Goal: Task Accomplishment & Management: Manage account settings

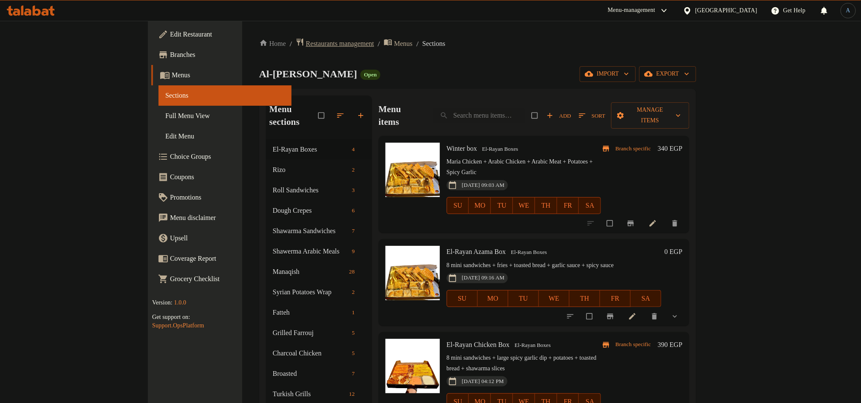
click at [306, 42] on span "Restaurants management" at bounding box center [340, 44] width 68 height 10
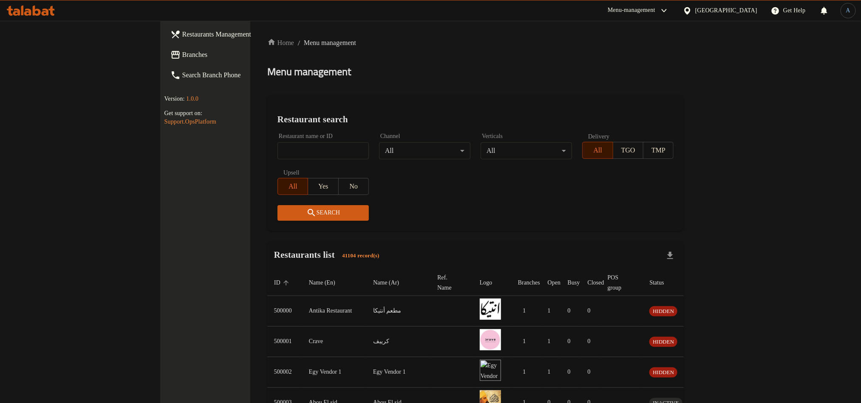
click at [277, 154] on input "search" at bounding box center [322, 150] width 91 height 17
paste input "677521"
type input "677521"
click button "Search" at bounding box center [322, 213] width 91 height 16
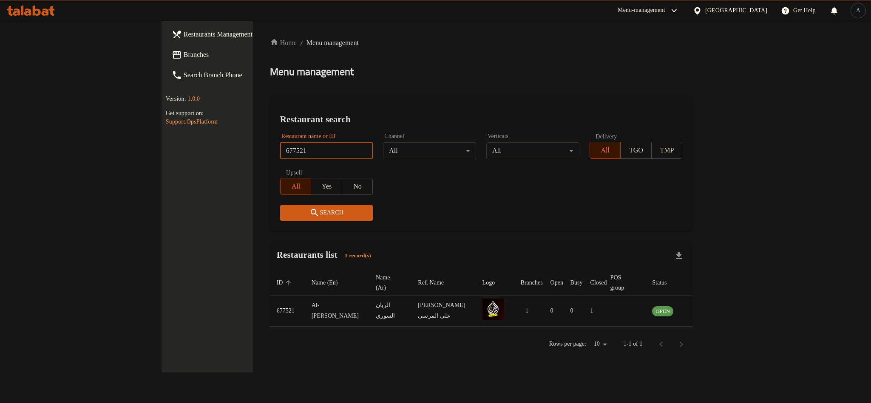
click at [437, 56] on div "Home / Menu management Menu management Restaurant search Restaurant name or ID …" at bounding box center [481, 197] width 422 height 318
click at [705, 306] on icon "enhanced table" at bounding box center [700, 311] width 10 height 10
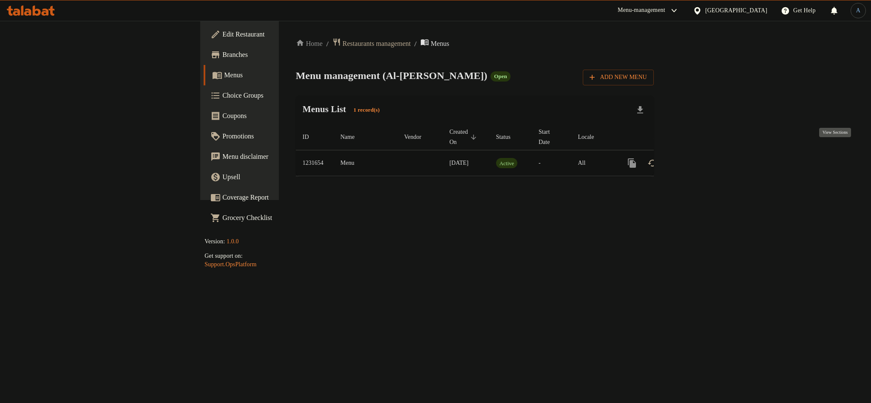
click at [698, 158] on icon "enhanced table" at bounding box center [693, 163] width 10 height 10
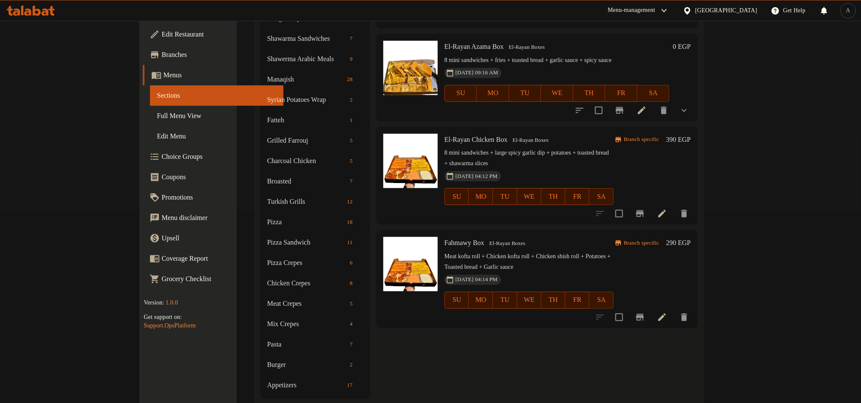
scroll to position [198, 0]
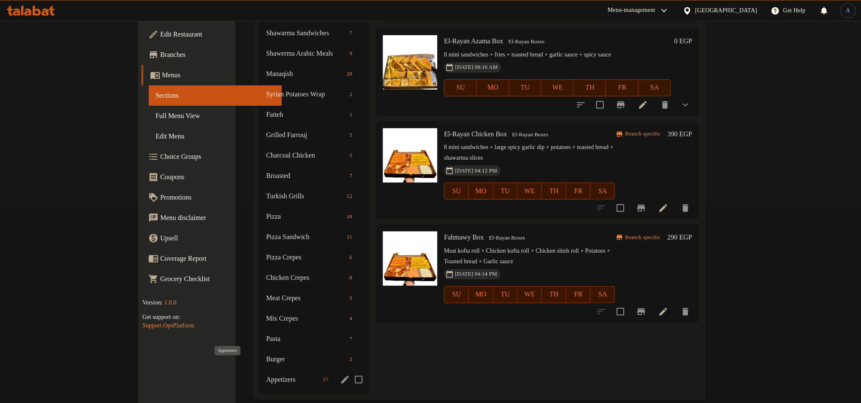
click at [266, 375] on span "Appetizers" at bounding box center [292, 380] width 53 height 10
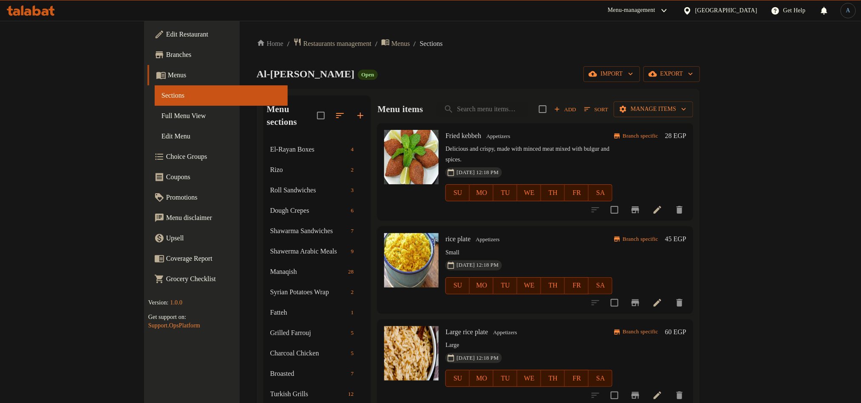
click at [608, 107] on span "Sort" at bounding box center [596, 110] width 24 height 10
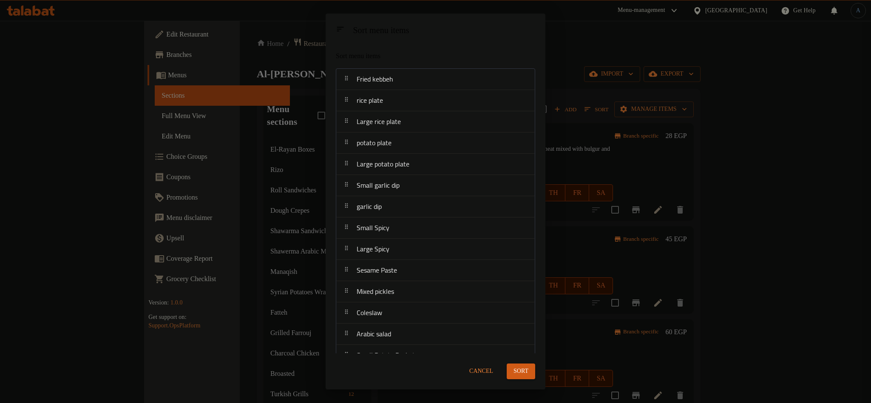
click at [486, 373] on span "Cancel" at bounding box center [481, 371] width 24 height 11
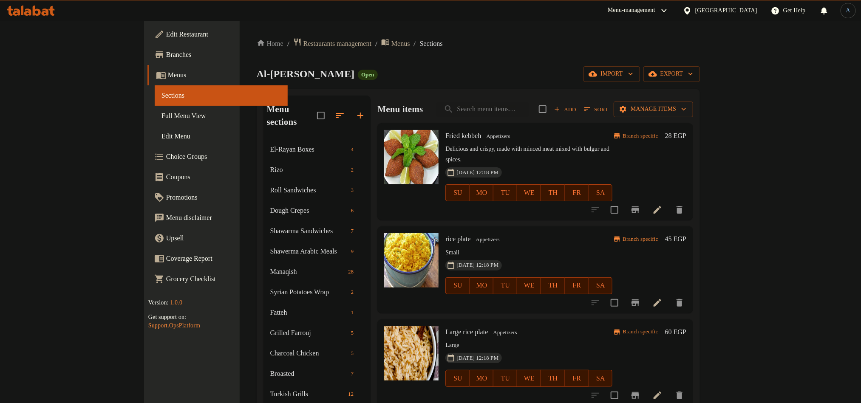
click at [662, 205] on icon at bounding box center [657, 210] width 10 height 10
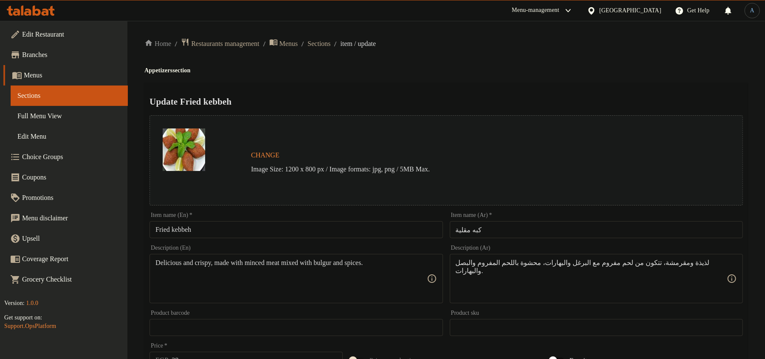
click at [495, 229] on input "كبه مقلية" at bounding box center [596, 229] width 293 height 17
click at [495, 231] on input "كبه مقلية" at bounding box center [596, 229] width 293 height 17
click at [478, 70] on h4 "Appetizers section" at bounding box center [446, 70] width 604 height 8
click at [486, 226] on input "كبه مقلية" at bounding box center [596, 229] width 293 height 17
paste input "ه"
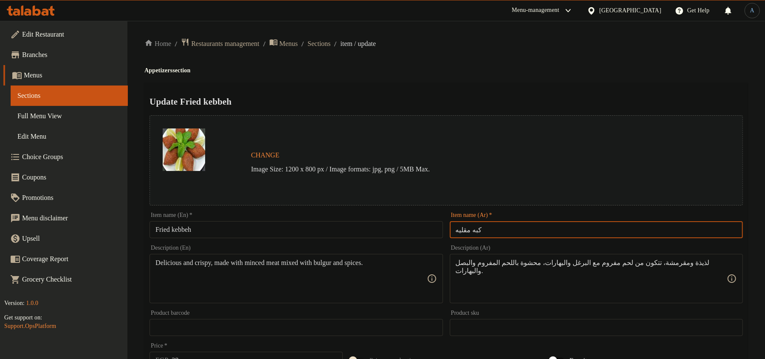
type input "كبه مقليه"
click at [486, 227] on input "كبه مقليه" at bounding box center [596, 229] width 293 height 17
click at [491, 95] on h2 "Update Fried kebbeh" at bounding box center [447, 101] width 594 height 13
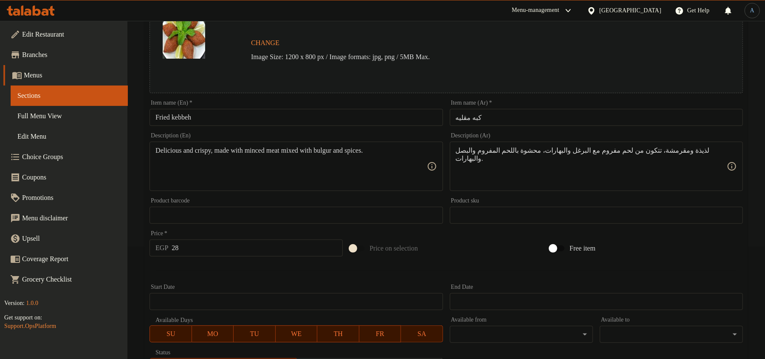
scroll to position [113, 0]
drag, startPoint x: 214, startPoint y: 251, endPoint x: 250, endPoint y: 272, distance: 41.9
click at [214, 251] on input "28" at bounding box center [257, 246] width 171 height 17
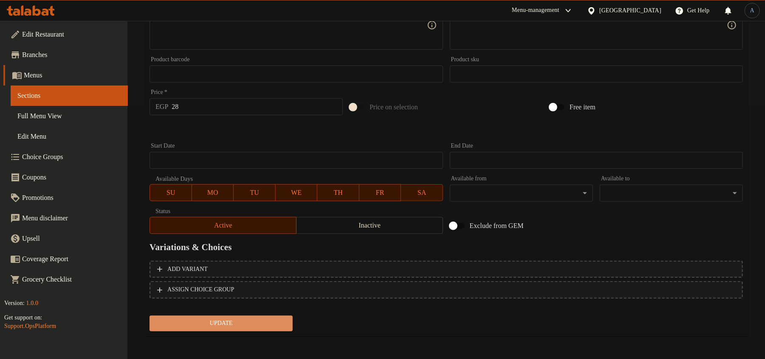
click at [242, 320] on span "Update" at bounding box center [221, 323] width 130 height 11
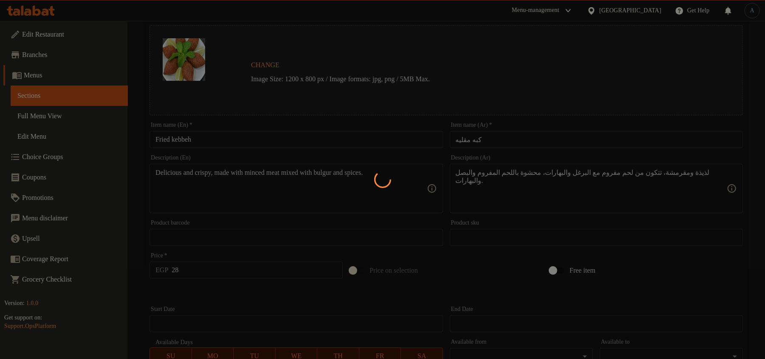
scroll to position [0, 0]
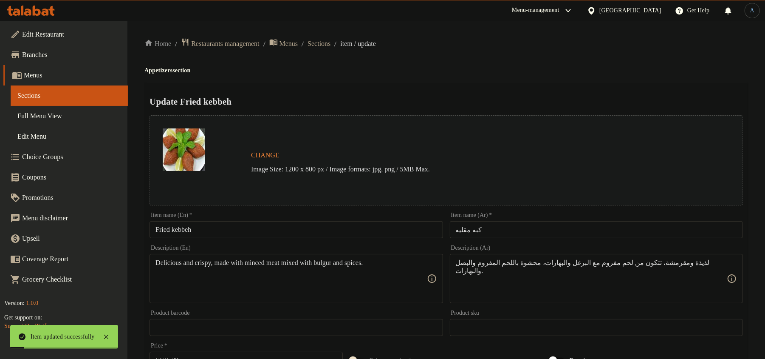
click at [327, 45] on span "Sections" at bounding box center [319, 44] width 23 height 10
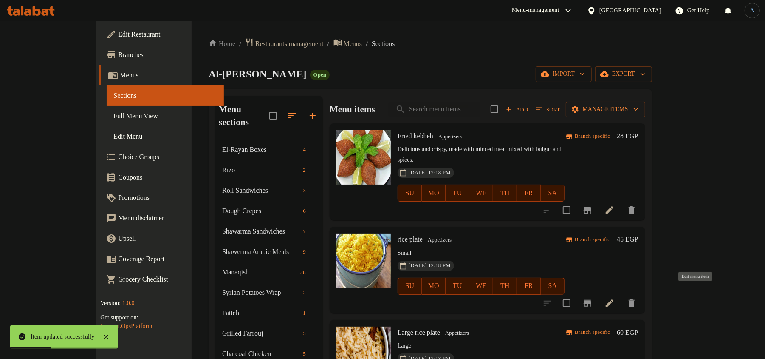
click at [615, 298] on icon at bounding box center [610, 303] width 10 height 10
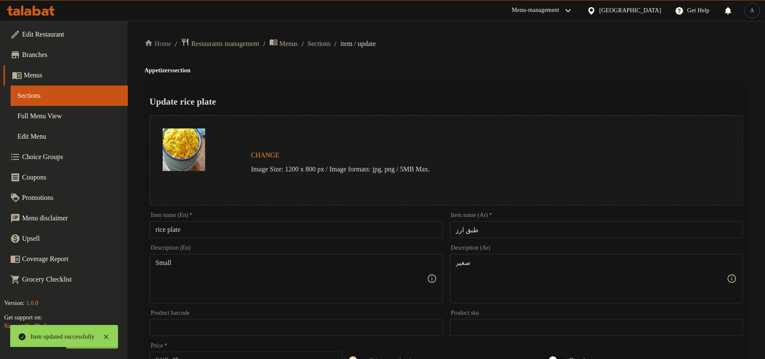
click at [261, 231] on input "rice plate" at bounding box center [296, 229] width 293 height 17
click at [535, 74] on div "Home / Restaurants management / Menus / Sections / item / update Appetizers sec…" at bounding box center [446, 317] width 604 height 558
click at [554, 74] on h4 "Appetizers section" at bounding box center [446, 70] width 604 height 8
click at [211, 238] on div "Item name (En)   * rice plate Item name (En) *" at bounding box center [296, 225] width 300 height 33
click at [213, 230] on input "rice plate" at bounding box center [296, 229] width 293 height 17
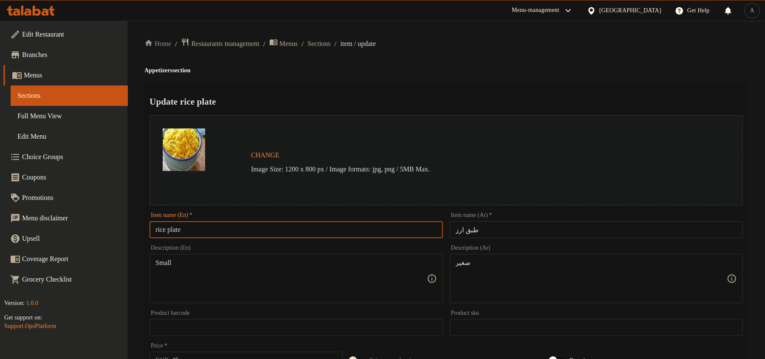
paste input "Rice P"
type input "Rice Plate"
click at [420, 88] on div "Update Rice Plate Change Image Size: 1200 x 800 px / Image formats: jpg, png / …" at bounding box center [446, 336] width 604 height 507
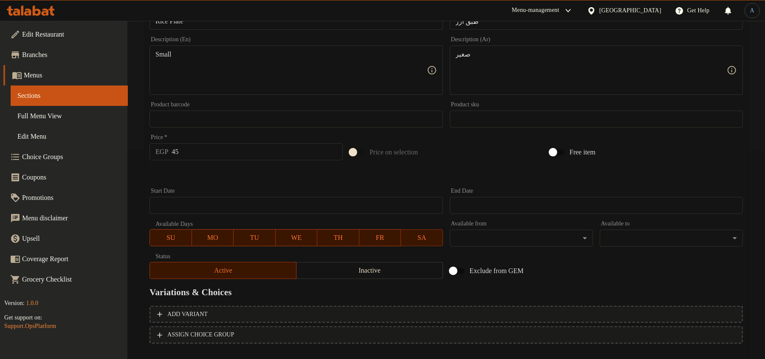
scroll to position [253, 0]
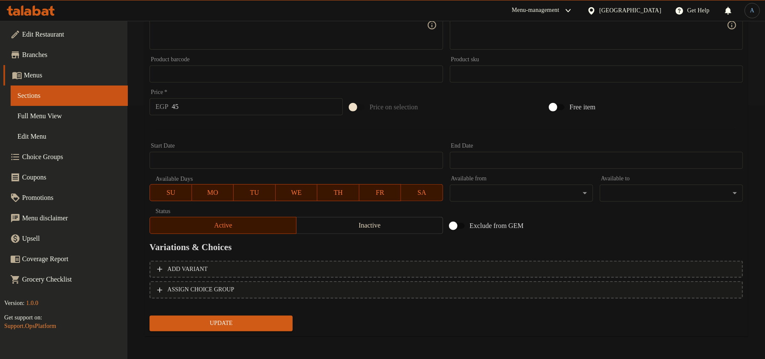
click at [277, 134] on div at bounding box center [446, 129] width 600 height 21
click at [271, 320] on span "Update" at bounding box center [221, 323] width 130 height 11
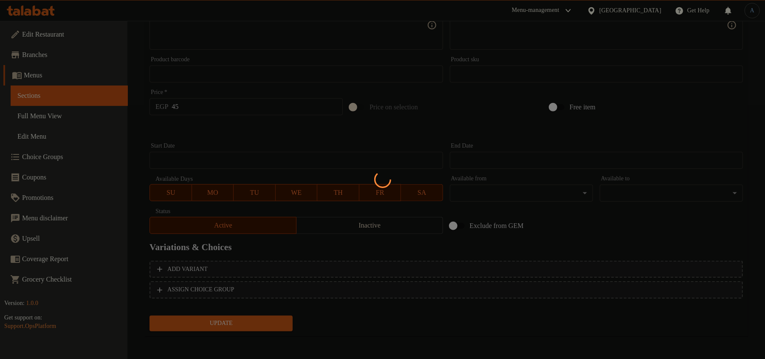
scroll to position [0, 0]
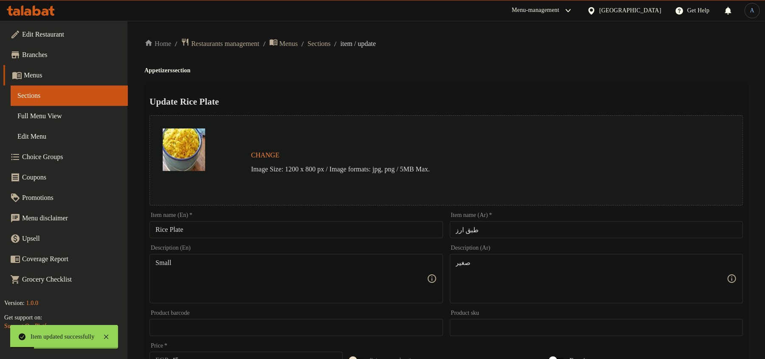
click at [223, 228] on input "Rice Plate" at bounding box center [296, 229] width 293 height 17
click at [331, 43] on span "Sections" at bounding box center [319, 44] width 23 height 10
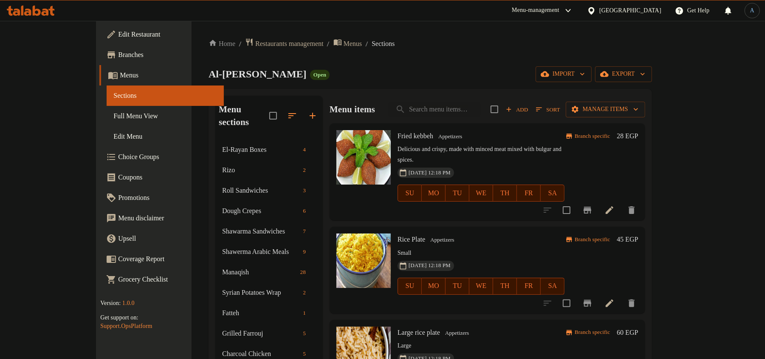
click at [614, 299] on icon at bounding box center [610, 303] width 8 height 8
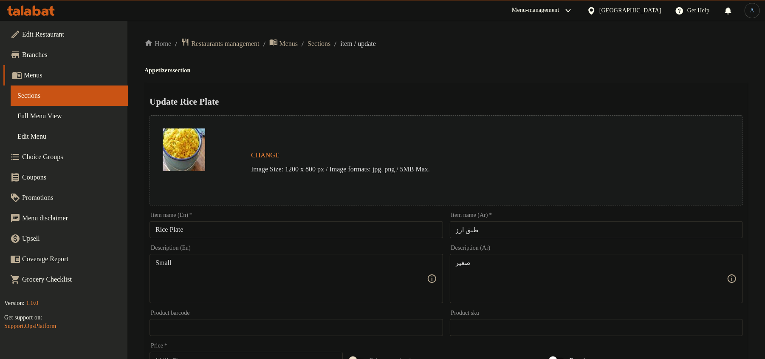
click at [495, 235] on input "طبق ارز" at bounding box center [596, 229] width 293 height 17
click at [495, 232] on input "طبق ارز" at bounding box center [596, 229] width 293 height 17
click at [488, 104] on h2 "Update Rice Plate" at bounding box center [447, 101] width 594 height 13
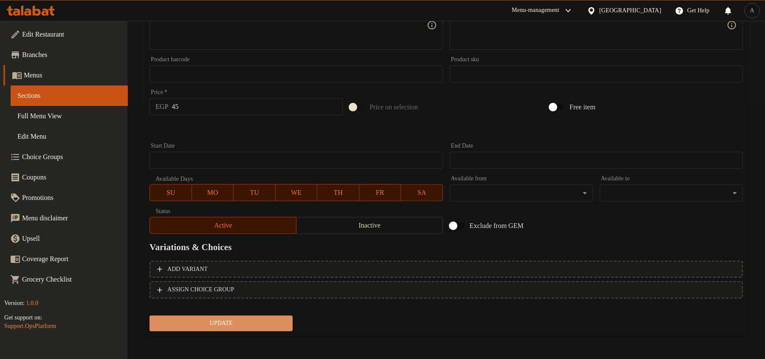
click at [237, 322] on span "Update" at bounding box center [221, 323] width 130 height 11
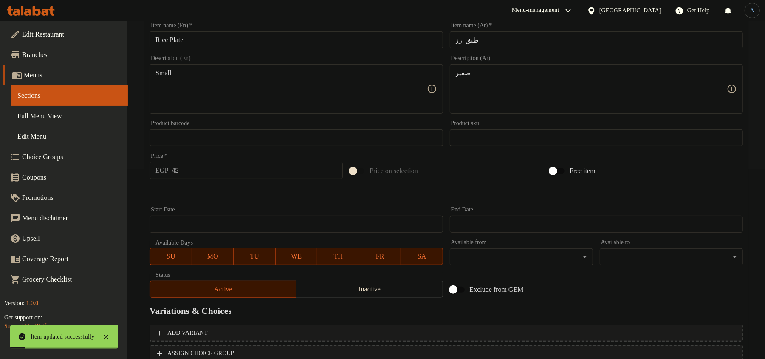
scroll to position [170, 0]
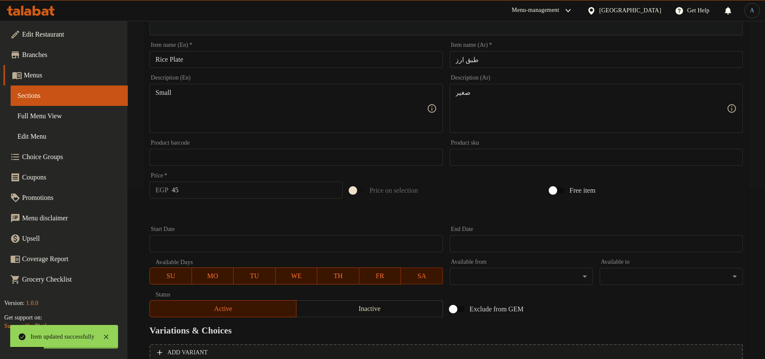
click at [215, 189] on input "45" at bounding box center [257, 189] width 171 height 17
type input "42"
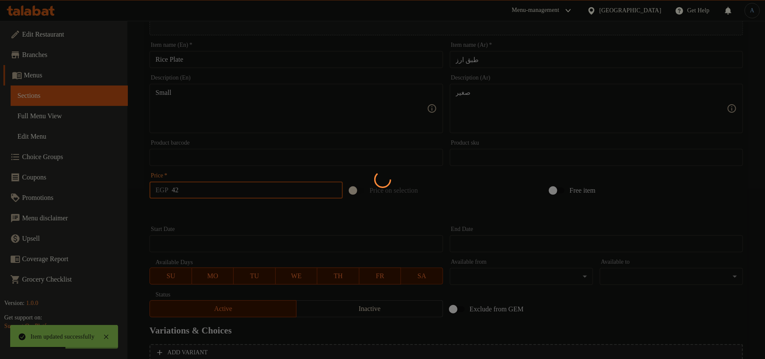
click at [276, 212] on div at bounding box center [382, 179] width 765 height 359
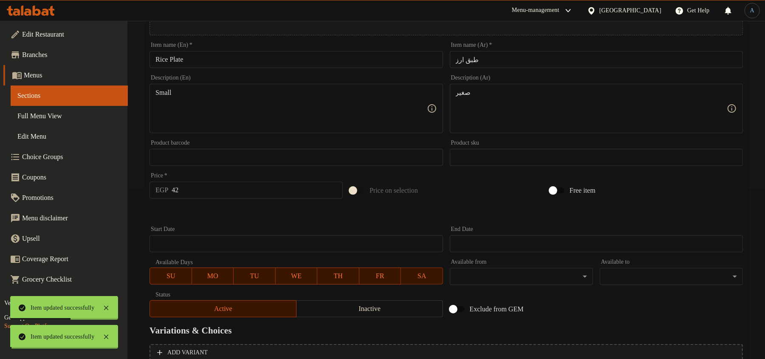
scroll to position [0, 0]
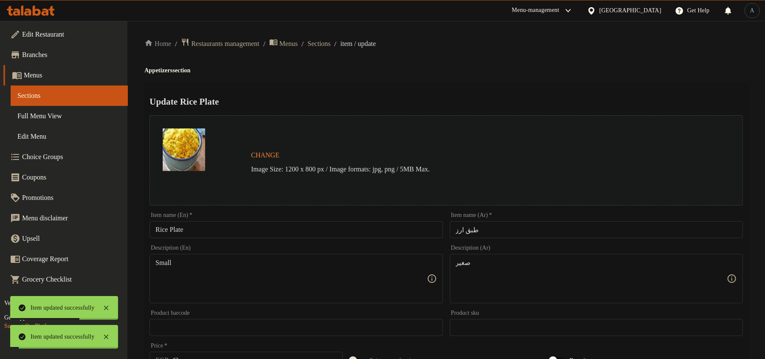
drag, startPoint x: 333, startPoint y: 41, endPoint x: 332, endPoint y: 87, distance: 45.9
click at [331, 41] on span "Sections" at bounding box center [319, 44] width 23 height 10
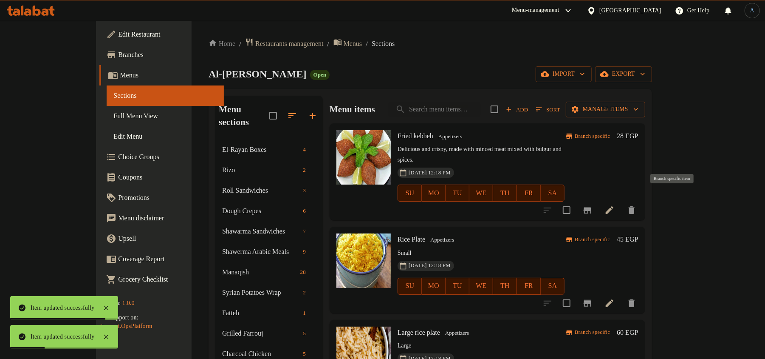
click at [591, 206] on icon "Branch-specific-item" at bounding box center [588, 209] width 8 height 7
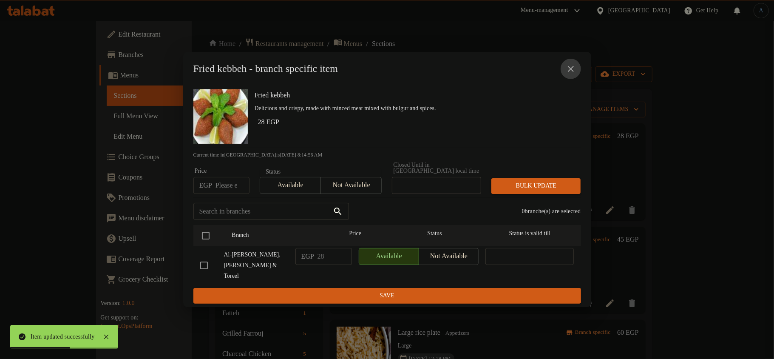
click at [568, 74] on icon "close" at bounding box center [571, 69] width 10 height 10
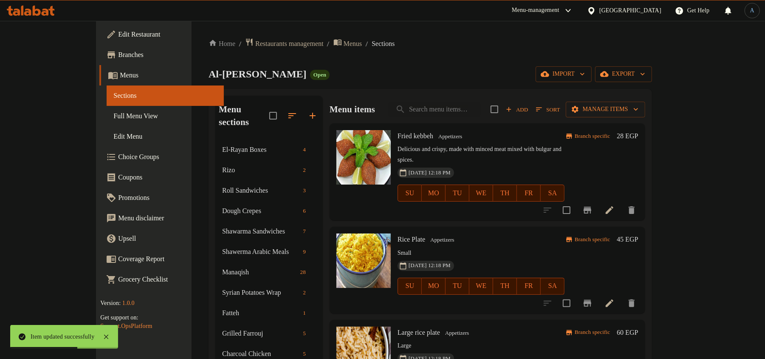
click at [591, 300] on icon "Branch-specific-item" at bounding box center [588, 303] width 8 height 7
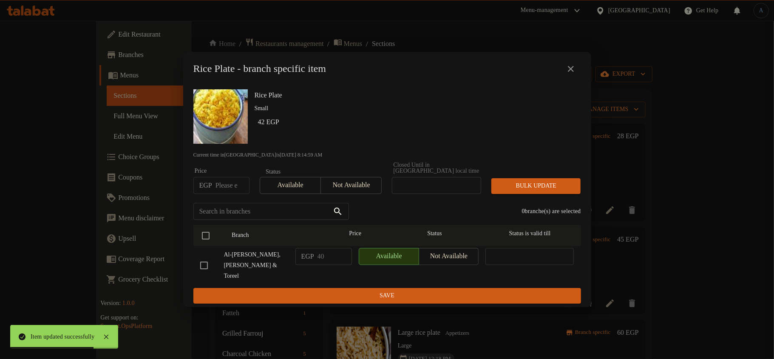
click at [228, 183] on input "number" at bounding box center [232, 185] width 34 height 17
type input "42"
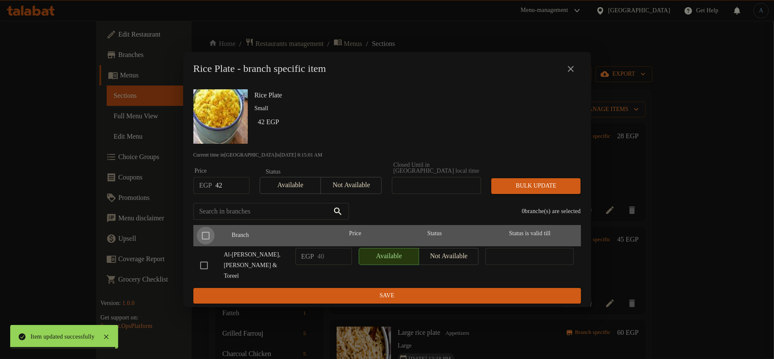
click at [208, 235] on input "checkbox" at bounding box center [206, 235] width 18 height 18
checkbox input "true"
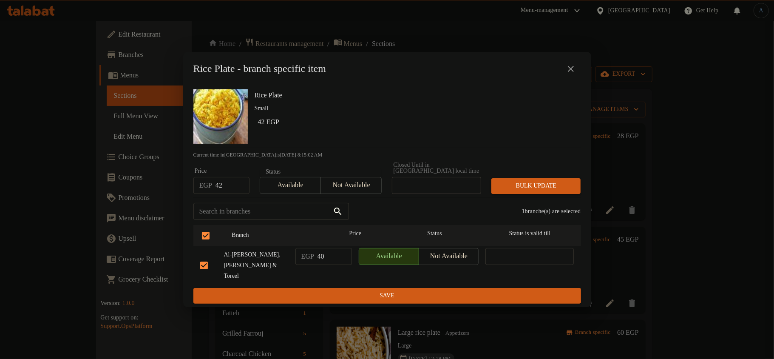
click at [509, 191] on span "Bulk update" at bounding box center [536, 186] width 76 height 11
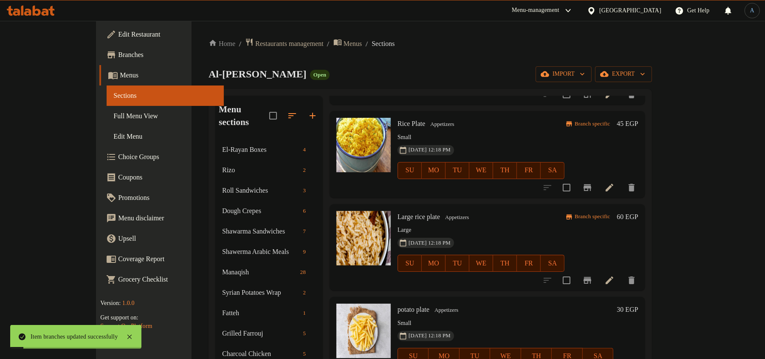
scroll to position [170, 0]
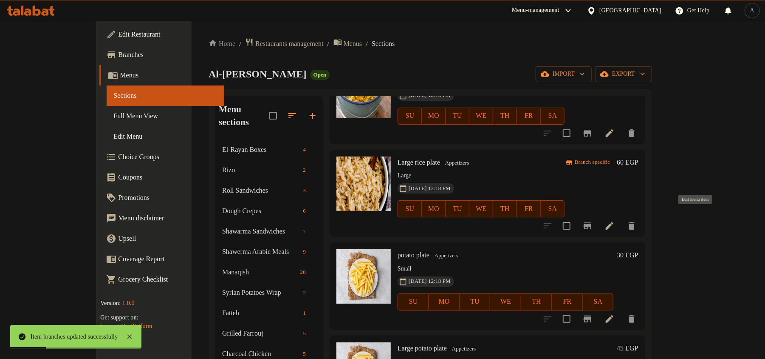
click at [615, 221] on icon at bounding box center [610, 226] width 10 height 10
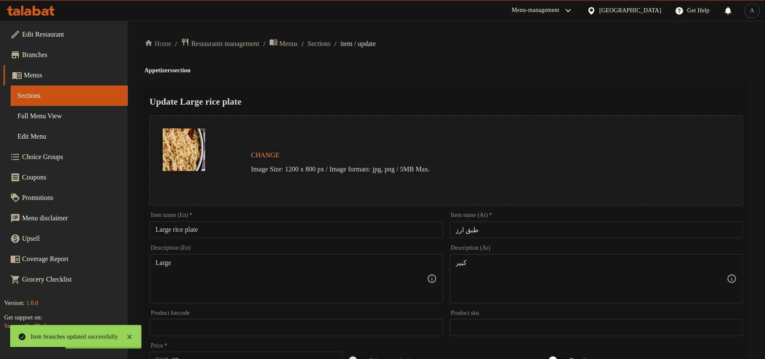
click at [486, 226] on input "طبق ارز" at bounding box center [596, 229] width 293 height 17
click at [174, 230] on input "Large rice plate" at bounding box center [296, 229] width 293 height 17
click at [228, 232] on input "rice plate" at bounding box center [296, 229] width 293 height 17
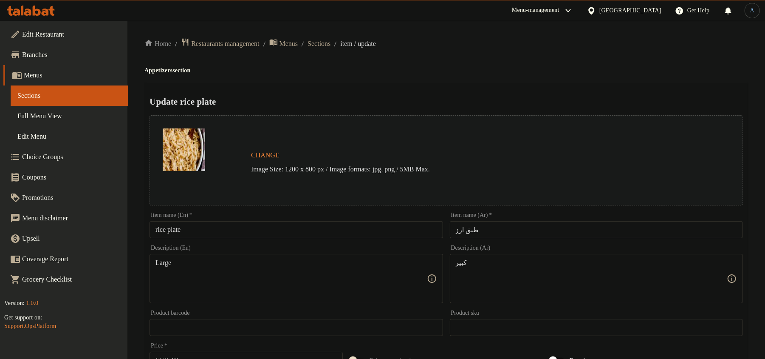
click at [515, 67] on h4 "Appetizers section" at bounding box center [446, 70] width 604 height 8
click at [215, 226] on input "rice plate" at bounding box center [296, 229] width 293 height 17
paste input "Rice P"
type input "Rice Plate"
click at [395, 88] on div "Update Rice Plate Change Image Size: 1200 x 800 px / Image formats: jpg, png / …" at bounding box center [446, 336] width 604 height 507
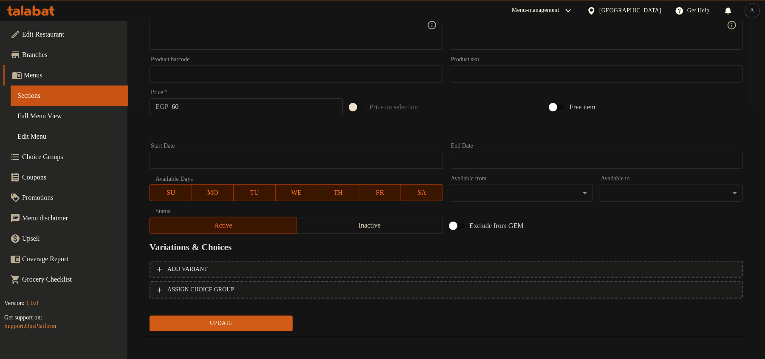
click at [284, 318] on span "Update" at bounding box center [221, 323] width 130 height 11
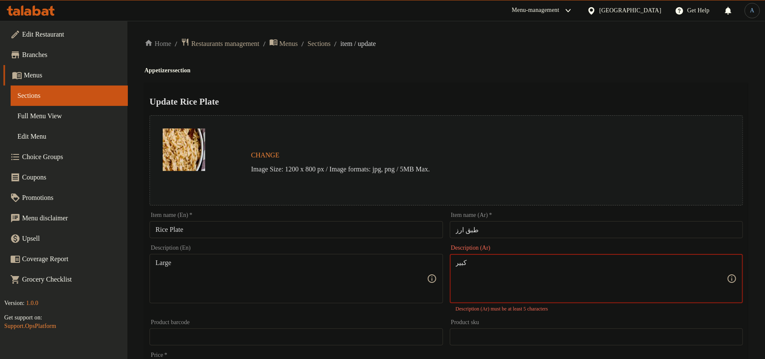
click at [497, 279] on textarea "كبير" at bounding box center [591, 278] width 271 height 40
type textarea "كبير"
click at [554, 66] on h4 "Appetizers section" at bounding box center [446, 70] width 604 height 8
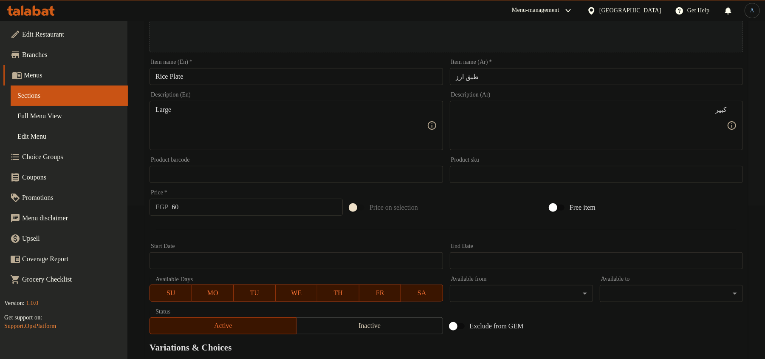
scroll to position [253, 0]
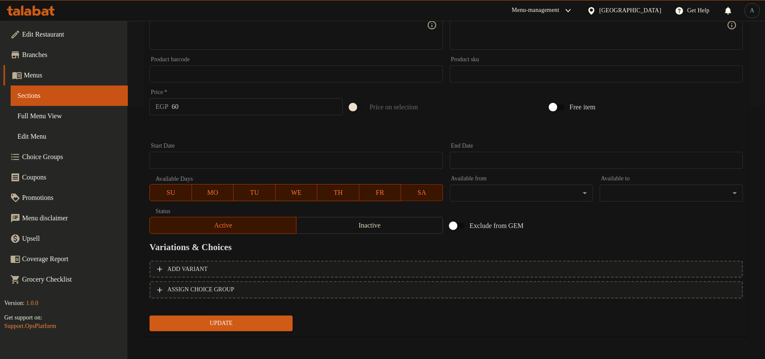
click at [277, 318] on span "Update" at bounding box center [221, 323] width 130 height 11
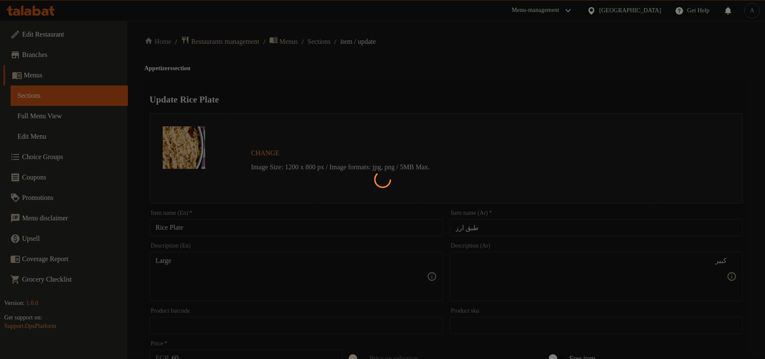
scroll to position [0, 0]
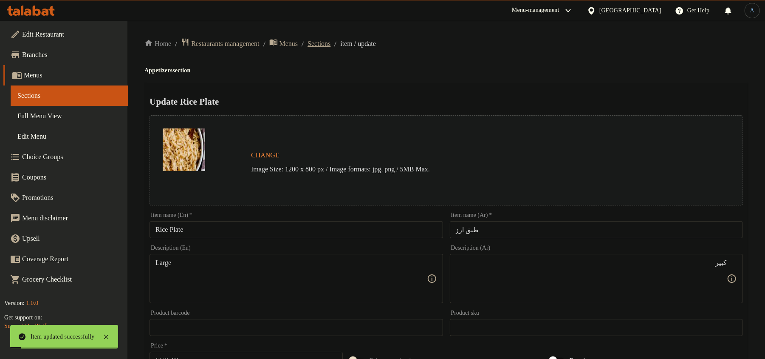
click at [331, 42] on span "Sections" at bounding box center [319, 44] width 23 height 10
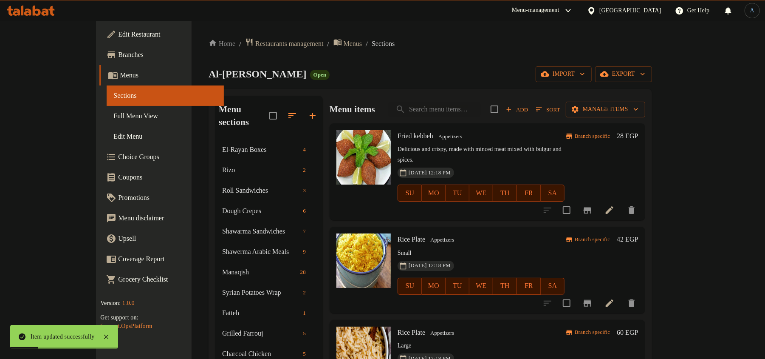
scroll to position [57, 0]
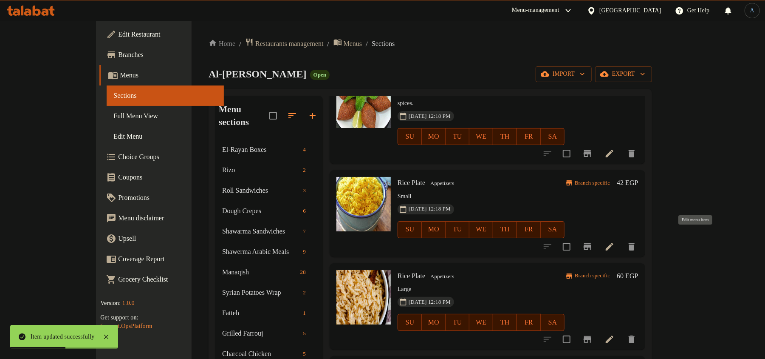
click at [615, 241] on icon at bounding box center [610, 246] width 10 height 10
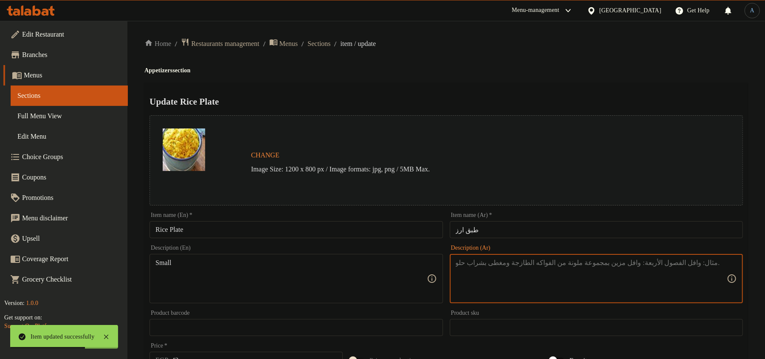
click at [512, 222] on input "طبق ارز" at bounding box center [596, 229] width 293 height 17
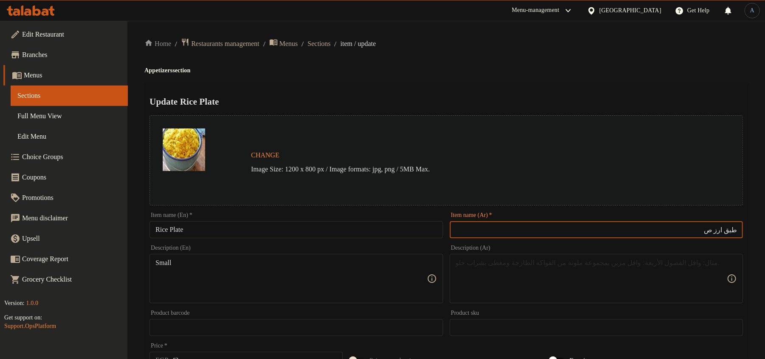
type input "طبق ارز ص"
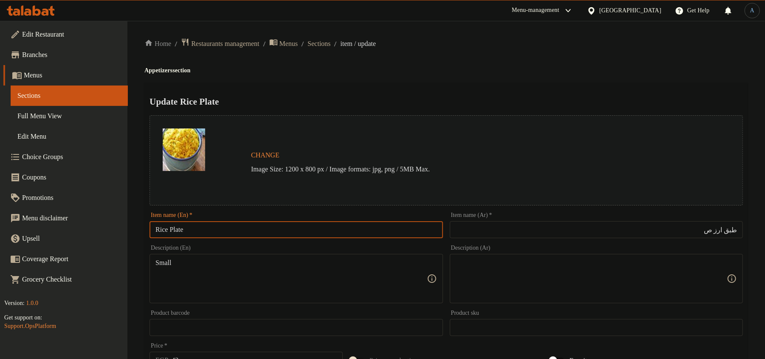
click at [333, 228] on input "Rice Plate" at bounding box center [296, 229] width 293 height 17
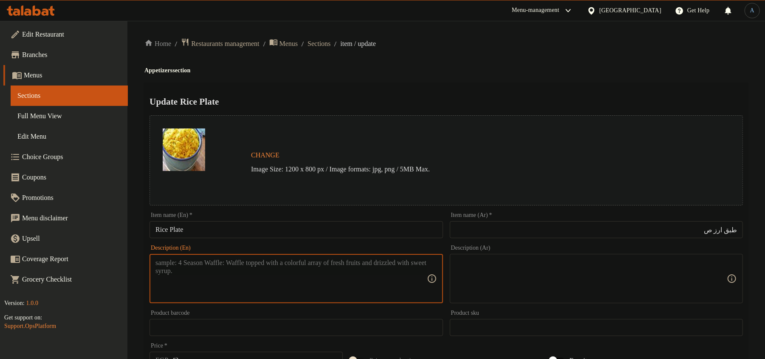
click at [220, 230] on input "Rice Plate" at bounding box center [296, 229] width 293 height 17
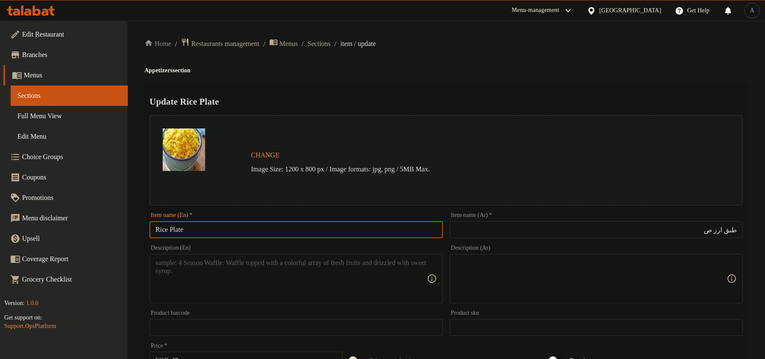
paste input "Small"
click at [371, 64] on div "Home / Restaurants management / Menus / Sections / item / update Appetizers sec…" at bounding box center [446, 317] width 604 height 558
click at [198, 226] on input "Rice Plate Small" at bounding box center [296, 229] width 293 height 17
click at [156, 228] on input "Rice Plate" at bounding box center [296, 229] width 293 height 17
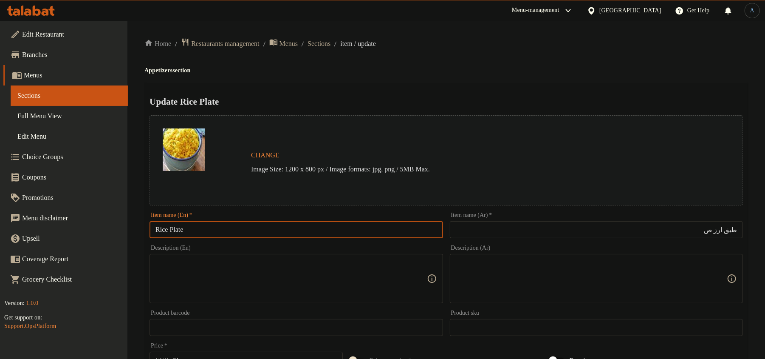
paste input "Small"
type input "Small Rice Plate"
click at [362, 85] on div "Update Small Rice Plate Change Image Size: 1200 x 800 px / Image formats: jpg, …" at bounding box center [446, 336] width 604 height 507
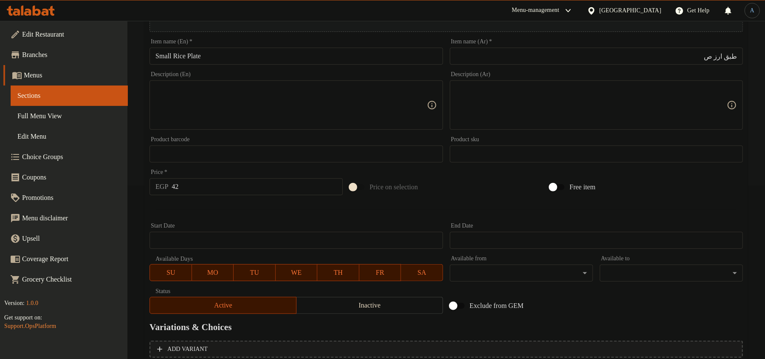
scroll to position [253, 0]
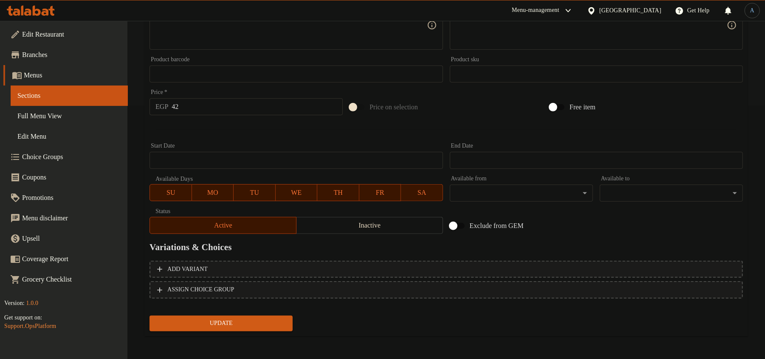
click at [248, 320] on span "Update" at bounding box center [221, 323] width 130 height 11
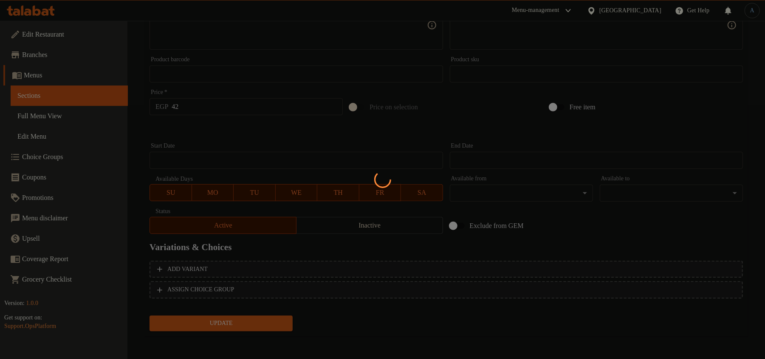
scroll to position [0, 0]
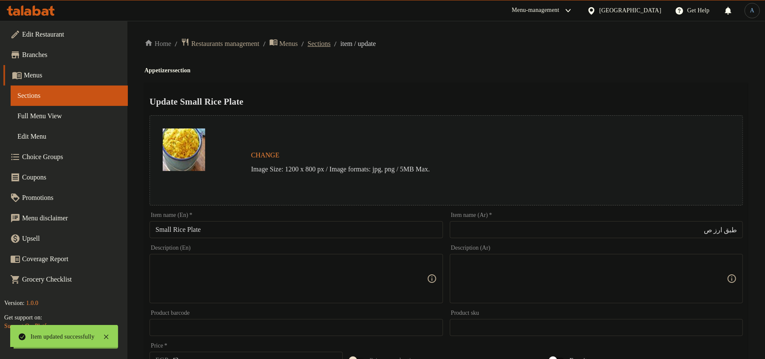
click at [331, 42] on span "Sections" at bounding box center [319, 44] width 23 height 10
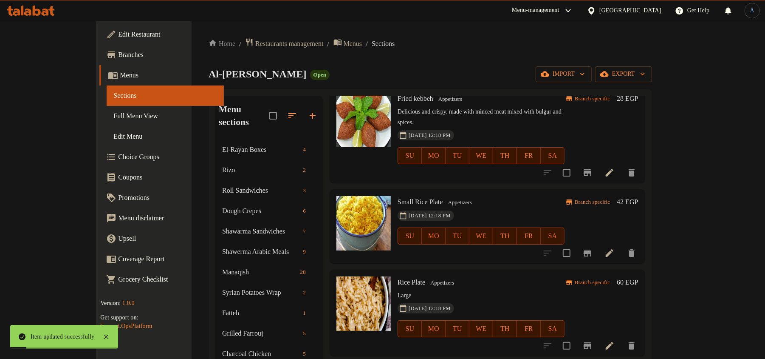
scroll to position [57, 0]
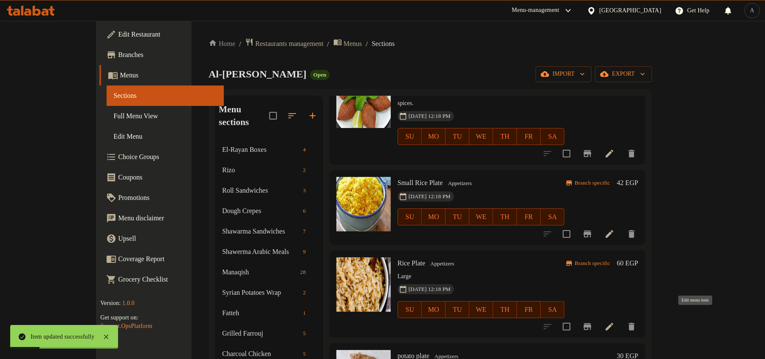
click at [615, 321] on icon at bounding box center [610, 326] width 10 height 10
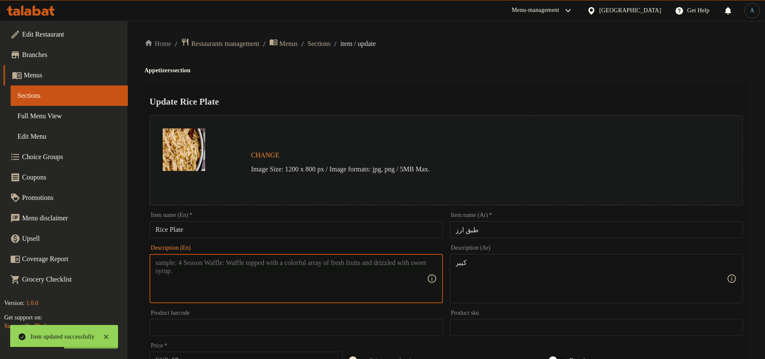
click at [155, 228] on input "Rice Plate" at bounding box center [296, 229] width 293 height 17
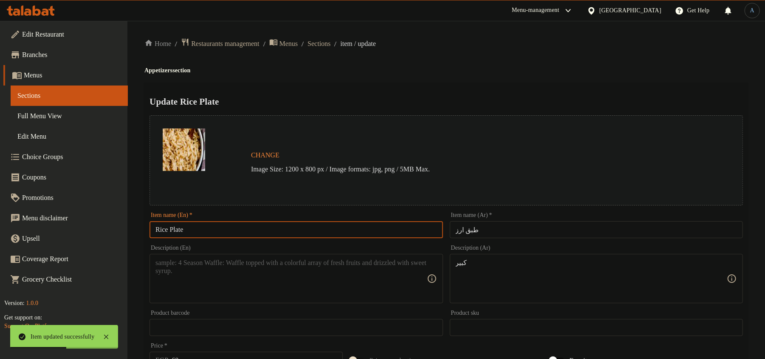
paste input "Large"
type input "Large Rice Plate"
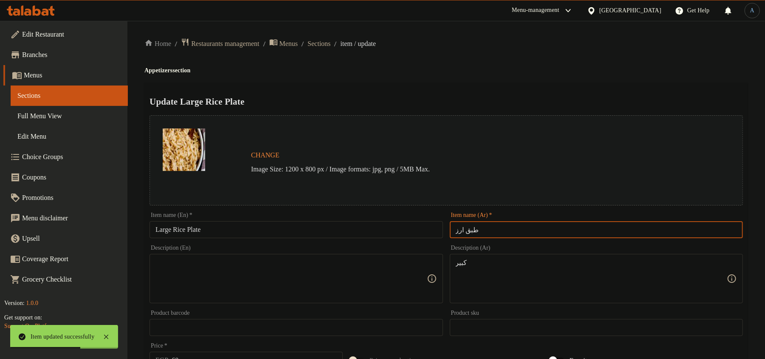
click at [505, 228] on input "طبق ارز" at bounding box center [596, 229] width 293 height 17
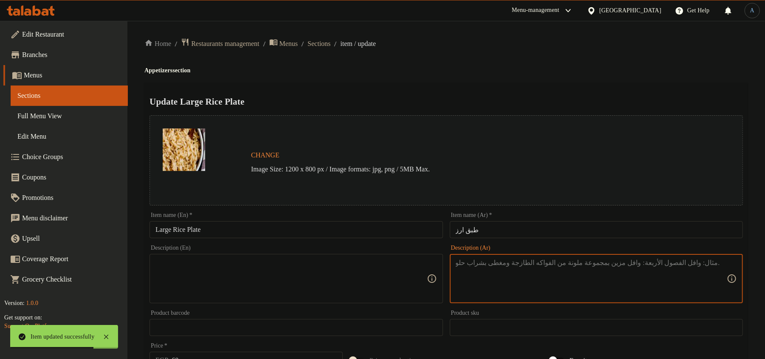
click at [510, 235] on input "طبق ارز" at bounding box center [596, 229] width 293 height 17
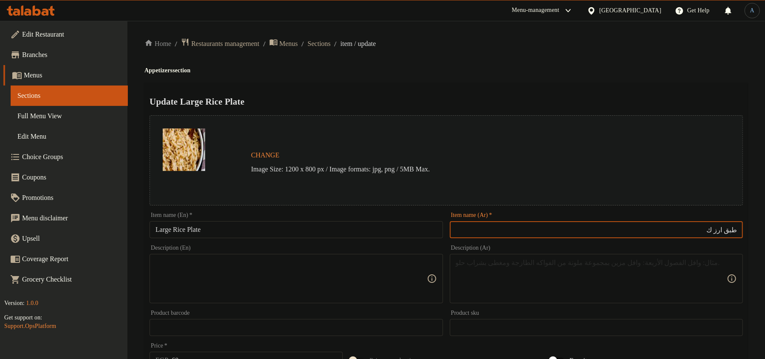
type input "طبق ارز ك"
click at [463, 54] on div "Home / Restaurants management / Menus / Sections / item / update Appetizers sec…" at bounding box center [446, 317] width 604 height 558
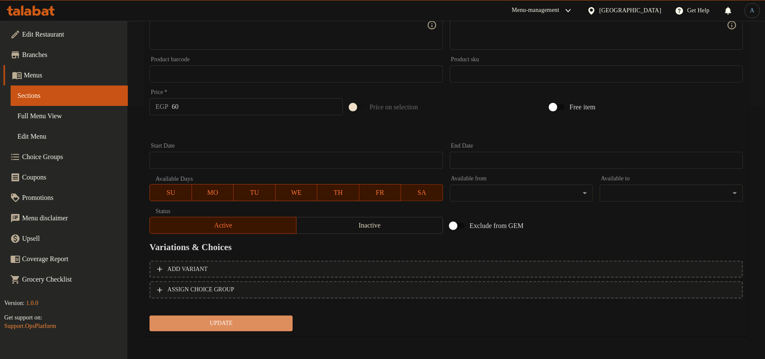
click at [243, 325] on span "Update" at bounding box center [221, 323] width 130 height 11
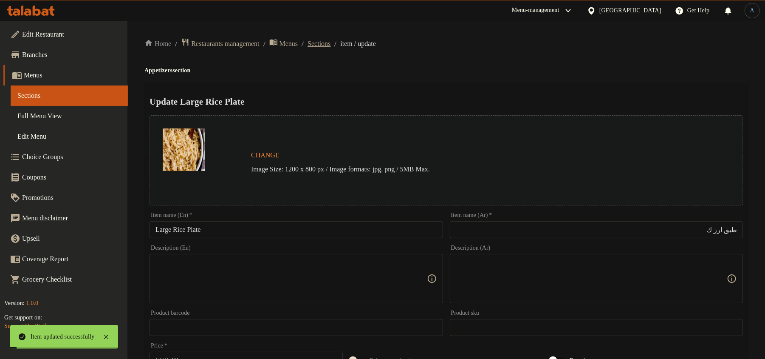
click at [331, 46] on span "Sections" at bounding box center [319, 44] width 23 height 10
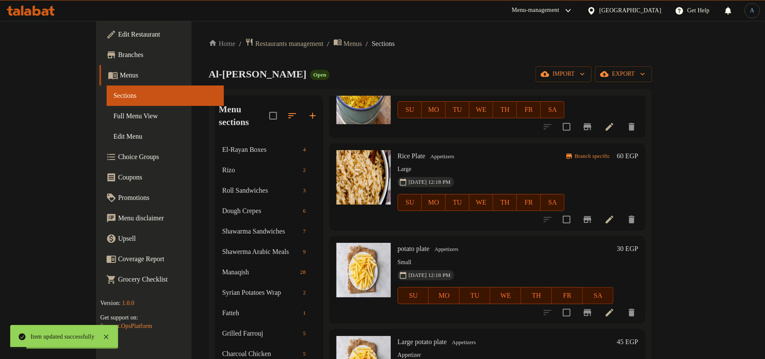
scroll to position [170, 0]
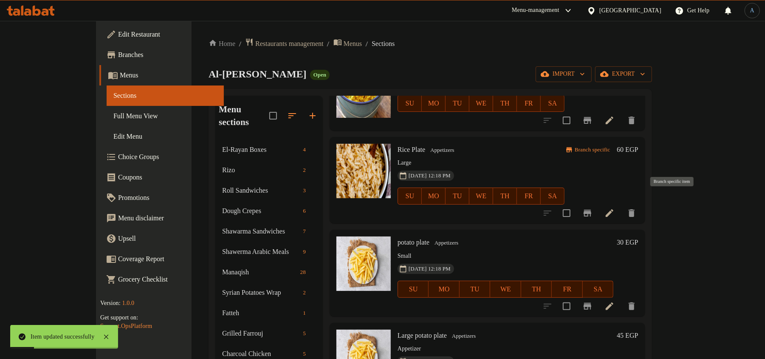
click at [645, 200] on div "Menu items Add Sort Manage items Fried kebbeh Appetizers Delicious and crispy, …" at bounding box center [484, 344] width 322 height 496
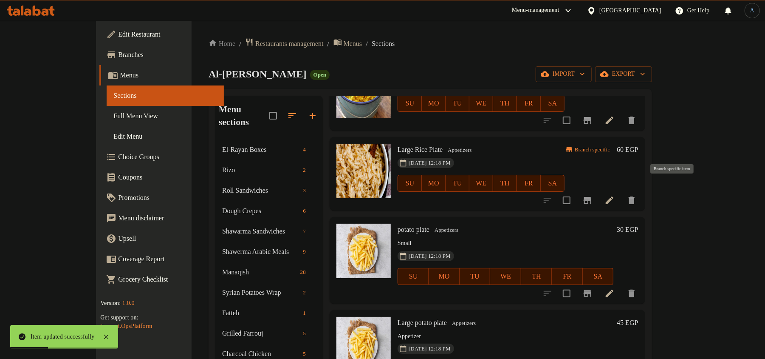
click at [591, 197] on icon "Branch-specific-item" at bounding box center [588, 200] width 8 height 7
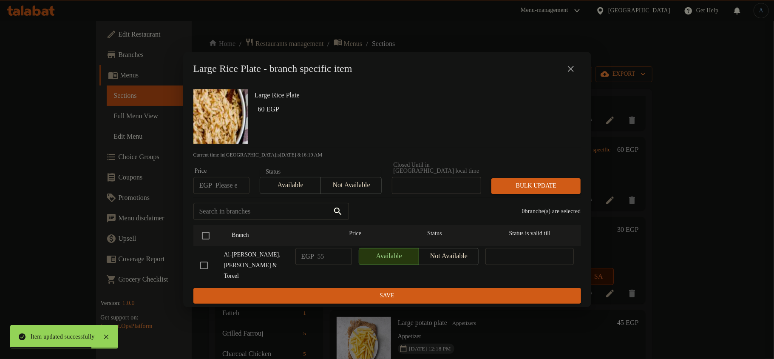
click at [221, 185] on input "number" at bounding box center [232, 185] width 34 height 17
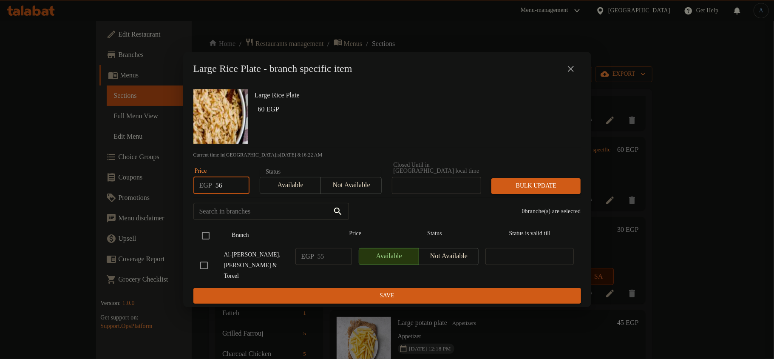
type input "56"
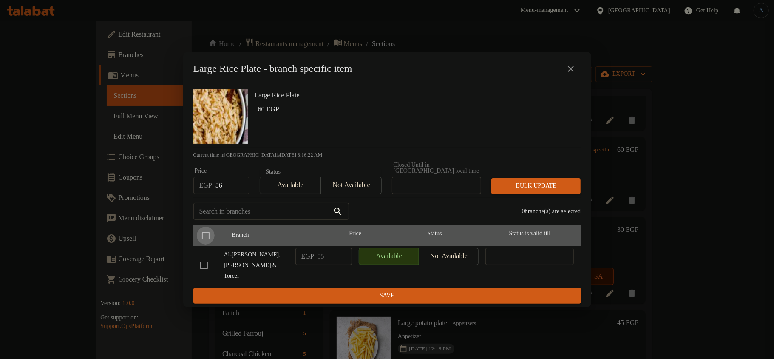
click at [204, 242] on input "checkbox" at bounding box center [206, 235] width 18 height 18
checkbox input "true"
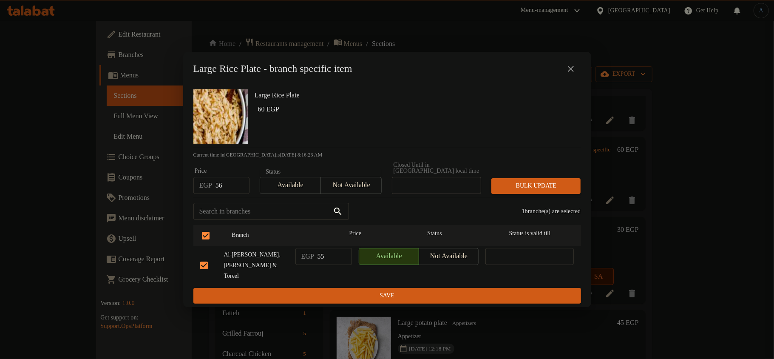
click at [524, 189] on span "Bulk update" at bounding box center [536, 186] width 76 height 11
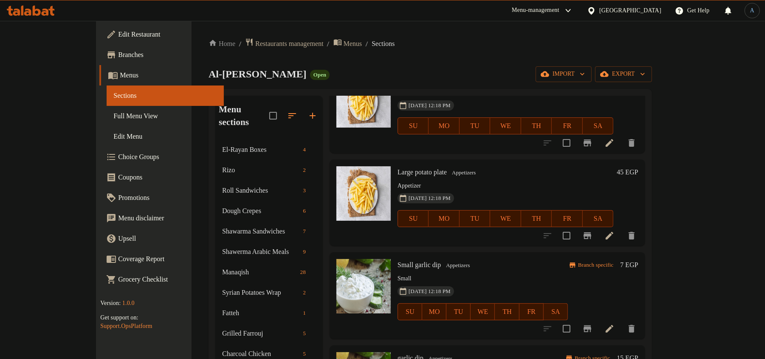
scroll to position [340, 0]
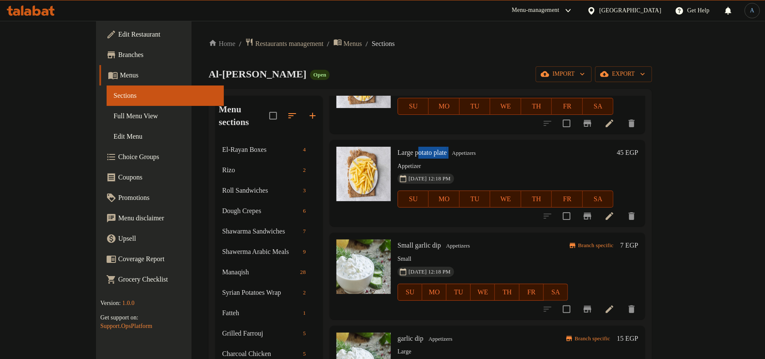
drag, startPoint x: 395, startPoint y: 143, endPoint x: 433, endPoint y: 143, distance: 38.2
click at [433, 147] on h6 "Large potato plate Appetizers" at bounding box center [506, 153] width 216 height 12
click at [398, 149] on span "Large potato plate" at bounding box center [422, 152] width 49 height 7
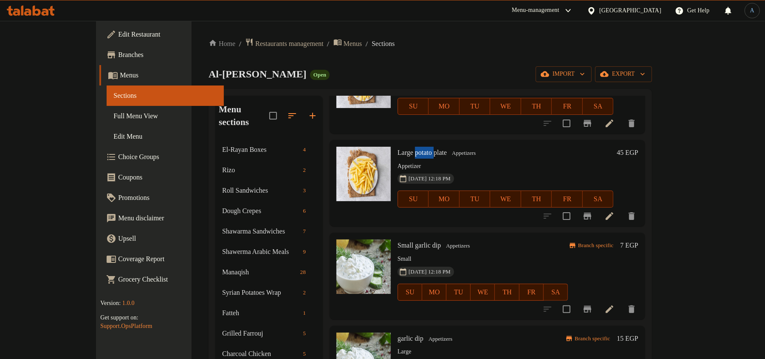
copy span "potato"
click at [472, 161] on p "Appetizer" at bounding box center [506, 166] width 216 height 11
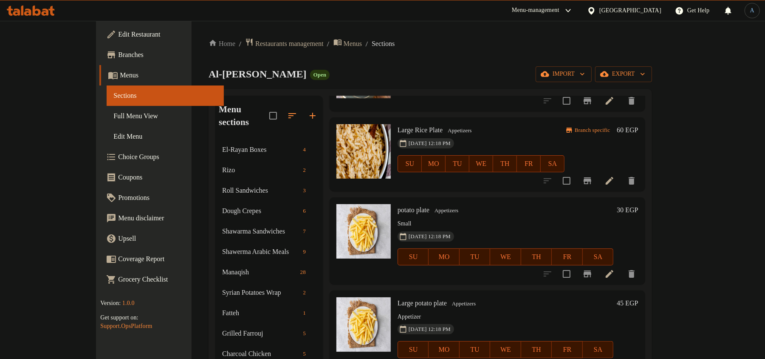
scroll to position [170, 0]
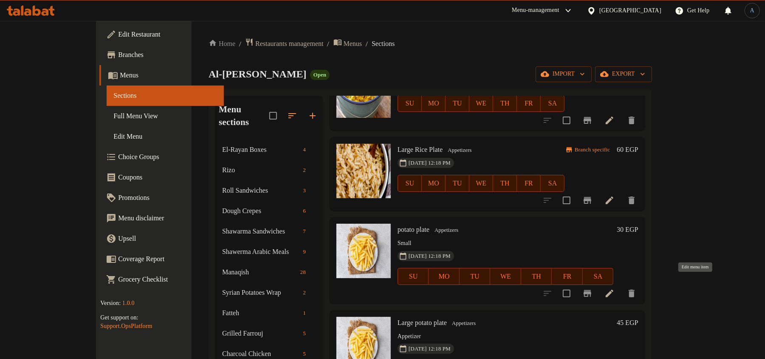
click at [615, 288] on icon at bounding box center [610, 293] width 10 height 10
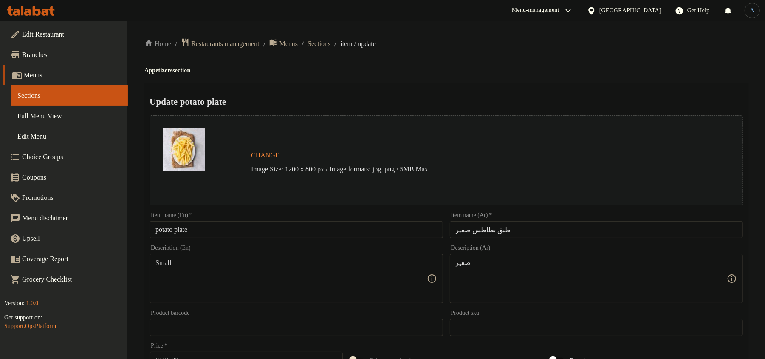
click at [561, 223] on input "طبق بطاطس صغير" at bounding box center [596, 229] width 293 height 17
paste input "اكيت بطاطس ص"
type input "باكيت بطاطس ص"
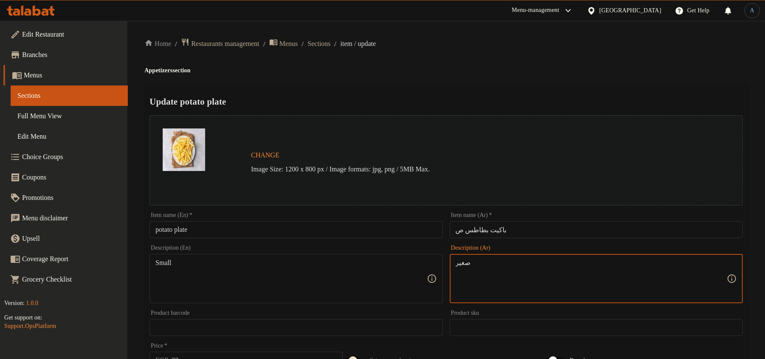
click at [538, 274] on textarea "صغير" at bounding box center [591, 278] width 271 height 40
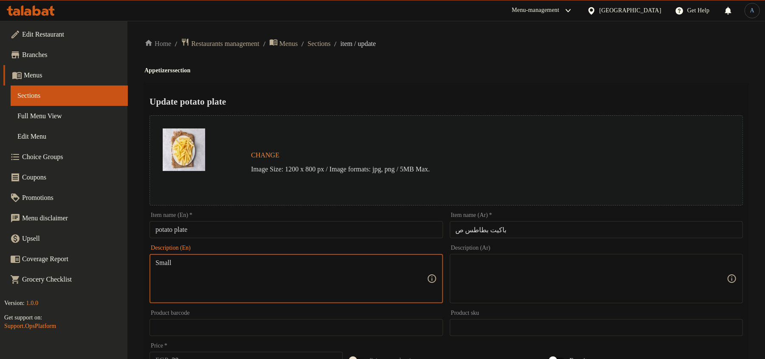
click at [216, 262] on textarea "Small" at bounding box center [291, 278] width 271 height 40
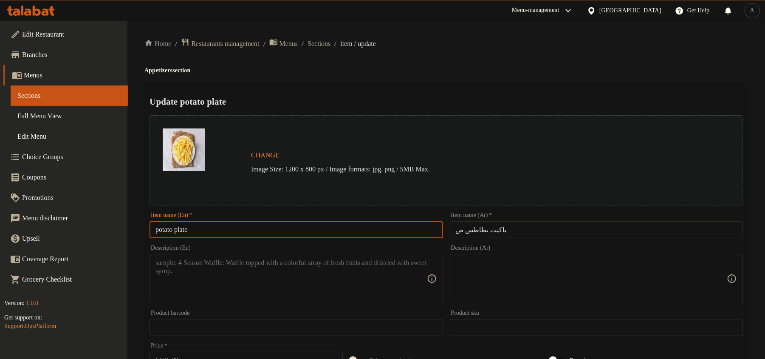
click at [225, 228] on input "potato plate" at bounding box center [296, 229] width 293 height 17
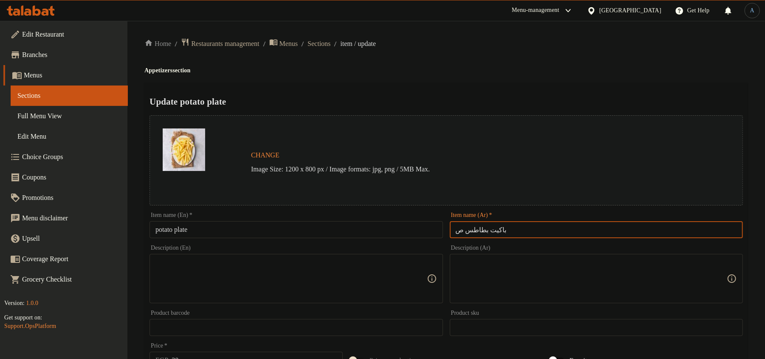
click at [518, 230] on input "باكيت بطاطس ص" at bounding box center [596, 229] width 293 height 17
click at [186, 225] on input "potato plate" at bounding box center [296, 229] width 293 height 17
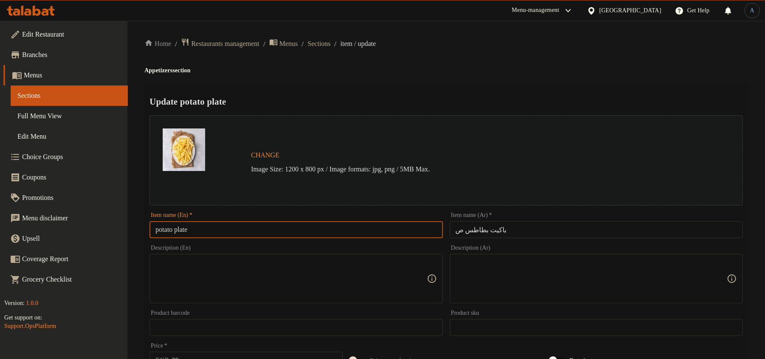
click at [186, 225] on input "potato plate" at bounding box center [296, 229] width 293 height 17
paste input "Packet"
type input "potato Packet"
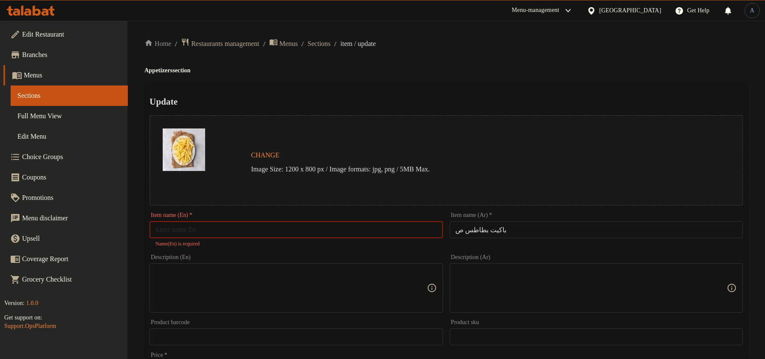
click at [422, 223] on input "text" at bounding box center [296, 229] width 293 height 17
paste input "Small Potato Packet"
type input "Small Potato Packet"
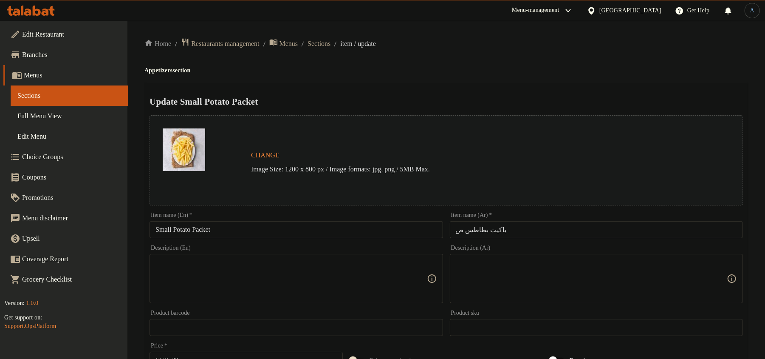
click at [444, 77] on div "Home / Restaurants management / Menus / Sections / item / update Appetizers sec…" at bounding box center [446, 317] width 604 height 558
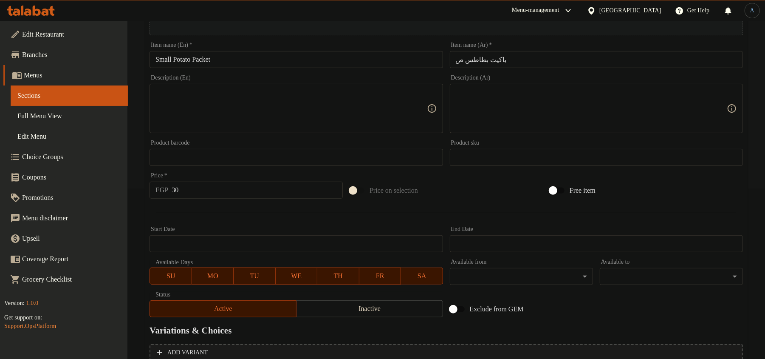
scroll to position [83, 0]
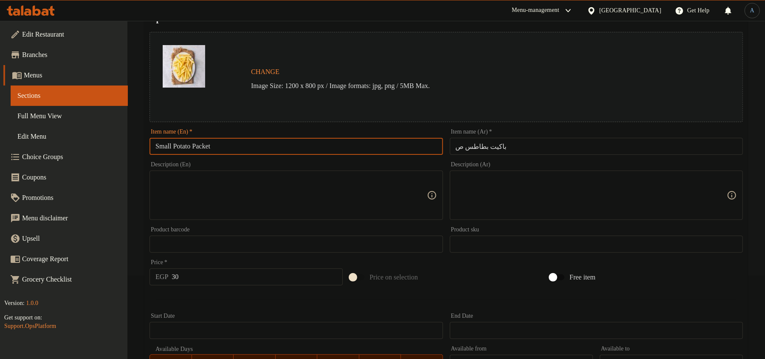
drag, startPoint x: 175, startPoint y: 146, endPoint x: 232, endPoint y: 146, distance: 56.9
click at [232, 146] on input "Small Potato Packet" at bounding box center [296, 146] width 293 height 17
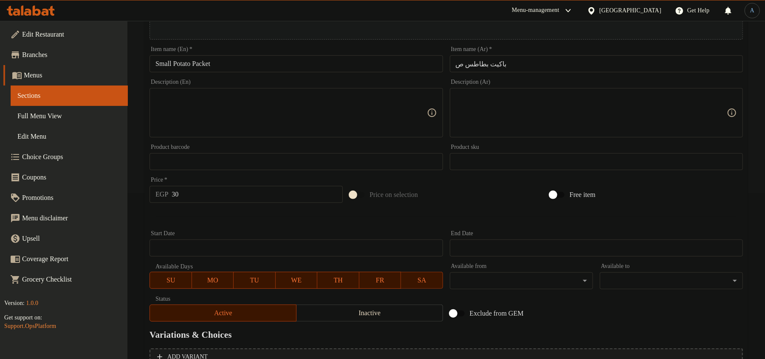
scroll to position [253, 0]
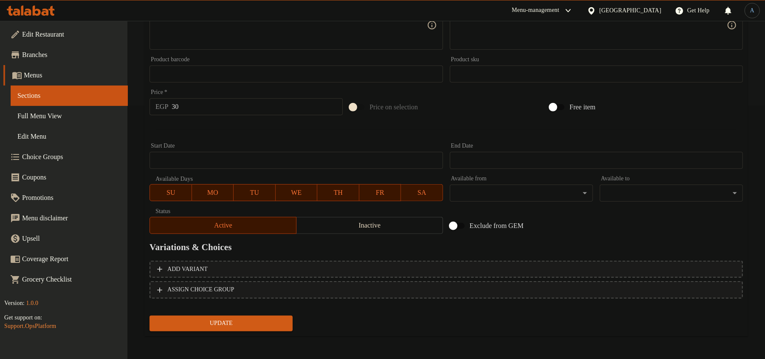
click at [209, 110] on input "30" at bounding box center [257, 106] width 171 height 17
type input "35"
click at [150, 315] on button "Update" at bounding box center [221, 323] width 143 height 16
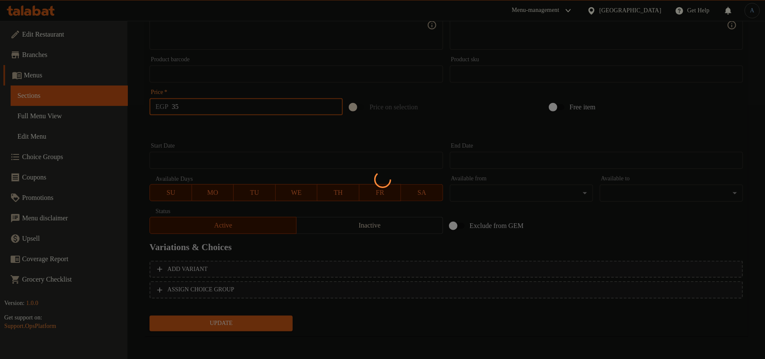
click at [226, 120] on div at bounding box center [382, 179] width 765 height 359
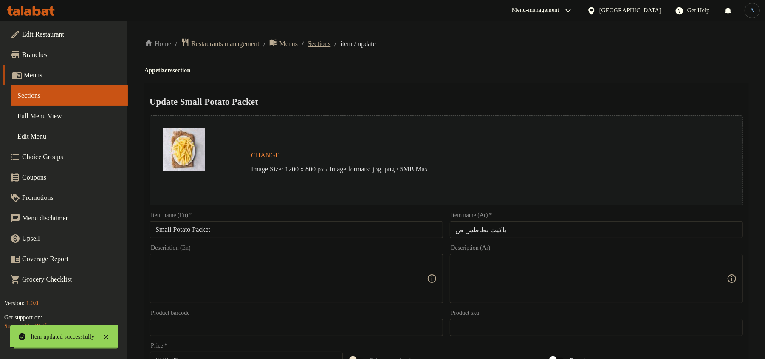
click at [331, 42] on span "Sections" at bounding box center [319, 44] width 23 height 10
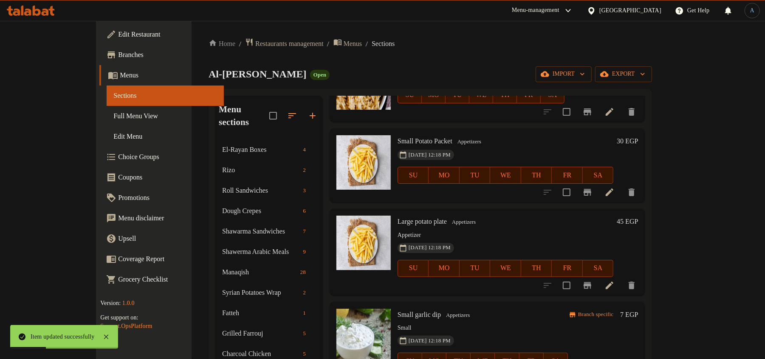
scroll to position [283, 0]
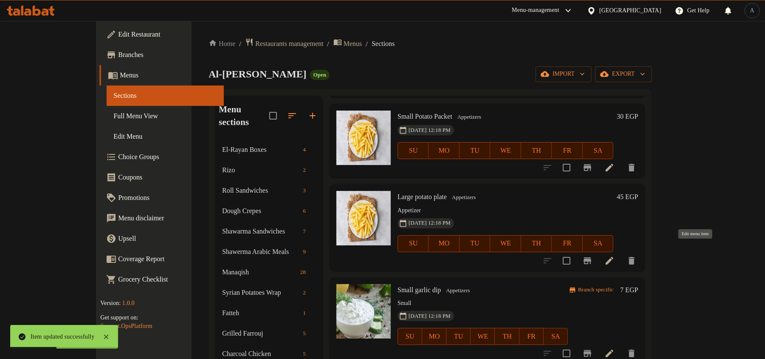
click at [615, 255] on icon at bounding box center [610, 260] width 10 height 10
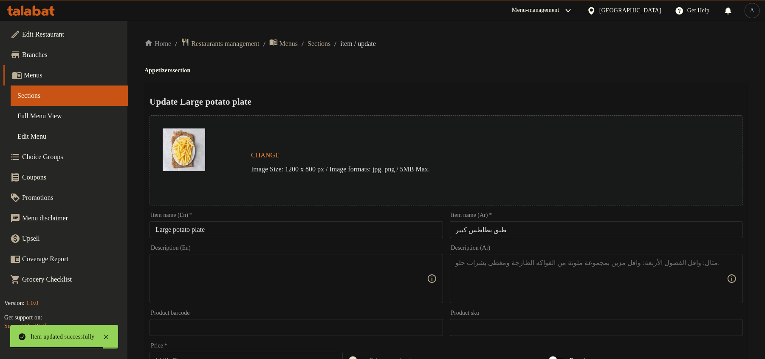
click at [470, 80] on div "Home / Restaurants management / Menus / Sections / item / update Appetizers sec…" at bounding box center [446, 317] width 604 height 558
click at [506, 227] on input "طبق بطاطس كبير" at bounding box center [596, 229] width 293 height 17
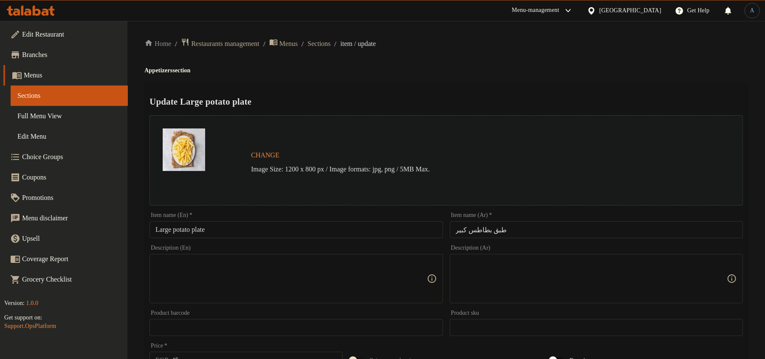
click at [501, 230] on input "طبق بطاطس كبير" at bounding box center [596, 229] width 293 height 17
paste input "اكيت بطاطس ك"
type input "باكيت بطاطس ك"
click at [563, 18] on div "Menu-management" at bounding box center [542, 10] width 75 height 20
click at [279, 220] on div "Item name (En)   * Large potato plate Item name (En) *" at bounding box center [296, 225] width 293 height 26
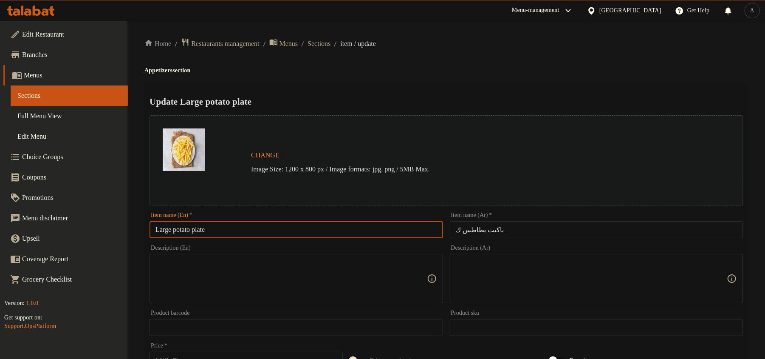
click at [271, 228] on input "Large potato plate" at bounding box center [296, 229] width 293 height 17
click at [507, 232] on input "باكيت بطاطس ك" at bounding box center [596, 229] width 293 height 17
click at [203, 230] on input "Large potato plate" at bounding box center [296, 229] width 293 height 17
paste input "Packet"
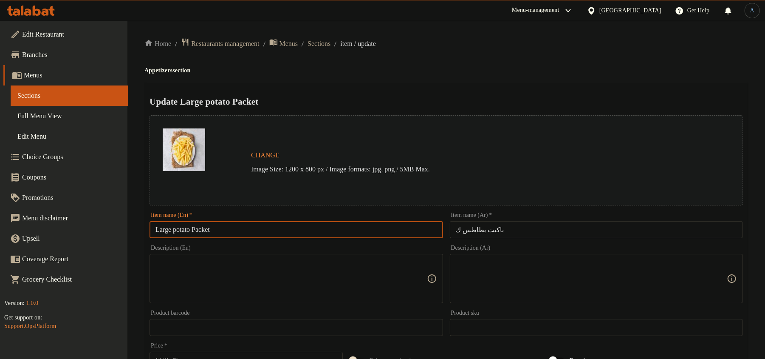
click at [431, 232] on input "Large potato Packet" at bounding box center [296, 229] width 293 height 17
paste input "P"
type input "Large Potato Packet"
click at [525, 86] on div "Update Large Potato Packet Change Image Size: 1200 x 800 px / Image formats: jp…" at bounding box center [446, 336] width 604 height 507
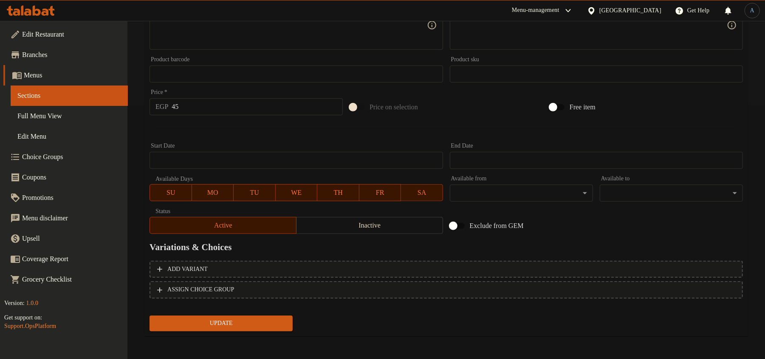
click at [206, 116] on div "Price   * EGP 45 Price *" at bounding box center [246, 102] width 200 height 33
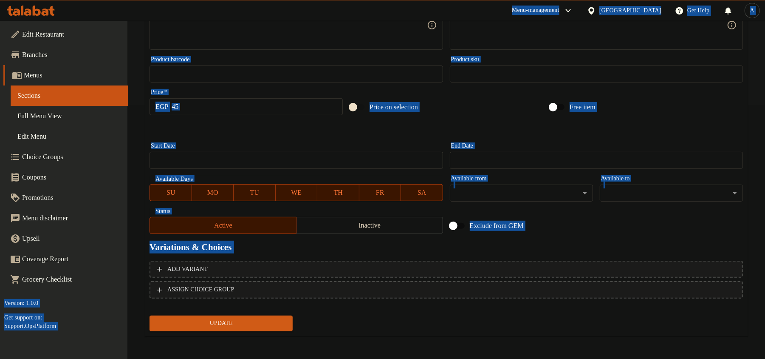
click at [208, 111] on input "45" at bounding box center [257, 106] width 171 height 17
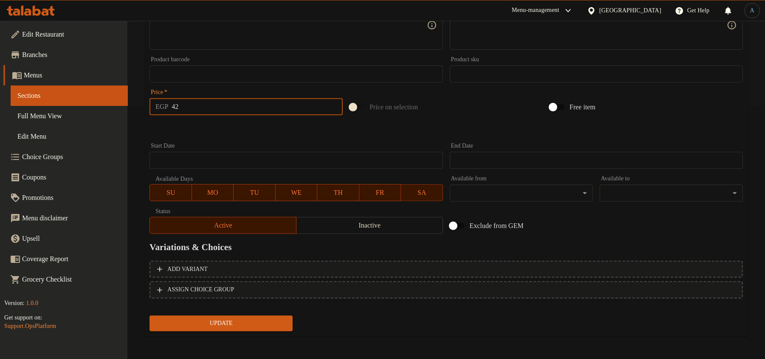
type input "42"
click at [150, 315] on button "Update" at bounding box center [221, 323] width 143 height 16
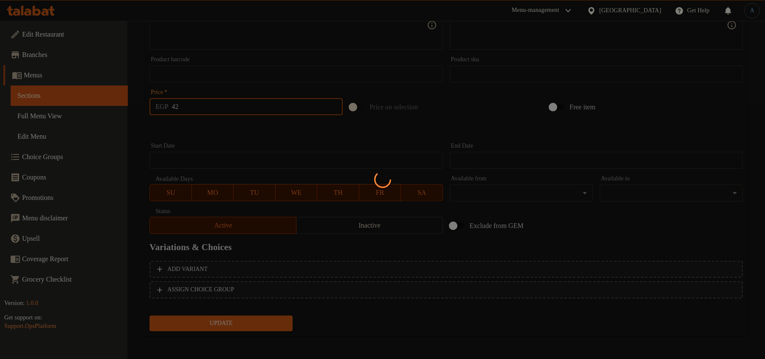
click at [209, 131] on div at bounding box center [382, 179] width 765 height 359
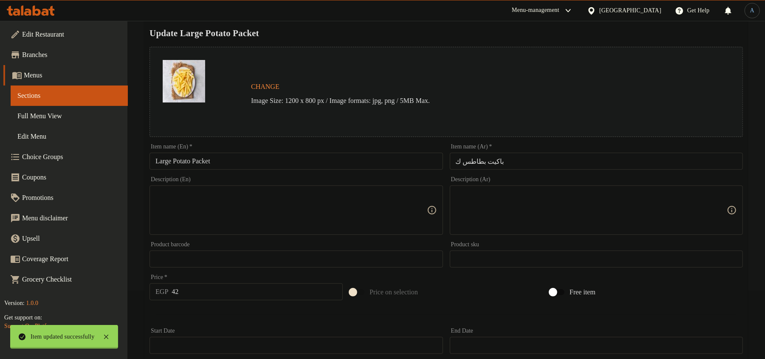
scroll to position [0, 0]
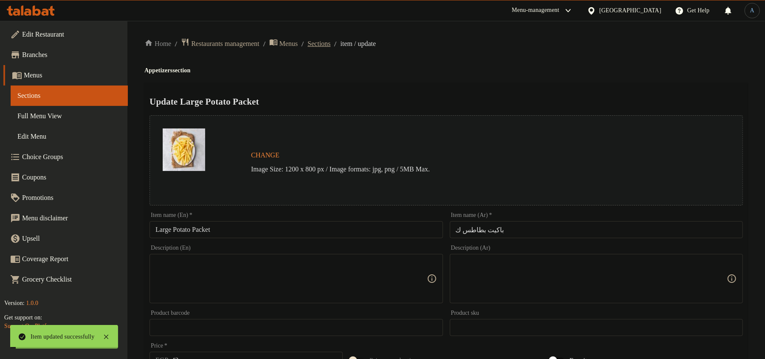
click at [331, 42] on span "Sections" at bounding box center [319, 44] width 23 height 10
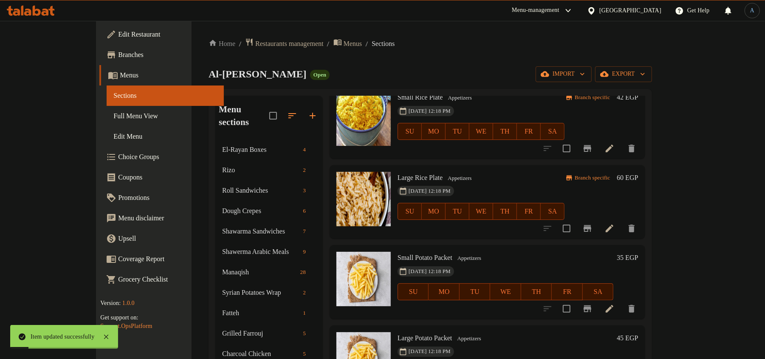
scroll to position [170, 0]
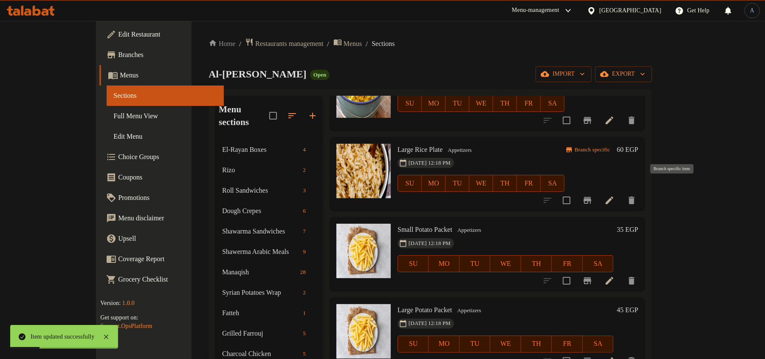
click at [591, 197] on icon "Branch-specific-item" at bounding box center [588, 200] width 8 height 7
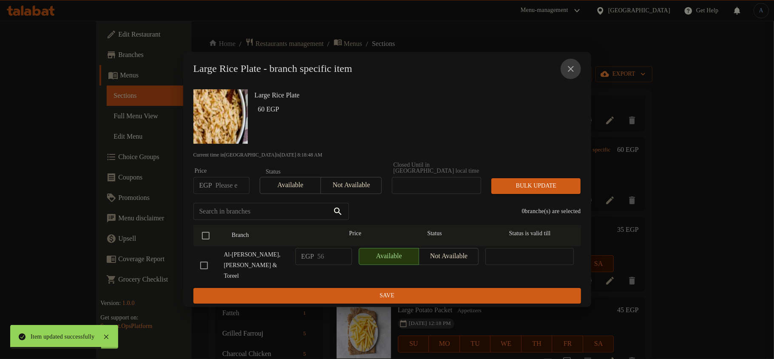
click at [573, 74] on icon "close" at bounding box center [571, 69] width 10 height 10
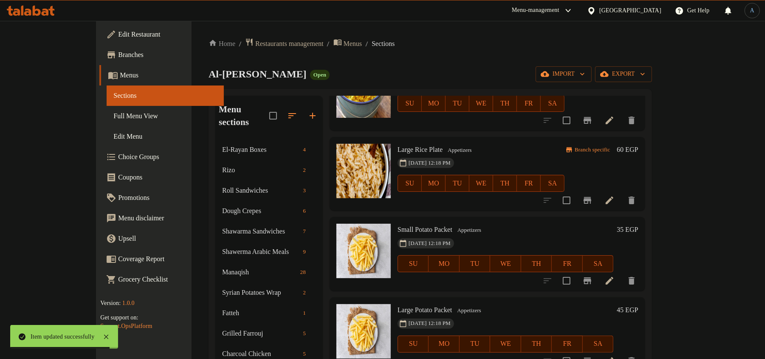
scroll to position [226, 0]
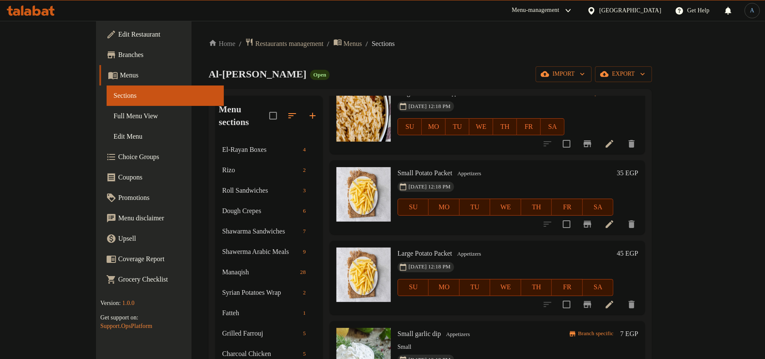
click at [638, 247] on h6 "45 EGP" at bounding box center [627, 253] width 21 height 12
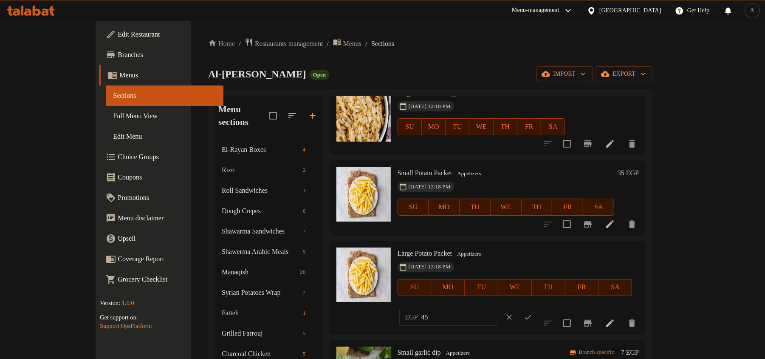
click at [498, 308] on input "45" at bounding box center [459, 316] width 77 height 17
type input "42"
click at [532, 313] on icon "ok" at bounding box center [528, 317] width 8 height 8
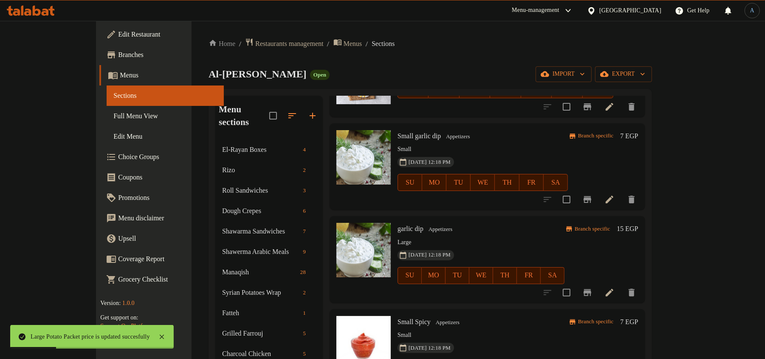
scroll to position [396, 0]
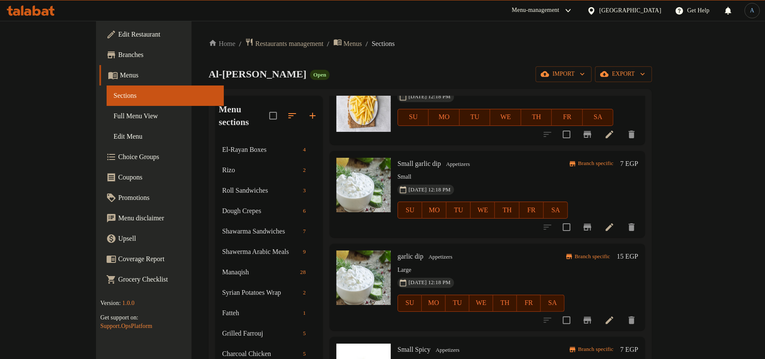
click at [614, 223] on icon at bounding box center [610, 227] width 8 height 8
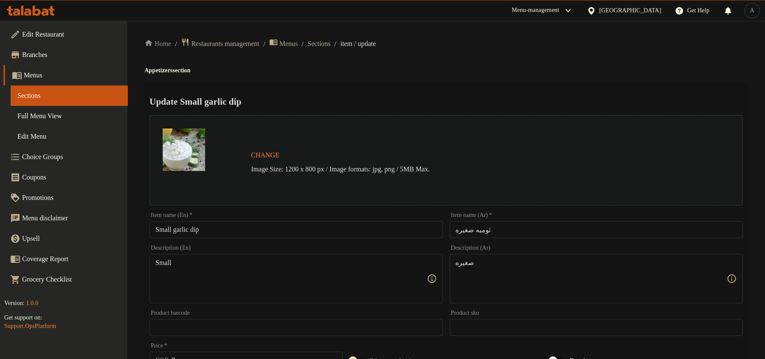
click at [526, 232] on input "ثوميه صغيره" at bounding box center [596, 229] width 293 height 17
click at [505, 79] on div "Home / Restaurants management / Menus / Sections / item / update Appetizers sec…" at bounding box center [446, 317] width 604 height 558
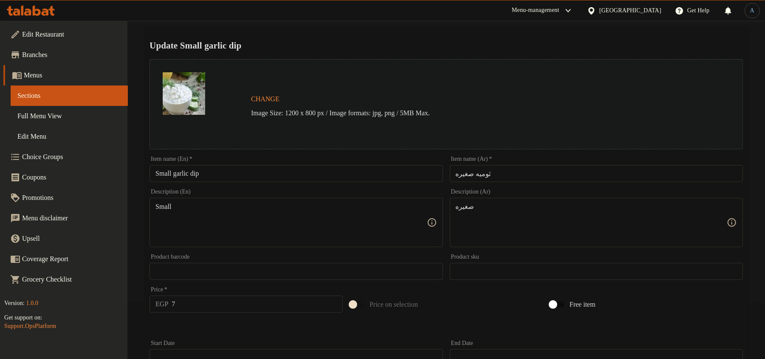
scroll to position [57, 0]
click at [320, 170] on input "Small garlic dip" at bounding box center [296, 172] width 293 height 17
click at [224, 172] on input "Small garlic dip" at bounding box center [296, 172] width 293 height 17
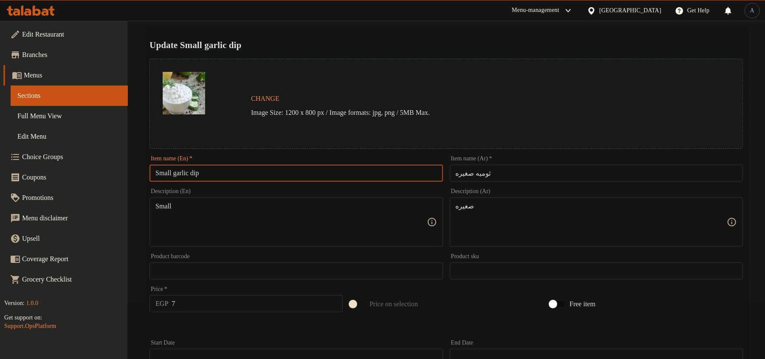
paste input "Garlic D"
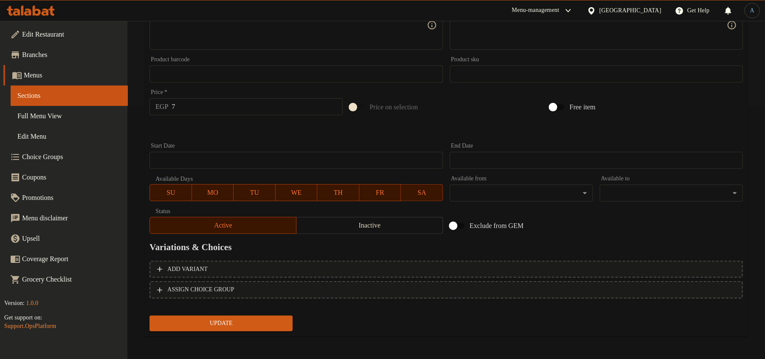
type input "Small Garlic Dip"
click at [203, 107] on input "7" at bounding box center [257, 106] width 171 height 17
type input "10"
click at [150, 315] on button "Update" at bounding box center [221, 323] width 143 height 16
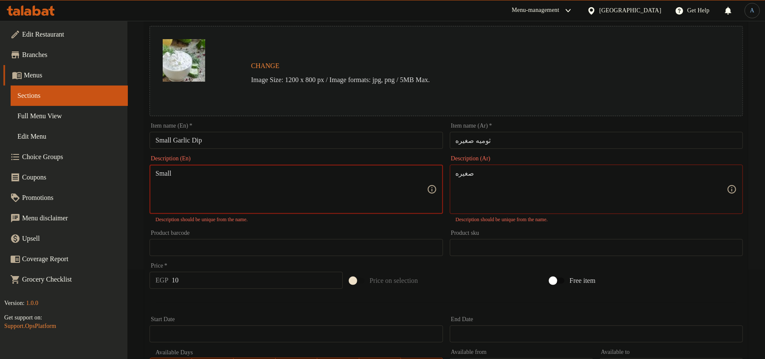
scroll to position [83, 0]
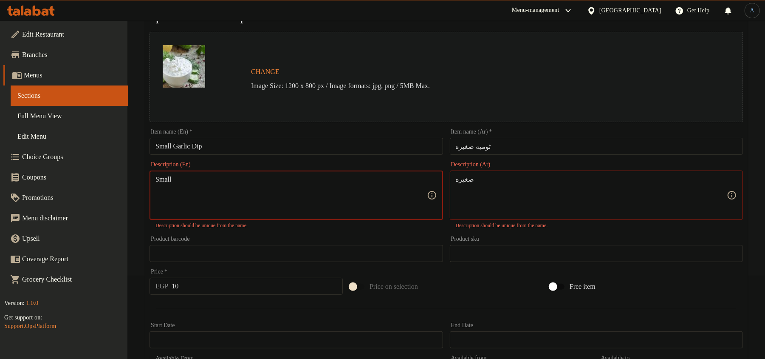
click at [242, 186] on textarea "Small" at bounding box center [291, 195] width 271 height 40
type textarea "Small"
type textarea "صغيره"
click at [357, 236] on div "Product barcode Product barcode" at bounding box center [296, 249] width 293 height 26
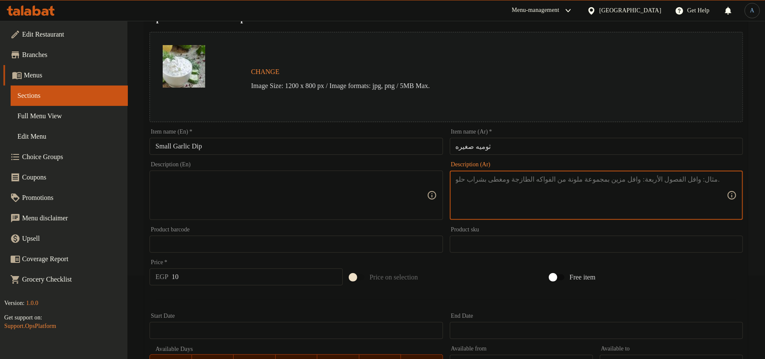
click at [378, 186] on textarea at bounding box center [291, 195] width 271 height 40
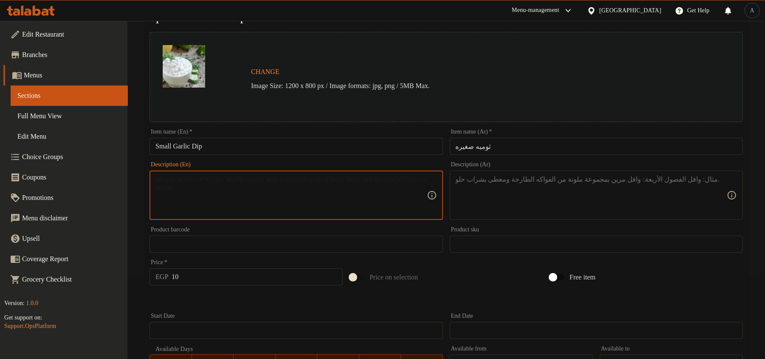
scroll to position [253, 0]
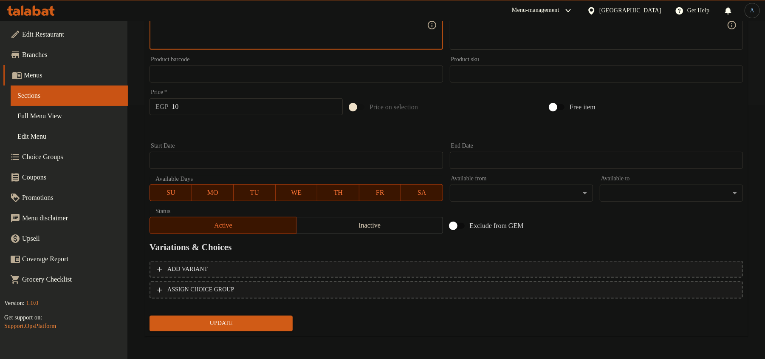
click at [218, 320] on span "Update" at bounding box center [221, 323] width 130 height 11
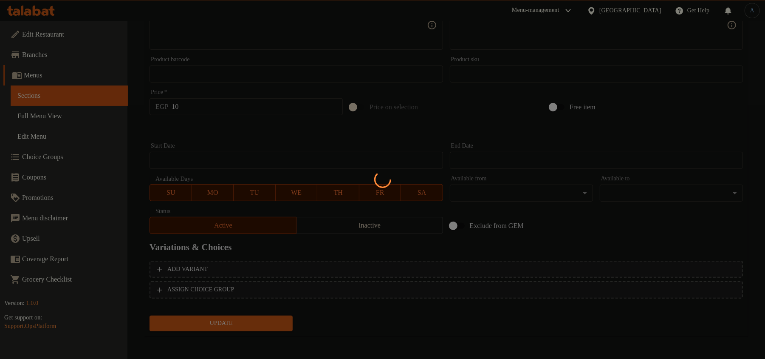
scroll to position [0, 0]
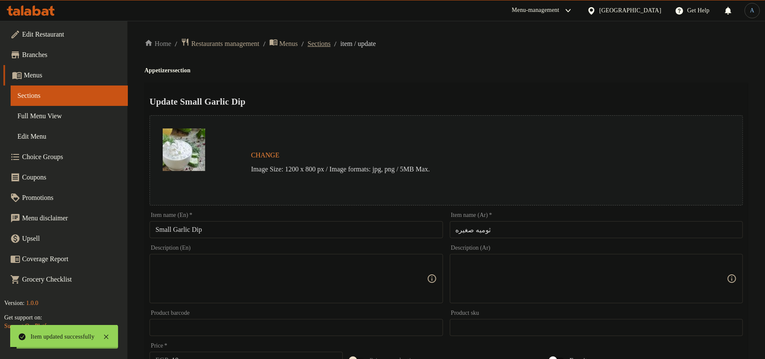
click at [331, 46] on span "Sections" at bounding box center [319, 44] width 23 height 10
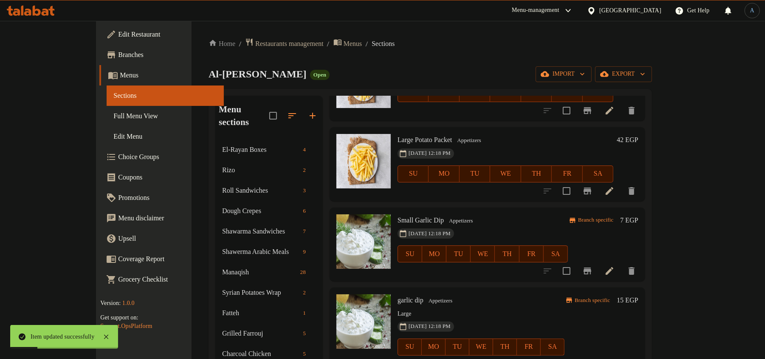
scroll to position [396, 0]
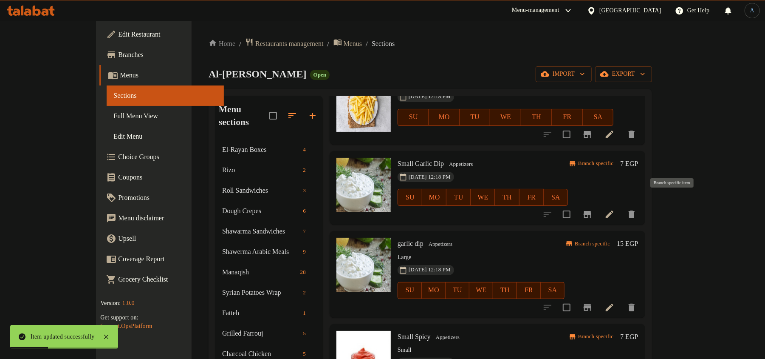
click at [593, 209] on icon "Branch-specific-item" at bounding box center [588, 214] width 10 height 10
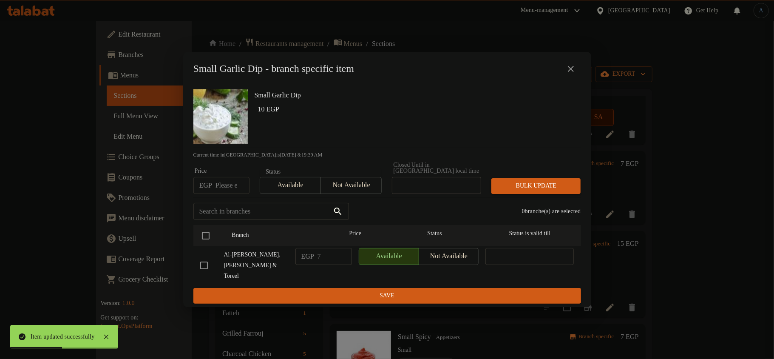
click at [224, 188] on input "number" at bounding box center [232, 185] width 34 height 17
type input "10"
click at [206, 235] on input "checkbox" at bounding box center [206, 235] width 18 height 18
checkbox input "true"
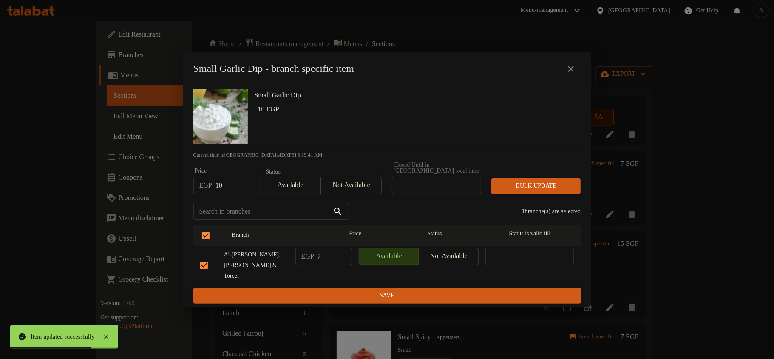
click at [543, 191] on span "Bulk update" at bounding box center [536, 186] width 76 height 11
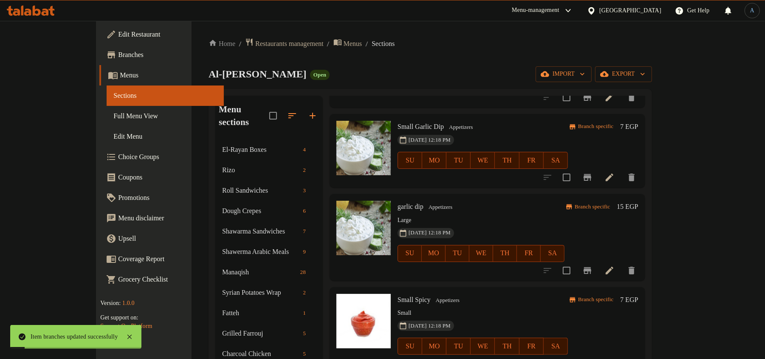
scroll to position [453, 0]
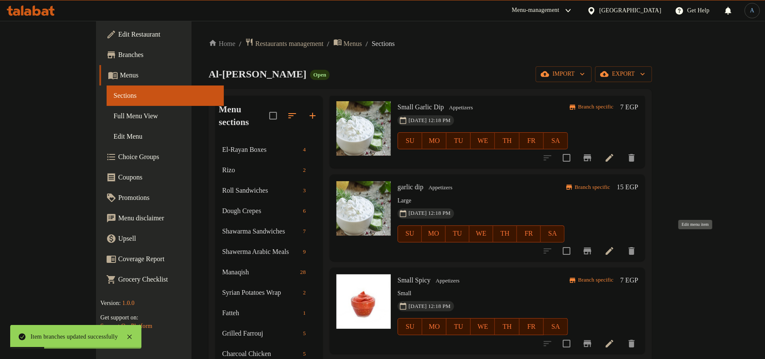
click at [615, 246] on icon at bounding box center [610, 251] width 10 height 10
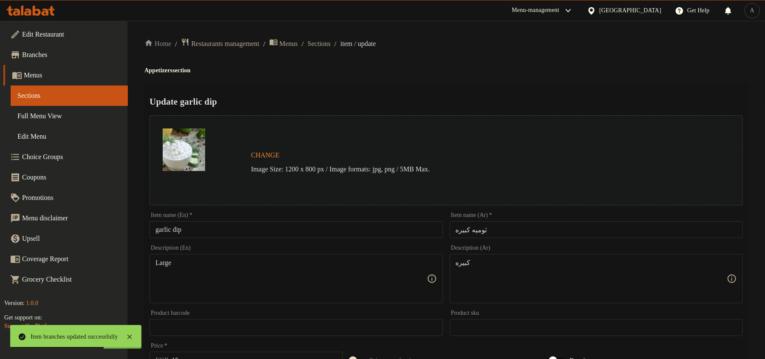
click at [512, 237] on input "ثوميه كبيره" at bounding box center [596, 229] width 293 height 17
click at [506, 227] on input "ثوميه كبيره" at bounding box center [596, 229] width 293 height 17
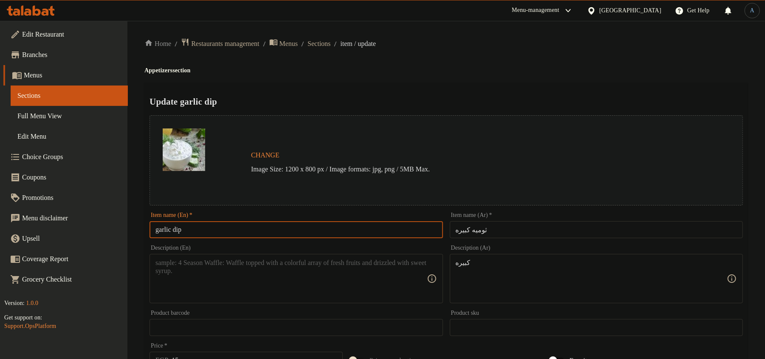
click at [156, 229] on input "garlic dip" at bounding box center [296, 229] width 293 height 17
paste input "Large"
click at [283, 230] on input "Large garlic dip" at bounding box center [296, 229] width 293 height 17
paste input "Garlic D"
type input "Large Garlic Dip"
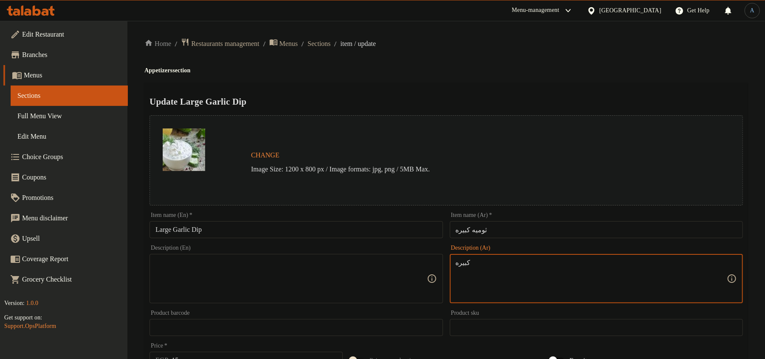
click at [484, 265] on textarea "كبيره" at bounding box center [591, 278] width 271 height 40
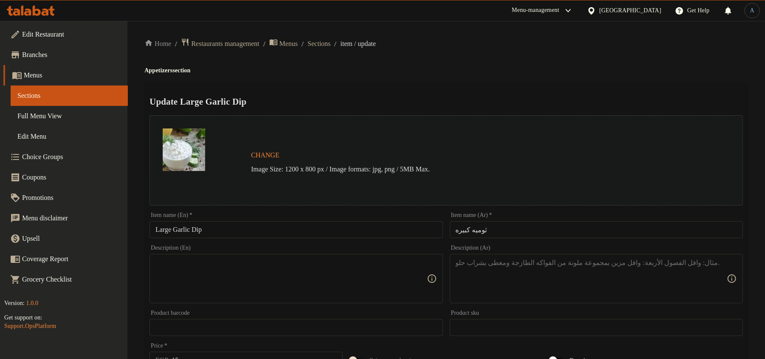
click at [529, 90] on div "Update Large Garlic Dip Change Image Size: 1200 x 800 px / Image formats: jpg, …" at bounding box center [446, 336] width 604 height 507
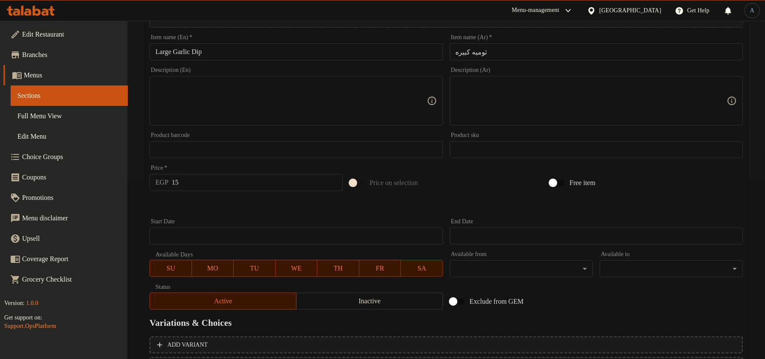
scroll to position [253, 0]
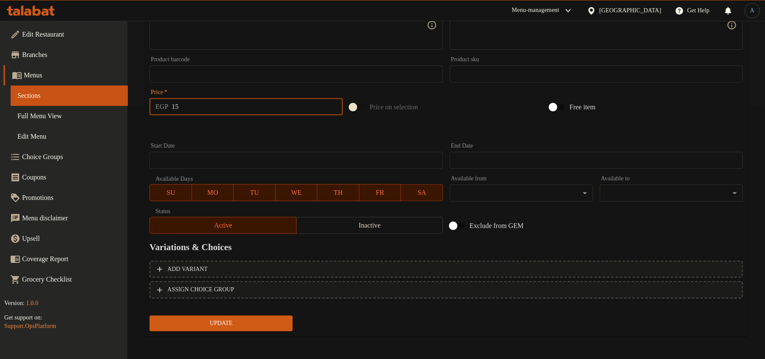
click at [236, 106] on input "15" at bounding box center [257, 106] width 171 height 17
type input "21"
click at [150, 315] on button "Update" at bounding box center [221, 323] width 143 height 16
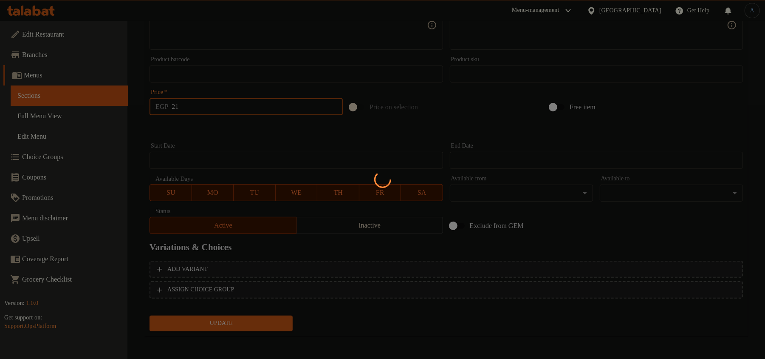
click at [241, 128] on div at bounding box center [382, 179] width 765 height 359
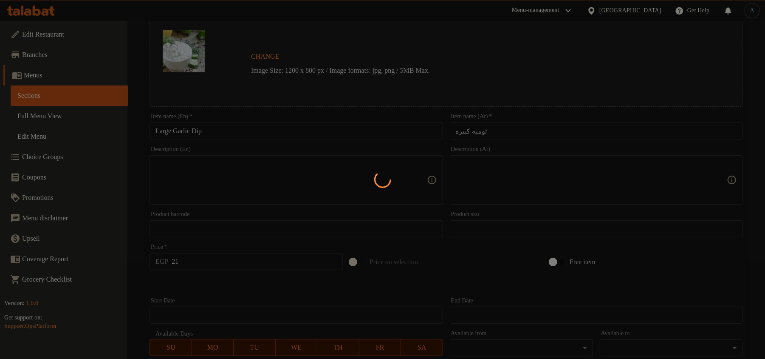
scroll to position [0, 0]
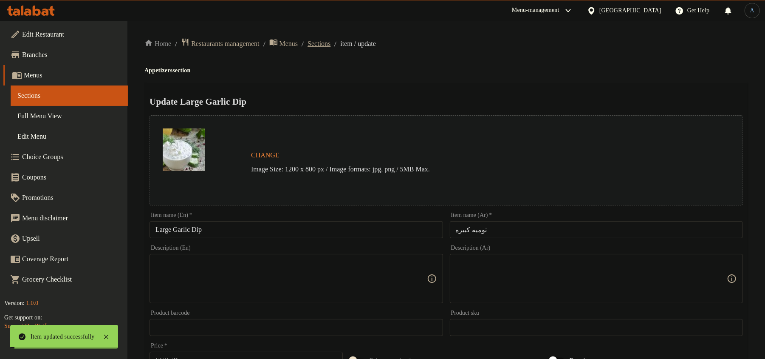
click at [331, 42] on span "Sections" at bounding box center [319, 44] width 23 height 10
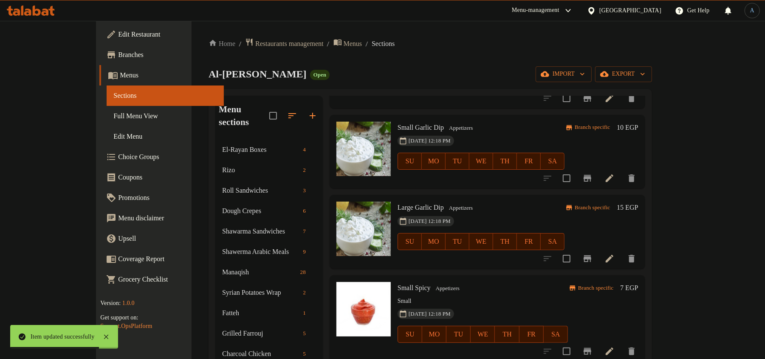
scroll to position [453, 0]
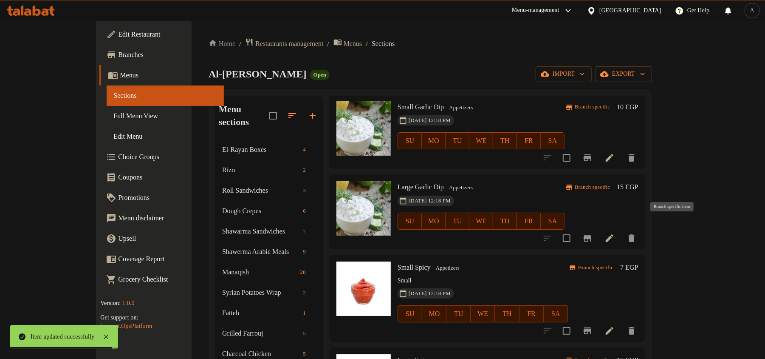
click at [593, 233] on icon "Branch-specific-item" at bounding box center [588, 238] width 10 height 10
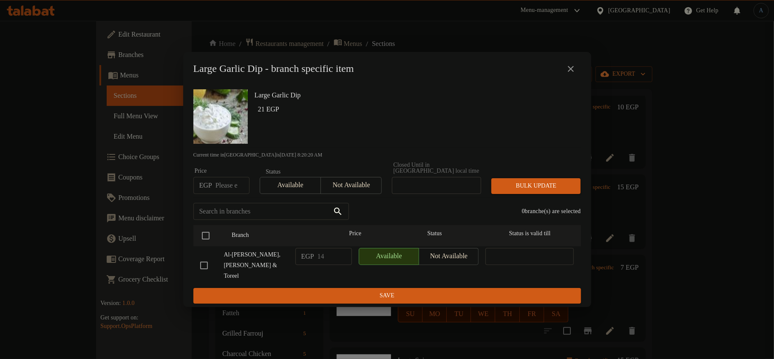
click at [230, 189] on input "number" at bounding box center [232, 185] width 34 height 17
type input "16"
click at [206, 237] on input "checkbox" at bounding box center [206, 235] width 18 height 18
checkbox input "true"
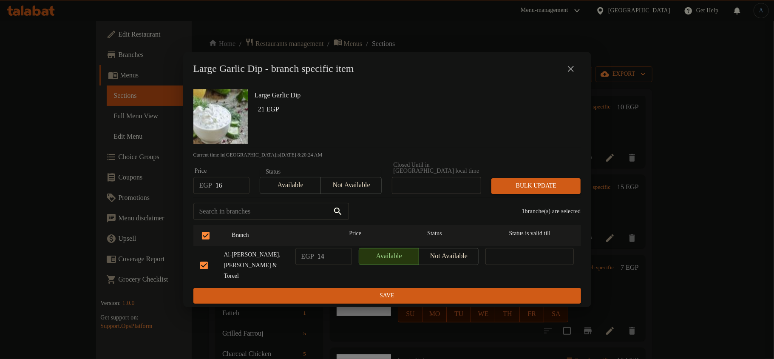
click at [520, 187] on span "Bulk update" at bounding box center [536, 186] width 76 height 11
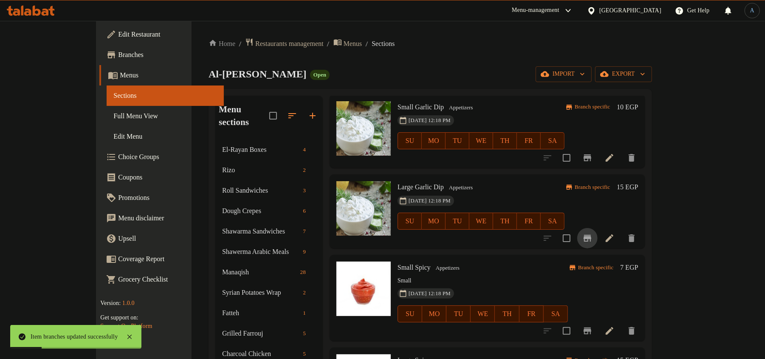
click at [593, 233] on icon "Branch-specific-item" at bounding box center [588, 238] width 10 height 10
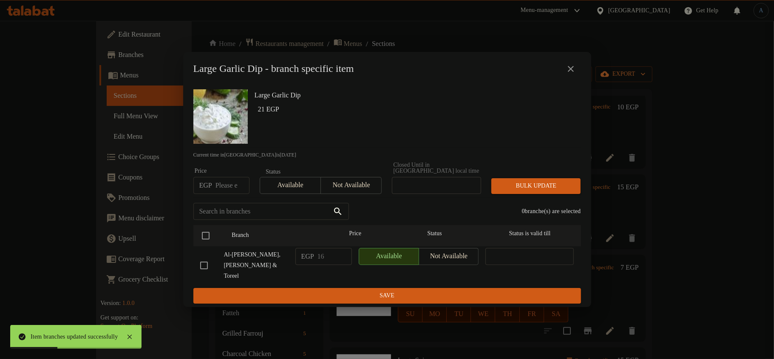
click at [223, 186] on input "number" at bounding box center [232, 185] width 34 height 17
type input "21"
click at [205, 236] on input "checkbox" at bounding box center [206, 235] width 18 height 18
checkbox input "true"
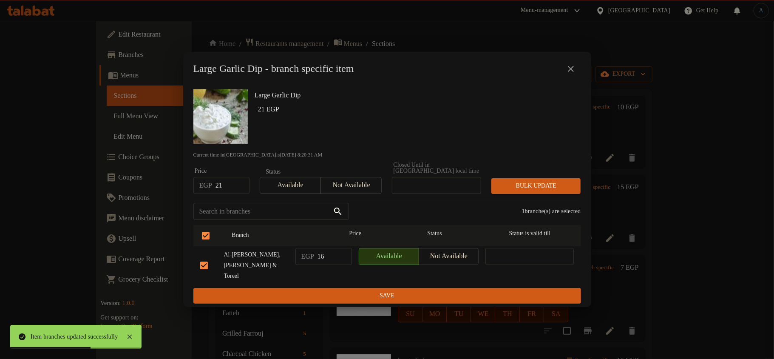
click at [573, 185] on span "Bulk update" at bounding box center [536, 186] width 76 height 11
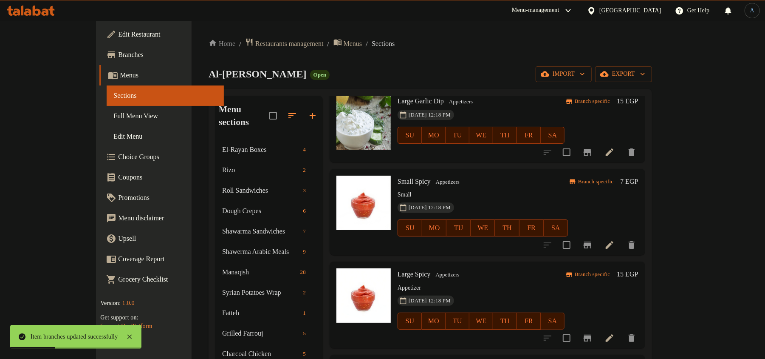
scroll to position [566, 0]
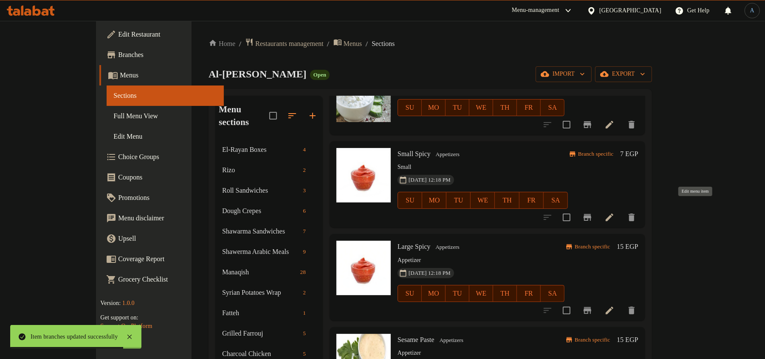
click at [615, 212] on icon at bounding box center [610, 217] width 10 height 10
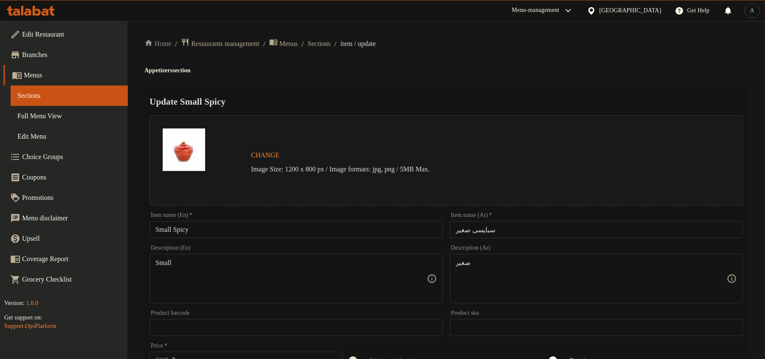
drag, startPoint x: 515, startPoint y: 227, endPoint x: 516, endPoint y: 231, distance: 4.3
click at [515, 227] on input "سبايسى صغير" at bounding box center [596, 229] width 293 height 17
paste input "صغيره"
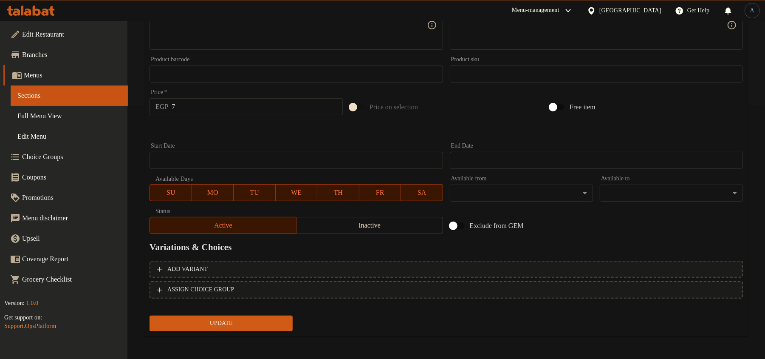
type input "سبايسي صغيره"
click at [254, 326] on span "Update" at bounding box center [221, 323] width 130 height 11
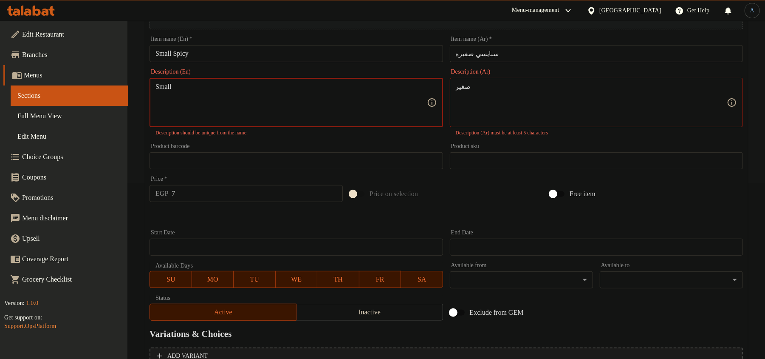
scroll to position [83, 0]
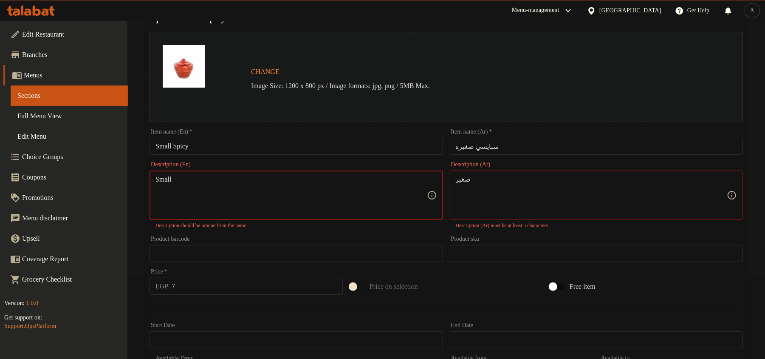
click at [268, 201] on textarea "Small" at bounding box center [291, 195] width 271 height 40
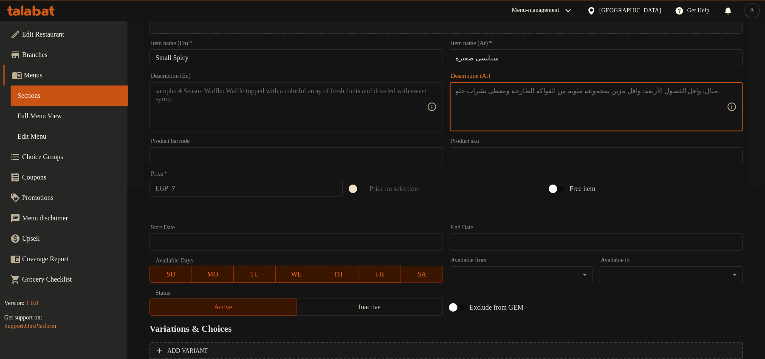
scroll to position [253, 0]
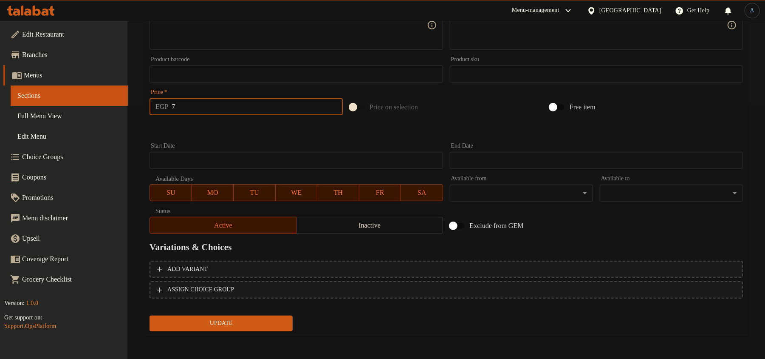
click at [201, 101] on input "7" at bounding box center [257, 106] width 171 height 17
type input "10"
click at [150, 315] on button "Update" at bounding box center [221, 323] width 143 height 16
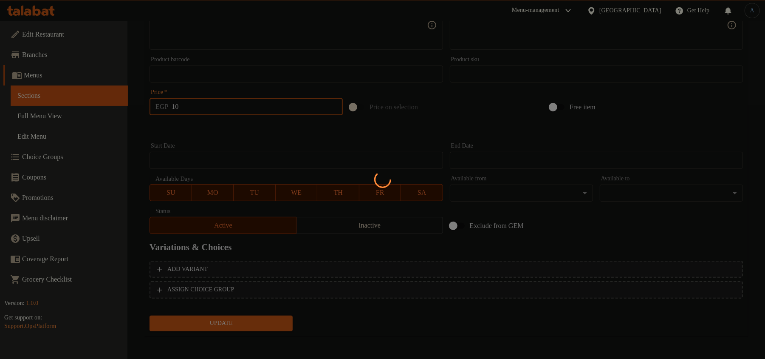
click at [213, 131] on div at bounding box center [382, 179] width 765 height 359
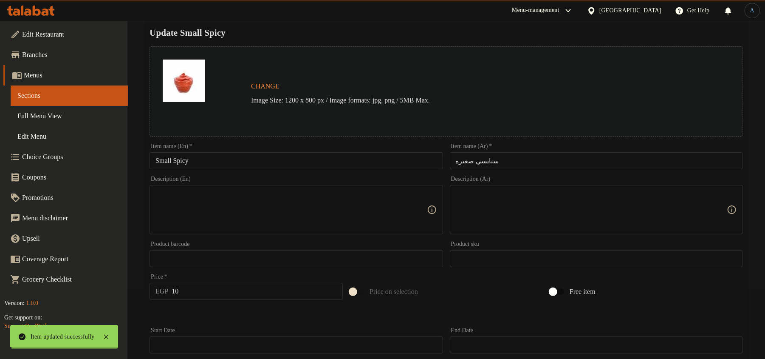
scroll to position [0, 0]
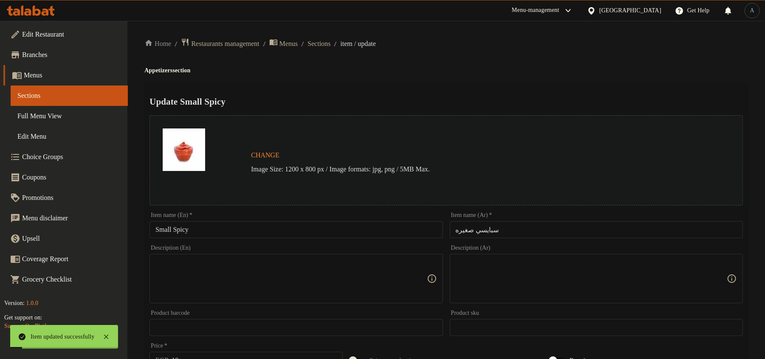
drag, startPoint x: 344, startPoint y: 38, endPoint x: 353, endPoint y: 62, distance: 25.4
click at [331, 39] on span "Sections" at bounding box center [319, 44] width 23 height 10
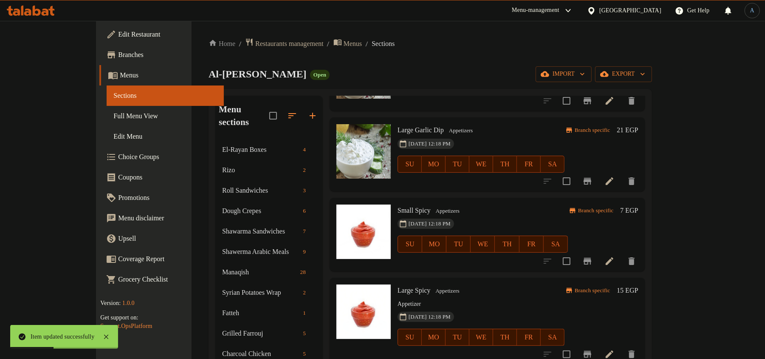
scroll to position [566, 0]
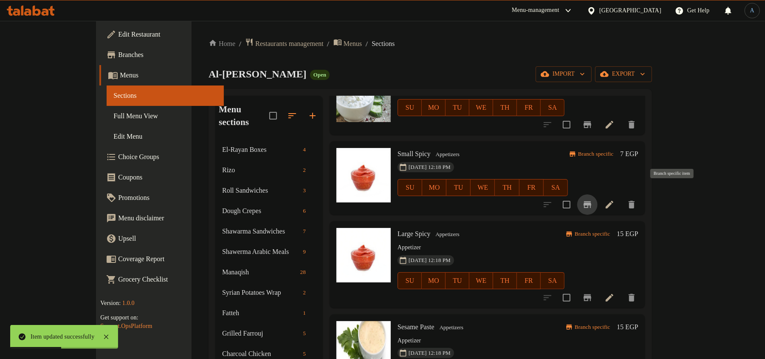
click at [593, 199] on icon "Branch-specific-item" at bounding box center [588, 204] width 10 height 10
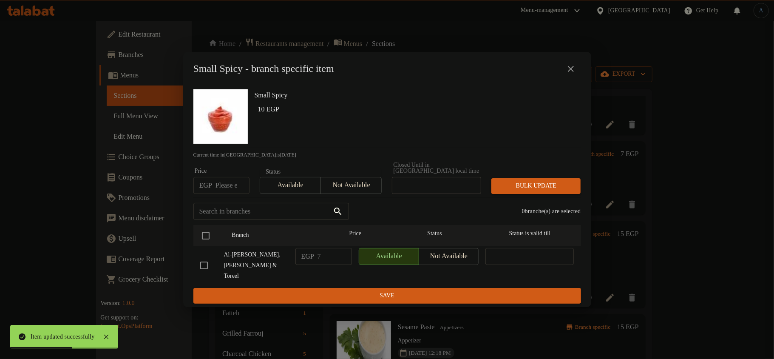
click at [227, 191] on input "number" at bounding box center [232, 185] width 34 height 17
type input "10"
click at [206, 241] on input "checkbox" at bounding box center [206, 235] width 18 height 18
checkbox input "true"
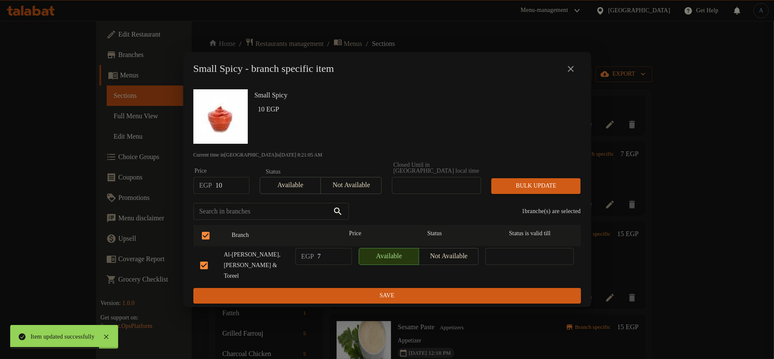
click at [536, 189] on span "Bulk update" at bounding box center [536, 186] width 76 height 11
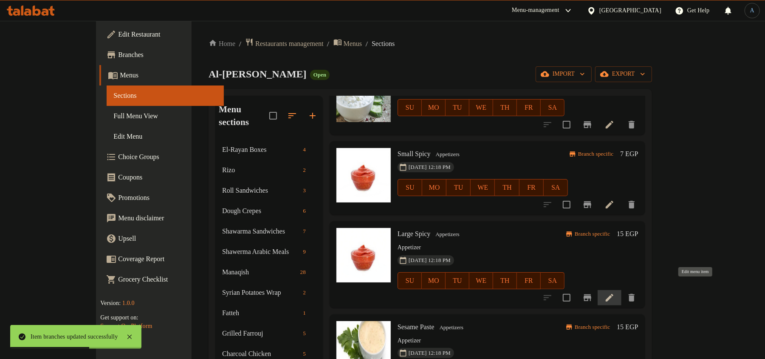
click at [615, 292] on icon at bounding box center [610, 297] width 10 height 10
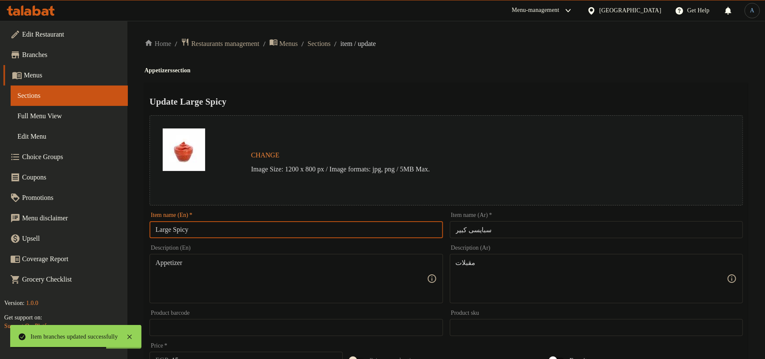
click at [223, 223] on input "Large Spicy" at bounding box center [296, 229] width 293 height 17
click at [523, 228] on input "سبايسى كبير" at bounding box center [596, 229] width 293 height 17
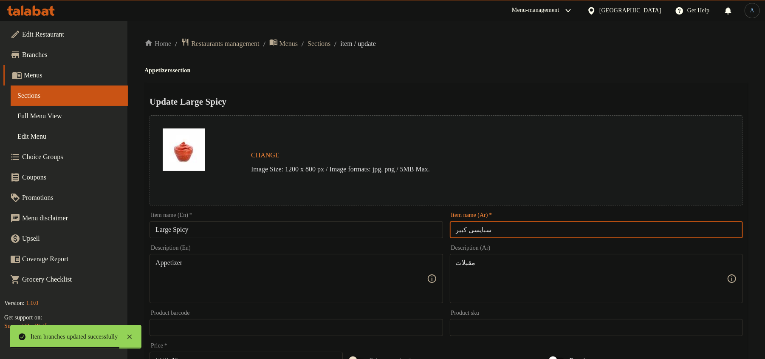
paste input "كبيره"
type input "سبايسي كبيره"
click at [514, 101] on h2 "Update Large Spicy" at bounding box center [447, 101] width 594 height 13
click at [298, 237] on input "Large Spicy" at bounding box center [296, 229] width 293 height 17
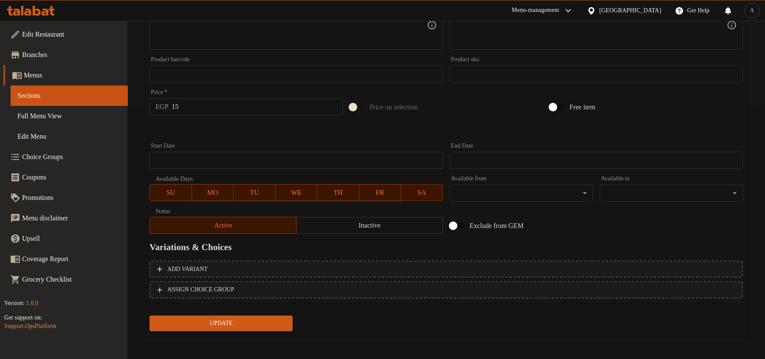
click at [251, 324] on span "Update" at bounding box center [221, 323] width 130 height 11
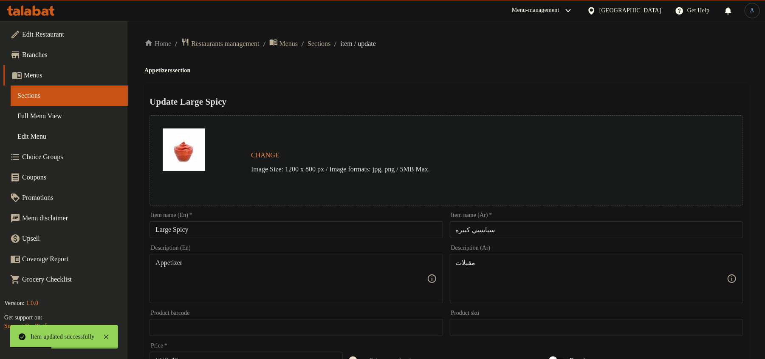
click at [328, 43] on span "Sections" at bounding box center [319, 44] width 23 height 10
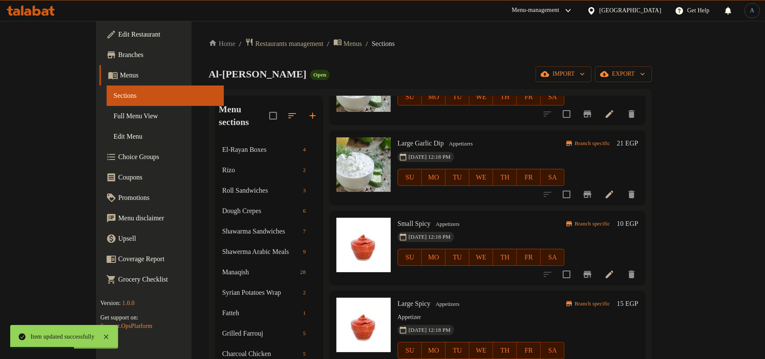
scroll to position [510, 0]
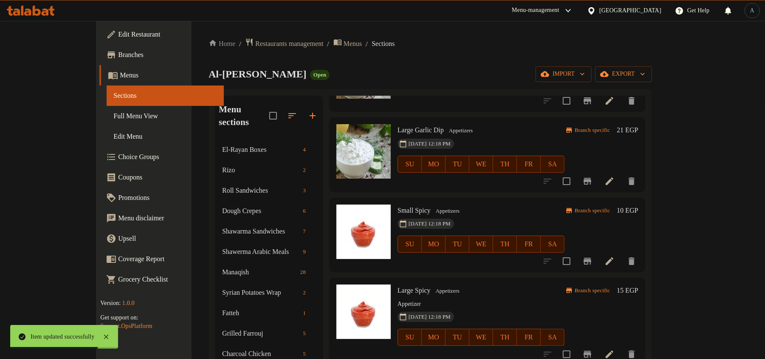
click at [398, 299] on p "Appetizer" at bounding box center [481, 304] width 167 height 11
copy p "Appetizer"
click at [615, 176] on icon at bounding box center [610, 181] width 10 height 10
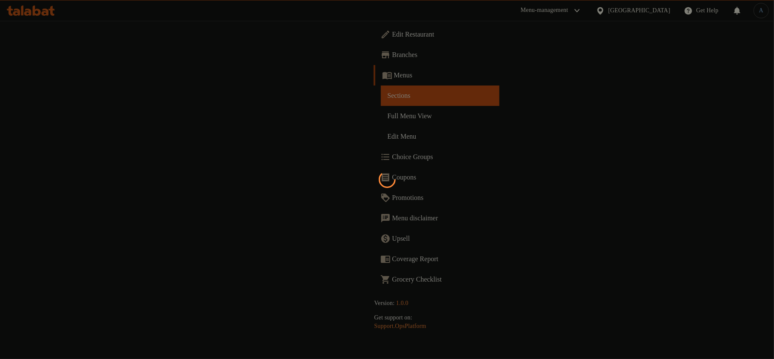
click at [287, 276] on div at bounding box center [387, 179] width 774 height 359
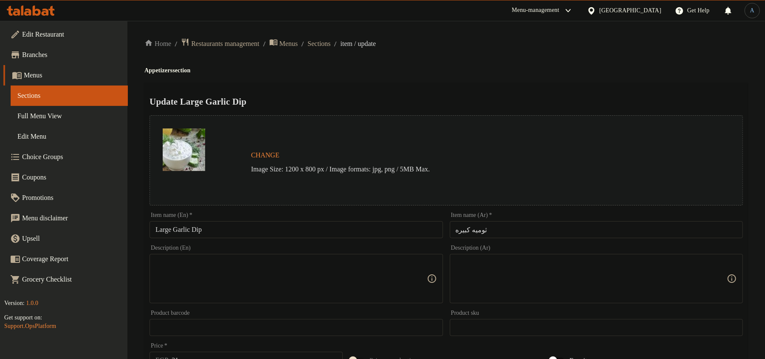
click at [286, 263] on textarea at bounding box center [291, 278] width 271 height 40
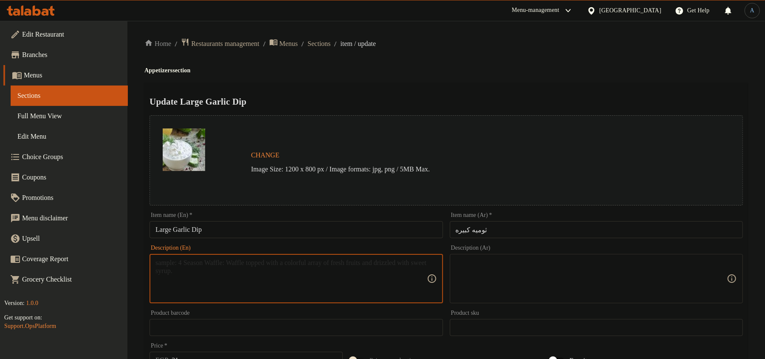
paste textarea "Appetizer"
type textarea "Appetizer"
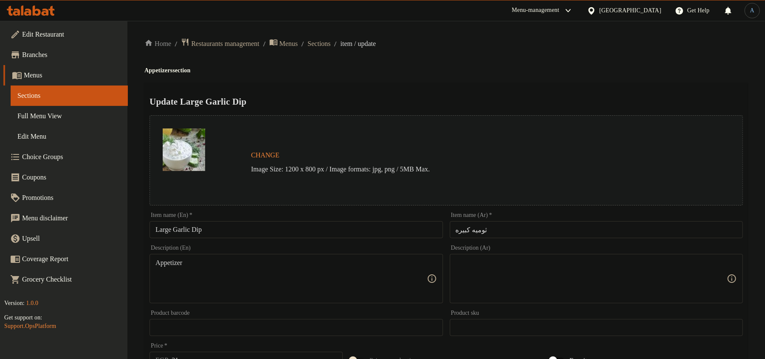
click at [492, 262] on textarea at bounding box center [591, 278] width 271 height 40
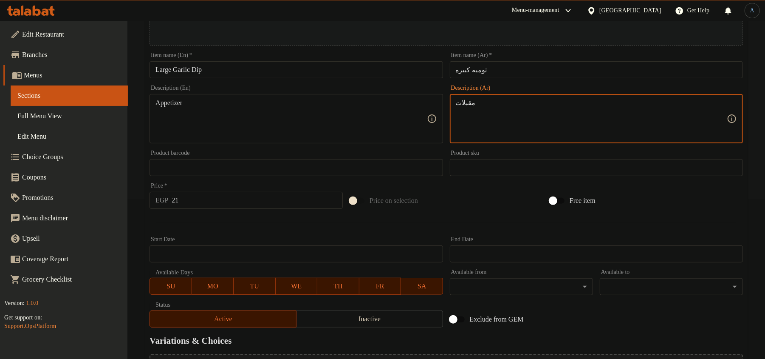
scroll to position [253, 0]
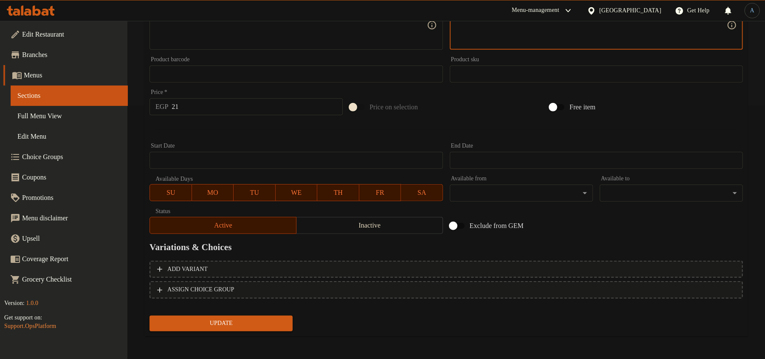
type textarea "مقبلات"
click at [266, 323] on span "Update" at bounding box center [221, 323] width 130 height 11
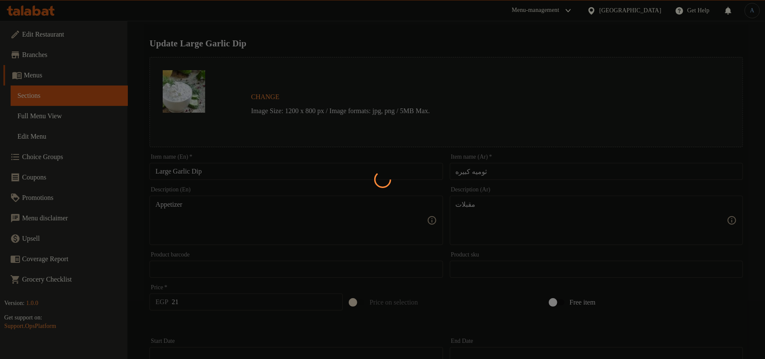
scroll to position [0, 0]
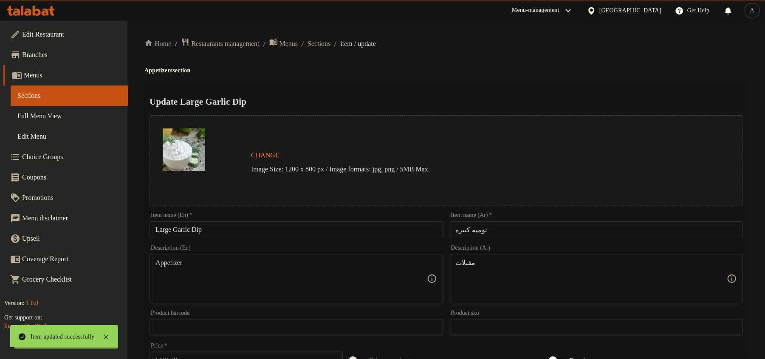
drag, startPoint x: 334, startPoint y: 42, endPoint x: 335, endPoint y: 53, distance: 10.3
click at [331, 42] on span "Sections" at bounding box center [319, 44] width 23 height 10
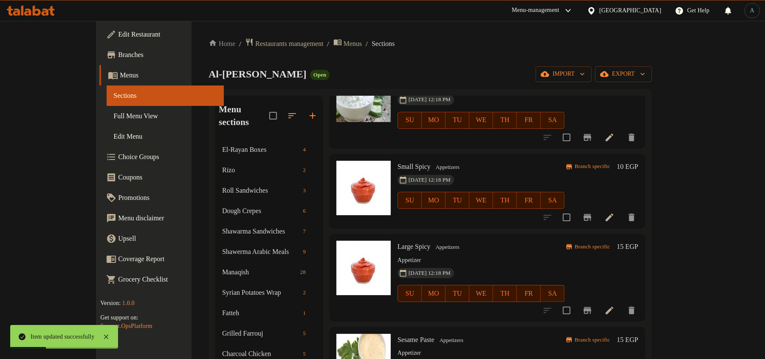
scroll to position [623, 0]
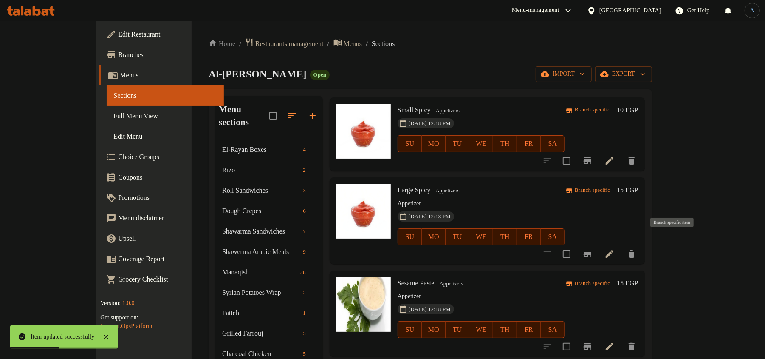
click at [591, 250] on icon "Branch-specific-item" at bounding box center [588, 253] width 8 height 7
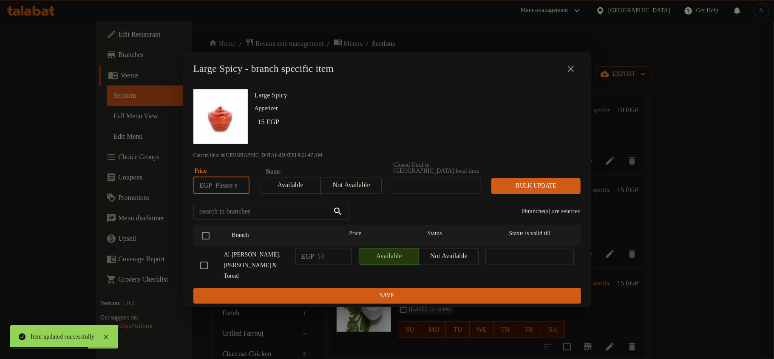
click at [221, 184] on input "number" at bounding box center [232, 185] width 34 height 17
type input "21"
click at [208, 235] on input "checkbox" at bounding box center [206, 235] width 18 height 18
checkbox input "true"
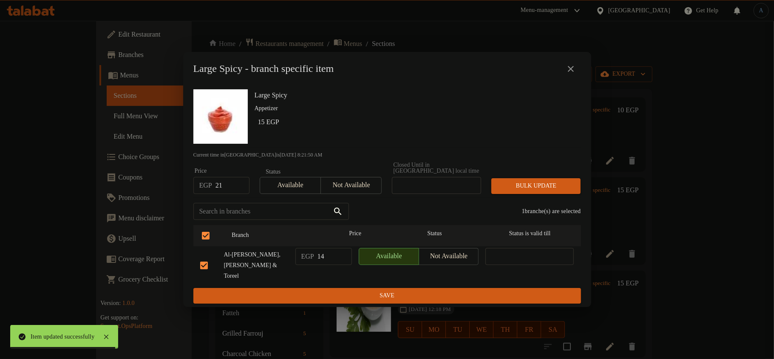
click at [537, 189] on span "Bulk update" at bounding box center [536, 186] width 76 height 11
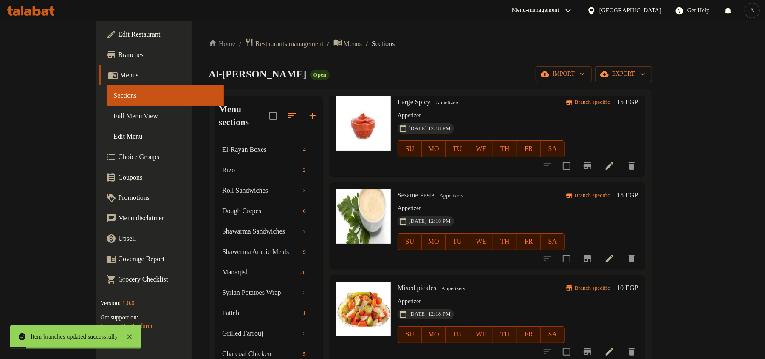
scroll to position [736, 0]
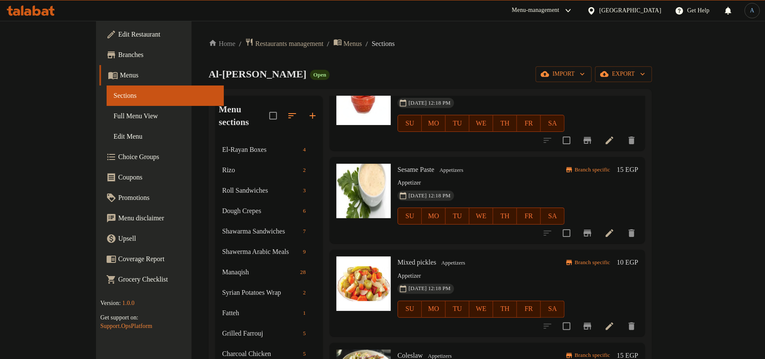
click at [614, 229] on icon at bounding box center [610, 233] width 8 height 8
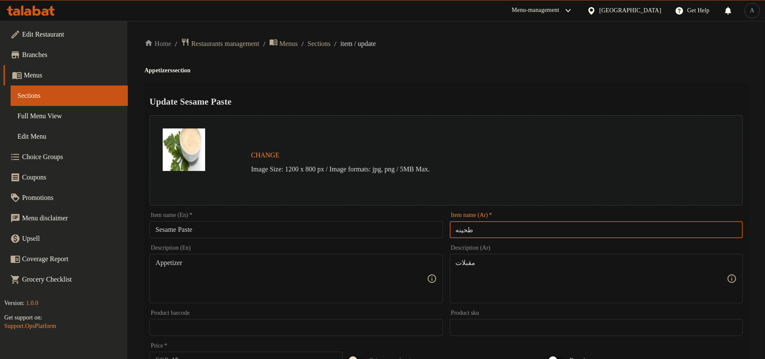
click at [528, 234] on input "طحينه" at bounding box center [596, 229] width 293 height 17
click at [481, 71] on h4 "Appetizers section" at bounding box center [446, 70] width 604 height 8
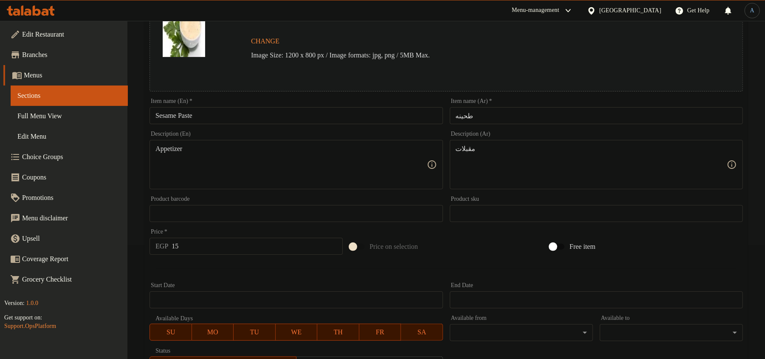
scroll to position [253, 0]
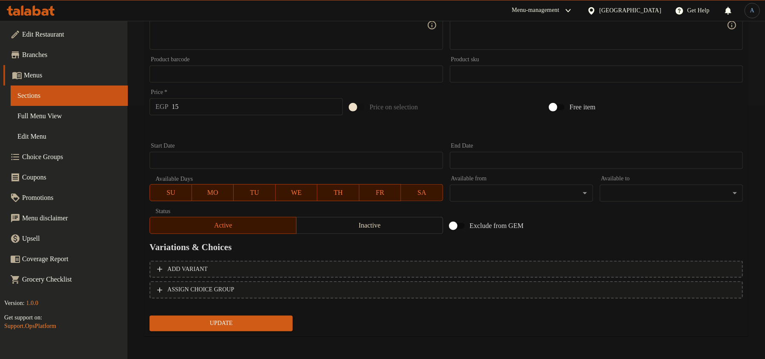
click at [230, 107] on input "15" at bounding box center [257, 106] width 171 height 17
click at [150, 315] on button "Update" at bounding box center [221, 323] width 143 height 16
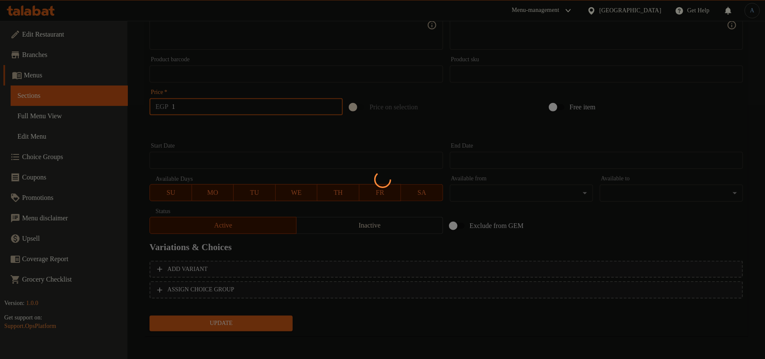
click at [230, 107] on div at bounding box center [382, 179] width 765 height 359
click at [211, 105] on div at bounding box center [382, 179] width 765 height 359
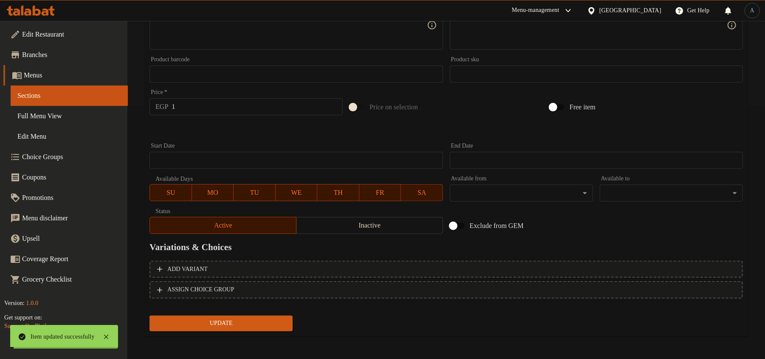
click at [211, 105] on input "1" at bounding box center [257, 106] width 171 height 17
type input "21"
click at [150, 315] on button "Update" at bounding box center [221, 323] width 143 height 16
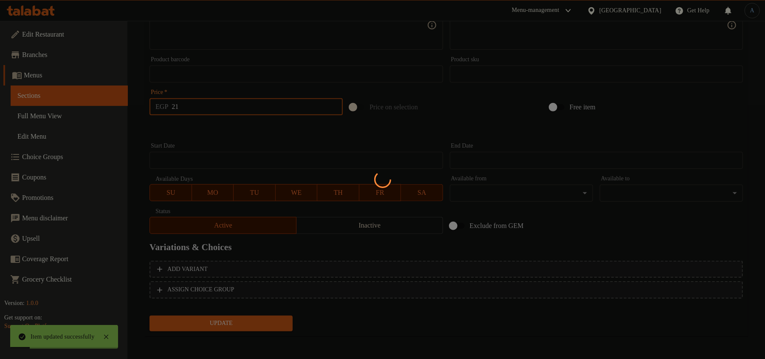
click at [232, 128] on div at bounding box center [382, 179] width 765 height 359
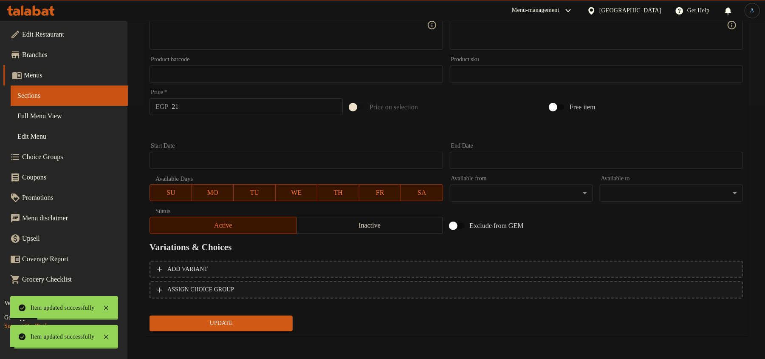
scroll to position [0, 0]
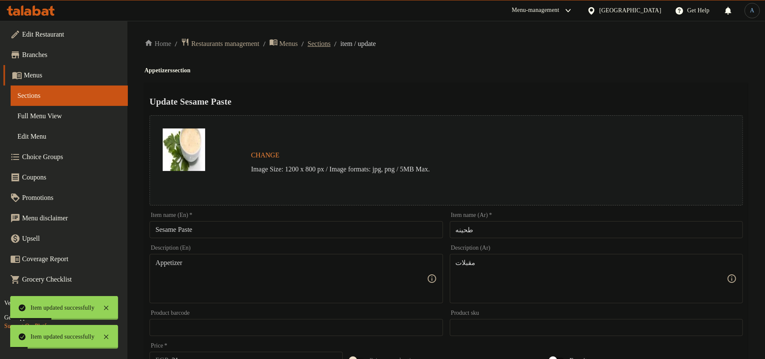
click at [331, 39] on span "Sections" at bounding box center [319, 44] width 23 height 10
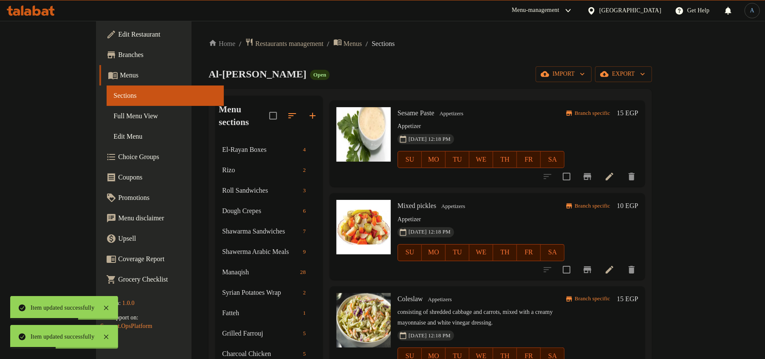
scroll to position [736, 0]
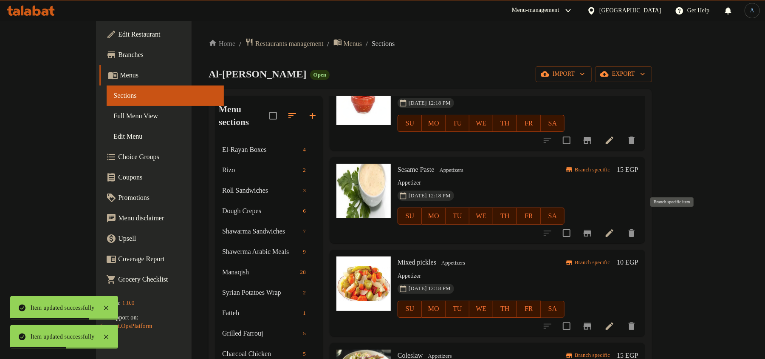
click at [591, 229] on icon "Branch-specific-item" at bounding box center [588, 232] width 8 height 7
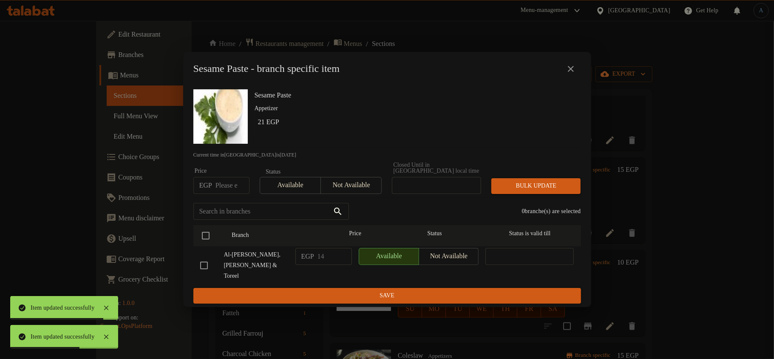
click at [225, 190] on input "number" at bounding box center [232, 185] width 34 height 17
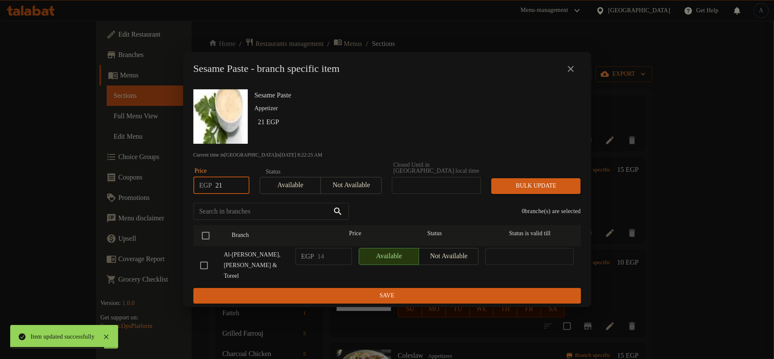
type input "21"
click at [203, 239] on input "checkbox" at bounding box center [206, 235] width 18 height 18
checkbox input "true"
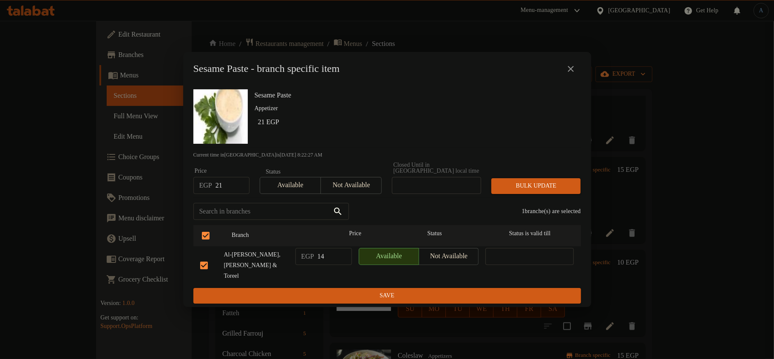
click at [527, 194] on button "Bulk update" at bounding box center [535, 186] width 89 height 16
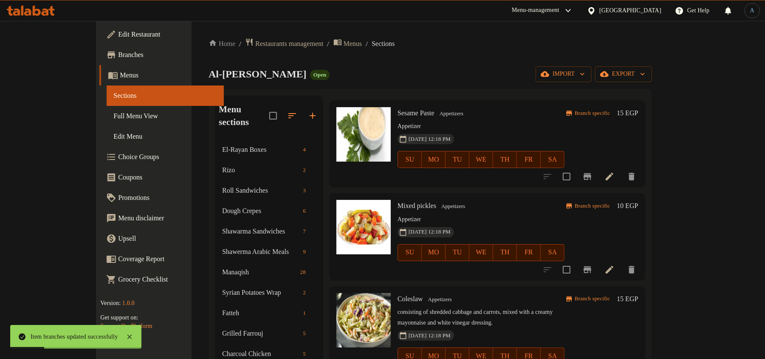
scroll to position [850, 0]
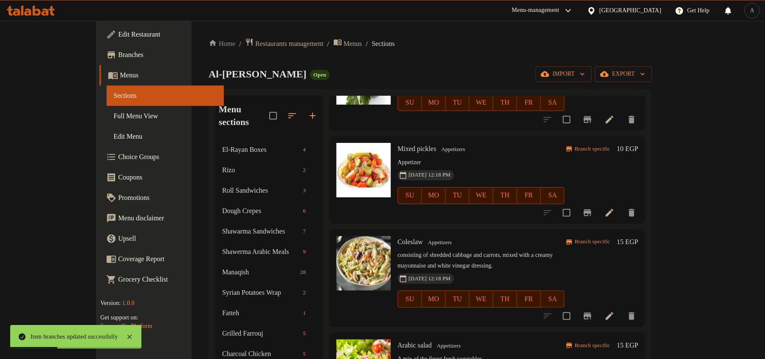
click at [614, 209] on icon at bounding box center [610, 213] width 8 height 8
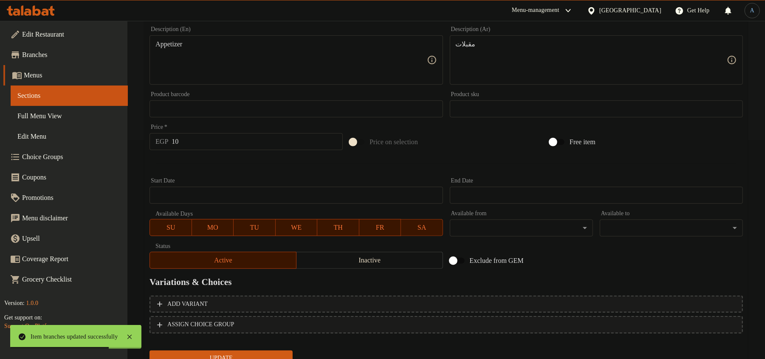
scroll to position [113, 0]
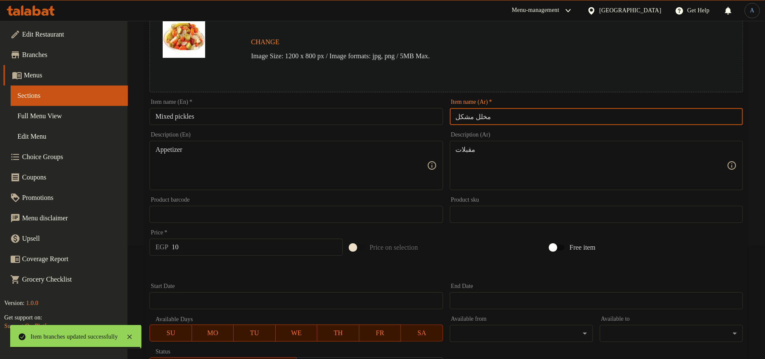
click at [505, 112] on input "مخلل مشكل" at bounding box center [596, 116] width 293 height 17
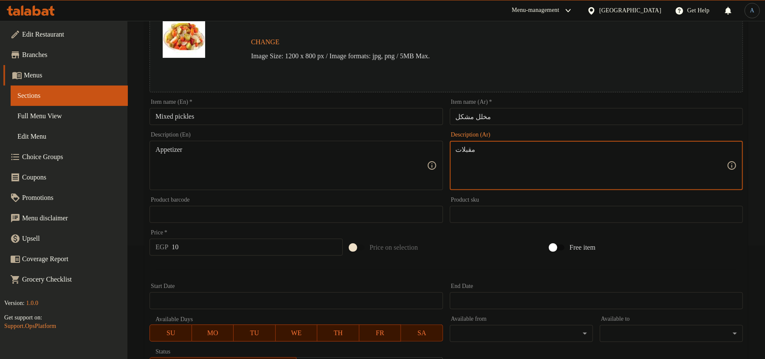
click at [225, 119] on input "Mixed pickles" at bounding box center [296, 116] width 293 height 17
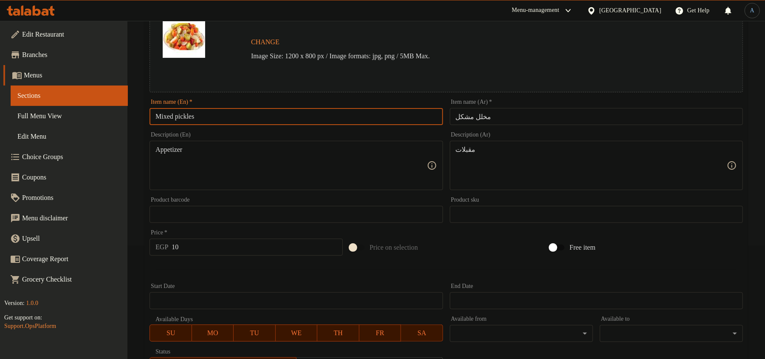
click at [252, 111] on input "Mixed pickles" at bounding box center [296, 116] width 293 height 17
paste input "P"
type input "Mixed Pickles"
click at [490, 118] on input "مخلل مشكل" at bounding box center [596, 116] width 293 height 17
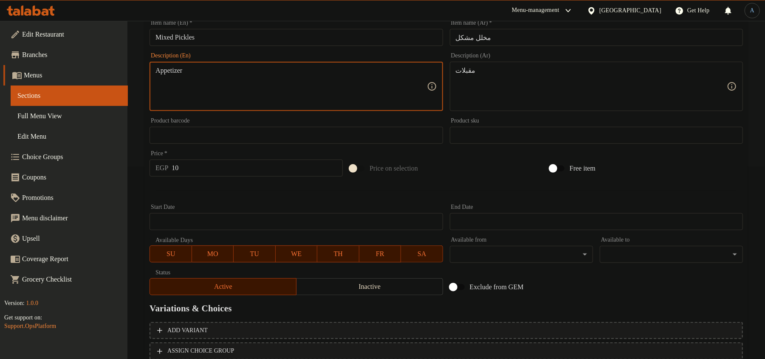
scroll to position [226, 0]
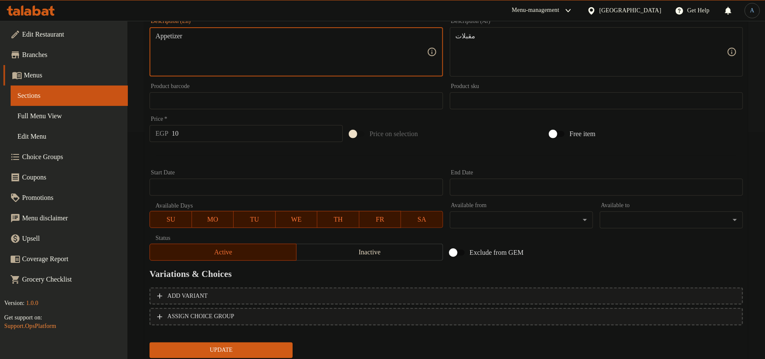
click at [218, 131] on input "10" at bounding box center [257, 133] width 171 height 17
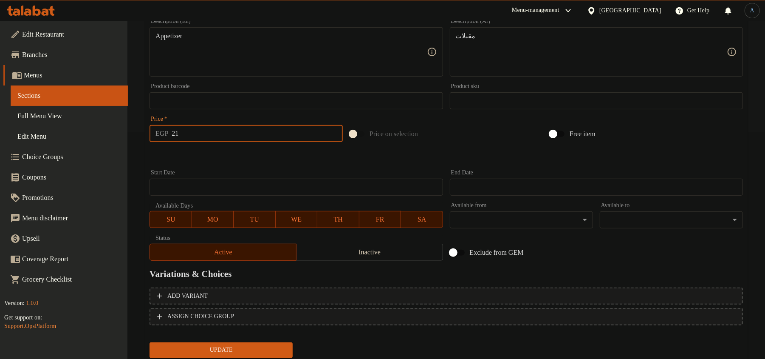
type input "21"
click at [150, 342] on button "Update" at bounding box center [221, 350] width 143 height 16
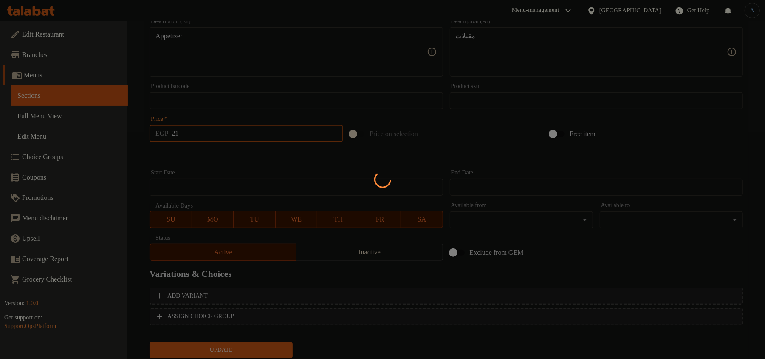
click at [215, 155] on div at bounding box center [382, 179] width 765 height 359
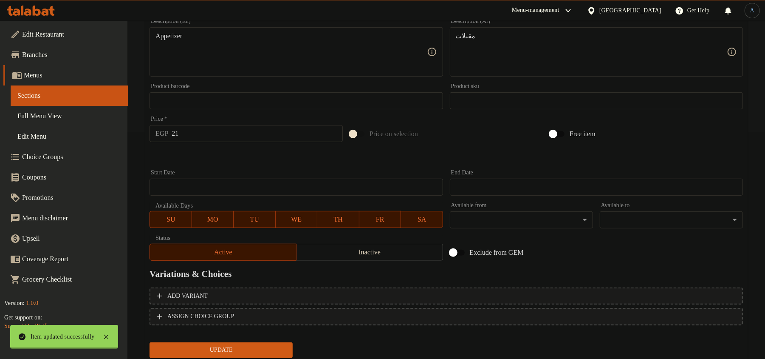
scroll to position [0, 0]
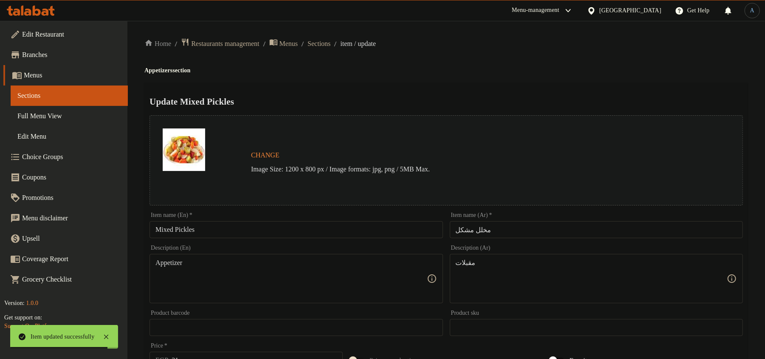
click at [296, 87] on div "Update Mixed Pickles Change Image Size: 1200 x 800 px / Image formats: jpg, png…" at bounding box center [446, 336] width 604 height 507
click at [246, 232] on input "Mixed Pickles" at bounding box center [296, 229] width 293 height 17
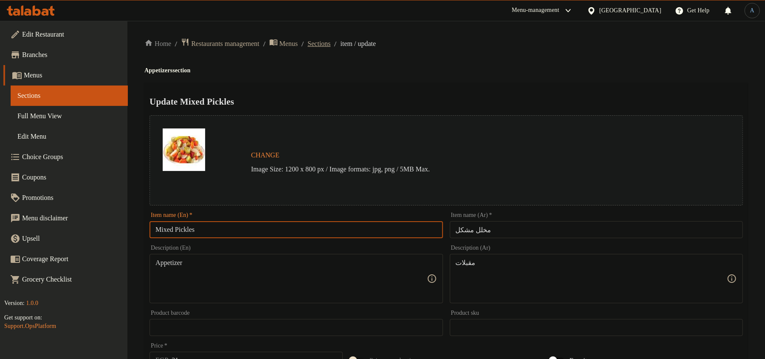
click at [331, 48] on span "Sections" at bounding box center [319, 44] width 23 height 10
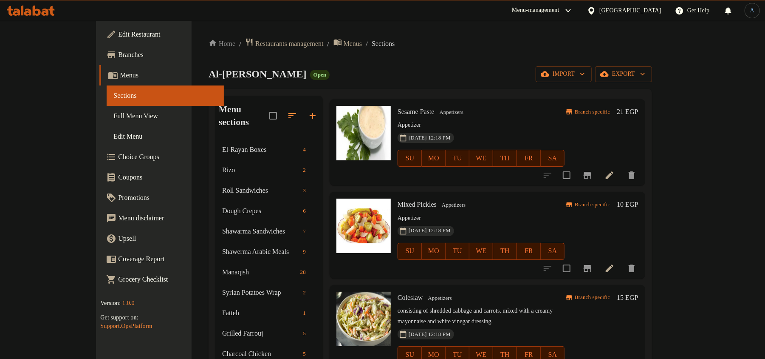
scroll to position [821, 0]
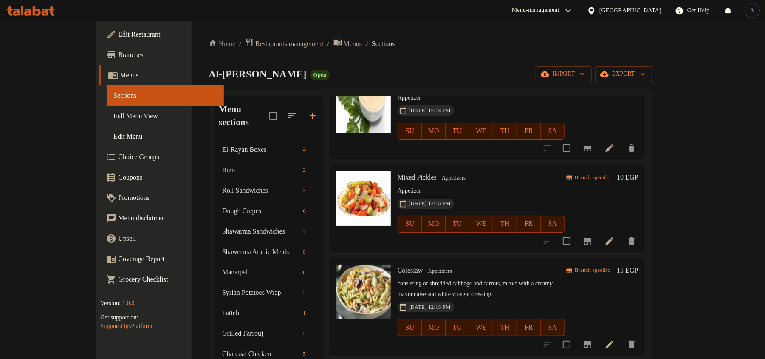
click at [591, 238] on icon "Branch-specific-item" at bounding box center [588, 241] width 8 height 7
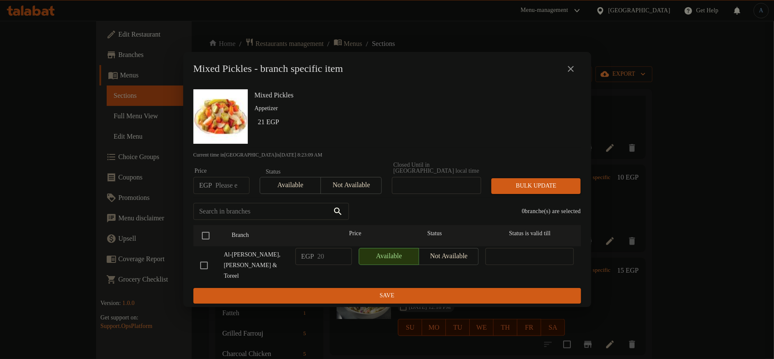
click at [227, 192] on input "number" at bounding box center [232, 185] width 34 height 17
type input "21"
click at [205, 239] on input "checkbox" at bounding box center [206, 235] width 18 height 18
checkbox input "true"
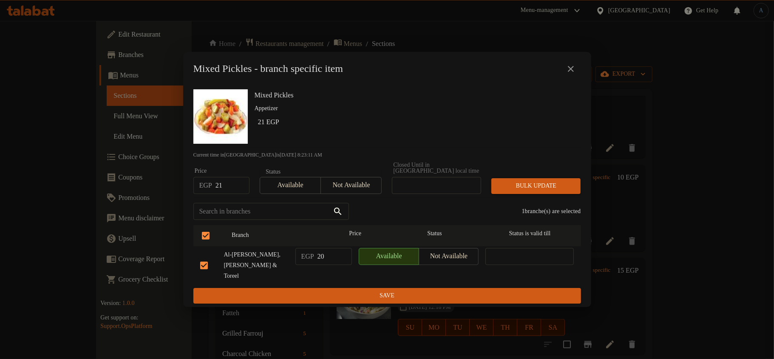
click at [523, 188] on span "Bulk update" at bounding box center [536, 186] width 76 height 11
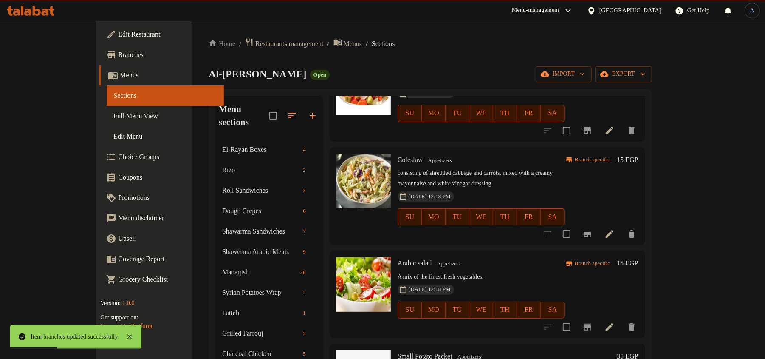
scroll to position [935, 0]
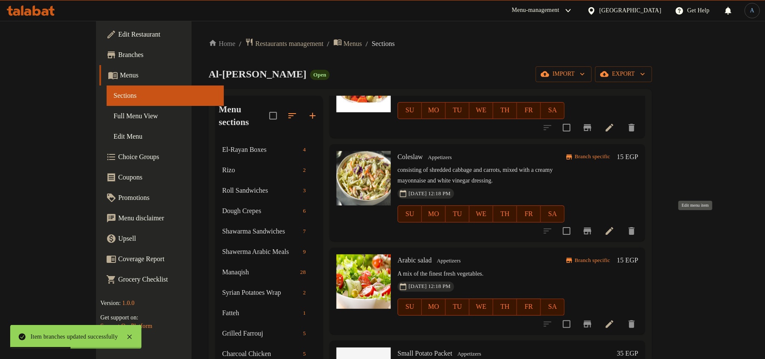
click at [614, 227] on icon at bounding box center [610, 231] width 8 height 8
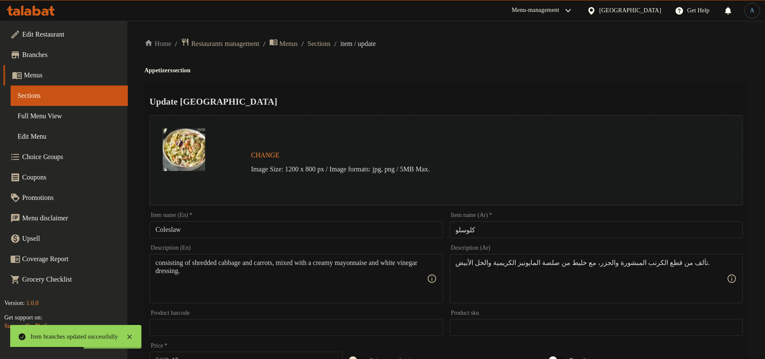
click at [499, 225] on input "كلوسلو" at bounding box center [596, 229] width 293 height 17
click at [475, 231] on input "كلوسلو" at bounding box center [596, 229] width 293 height 17
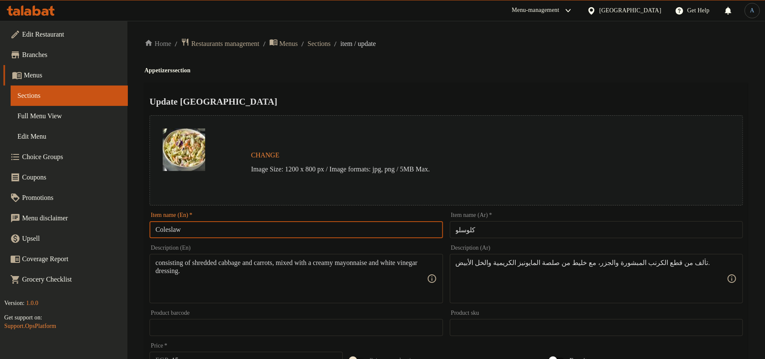
click at [203, 231] on input "Coleslaw" at bounding box center [296, 229] width 293 height 17
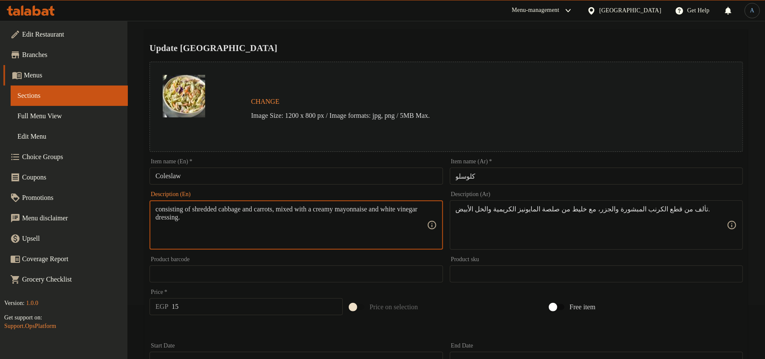
scroll to position [113, 0]
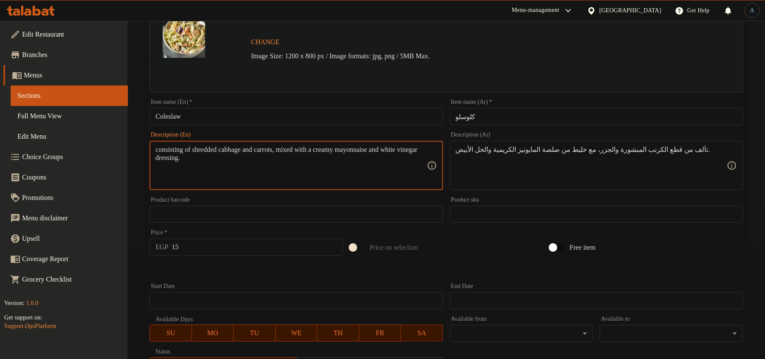
click at [240, 249] on input "15" at bounding box center [257, 246] width 171 height 17
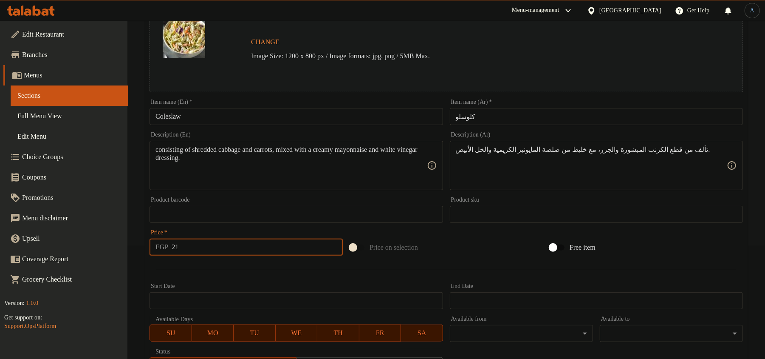
type input "21"
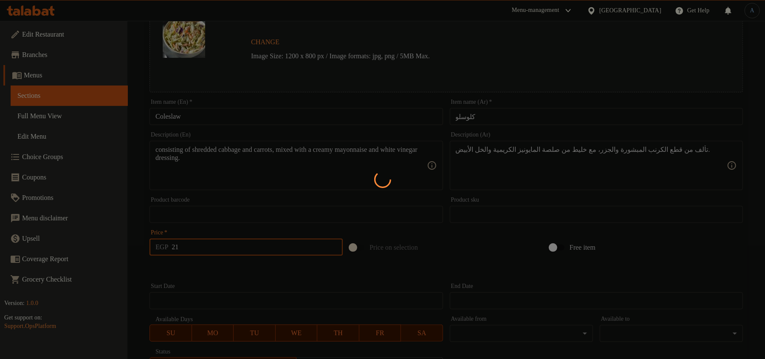
click at [230, 283] on div at bounding box center [382, 179] width 765 height 359
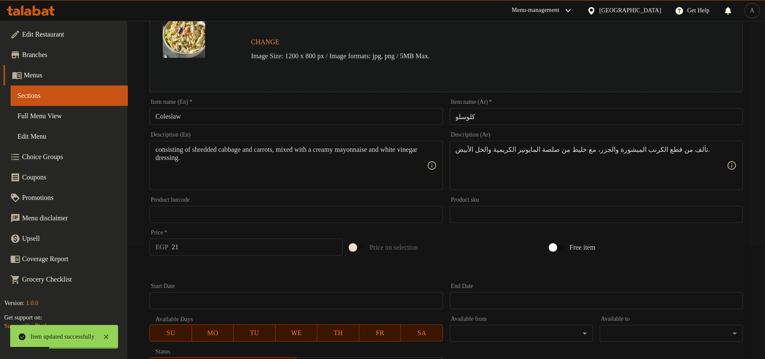
click at [264, 167] on textarea "consisting of shredded cabbage and carrots, mixed with a creamy mayonnaise and …" at bounding box center [291, 165] width 271 height 40
paste textarea "C"
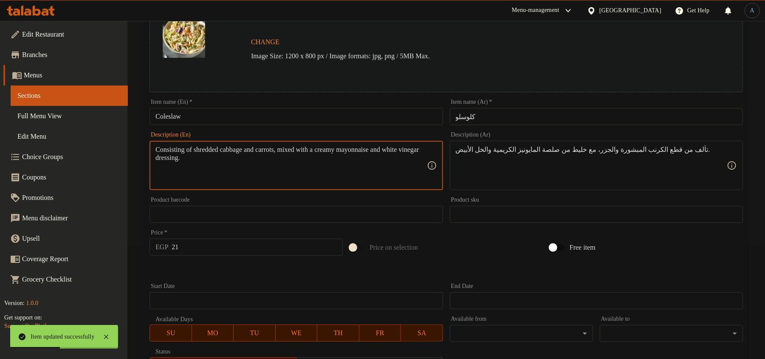
type textarea "Consisting of shredded cabbage and carrots, mixed with a creamy mayonnaise and …"
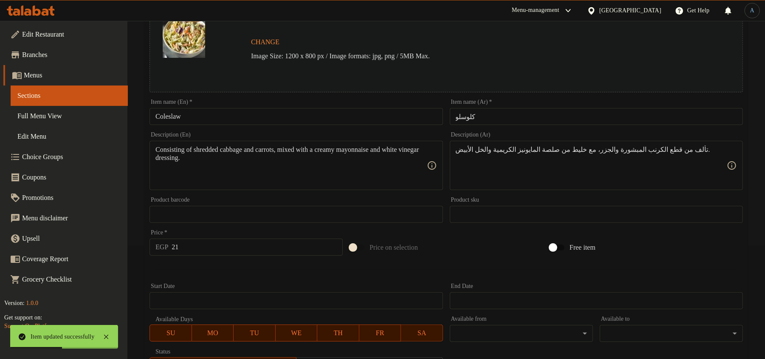
click at [289, 228] on div "Price   * EGP 21 Price *" at bounding box center [246, 242] width 200 height 33
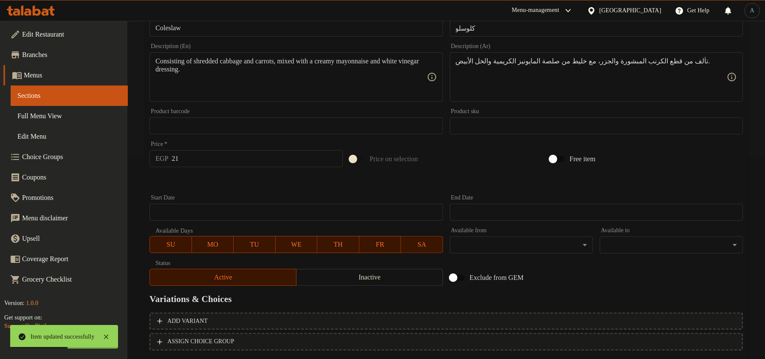
scroll to position [253, 0]
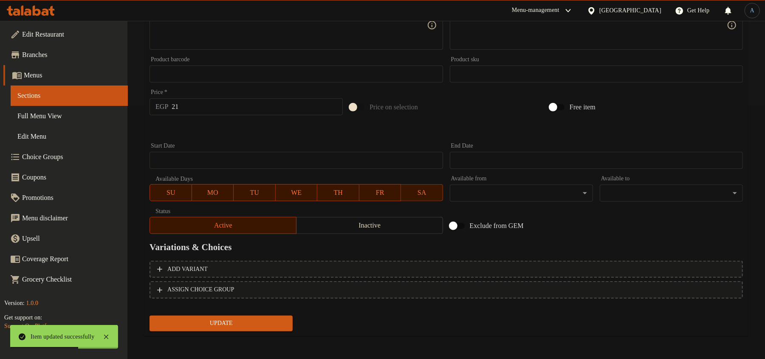
click at [237, 321] on span "Update" at bounding box center [221, 323] width 130 height 11
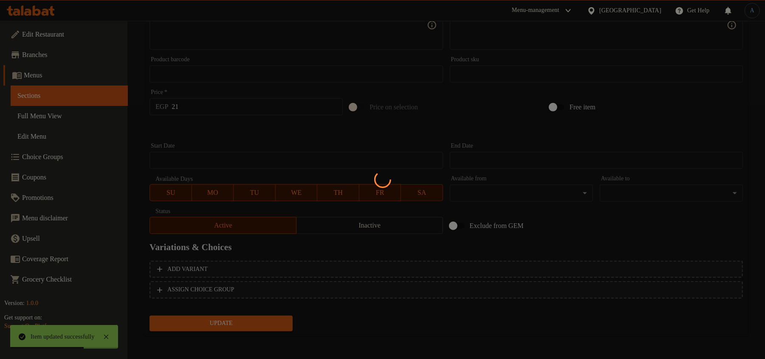
scroll to position [0, 0]
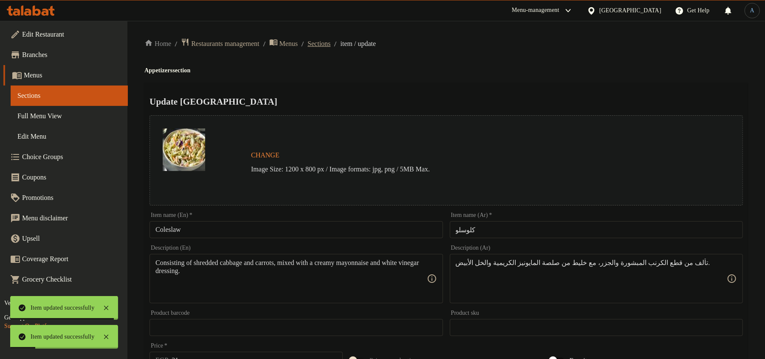
click at [331, 46] on span "Sections" at bounding box center [319, 44] width 23 height 10
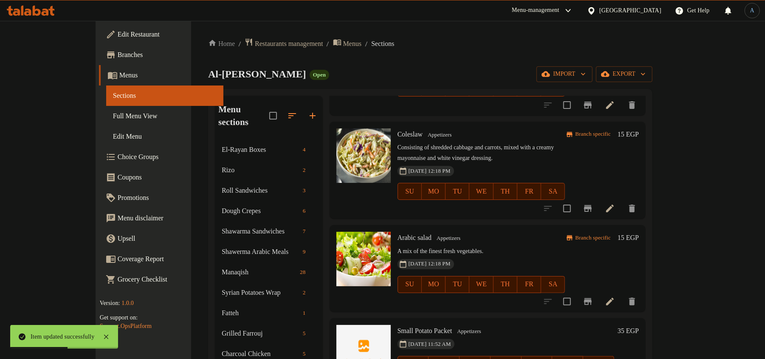
scroll to position [963, 0]
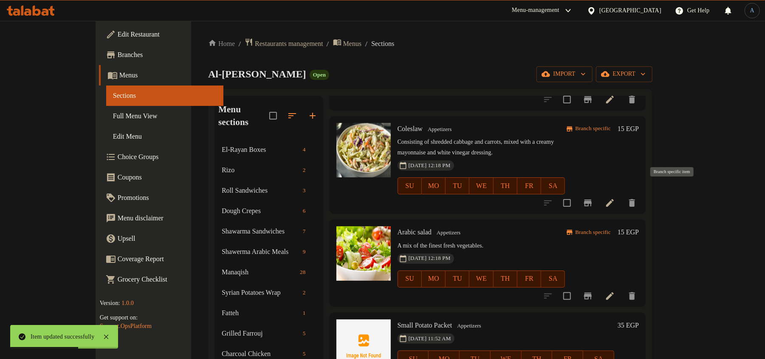
click at [592, 199] on icon "Branch-specific-item" at bounding box center [588, 202] width 8 height 7
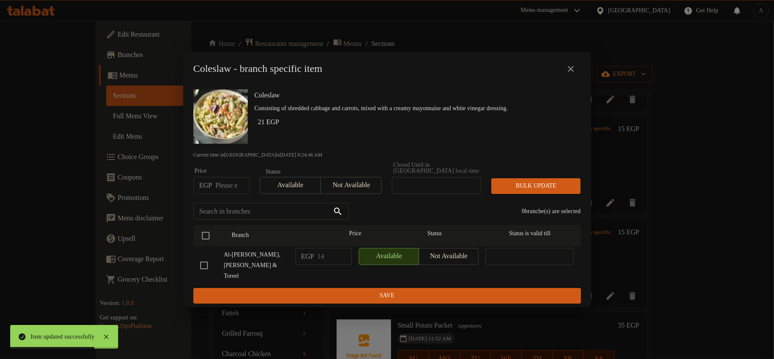
click at [224, 189] on input "number" at bounding box center [232, 185] width 34 height 17
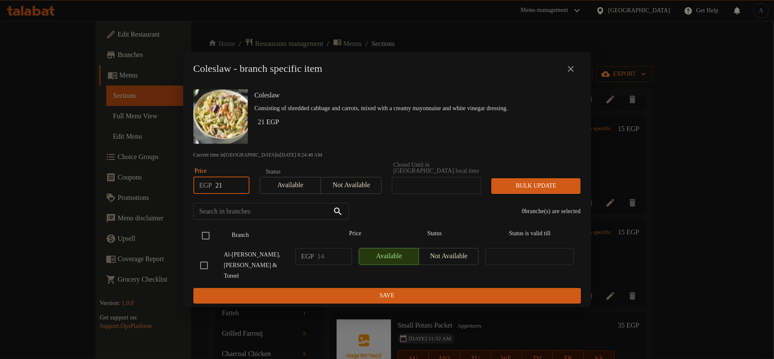
type input "21"
click at [209, 239] on input "checkbox" at bounding box center [206, 235] width 18 height 18
checkbox input "true"
click at [522, 182] on span "Bulk update" at bounding box center [536, 186] width 76 height 11
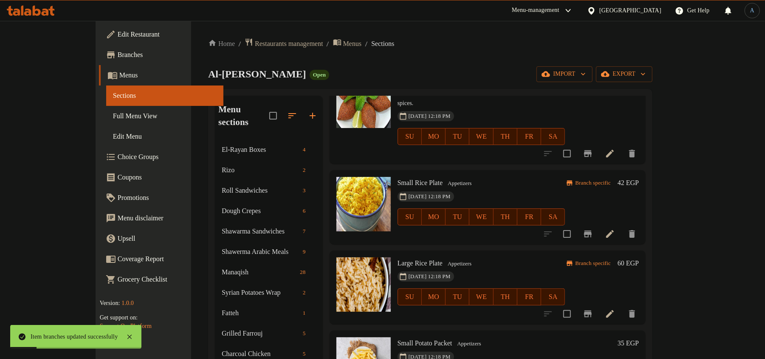
scroll to position [0, 0]
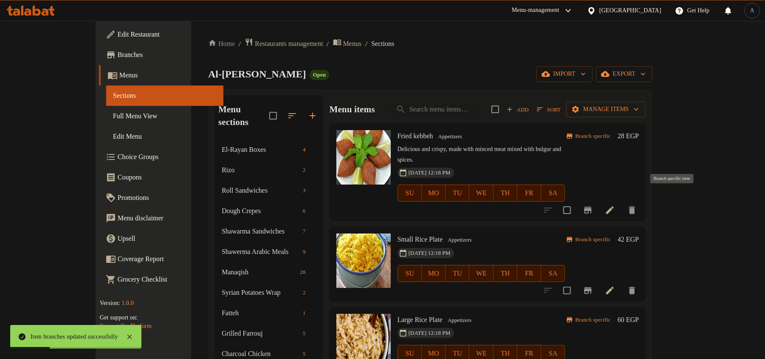
click at [592, 206] on icon "Branch-specific-item" at bounding box center [588, 209] width 8 height 7
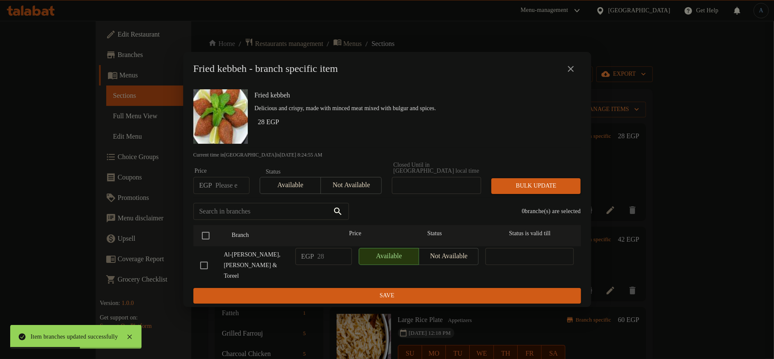
click at [573, 74] on icon "close" at bounding box center [571, 69] width 10 height 10
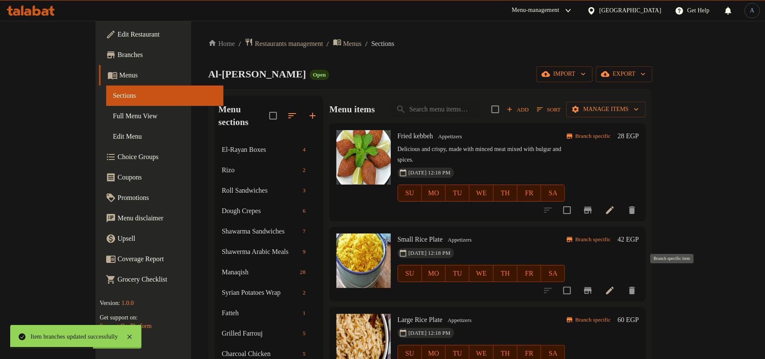
click at [592, 287] on icon "Branch-specific-item" at bounding box center [588, 290] width 8 height 7
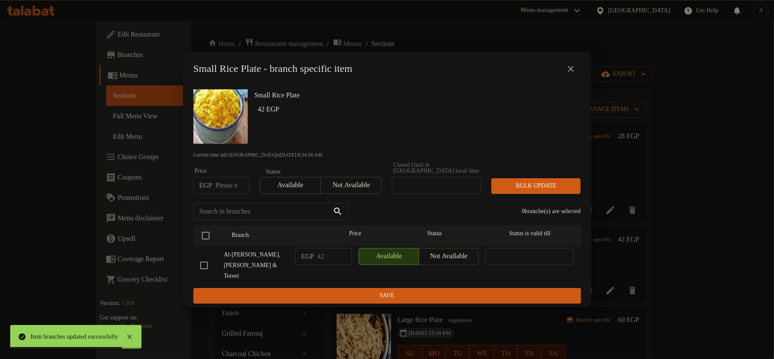
click at [570, 74] on icon "close" at bounding box center [571, 69] width 10 height 10
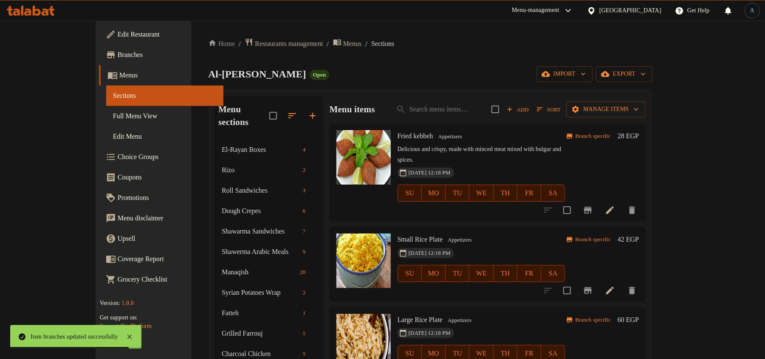
scroll to position [113, 0]
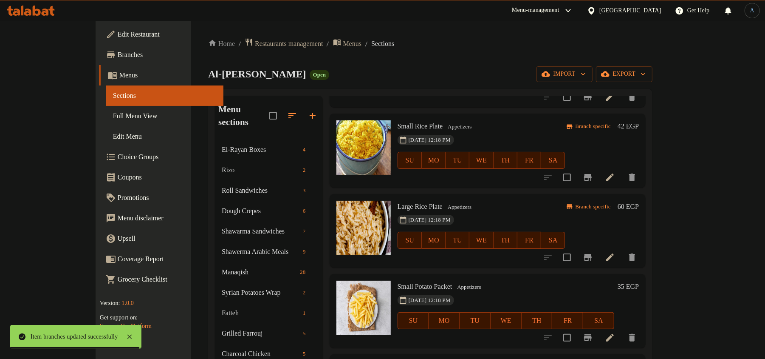
click at [592, 254] on icon "Branch-specific-item" at bounding box center [588, 257] width 8 height 7
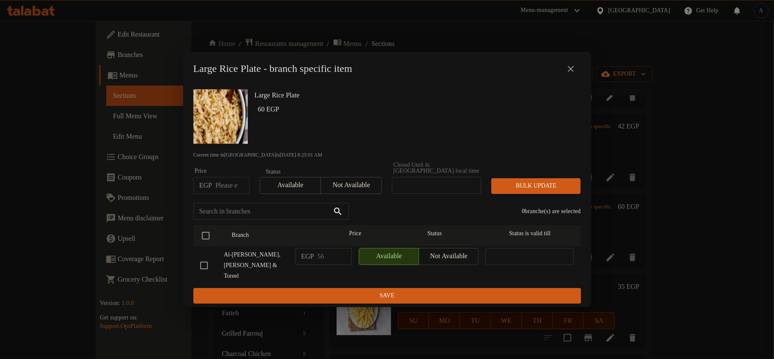
click at [578, 65] on div "Large Rice Plate - branch specific item" at bounding box center [387, 69] width 408 height 34
click at [567, 74] on icon "close" at bounding box center [571, 69] width 10 height 10
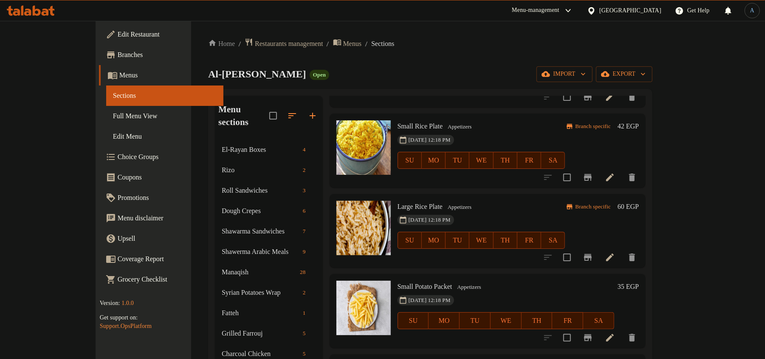
scroll to position [226, 0]
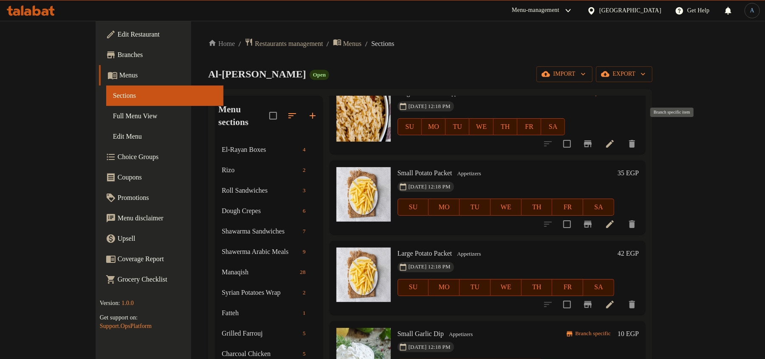
click at [593, 139] on icon "Branch-specific-item" at bounding box center [588, 144] width 10 height 10
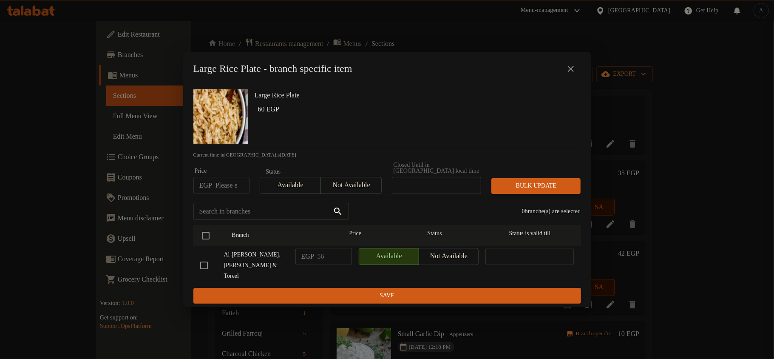
click at [569, 71] on icon "close" at bounding box center [571, 69] width 10 height 10
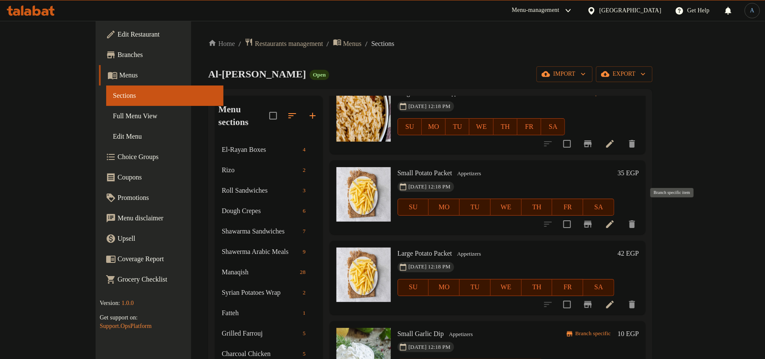
click at [593, 219] on icon "Branch-specific-item" at bounding box center [588, 224] width 10 height 10
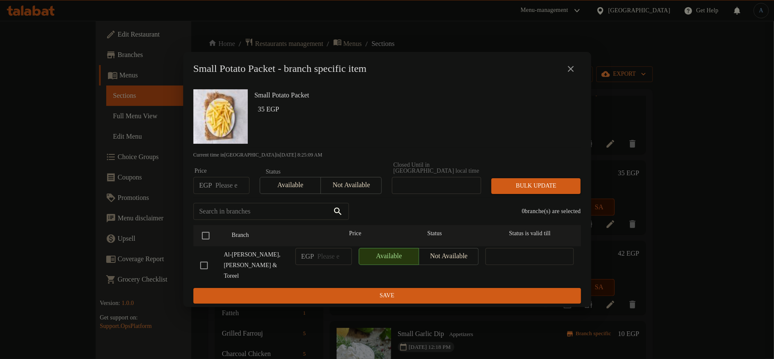
click at [567, 74] on icon "close" at bounding box center [571, 69] width 10 height 10
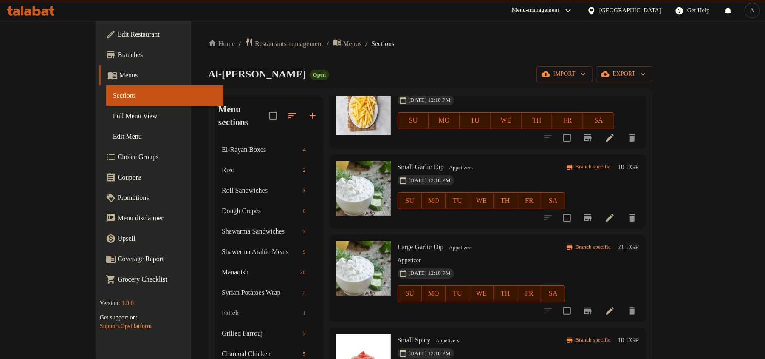
scroll to position [396, 0]
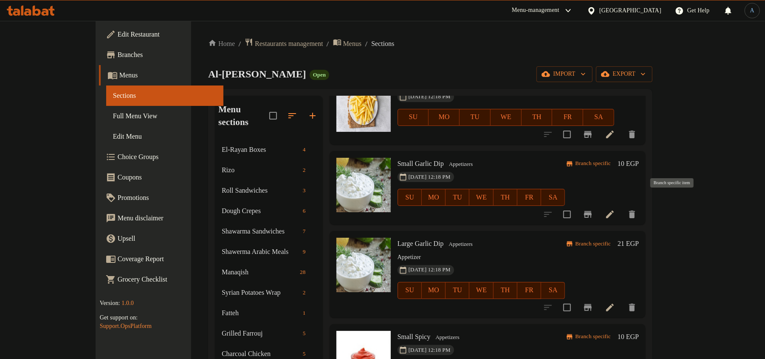
click at [593, 209] on icon "Branch-specific-item" at bounding box center [588, 214] width 10 height 10
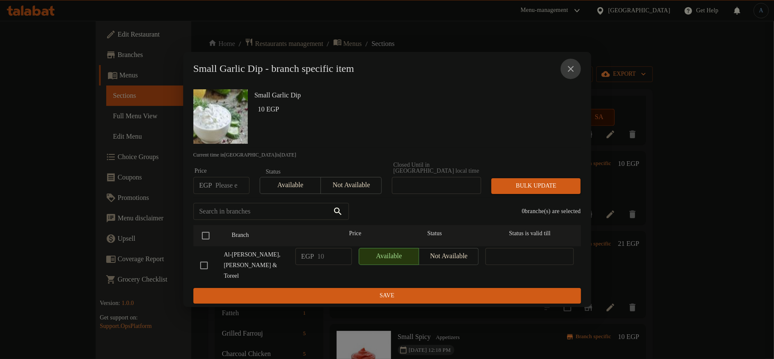
click at [566, 74] on icon "close" at bounding box center [571, 69] width 10 height 10
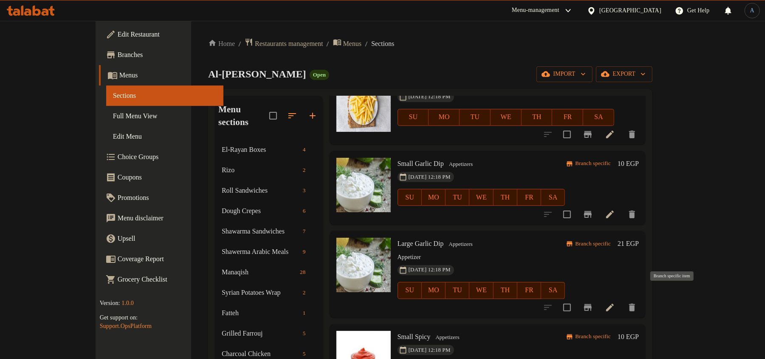
click at [593, 302] on icon "Branch-specific-item" at bounding box center [588, 307] width 10 height 10
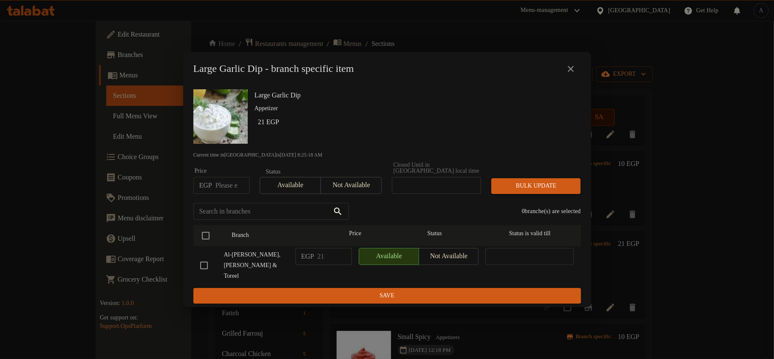
click at [569, 72] on icon "close" at bounding box center [571, 69] width 6 height 6
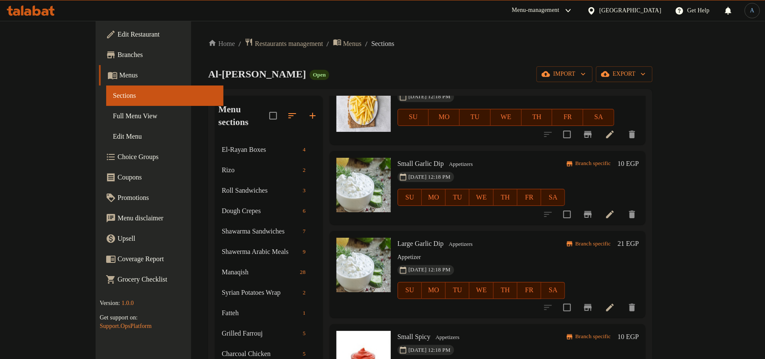
scroll to position [453, 0]
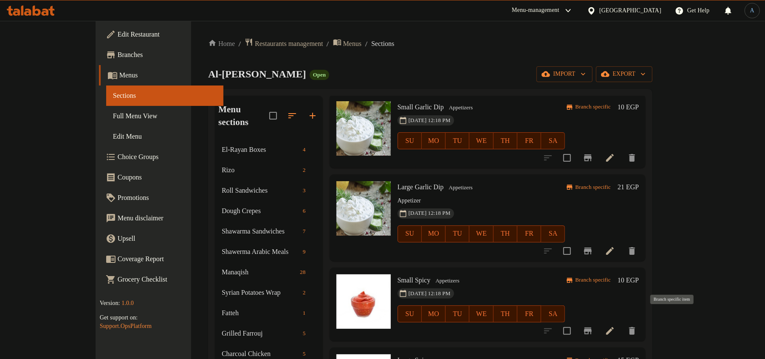
click at [593, 325] on icon "Branch-specific-item" at bounding box center [588, 330] width 10 height 10
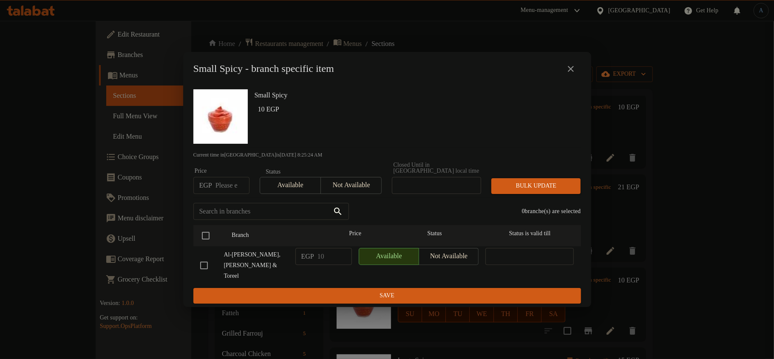
click at [571, 72] on icon "close" at bounding box center [571, 69] width 6 height 6
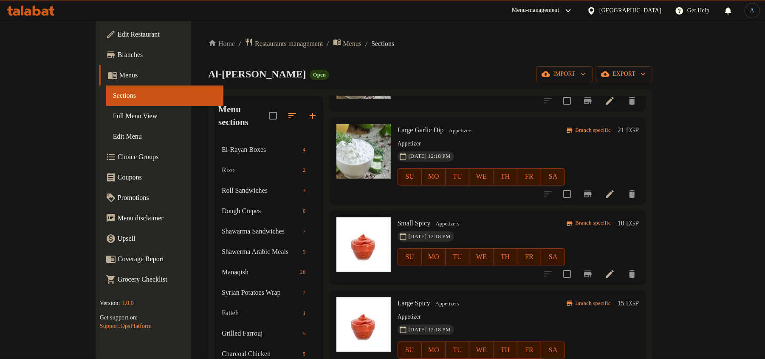
scroll to position [566, 0]
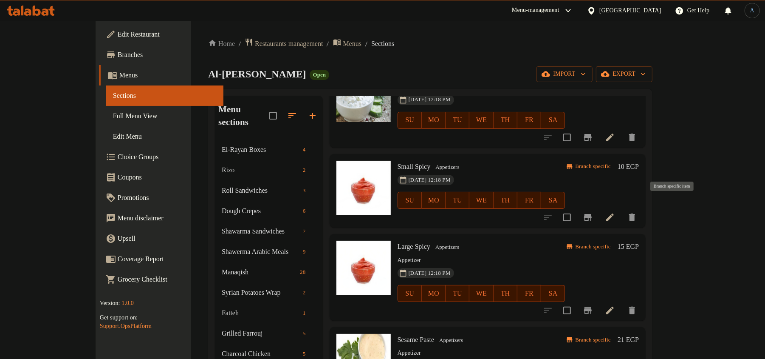
click at [593, 212] on icon "Branch-specific-item" at bounding box center [588, 217] width 10 height 10
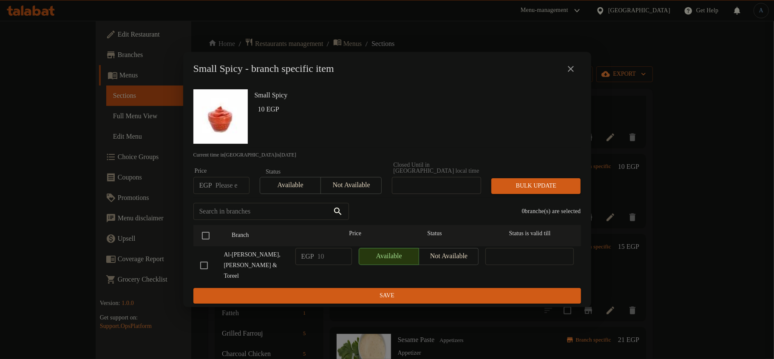
click at [568, 74] on icon "close" at bounding box center [571, 69] width 10 height 10
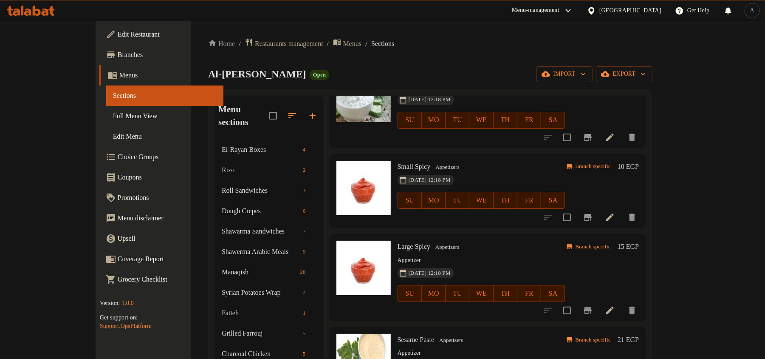
click at [593, 305] on icon "Branch-specific-item" at bounding box center [588, 310] width 10 height 10
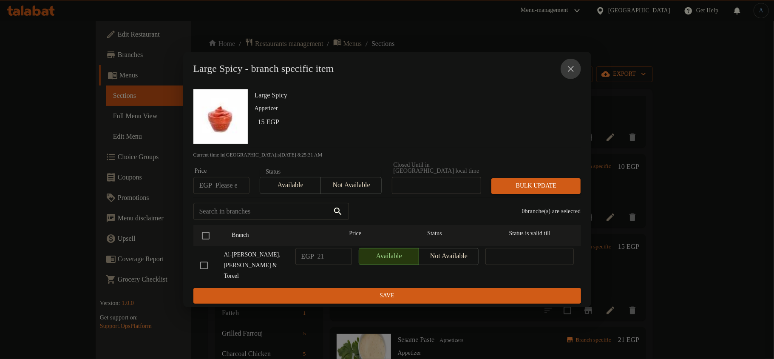
click at [575, 77] on button "close" at bounding box center [570, 69] width 20 height 20
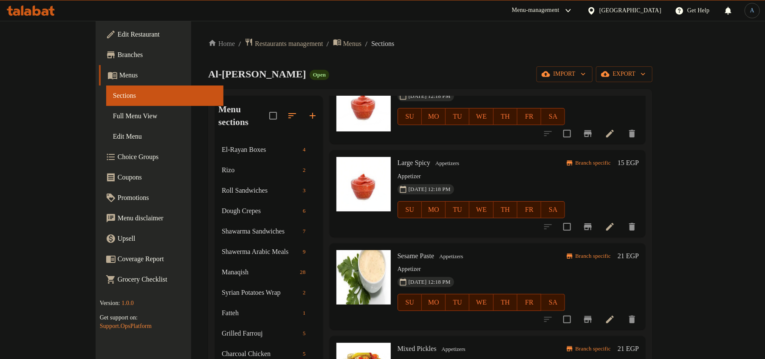
scroll to position [680, 0]
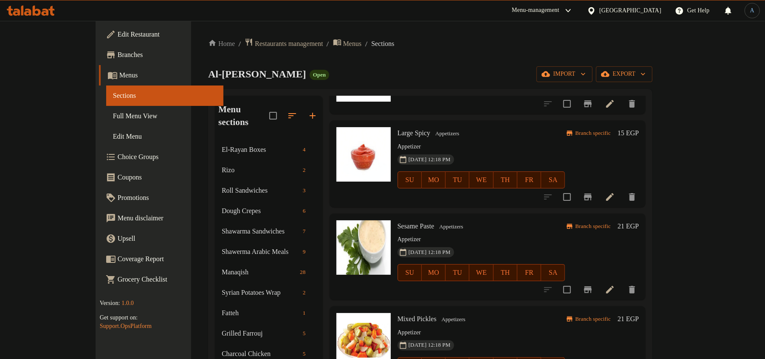
click at [593, 284] on icon "Branch-specific-item" at bounding box center [588, 289] width 10 height 10
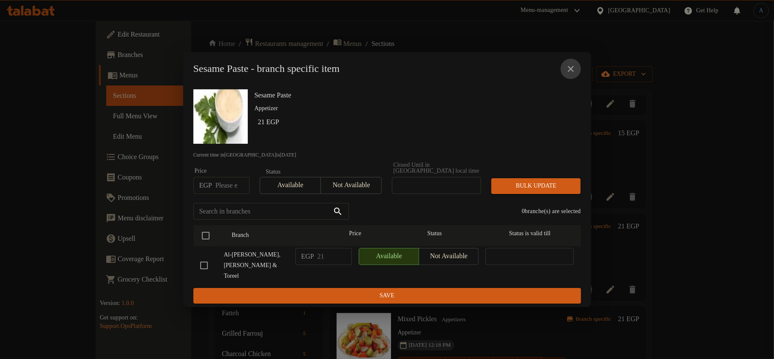
click at [566, 74] on icon "close" at bounding box center [571, 69] width 10 height 10
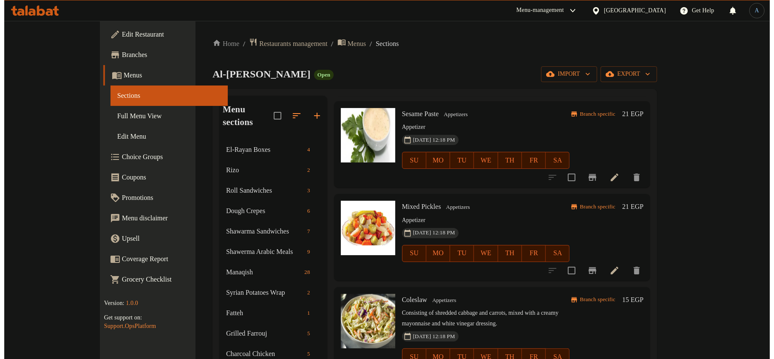
scroll to position [793, 0]
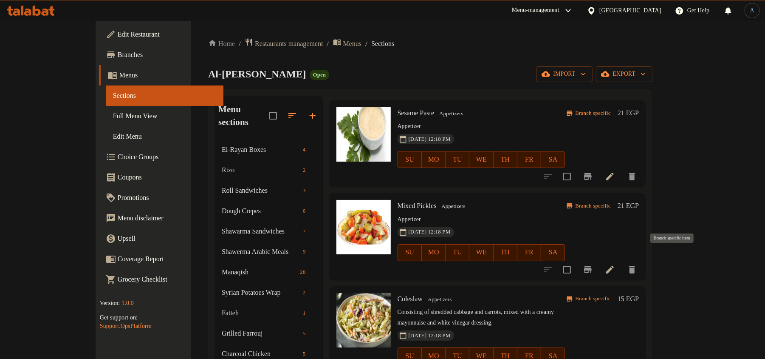
click at [592, 266] on icon "Branch-specific-item" at bounding box center [588, 269] width 8 height 7
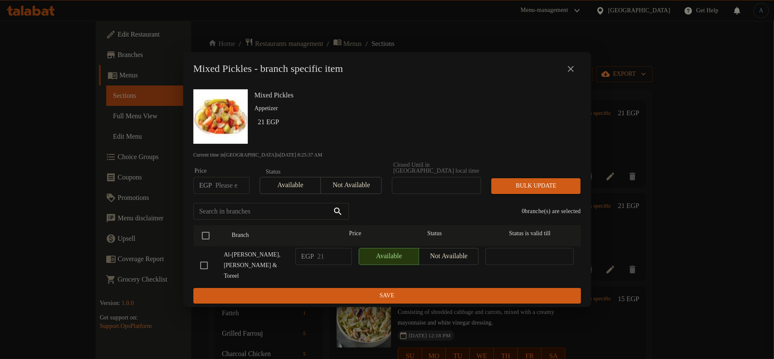
click at [566, 74] on icon "close" at bounding box center [571, 69] width 10 height 10
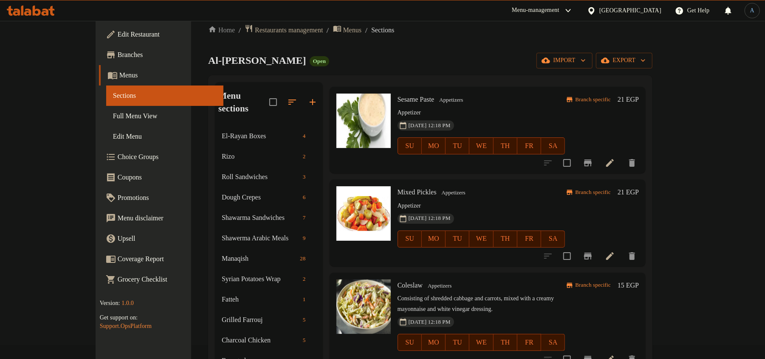
scroll to position [57, 0]
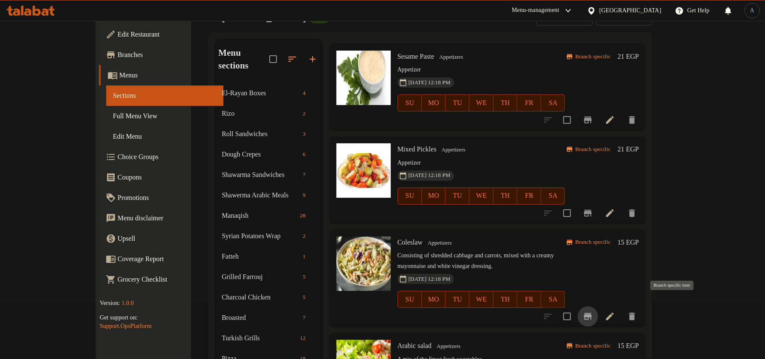
click at [593, 311] on icon "Branch-specific-item" at bounding box center [588, 316] width 10 height 10
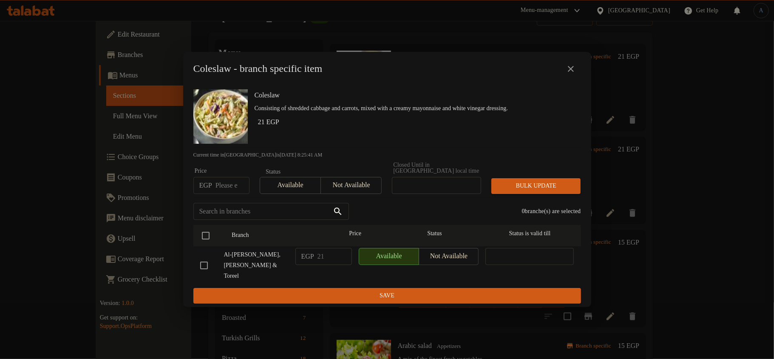
click at [568, 72] on icon "close" at bounding box center [571, 69] width 6 height 6
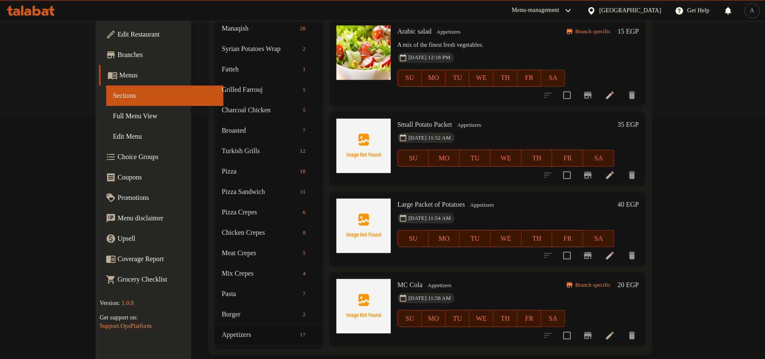
scroll to position [901, 0]
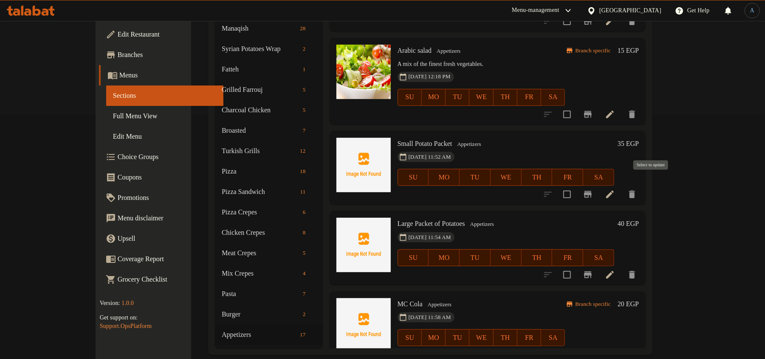
click at [576, 185] on input "checkbox" at bounding box center [567, 194] width 18 height 18
checkbox input "true"
click at [576, 266] on input "checkbox" at bounding box center [567, 275] width 18 height 18
checkbox input "true"
click at [635, 190] on icon "delete" at bounding box center [632, 194] width 6 height 8
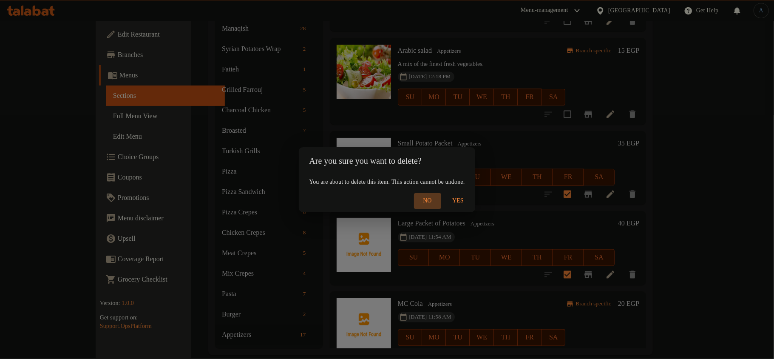
click at [438, 201] on span "No" at bounding box center [427, 200] width 20 height 11
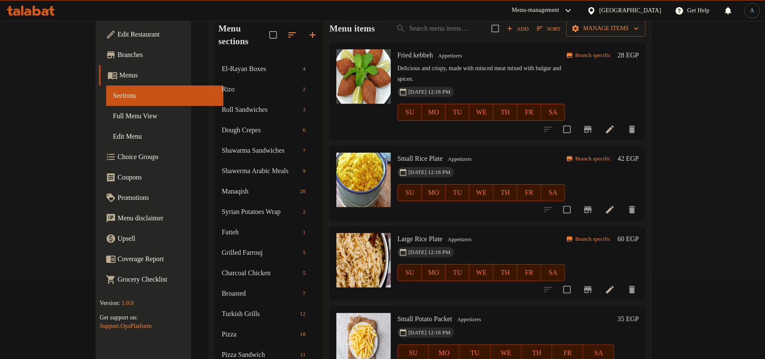
scroll to position [0, 0]
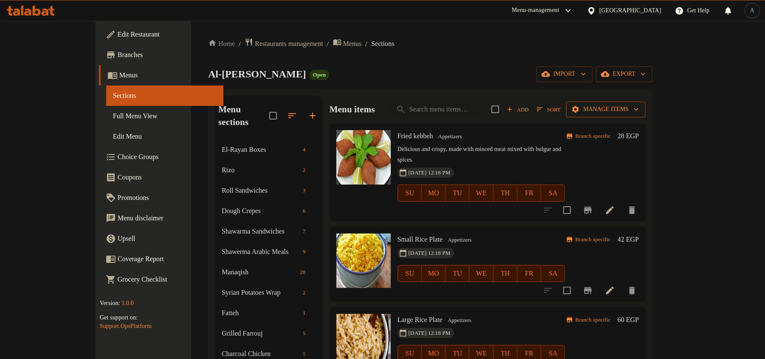
click at [646, 116] on button "Manage items" at bounding box center [605, 110] width 79 height 16
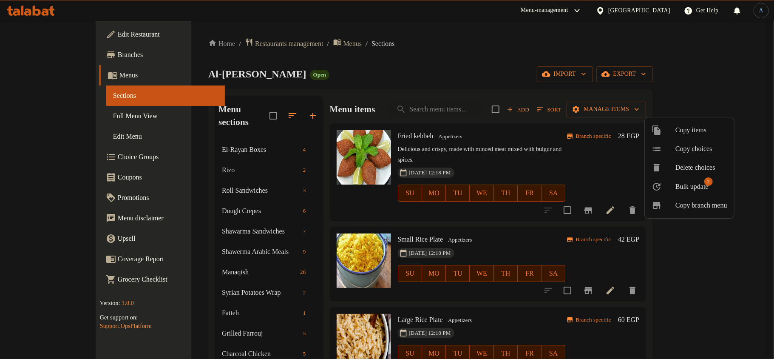
click at [696, 187] on span "Bulk update" at bounding box center [691, 186] width 33 height 10
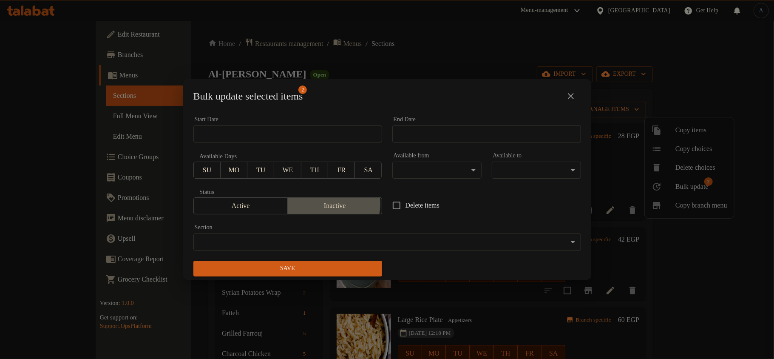
click at [329, 204] on span "Inactive" at bounding box center [335, 206] width 88 height 12
click at [335, 273] on span "Save" at bounding box center [287, 268] width 175 height 11
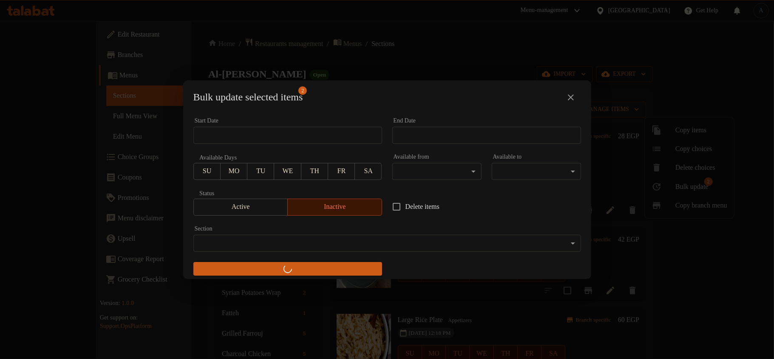
checkbox input "false"
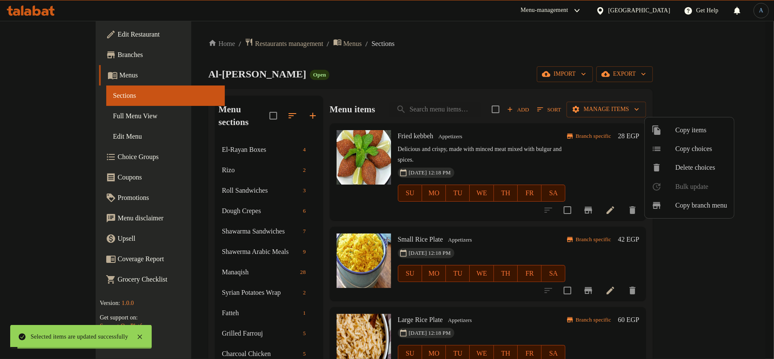
click at [575, 242] on div at bounding box center [387, 179] width 774 height 359
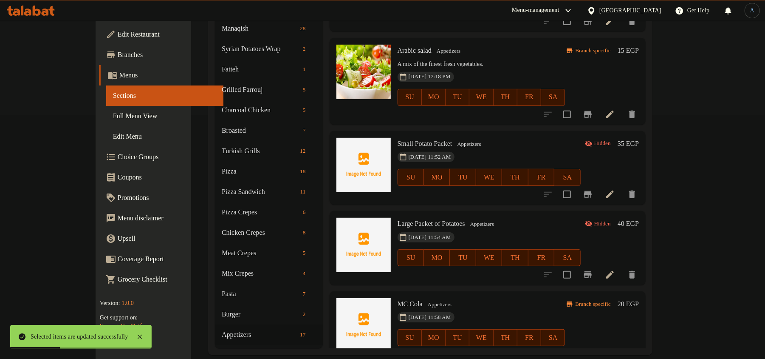
scroll to position [1014, 0]
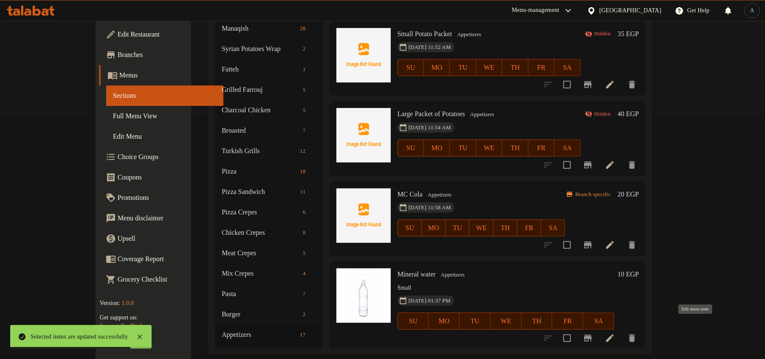
click at [615, 333] on icon at bounding box center [610, 338] width 10 height 10
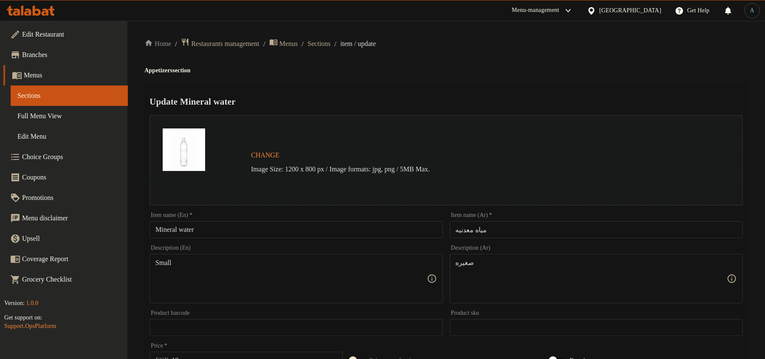
click at [515, 229] on input "مياه معدنيه" at bounding box center [596, 229] width 293 height 17
paste input "text"
type input "مياه معدنيه"
drag, startPoint x: 507, startPoint y: 101, endPoint x: 507, endPoint y: 96, distance: 4.7
click at [507, 101] on h2 "Update Mineral water" at bounding box center [447, 101] width 594 height 13
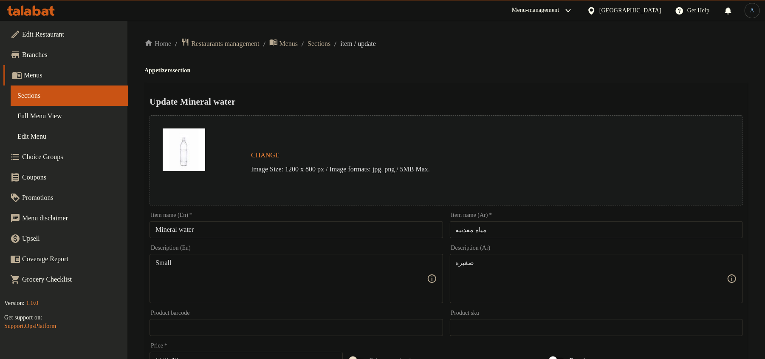
click at [509, 230] on input "مياه معدنيه" at bounding box center [596, 229] width 293 height 17
click at [236, 233] on input "Mineral water" at bounding box center [296, 229] width 293 height 17
paste input "W"
type input "Mineral Water"
click at [439, 78] on div "Home / Restaurants management / Menus / Sections / item / update Appetizers sec…" at bounding box center [446, 317] width 604 height 558
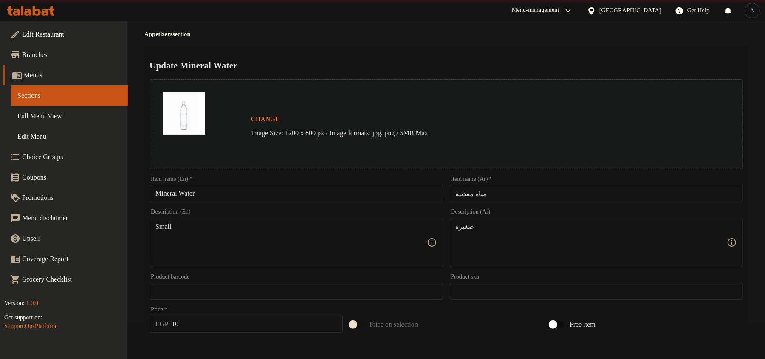
scroll to position [57, 0]
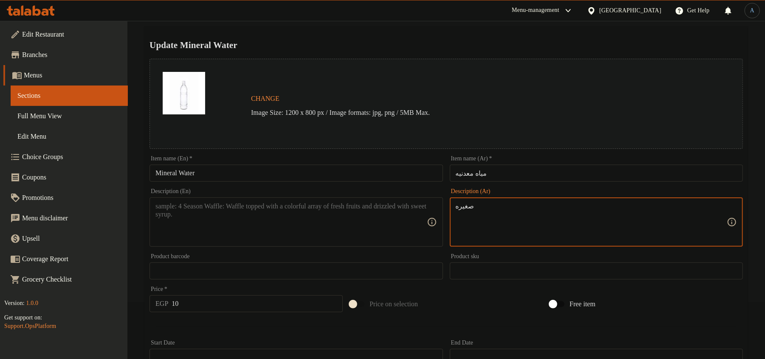
click at [498, 205] on textarea "صغيره" at bounding box center [591, 222] width 271 height 40
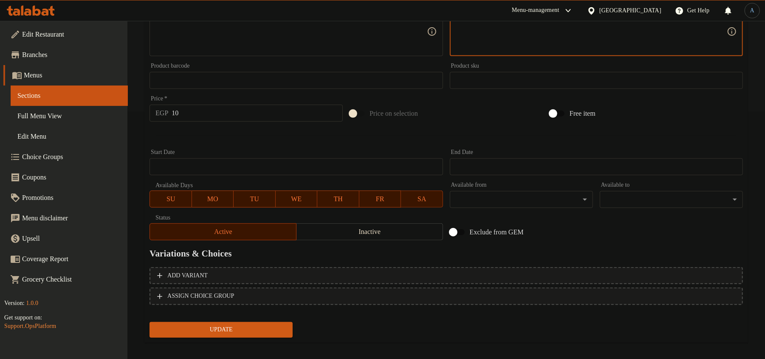
scroll to position [253, 0]
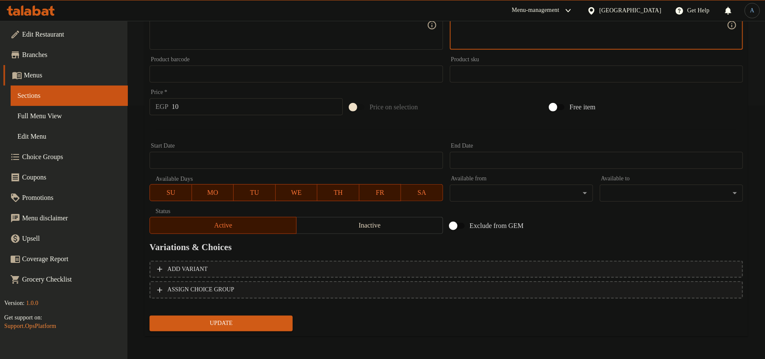
click at [241, 322] on span "Update" at bounding box center [221, 323] width 130 height 11
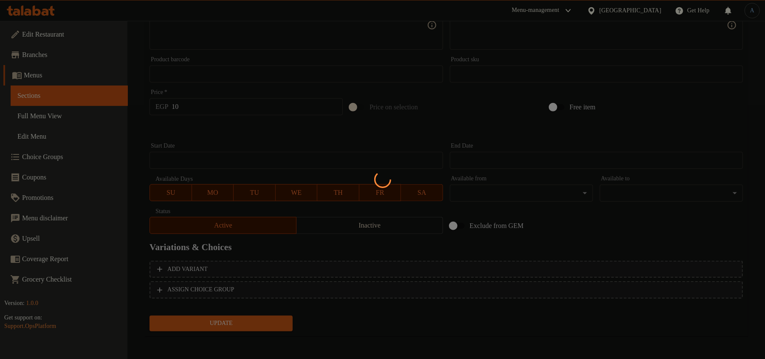
scroll to position [0, 0]
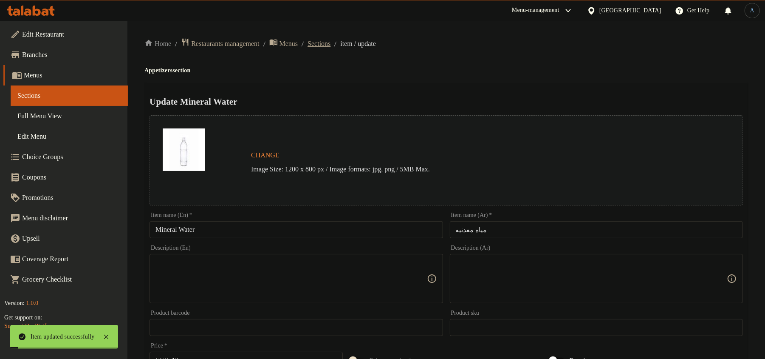
click at [331, 44] on span "Sections" at bounding box center [319, 44] width 23 height 10
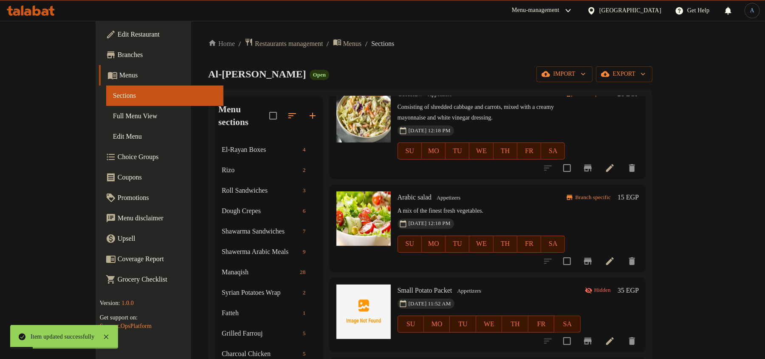
scroll to position [243, 0]
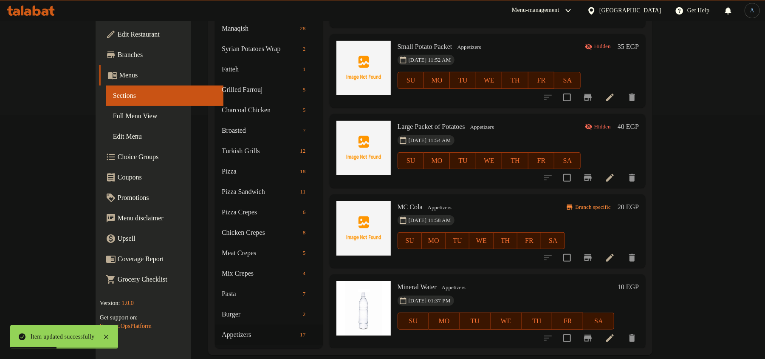
click at [639, 281] on h6 "10 EGP" at bounding box center [628, 287] width 21 height 12
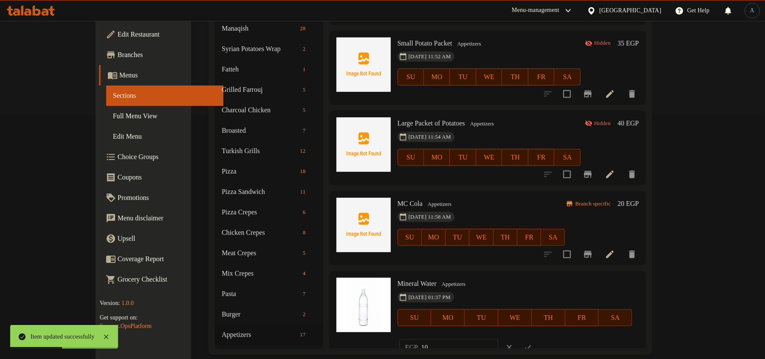
click at [498, 339] on input "10" at bounding box center [459, 347] width 77 height 17
type input "14"
click at [532, 343] on icon "ok" at bounding box center [528, 347] width 8 height 8
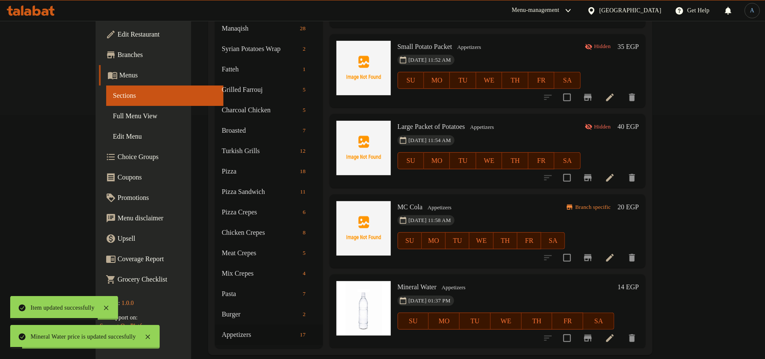
click at [615, 252] on icon at bounding box center [610, 257] width 10 height 10
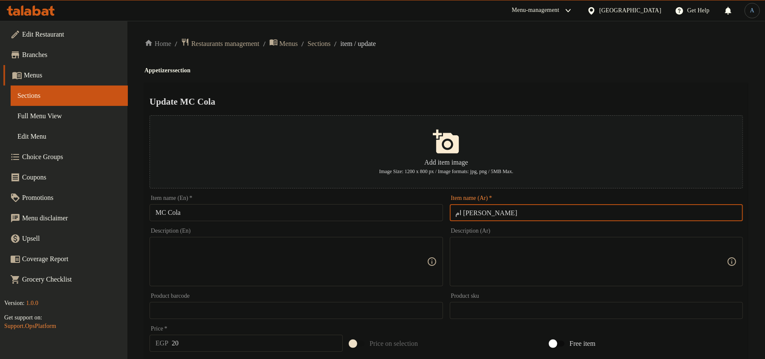
click at [529, 213] on input "ام [PERSON_NAME]" at bounding box center [596, 212] width 293 height 17
paste input "كانز كوكا"
click at [518, 90] on div "Update MC Cola Add item image Image Size: 1200 x 800 px / Image formats: jpg, p…" at bounding box center [446, 328] width 604 height 490
type input "ام [PERSON_NAME]"
click at [331, 41] on span "Sections" at bounding box center [319, 44] width 23 height 10
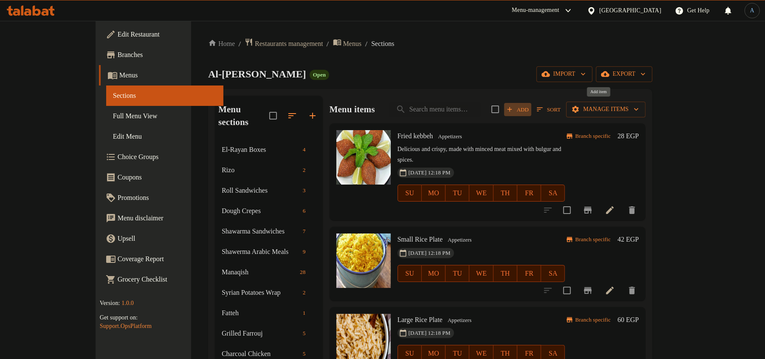
click at [529, 109] on span "Add" at bounding box center [517, 110] width 23 height 10
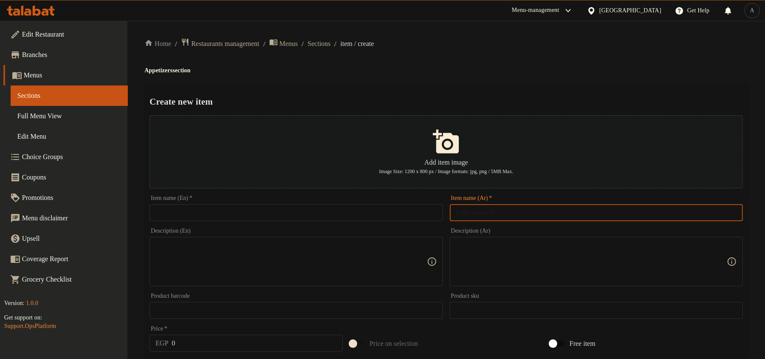
click at [464, 211] on input "text" at bounding box center [596, 212] width 293 height 17
paste input "كانز كوكاكولا"
type input "كانز كوكاكولا"
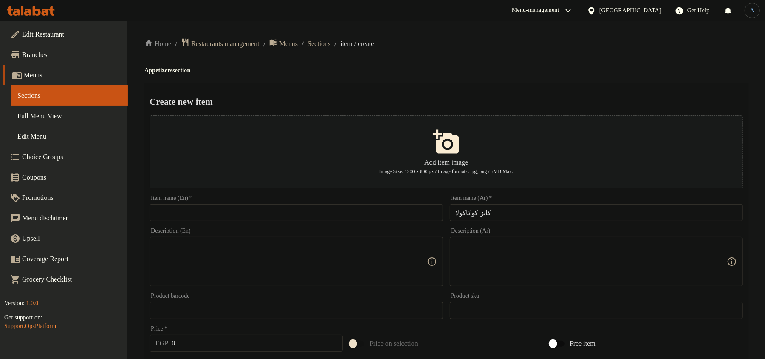
click at [405, 215] on input "text" at bounding box center [296, 212] width 293 height 17
paste input "Coca-cola Can"
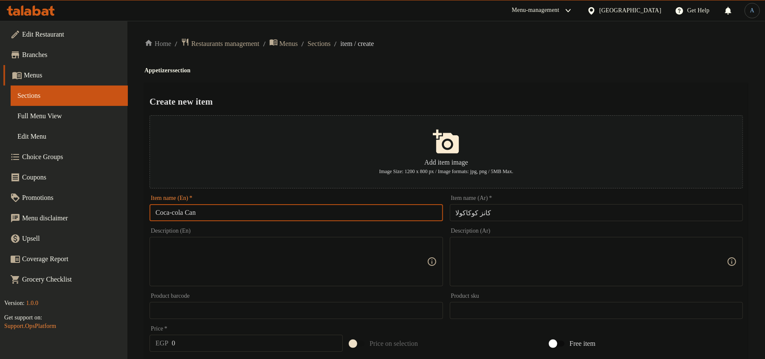
type input "Coca-cola Can"
click at [493, 70] on h4 "Appetizers section" at bounding box center [446, 70] width 604 height 8
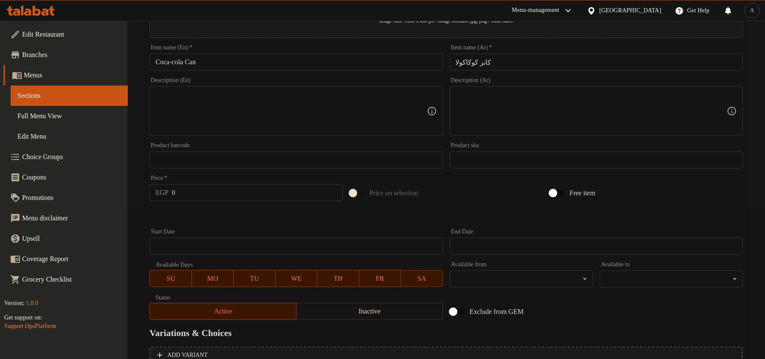
scroll to position [237, 0]
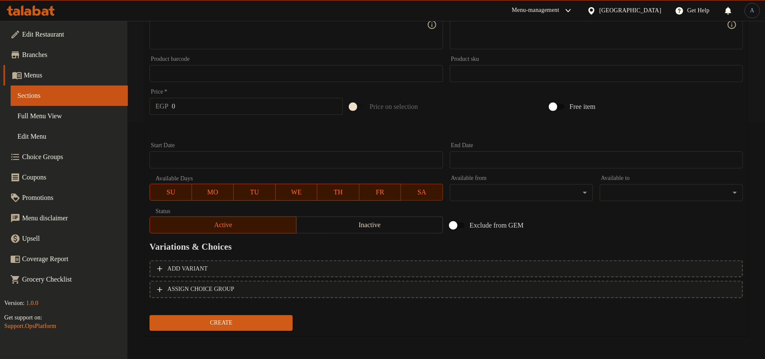
click at [223, 105] on input "0" at bounding box center [257, 106] width 171 height 17
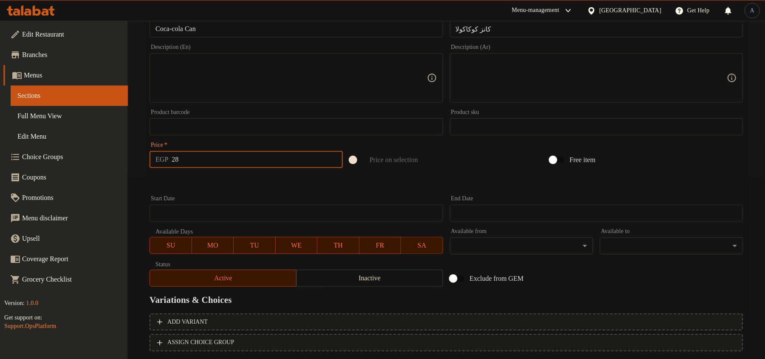
scroll to position [123, 0]
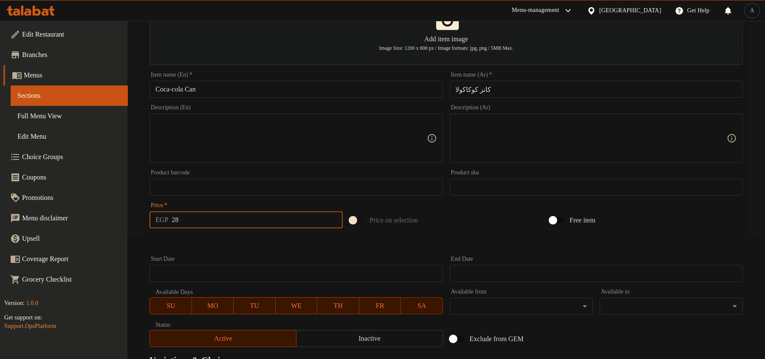
type input "28"
click at [462, 88] on input "كانز كوكاكولا" at bounding box center [596, 89] width 293 height 17
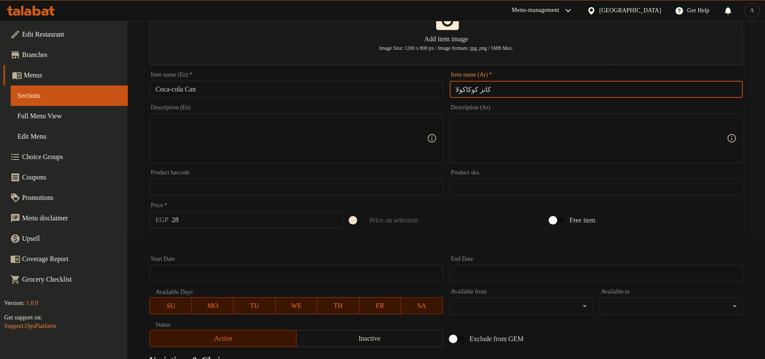
click at [462, 88] on input "كانز كوكاكولا" at bounding box center [596, 89] width 293 height 17
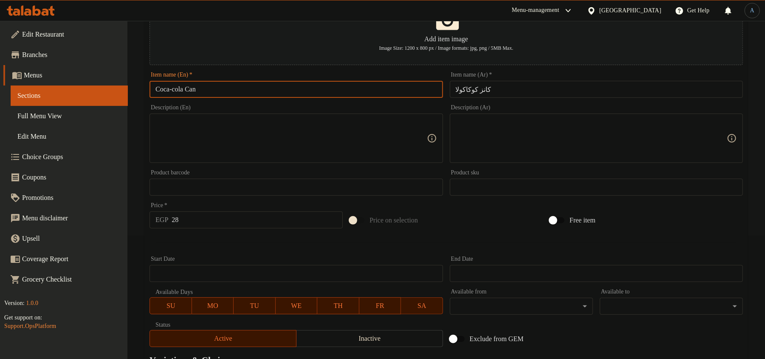
click at [172, 92] on input "Coca-cola Can" at bounding box center [296, 89] width 293 height 17
click at [161, 91] on input "Coca-cola Can" at bounding box center [296, 89] width 293 height 17
paste input "C"
click at [244, 88] on input "Coca-Cola Can" at bounding box center [296, 89] width 293 height 17
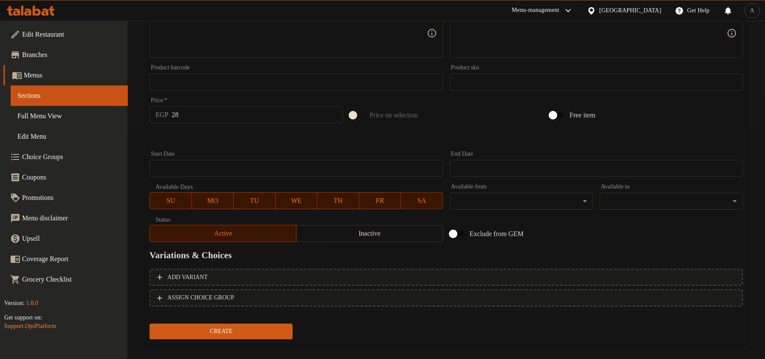
scroll to position [237, 0]
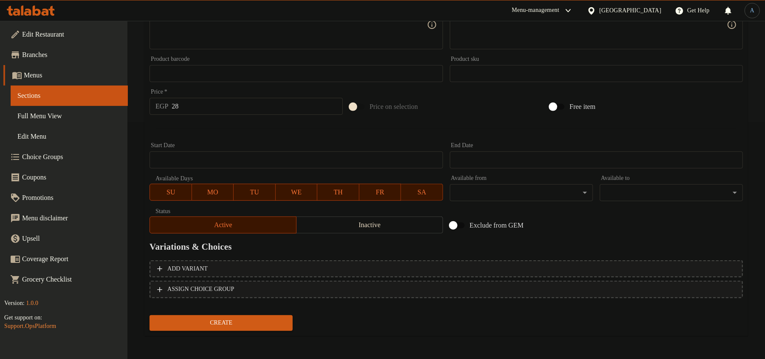
type input "Coca-Cola Can"
click at [230, 327] on button "Create" at bounding box center [221, 323] width 143 height 16
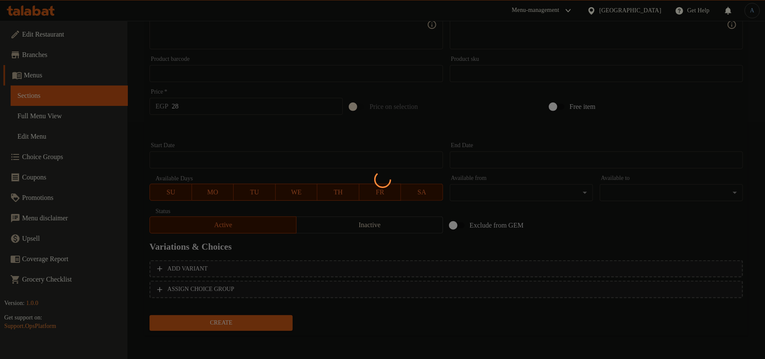
type input "0"
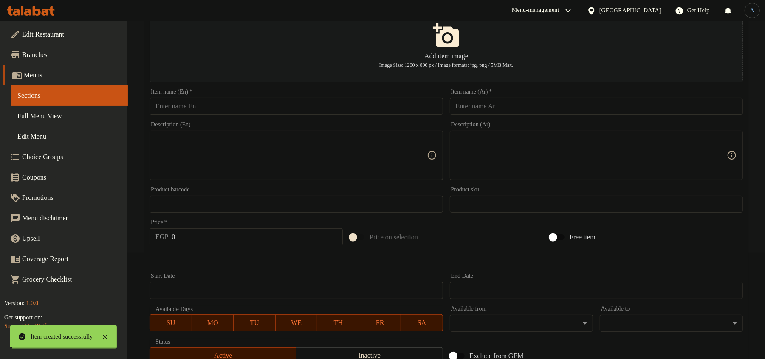
scroll to position [0, 0]
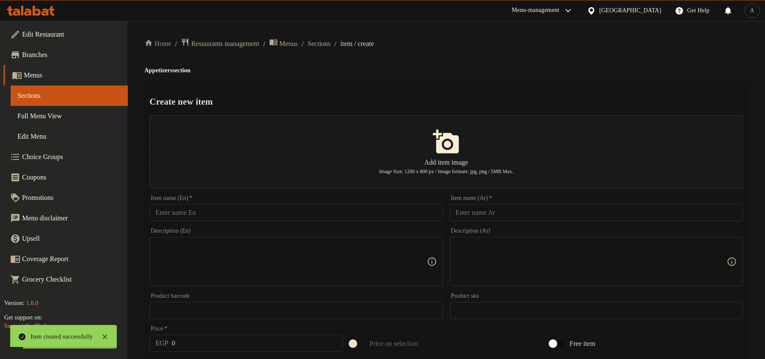
click at [337, 49] on div "Home / Restaurants management / Menus / Sections / item / create Appetizers sec…" at bounding box center [446, 308] width 604 height 541
drag, startPoint x: 342, startPoint y: 40, endPoint x: 351, endPoint y: 55, distance: 17.5
click at [331, 40] on span "Sections" at bounding box center [319, 44] width 23 height 10
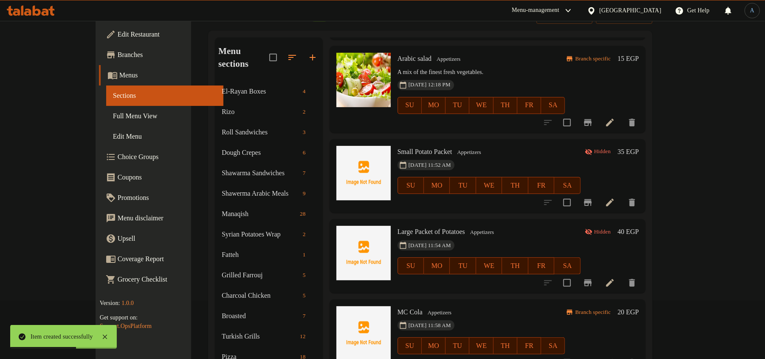
scroll to position [243, 0]
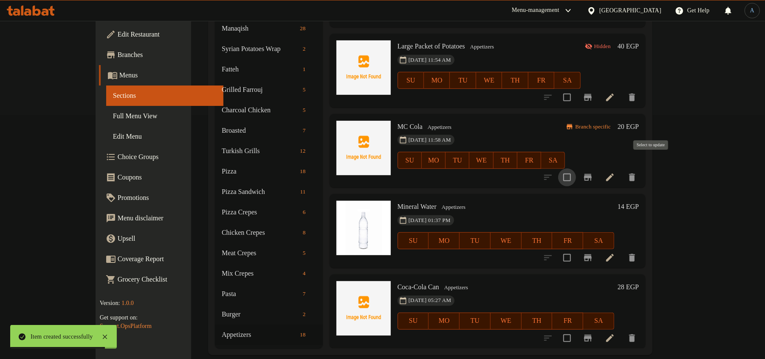
click at [576, 168] on input "checkbox" at bounding box center [567, 177] width 18 height 18
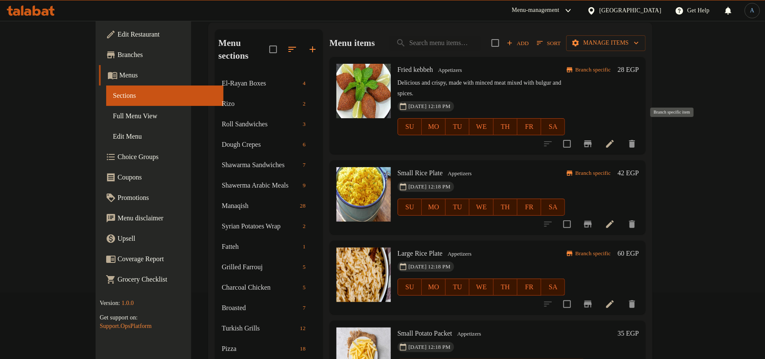
scroll to position [0, 0]
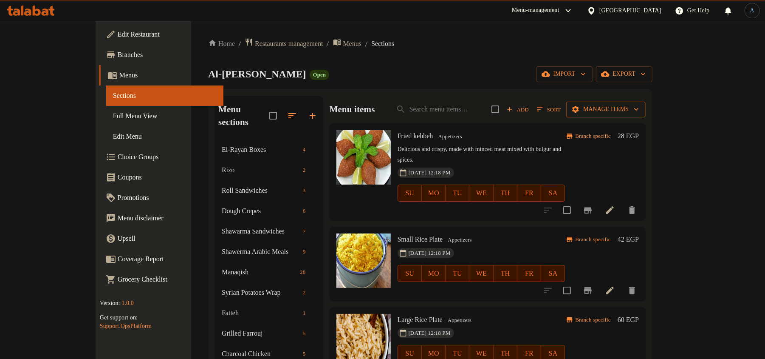
click at [639, 104] on span "Manage items" at bounding box center [606, 109] width 66 height 11
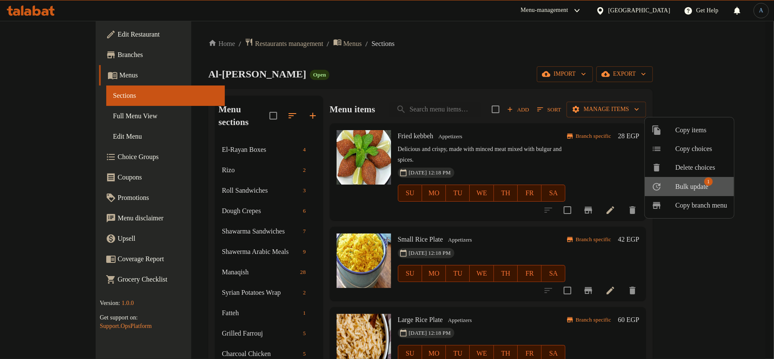
click at [689, 187] on span "Bulk update" at bounding box center [691, 186] width 33 height 10
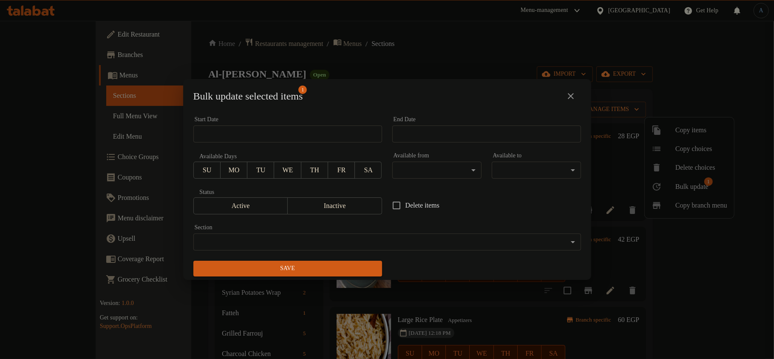
click at [335, 203] on span "Inactive" at bounding box center [335, 206] width 88 height 12
click at [335, 263] on span "Save" at bounding box center [287, 268] width 175 height 11
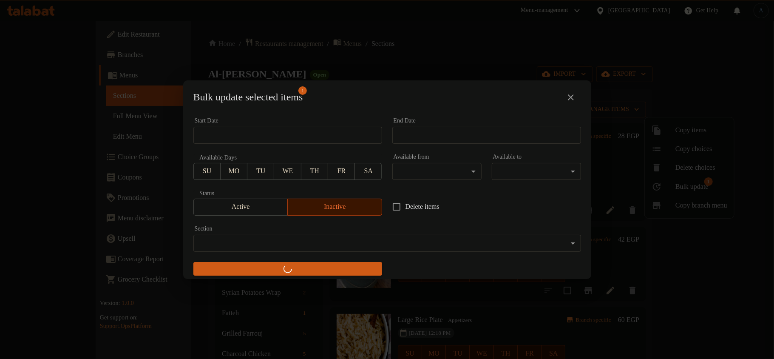
checkbox input "false"
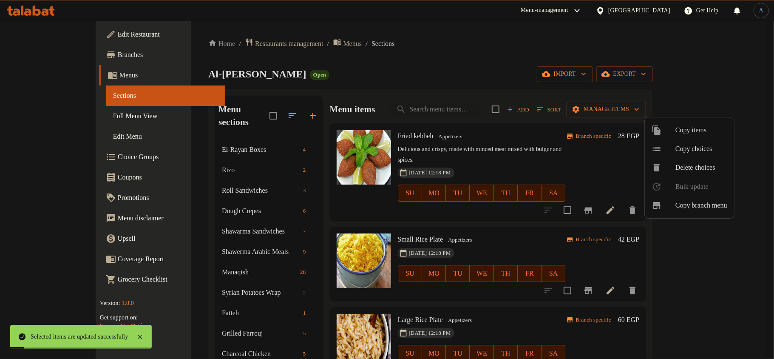
click at [549, 221] on div at bounding box center [387, 179] width 774 height 359
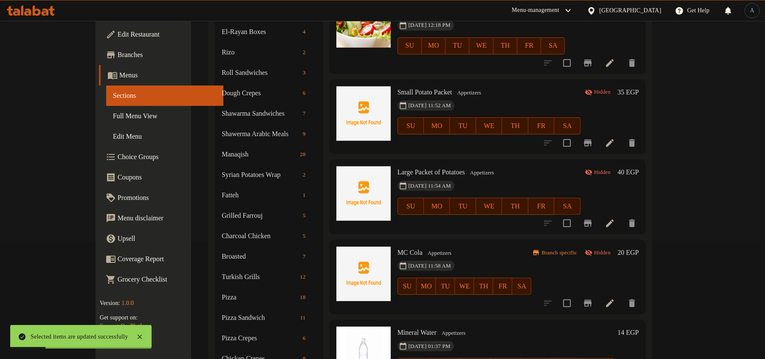
scroll to position [243, 0]
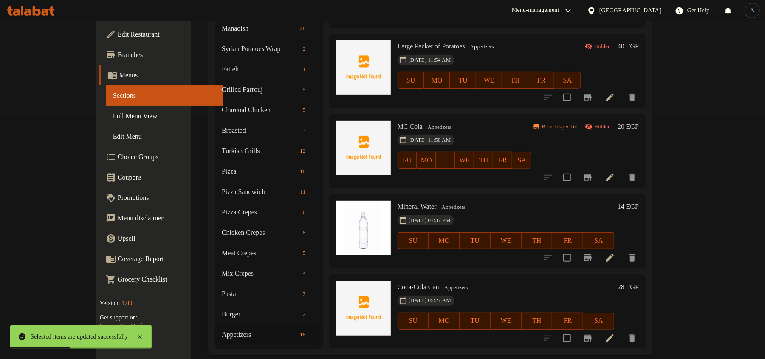
click at [398, 123] on span "MC Cola" at bounding box center [410, 126] width 25 height 7
copy h6 "Cola"
click at [398, 123] on span "MC Cola" at bounding box center [410, 126] width 25 height 7
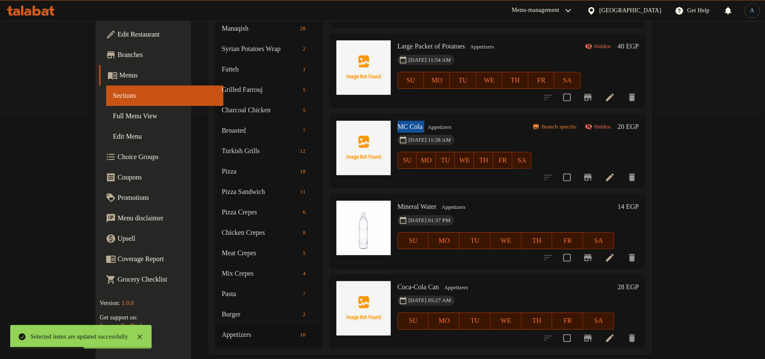
click at [398, 123] on span "MC Cola" at bounding box center [410, 126] width 25 height 7
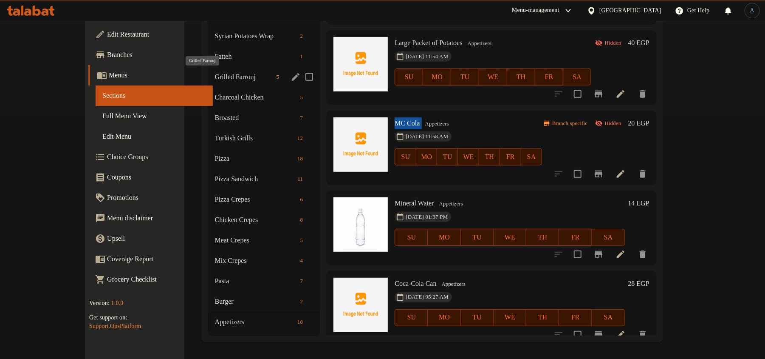
click at [215, 78] on span "Grilled Farrouj" at bounding box center [244, 77] width 58 height 10
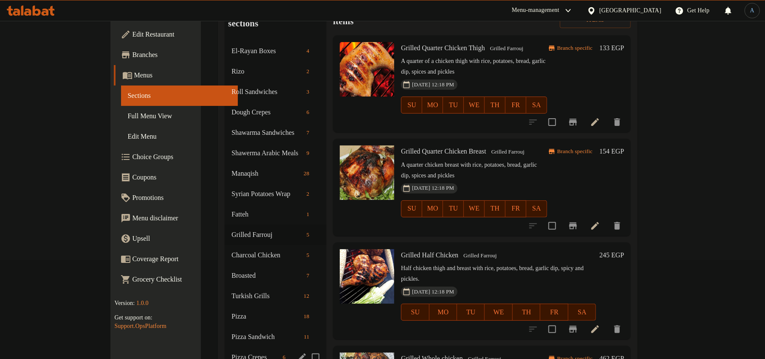
scroll to position [243, 0]
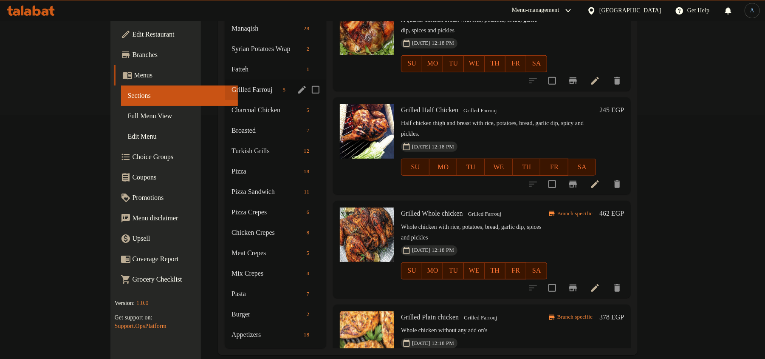
click at [225, 82] on div "Grilled Farrouj 5" at bounding box center [276, 89] width 102 height 20
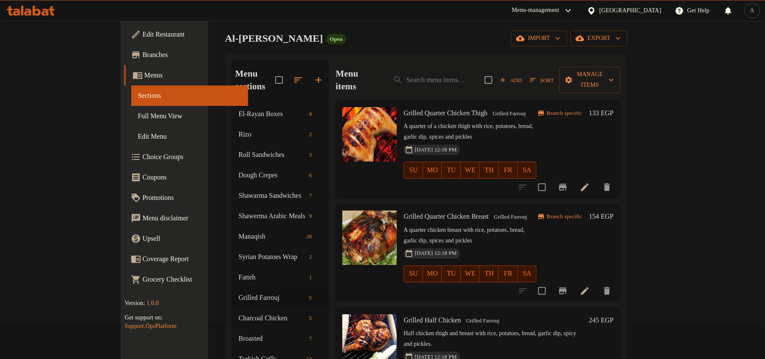
scroll to position [0, 0]
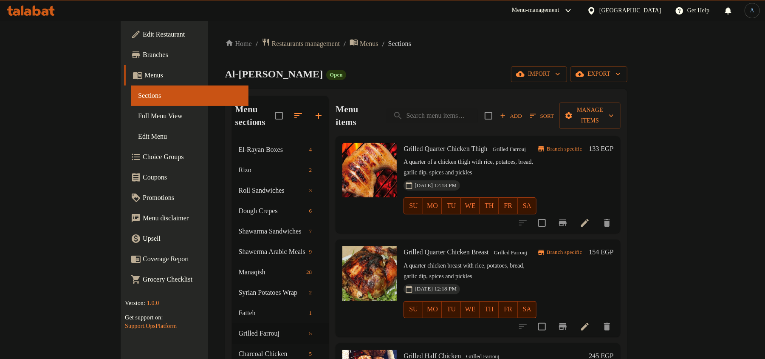
click at [589, 219] on icon at bounding box center [585, 223] width 8 height 8
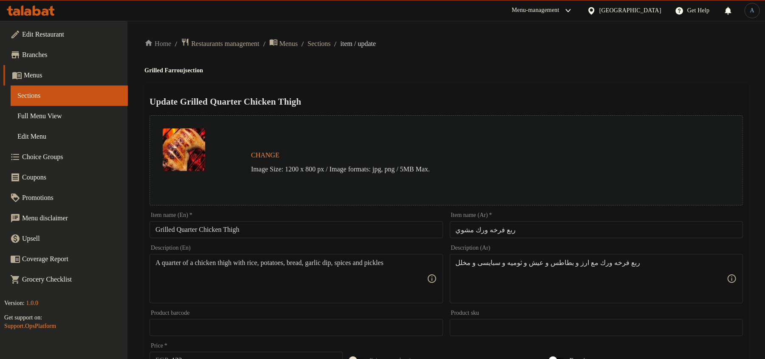
click at [535, 229] on input "ربع فرخه ورك مشوي" at bounding box center [596, 229] width 293 height 17
paste input "text"
type input "ربع فرخه ورك"
click at [553, 83] on div "Update Grilled Quarter Chicken Thigh Change Image Size: 1200 x 800 px / Image f…" at bounding box center [446, 336] width 604 height 507
click at [167, 229] on input "Grilled Quarter Chicken Thigh" at bounding box center [296, 229] width 293 height 17
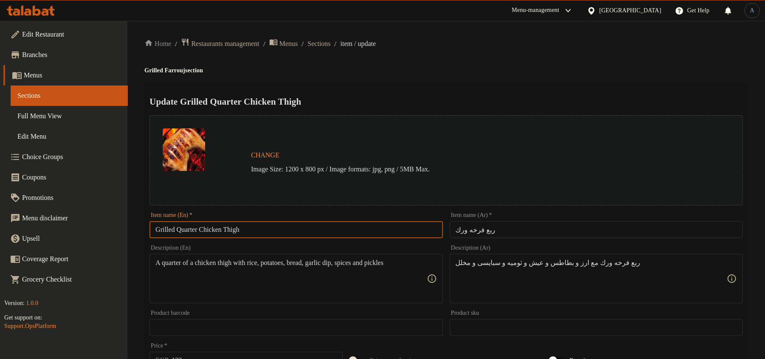
click at [167, 229] on input "Grilled Quarter Chicken Thigh" at bounding box center [296, 229] width 293 height 17
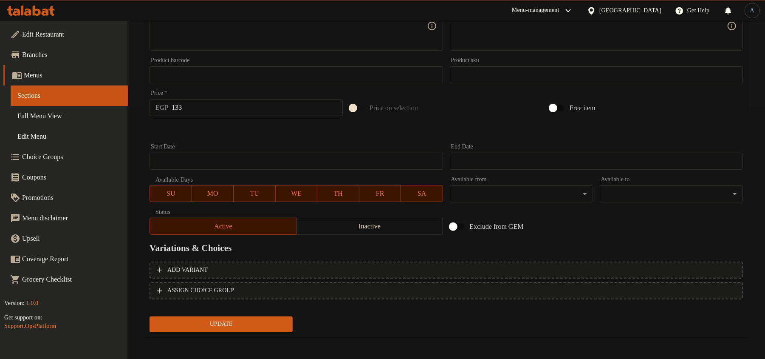
scroll to position [253, 0]
type input "Quarter Chicken Thigh"
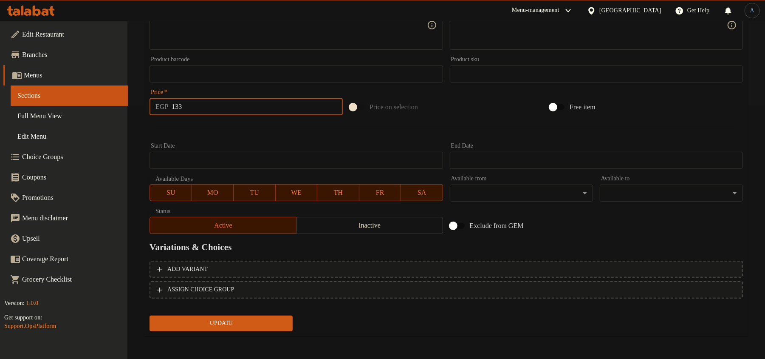
click at [221, 109] on input "133" at bounding box center [257, 106] width 171 height 17
type input "140"
click at [150, 315] on button "Update" at bounding box center [221, 323] width 143 height 16
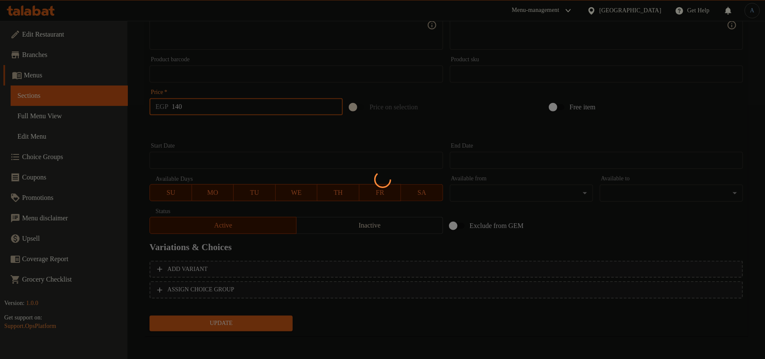
click at [230, 130] on div at bounding box center [382, 179] width 765 height 359
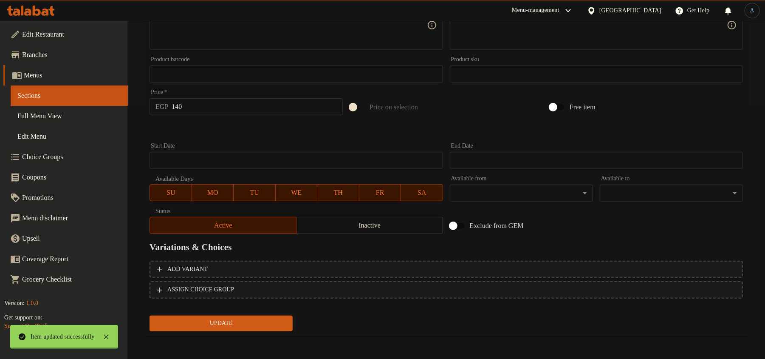
scroll to position [0, 0]
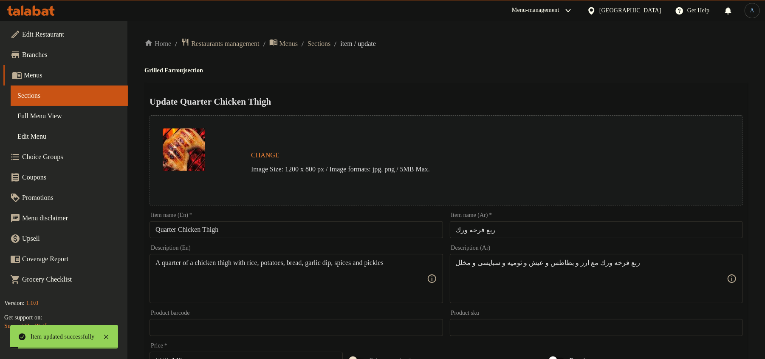
click at [247, 235] on input "Quarter Chicken Thigh" at bounding box center [296, 229] width 293 height 17
click at [331, 41] on span "Sections" at bounding box center [319, 44] width 23 height 10
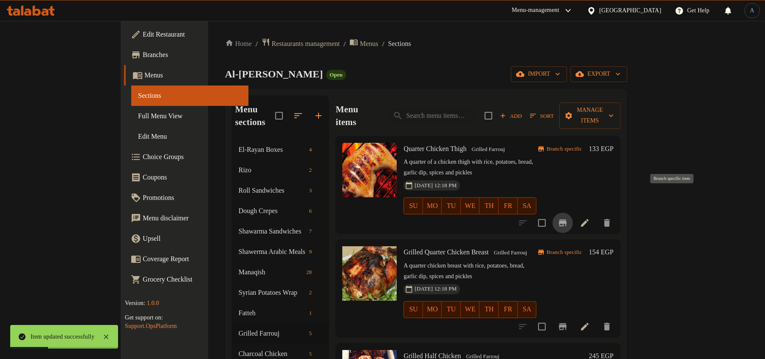
click at [567, 219] on icon "Branch-specific-item" at bounding box center [563, 222] width 8 height 7
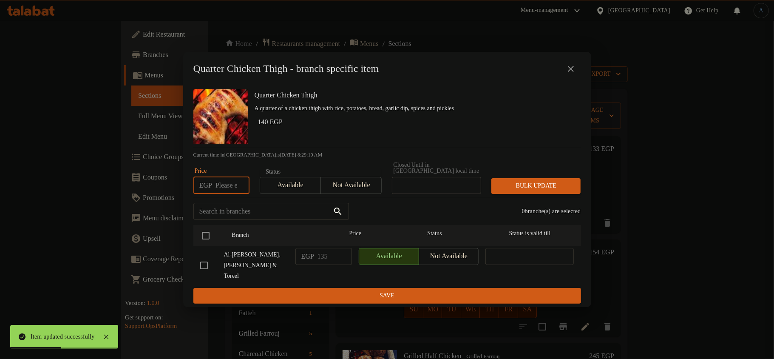
click at [232, 188] on input "number" at bounding box center [232, 185] width 34 height 17
type input "140"
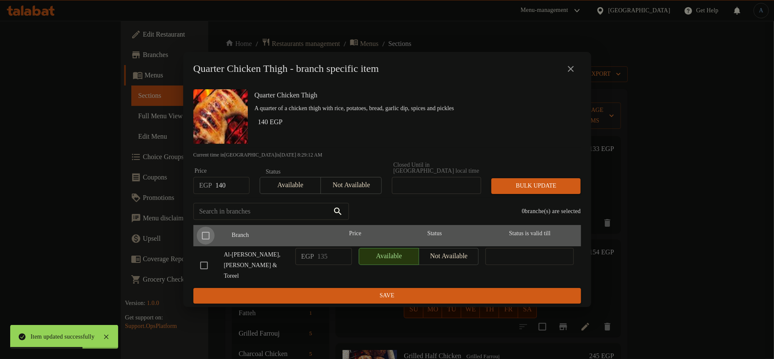
click at [204, 238] on input "checkbox" at bounding box center [206, 235] width 18 height 18
checkbox input "true"
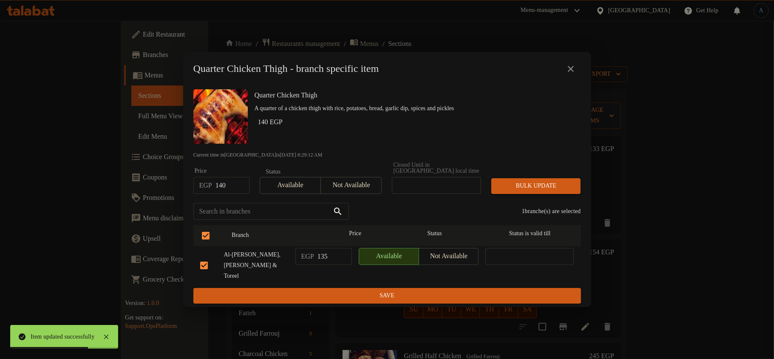
click at [558, 189] on span "Bulk update" at bounding box center [536, 186] width 76 height 11
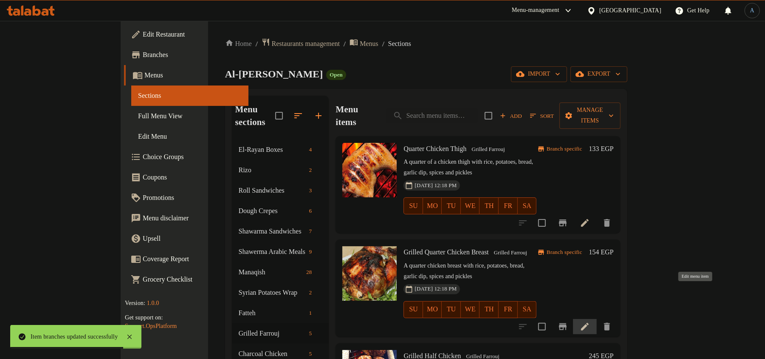
click at [590, 321] on icon at bounding box center [585, 326] width 10 height 10
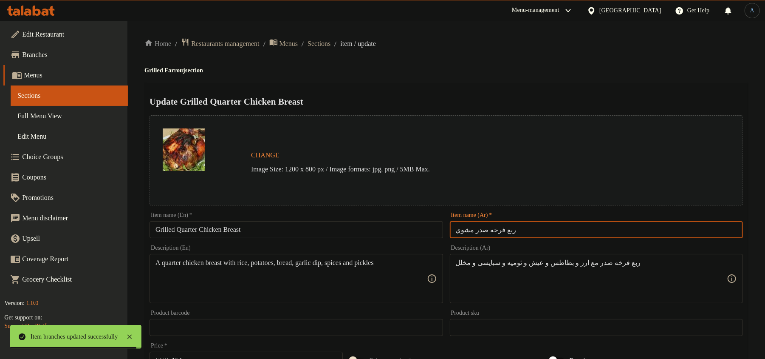
click at [534, 230] on input "ربع فرخه صدر مشوي" at bounding box center [596, 229] width 293 height 17
paste input "text"
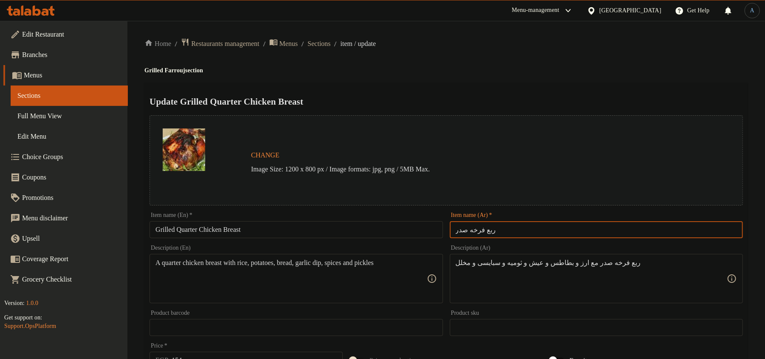
type input "ربع فرخه صدر"
click at [169, 228] on input "Grilled Quarter Chicken Breast" at bounding box center [296, 229] width 293 height 17
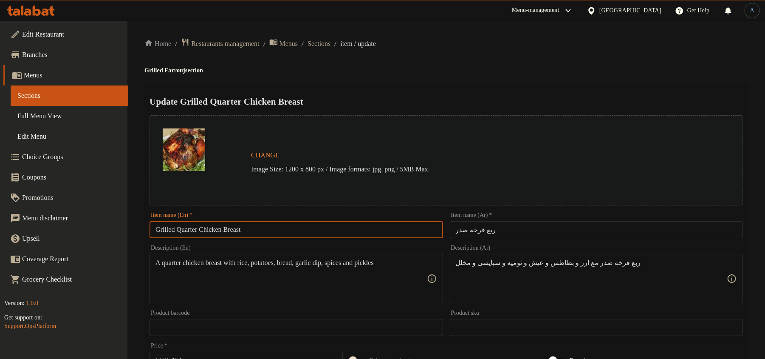
click at [169, 228] on input "Grilled Quarter Chicken Breast" at bounding box center [296, 229] width 293 height 17
type input "Quarter Chicken Breast"
click at [431, 83] on div "Update Quarter Chicken Breast Change Image Size: 1200 x 800 px / Image formats:…" at bounding box center [446, 336] width 604 height 507
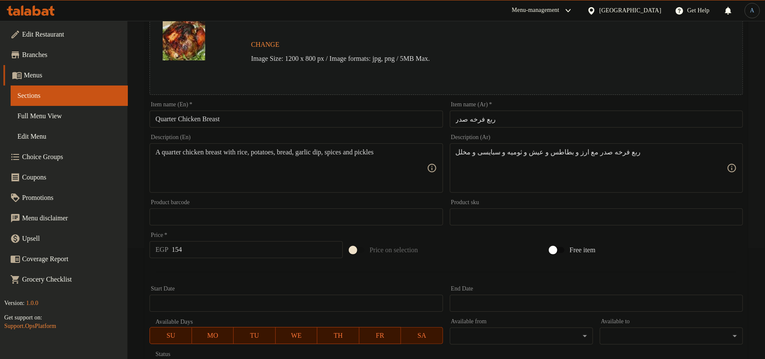
scroll to position [113, 0]
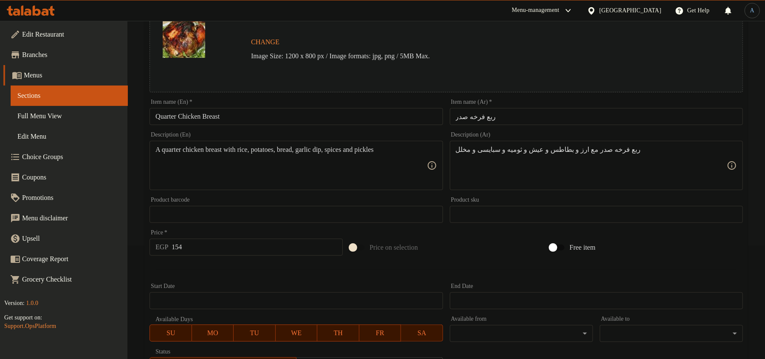
click at [215, 252] on input "154" at bounding box center [257, 246] width 171 height 17
type input "168"
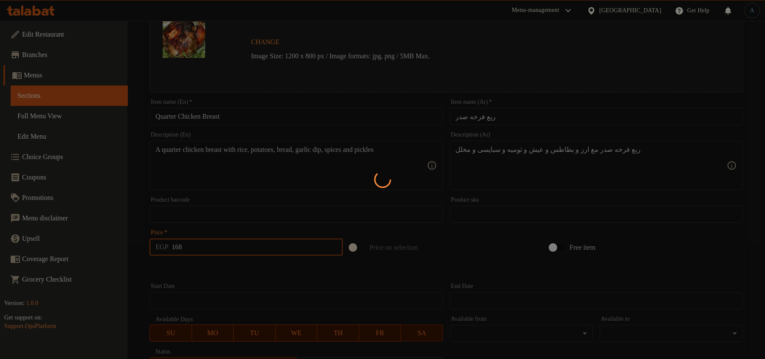
click at [277, 124] on div at bounding box center [382, 179] width 765 height 359
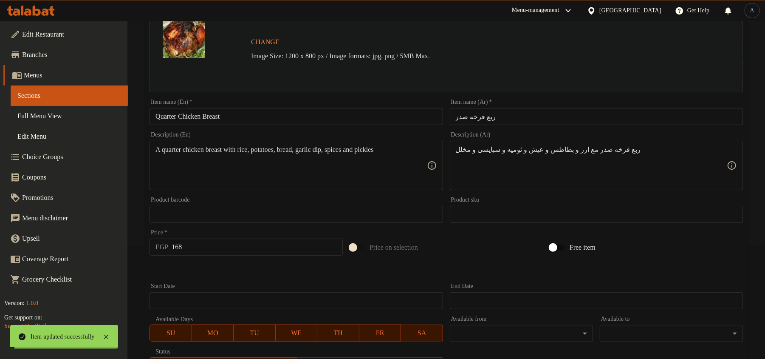
scroll to position [0, 0]
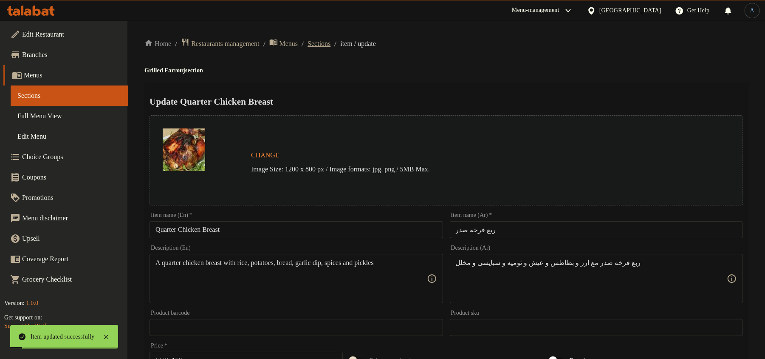
click at [331, 44] on span "Sections" at bounding box center [319, 44] width 23 height 10
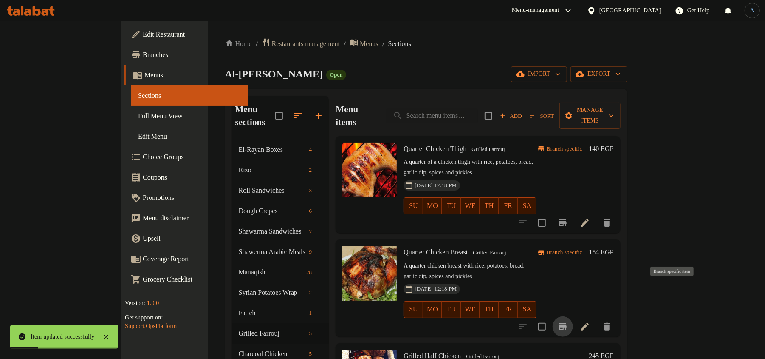
click at [568, 321] on icon "Branch-specific-item" at bounding box center [563, 326] width 10 height 10
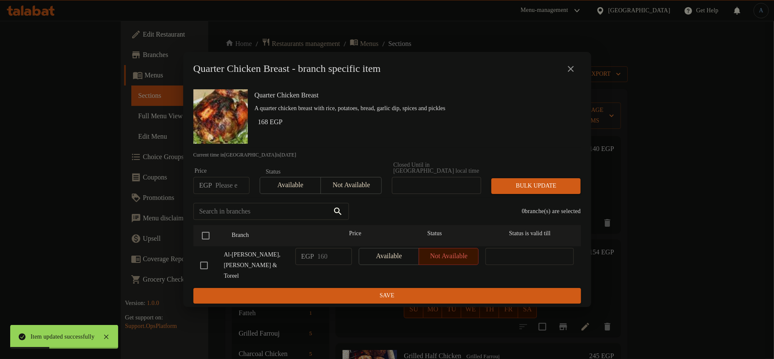
click at [223, 186] on input "number" at bounding box center [232, 185] width 34 height 17
type input "168"
click at [205, 235] on input "checkbox" at bounding box center [206, 235] width 18 height 18
checkbox input "true"
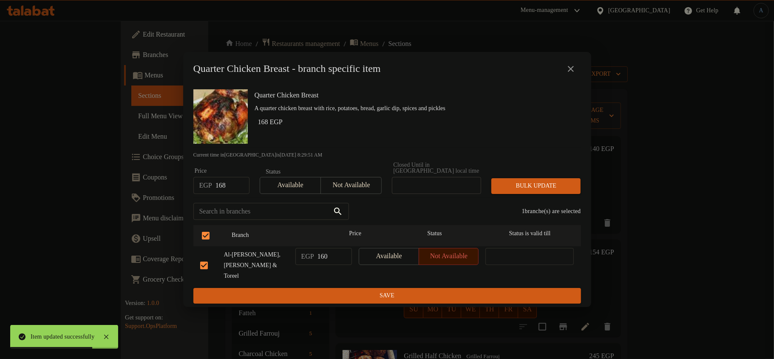
click at [517, 181] on button "Bulk update" at bounding box center [535, 186] width 89 height 16
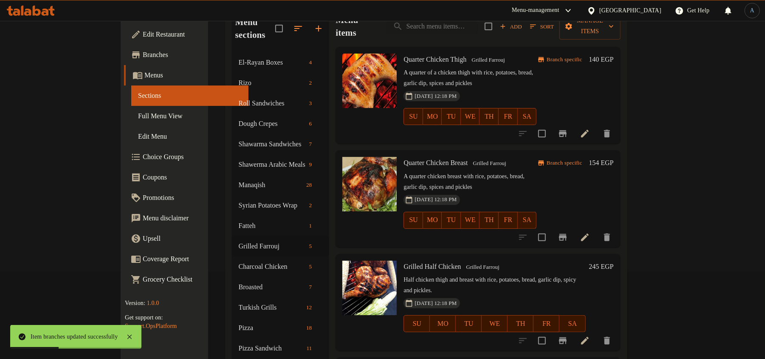
scroll to position [113, 0]
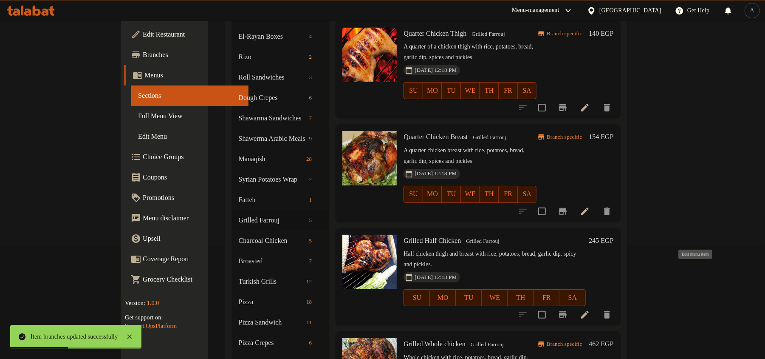
click at [590, 309] on icon at bounding box center [585, 314] width 10 height 10
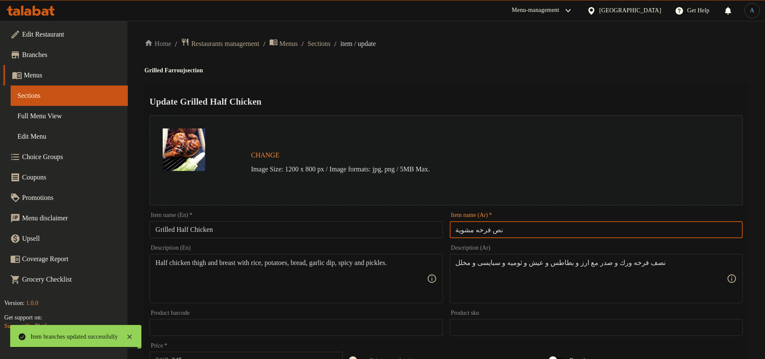
click at [512, 230] on input "نص فرخه مشوية" at bounding box center [596, 229] width 293 height 17
paste input "text"
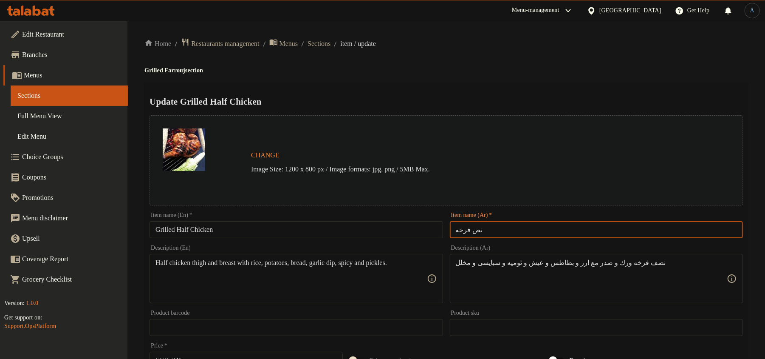
type input "نص فرخه"
click at [165, 230] on input "Grilled Half Chicken" at bounding box center [296, 229] width 293 height 17
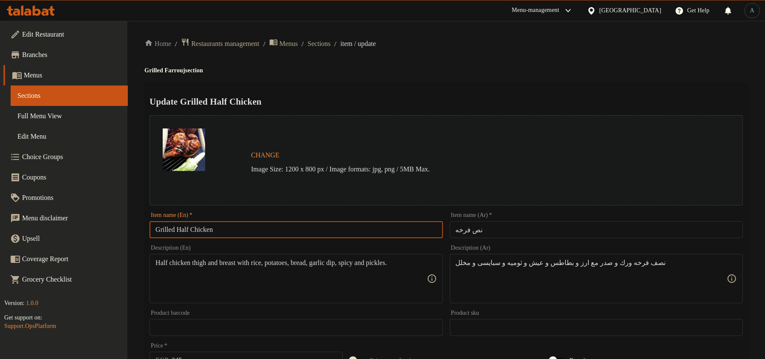
click at [165, 230] on input "Grilled Half Chicken" at bounding box center [296, 229] width 293 height 17
type input "Half Chicken"
click at [395, 91] on div "Update Half Chicken Change Image Size: 1200 x 800 px / Image formats: jpg, png …" at bounding box center [446, 336] width 604 height 507
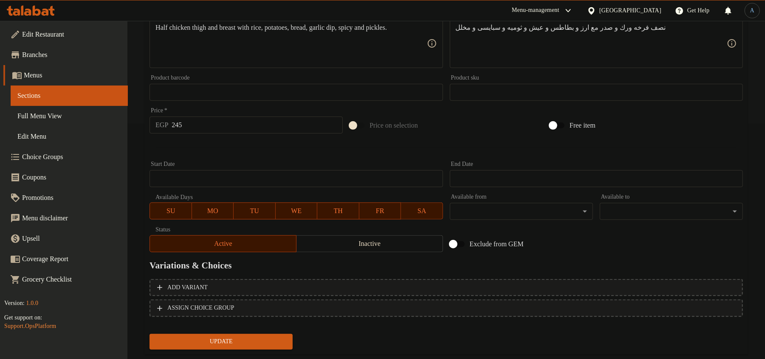
scroll to position [253, 0]
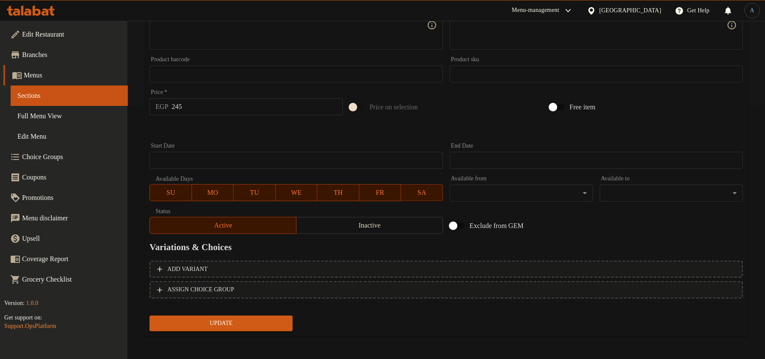
click at [240, 110] on input "245" at bounding box center [257, 106] width 171 height 17
type input "259"
click at [150, 315] on button "Update" at bounding box center [221, 323] width 143 height 16
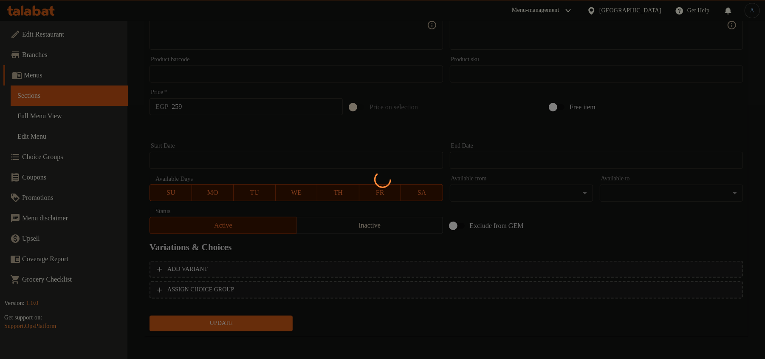
click at [263, 141] on div at bounding box center [382, 179] width 765 height 359
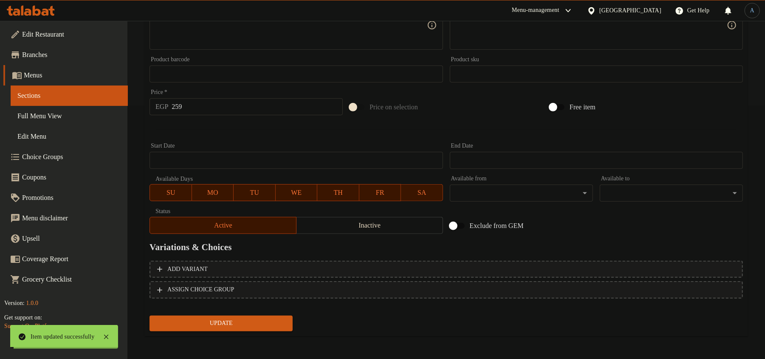
scroll to position [0, 0]
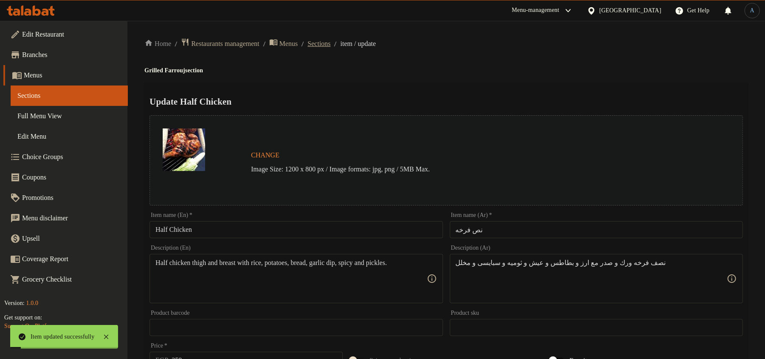
click at [331, 44] on span "Sections" at bounding box center [319, 44] width 23 height 10
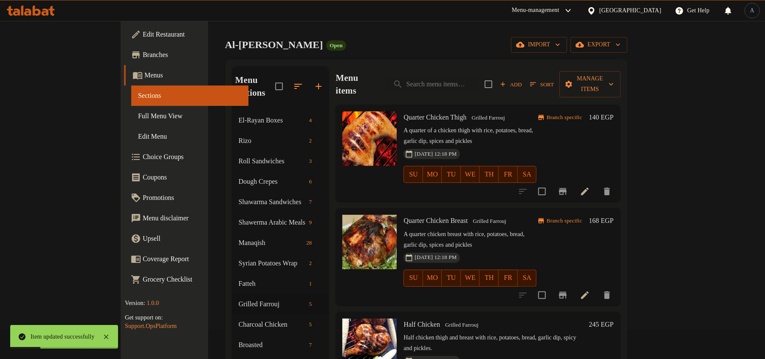
scroll to position [113, 0]
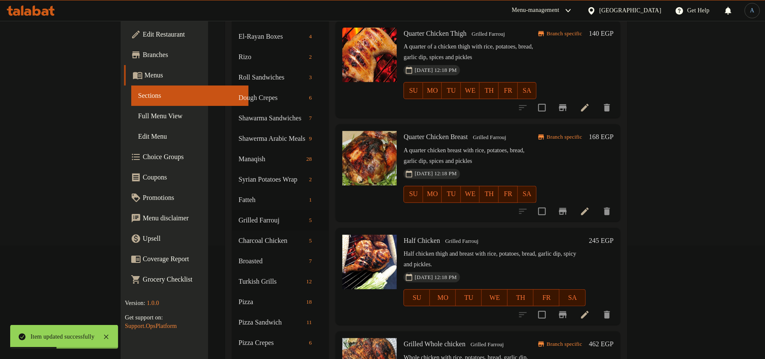
click at [614, 235] on h6 "245 EGP" at bounding box center [601, 241] width 25 height 12
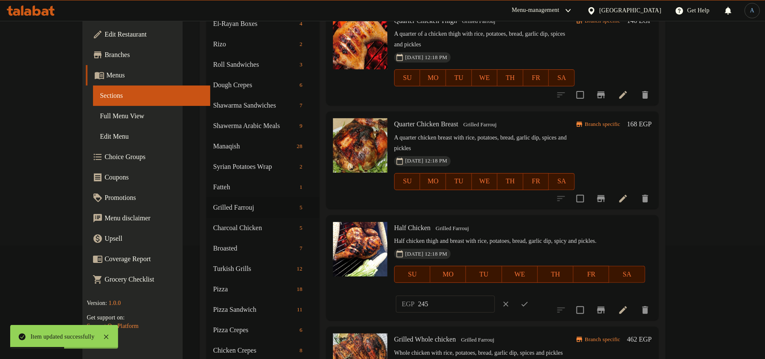
click at [495, 295] on input "245" at bounding box center [456, 303] width 77 height 17
type input "259"
click at [534, 294] on button "ok" at bounding box center [524, 303] width 19 height 19
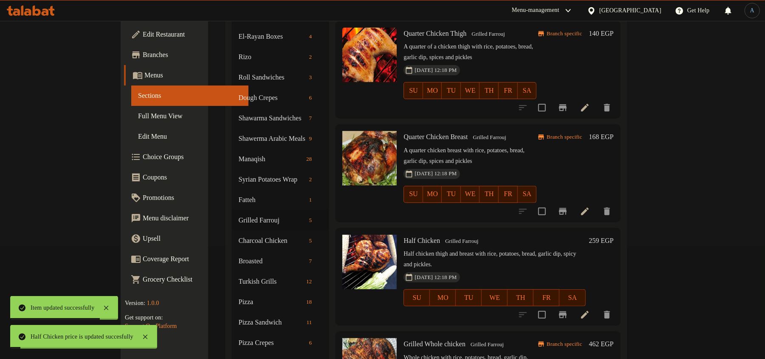
click at [589, 269] on div "[DATE] 12:18 PM SU MO TU WE TH FR SA" at bounding box center [494, 292] width 189 height 46
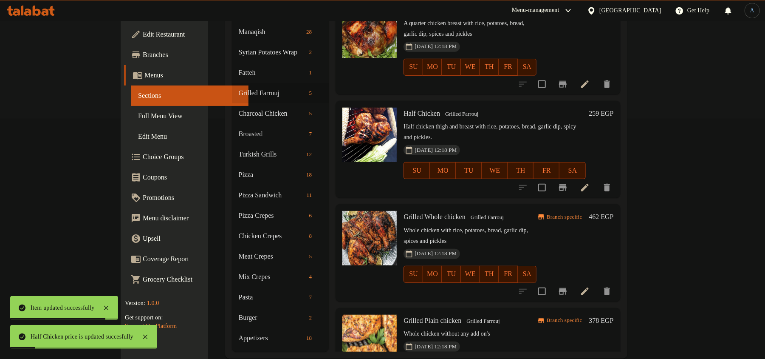
scroll to position [243, 0]
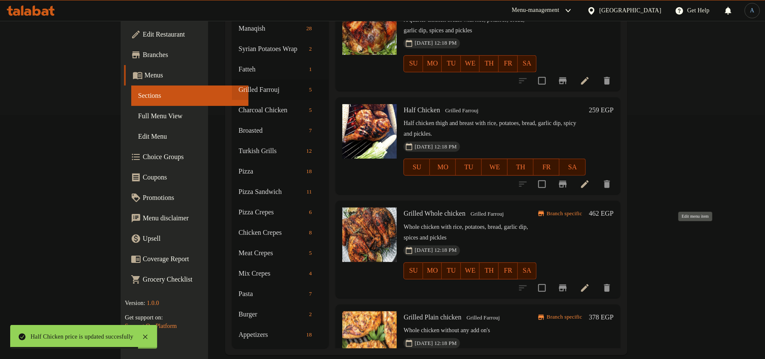
click at [589, 284] on icon at bounding box center [585, 288] width 8 height 8
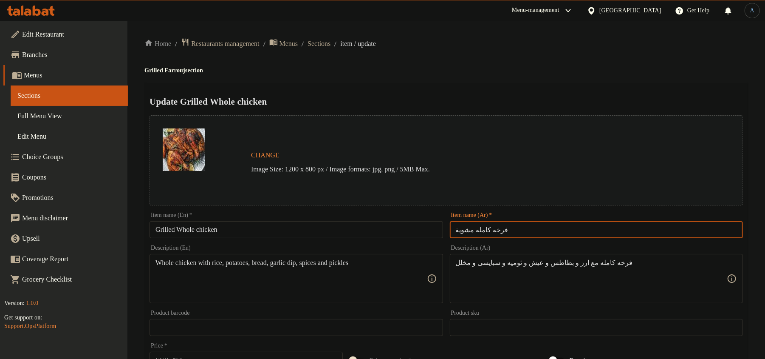
click at [464, 230] on input "فرخه كامله مشوية" at bounding box center [596, 229] width 293 height 17
click at [495, 232] on input "فرخه كامله مشوية" at bounding box center [596, 229] width 293 height 17
paste input "text"
type input "فرخه كامله"
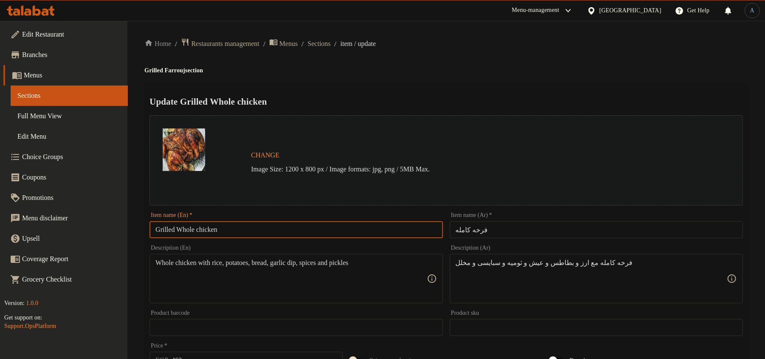
click at [169, 229] on input "Grilled Whole chicken" at bounding box center [296, 229] width 293 height 17
click at [214, 229] on input "Whole chicken" at bounding box center [296, 229] width 293 height 17
click at [249, 229] on input "Whole chicken" at bounding box center [296, 229] width 293 height 17
paste input "C"
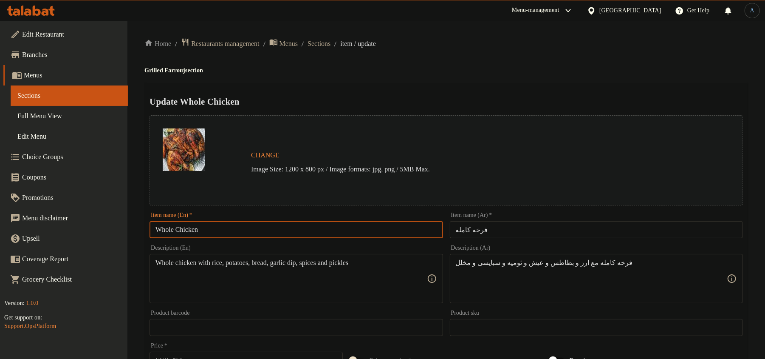
scroll to position [253, 0]
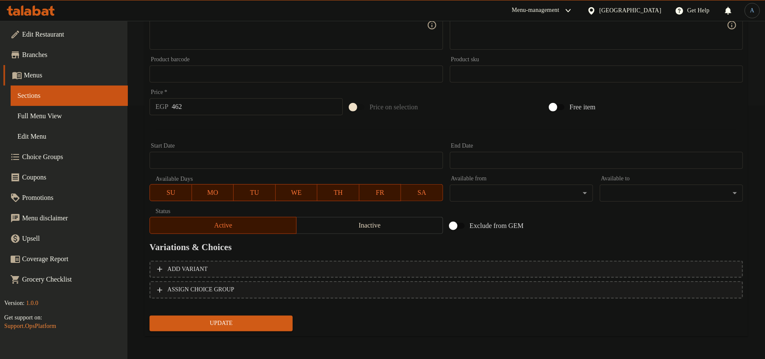
type input "Whole Chicken"
click at [205, 99] on input "462" at bounding box center [257, 106] width 171 height 17
type input "490"
click at [150, 315] on button "Update" at bounding box center [221, 323] width 143 height 16
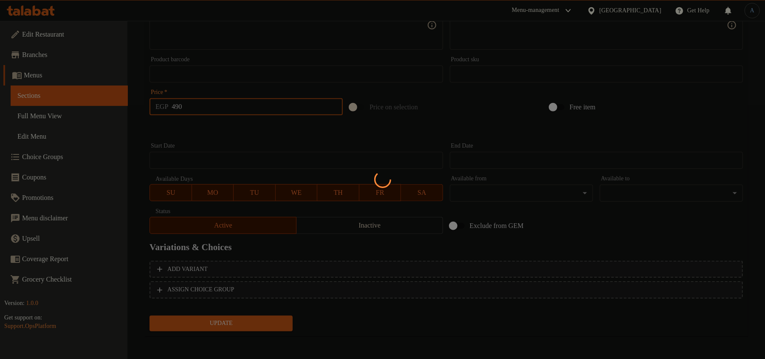
click at [208, 122] on div at bounding box center [382, 179] width 765 height 359
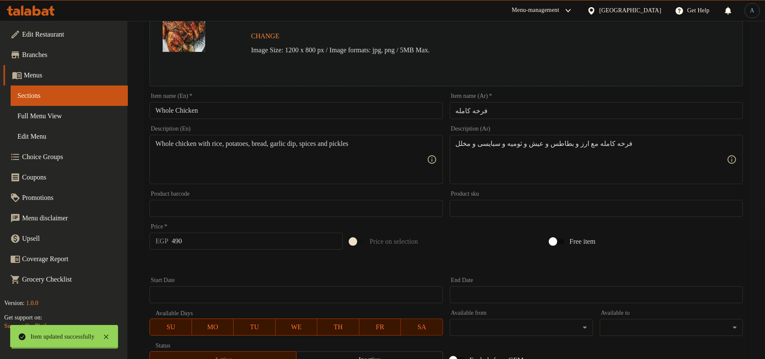
scroll to position [0, 0]
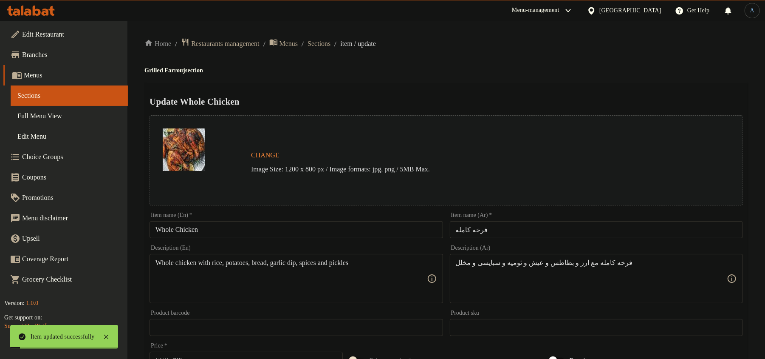
drag, startPoint x: 339, startPoint y: 45, endPoint x: 337, endPoint y: 57, distance: 12.0
click at [331, 45] on span "Sections" at bounding box center [319, 44] width 23 height 10
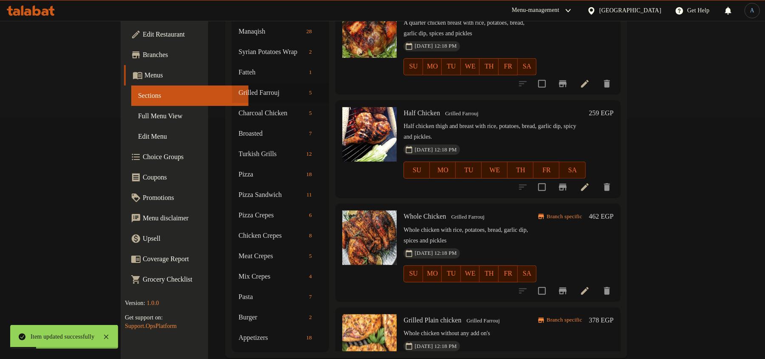
scroll to position [243, 0]
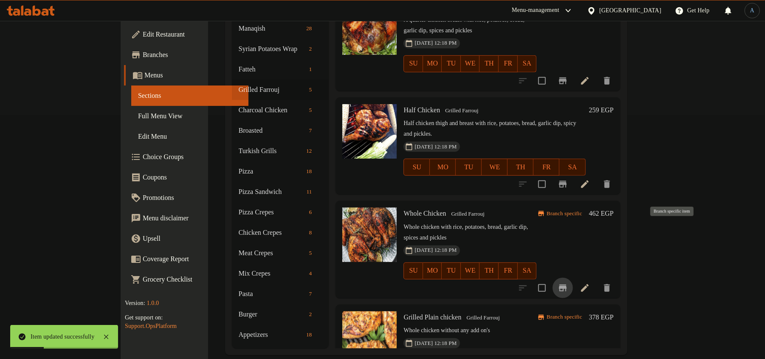
click at [568, 283] on icon "Branch-specific-item" at bounding box center [563, 288] width 10 height 10
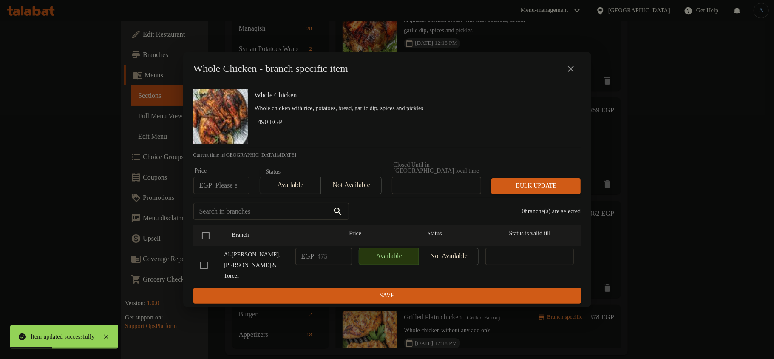
click at [220, 187] on input "number" at bounding box center [232, 185] width 34 height 17
type input "490"
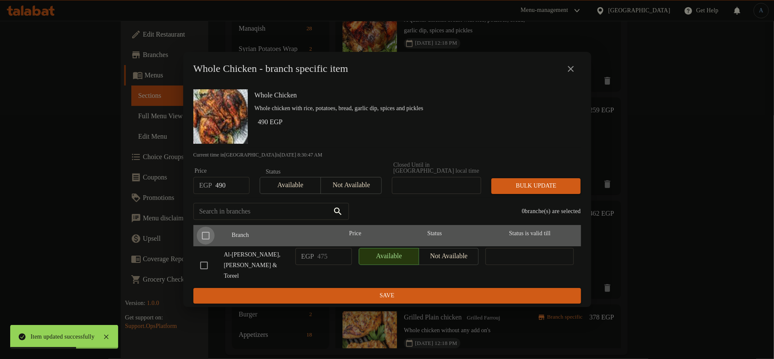
click at [204, 238] on input "checkbox" at bounding box center [206, 235] width 18 height 18
checkbox input "true"
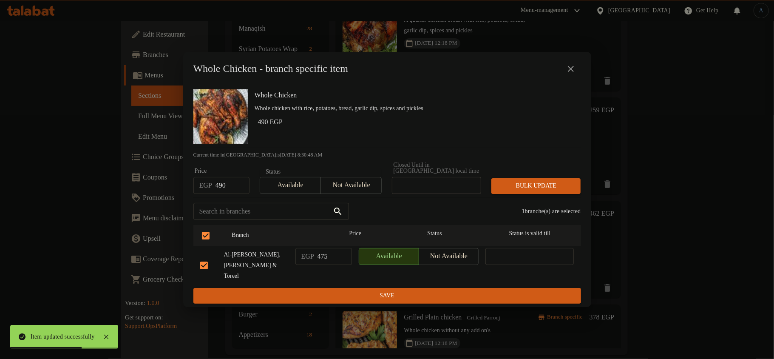
click at [577, 181] on button "Bulk update" at bounding box center [535, 186] width 89 height 16
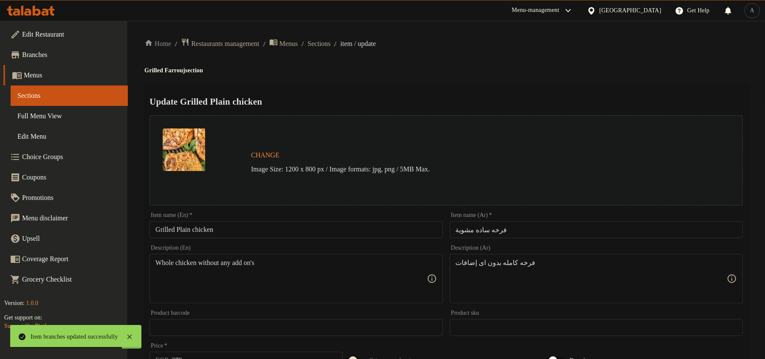
click at [501, 228] on input "فرخه ساده مشوية" at bounding box center [596, 229] width 293 height 17
paste input "text"
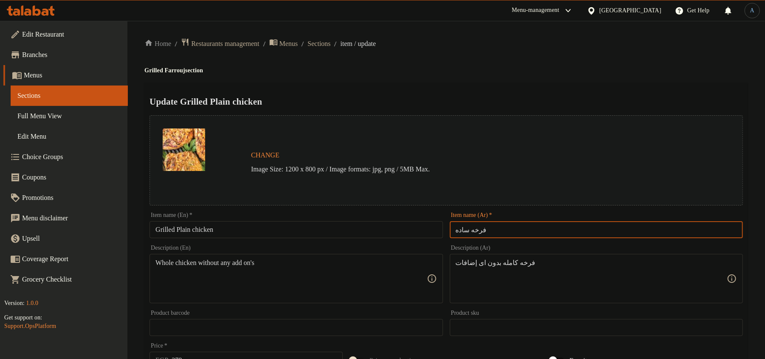
type input "فرخه ساده"
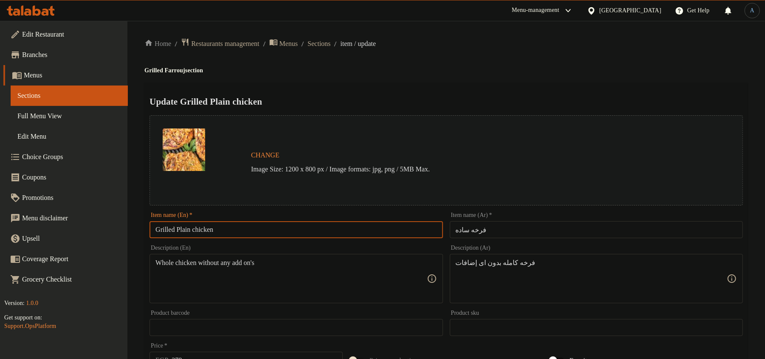
click at [160, 231] on input "Grilled Plain chicken" at bounding box center [296, 229] width 293 height 17
click at [174, 230] on input "Grilled Plain chicken" at bounding box center [296, 229] width 293 height 17
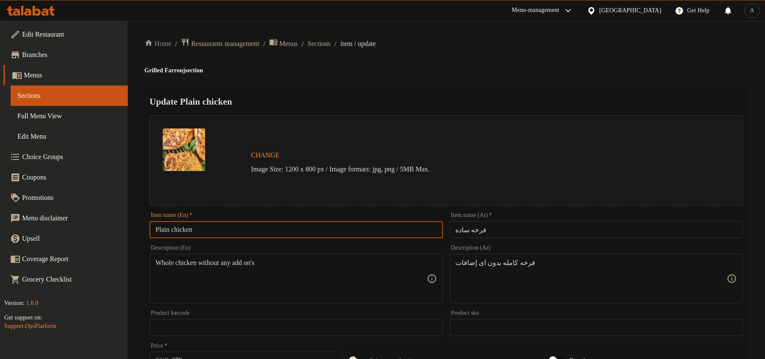
click at [218, 230] on input "Plain chicken" at bounding box center [296, 229] width 293 height 17
click at [240, 225] on input "Plain chicken" at bounding box center [296, 229] width 293 height 17
paste input "C"
type input "Plain Chicken"
click at [443, 64] on div "Home / Restaurants management / Menus / Sections / item / update Grilled Farrou…" at bounding box center [446, 317] width 604 height 558
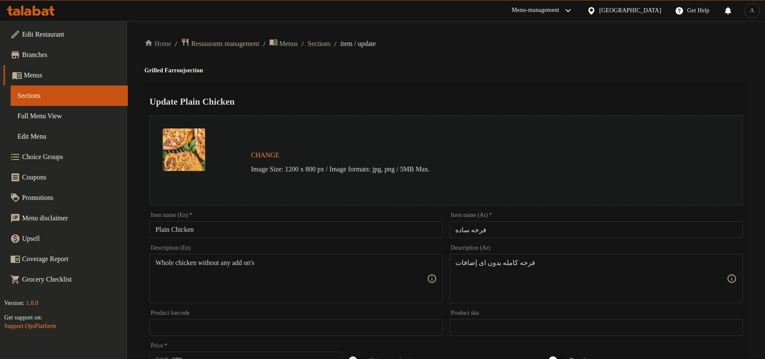
scroll to position [253, 0]
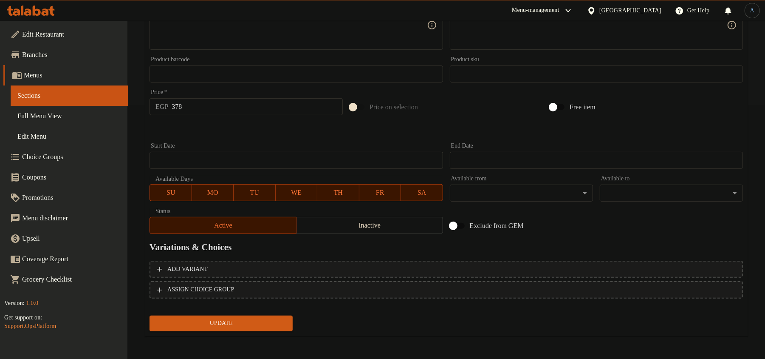
click at [221, 323] on span "Update" at bounding box center [221, 323] width 130 height 11
click at [205, 107] on input "378" at bounding box center [257, 106] width 171 height 17
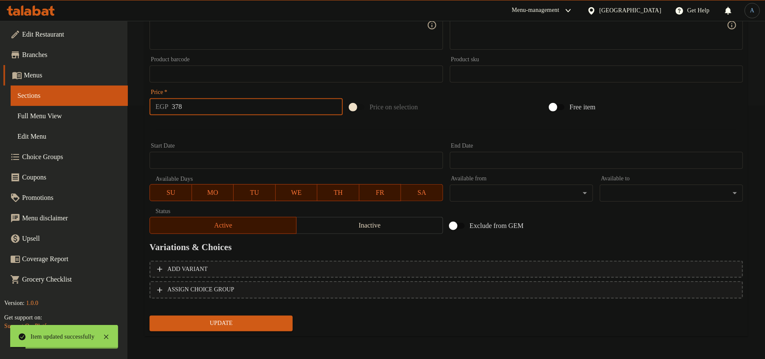
click at [232, 129] on hr at bounding box center [446, 129] width 580 height 0
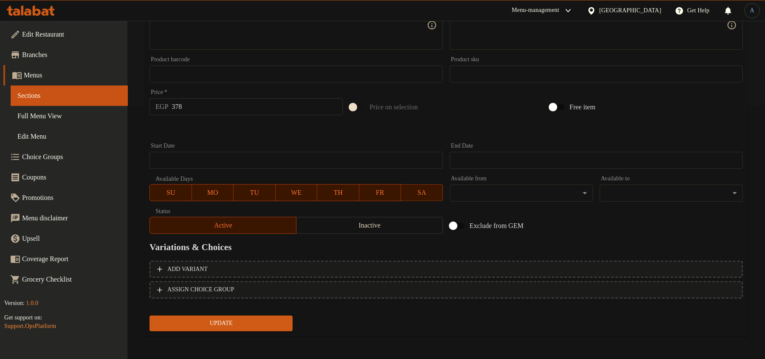
scroll to position [0, 0]
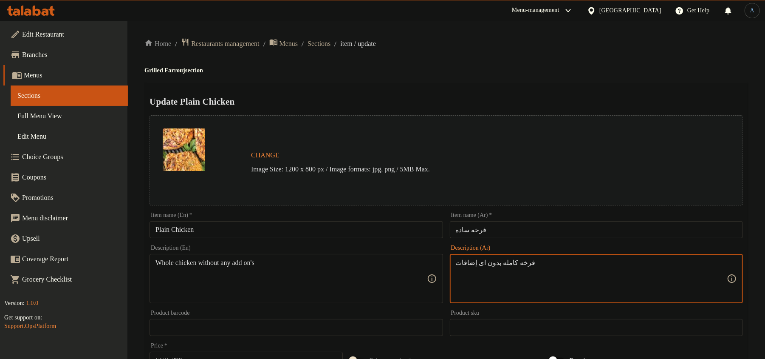
paste textarea "ارز بسمتي اصفر و بطاطس و عيش وثوميه و سبايسي و مخلل"
type textarea "يقدم مع ارز بسمتي اصفر، بطاطس، عيش، ثوميه، سبايسي ومخلل"
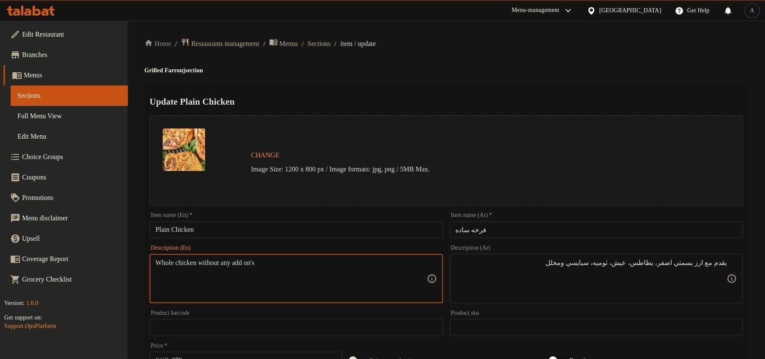
paste textarea "Served with yellow basmati rice, potatoes, bread, garlic sauce, spicy sauce and…"
click at [344, 264] on textarea "Served with yellow basmati rice, potatoes, bread, garlic sauce, spicy sauce and…" at bounding box center [291, 278] width 271 height 40
click at [405, 277] on textarea "Served with yellow basmati rice, potatoes, bread, garlic dip, spicy sauce and p…" at bounding box center [291, 278] width 271 height 40
click at [373, 260] on textarea "Served with yellow basmati rice, potatoes, bread, garlic dip, spicy sauce and p…" at bounding box center [291, 278] width 271 height 40
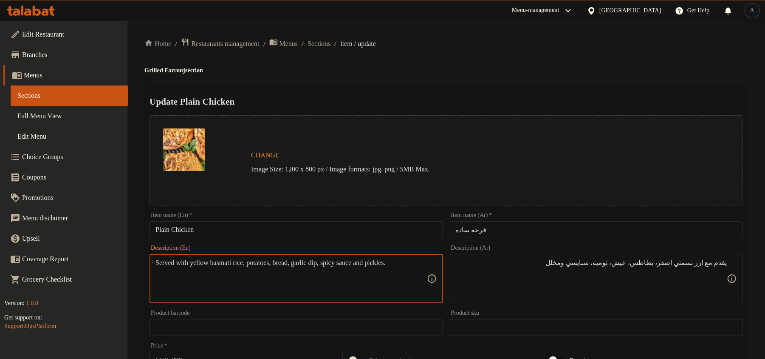
click at [373, 260] on textarea "Served with yellow basmati rice, potatoes, bread, garlic dip, spicy sauce and p…" at bounding box center [291, 278] width 271 height 40
click at [379, 263] on textarea "Served with yellow basmati rice, potatoes, bread, garlic dip, spicy and pickles." at bounding box center [291, 278] width 271 height 40
click at [416, 264] on textarea "Served with yellow basmati rice, potatoes, bread, garlic dip, spicy and pickles." at bounding box center [291, 278] width 271 height 40
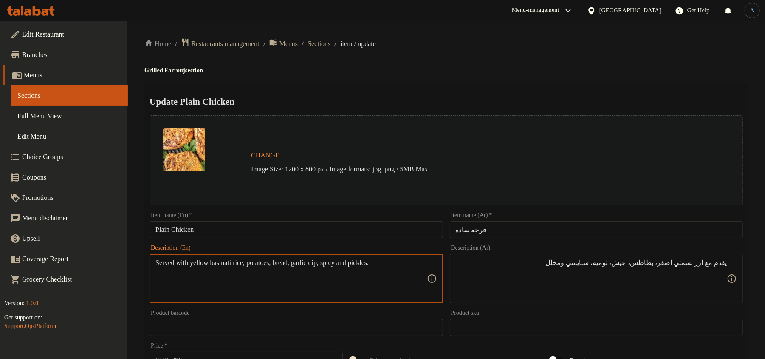
click at [409, 269] on textarea "Served with yellow basmati rice, potatoes, bread, garlic dip, spicy and pickles." at bounding box center [291, 278] width 271 height 40
type textarea "Served with yellow basmati rice, potatoes, bread, garlic dip, spicy and pickles"
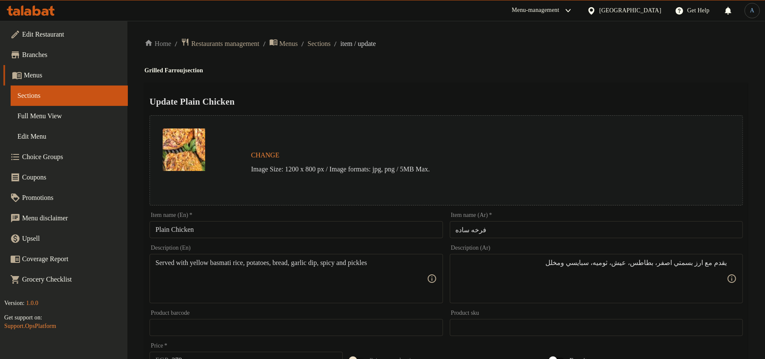
click at [520, 264] on textarea "يقدم مع ارز بسمتي اصفر، بطاطس، عيش، ثوميه، سبايسي ومخلل" at bounding box center [591, 278] width 271 height 40
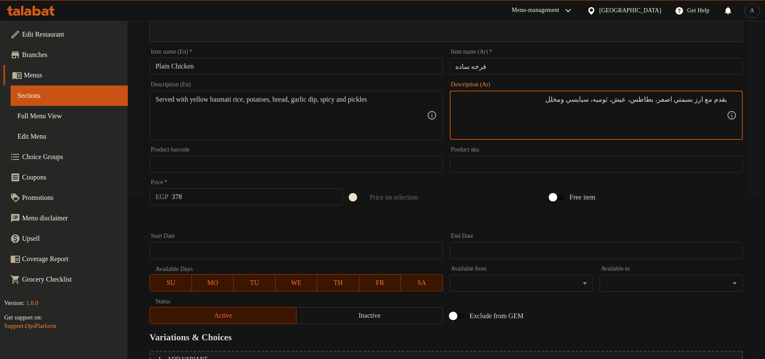
scroll to position [253, 0]
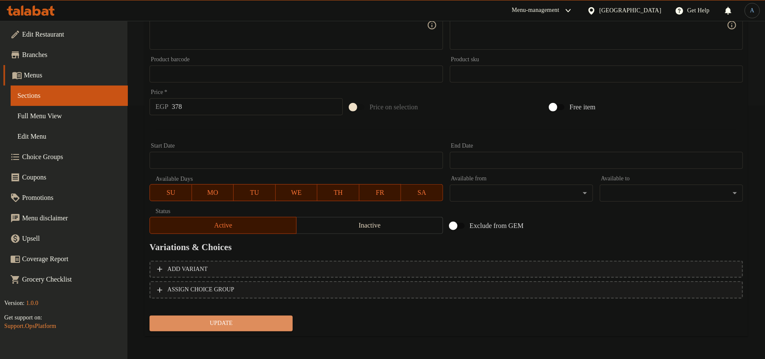
click at [242, 326] on span "Update" at bounding box center [221, 323] width 130 height 11
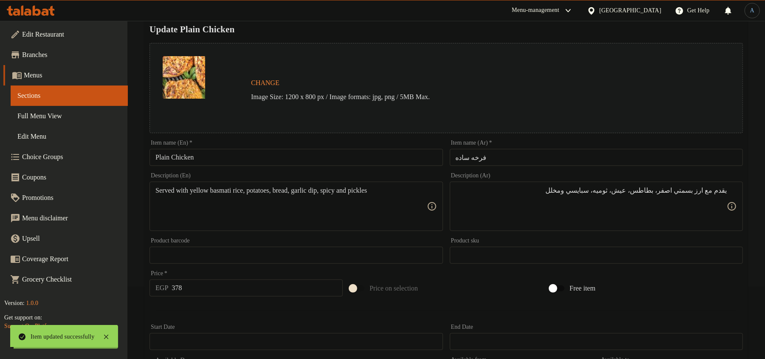
scroll to position [0, 0]
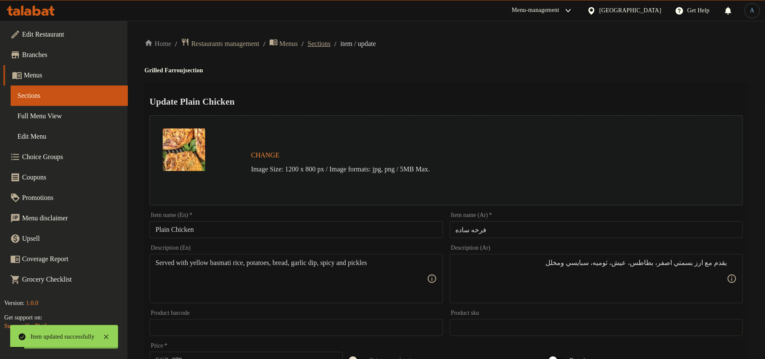
click at [331, 39] on span "Sections" at bounding box center [319, 44] width 23 height 10
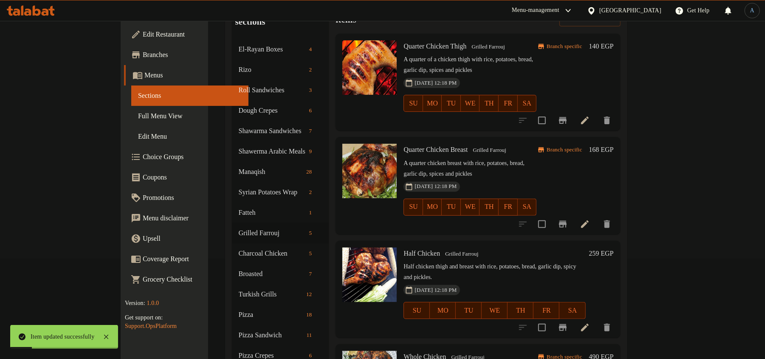
scroll to position [243, 0]
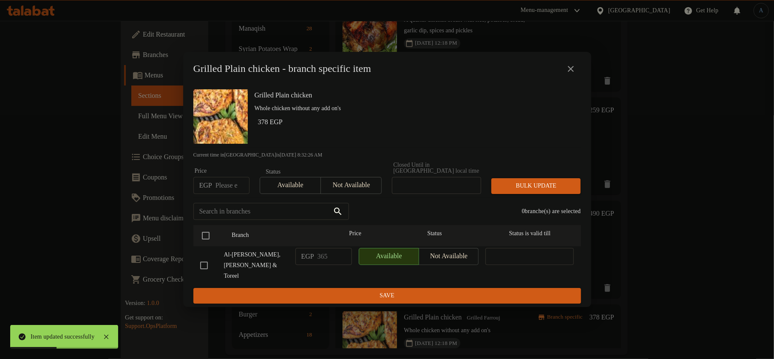
click at [225, 190] on input "number" at bounding box center [232, 185] width 34 height 17
type input "378"
click at [203, 236] on input "checkbox" at bounding box center [206, 235] width 18 height 18
checkbox input "true"
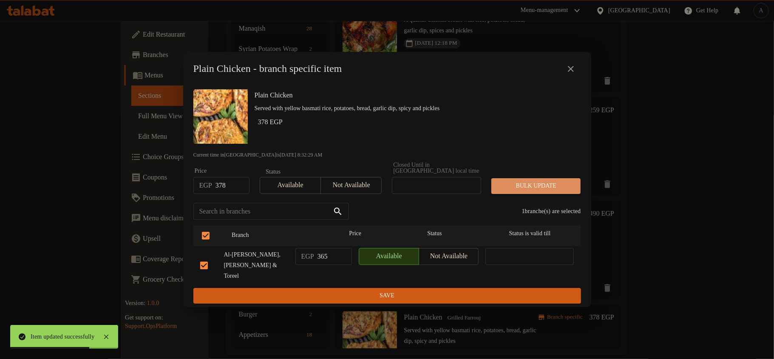
click at [535, 194] on button "Bulk update" at bounding box center [535, 186] width 89 height 16
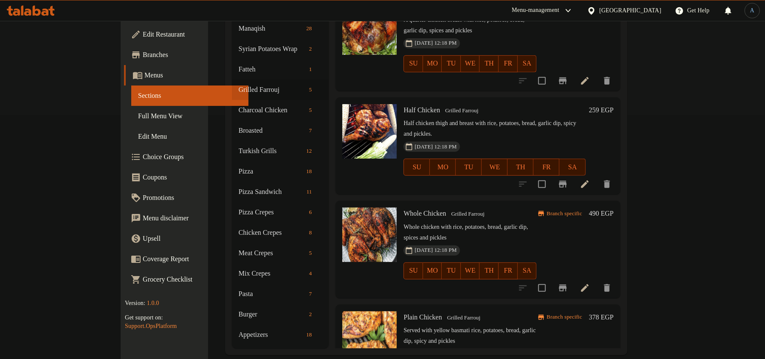
click at [590, 283] on icon at bounding box center [585, 288] width 10 height 10
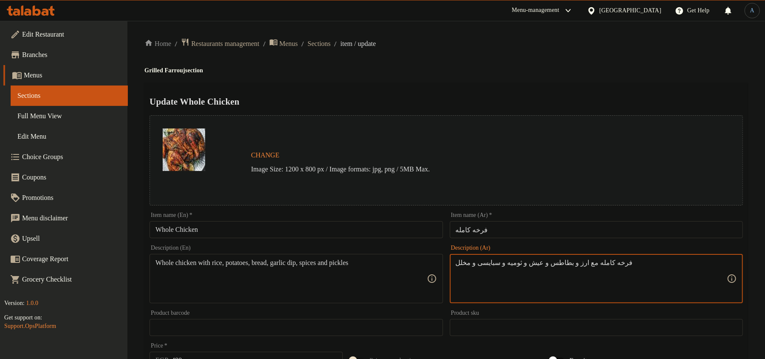
paste textarea "قدم مع ارز بسمتي اصفر، بطاطس، عيش، ثوميه، سبايسي ومخلل"
type textarea "يقدم مع ارز بسمتي اصفر، بطاطس، عيش، ثوميه، سبايسي ومخلل"
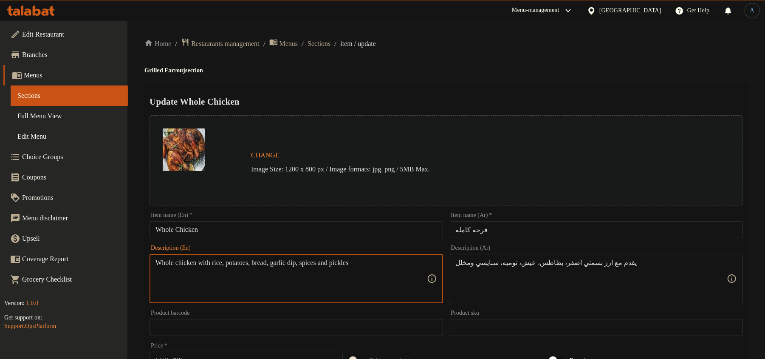
paste textarea "Served with yellow basmati rice, potatoes, bread, garlic dip, spicy and pickles"
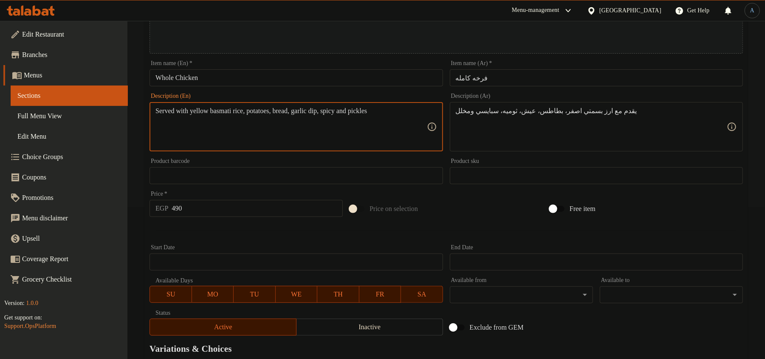
scroll to position [253, 0]
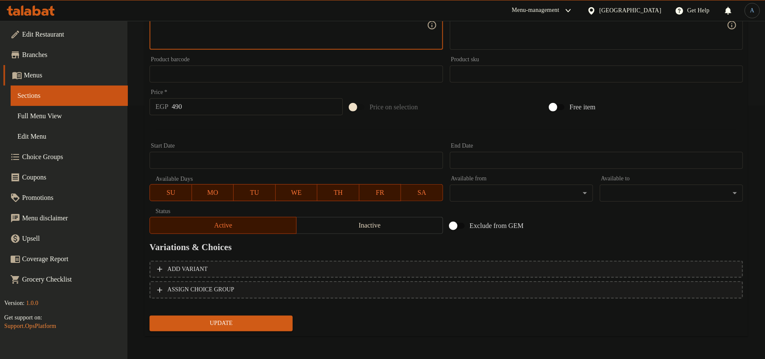
type textarea "Served with yellow basmati rice, potatoes, bread, garlic dip, spicy and pickles"
click at [247, 320] on span "Update" at bounding box center [221, 323] width 130 height 11
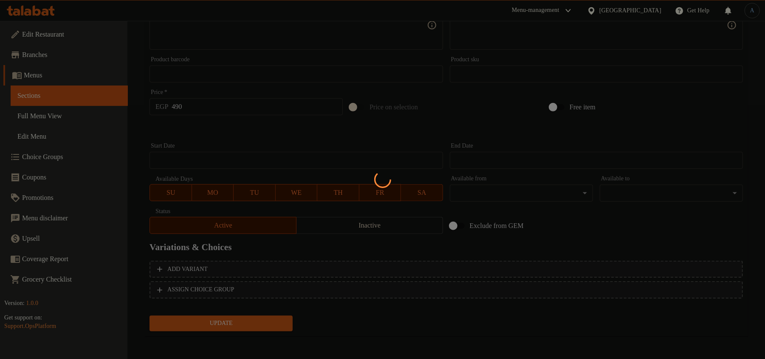
scroll to position [0, 0]
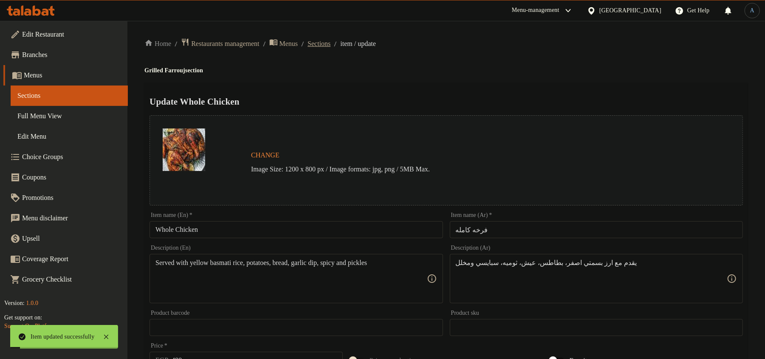
click at [331, 42] on span "Sections" at bounding box center [319, 44] width 23 height 10
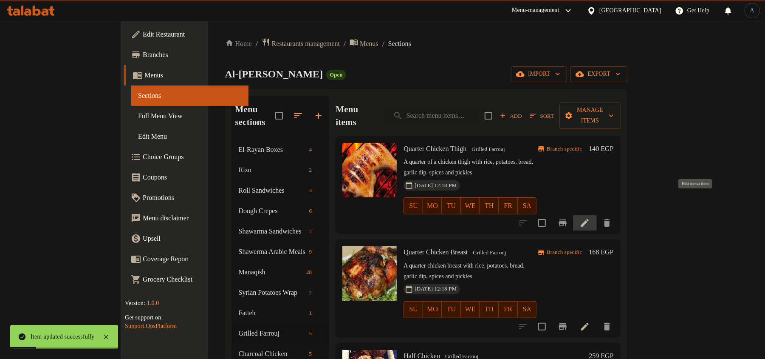
click at [590, 218] on icon at bounding box center [585, 223] width 10 height 10
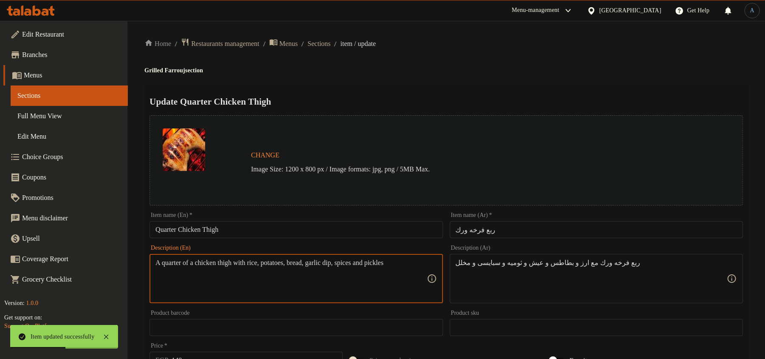
paste textarea "Served with yellow basmati rice, potatoes, bread, garlic dip, spicy and pickles"
type textarea "Served with yellow basmati rice, potatoes, bread, garlic dip, spicy and pickles"
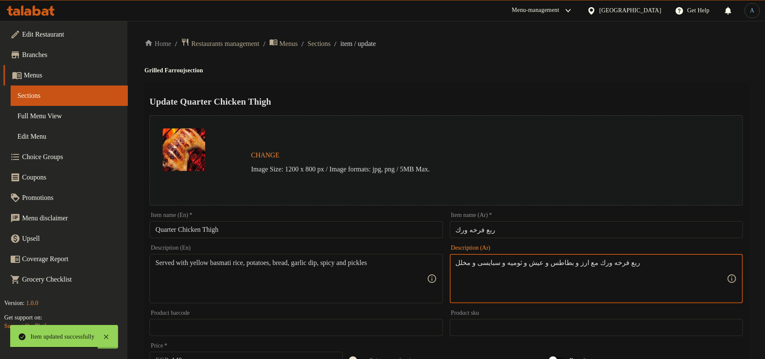
paste textarea "يقدم مع ارز بسمتي اصفر، بطاطس، عيش، ثوميه، سبايسي ومخلل"
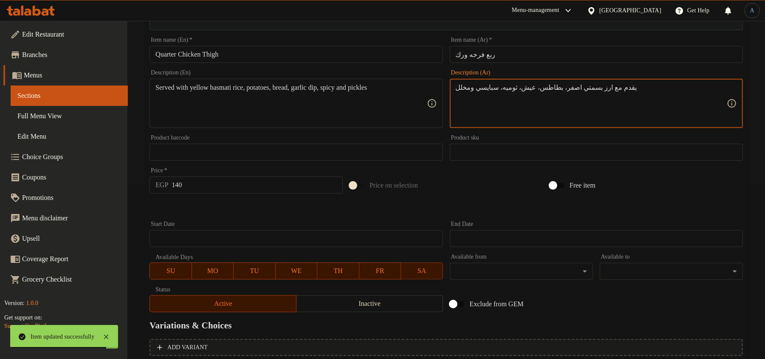
scroll to position [253, 0]
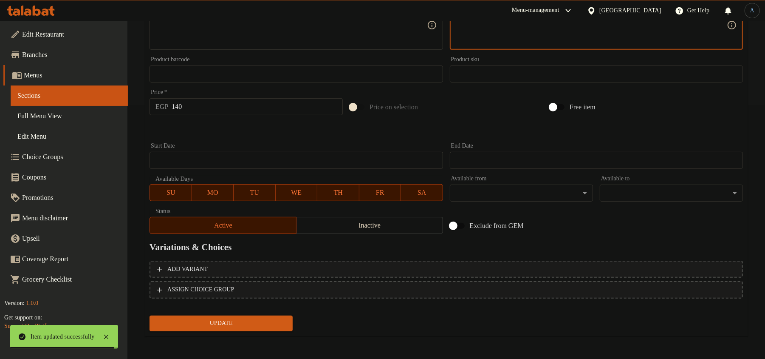
type textarea "يقدم مع ارز بسمتي اصفر، بطاطس، عيش، ثوميه، سبايسي ومخلل"
click at [225, 322] on span "Update" at bounding box center [221, 323] width 130 height 11
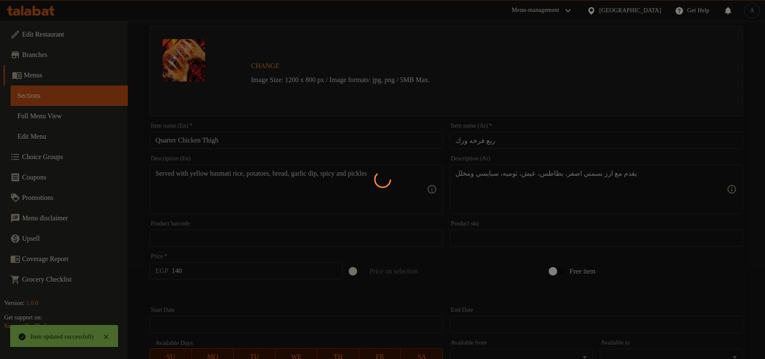
scroll to position [0, 0]
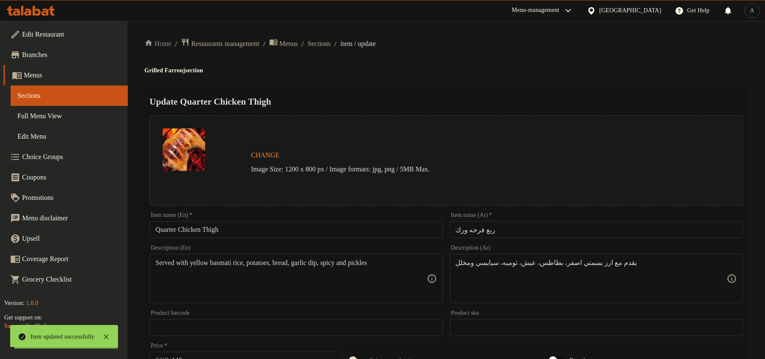
click at [331, 43] on span "Sections" at bounding box center [319, 44] width 23 height 10
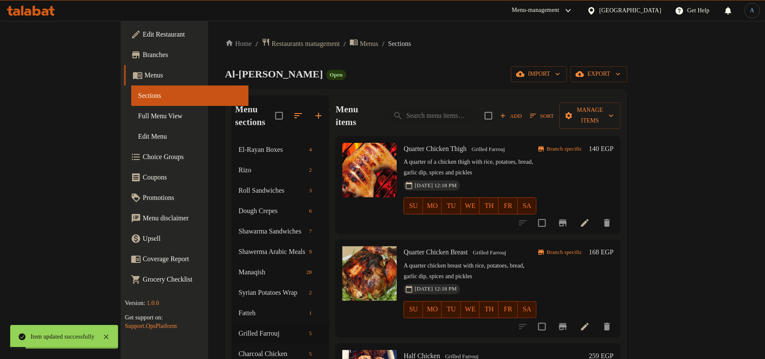
click at [590, 321] on icon at bounding box center [585, 326] width 10 height 10
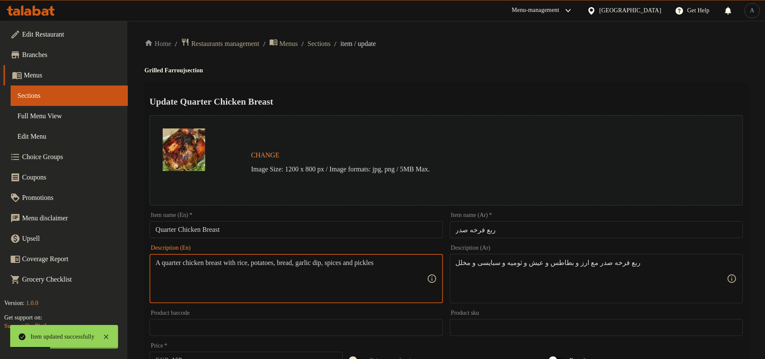
paste textarea "يقدم مع ارز بسمتي اصفر، بطاطس، عيش، ثوميه، سبايسي ومخلل"
type textarea "A quarter chicken breast with rice, potatoes, bread, garlic dip, spices and pic…"
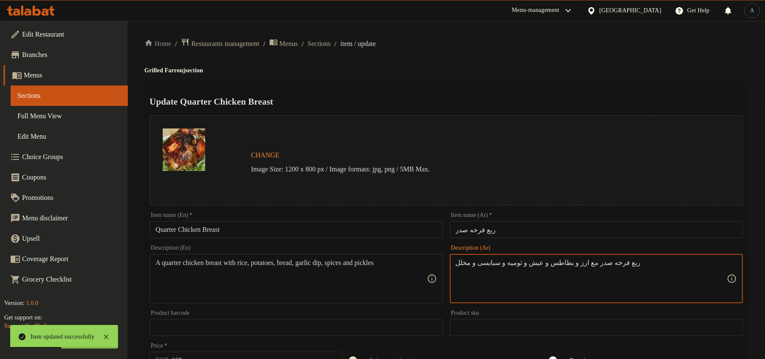
paste textarea "يقدم مع ارز بسمتي اصفر، بطاطس، عيش، ثوميه، سبايسي ومخلل"
type textarea "يقدم مع ارز بسمتي اصفر، بطاطس، عيش، ثوميه، سبايسي ومخلل"
paste textarea "Served with yellow basmati rice, potatoes, bread, garlic dip, spicy and pickles"
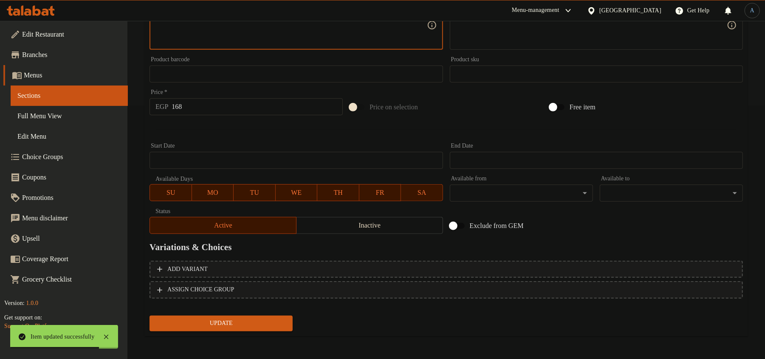
type textarea "Served with yellow basmati rice, potatoes, bread, garlic dip, spicy and pickles"
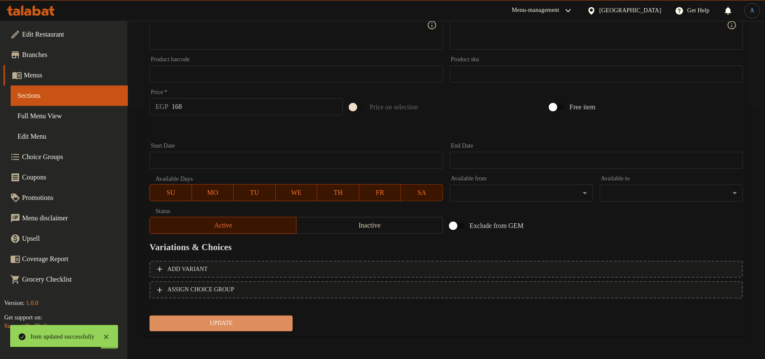
click at [215, 325] on span "Update" at bounding box center [221, 323] width 130 height 11
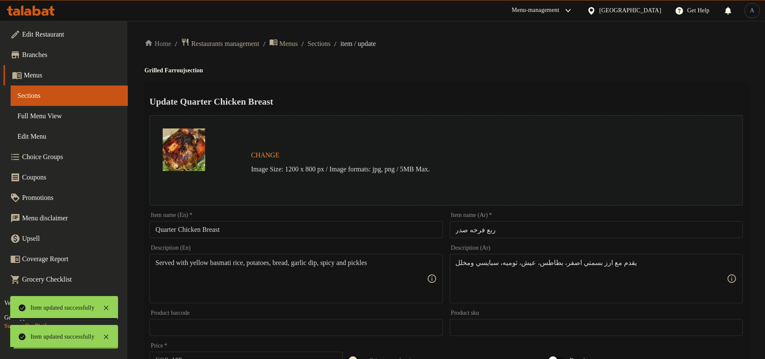
click at [331, 42] on span "Sections" at bounding box center [319, 44] width 23 height 10
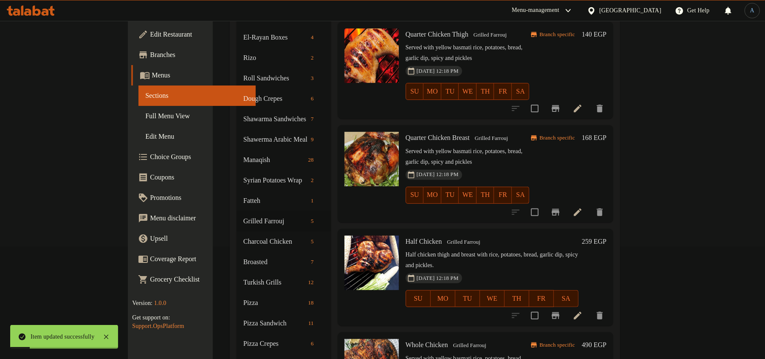
scroll to position [113, 0]
click at [583, 309] on icon at bounding box center [578, 314] width 10 height 10
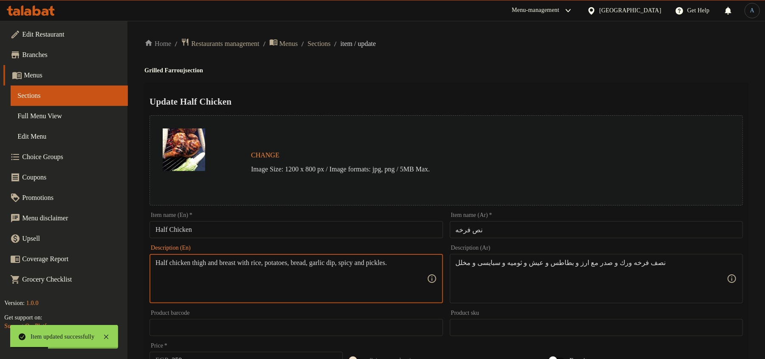
paste textarea "Served with yellow basmati rice, potatoes, bread, garlic dip, spicy and pickles"
type textarea "Served with yellow basmati rice, potatoes, bread, garlic dip, spicy and pickles"
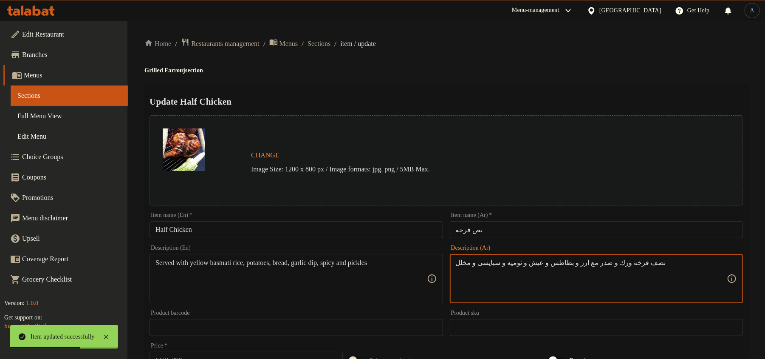
paste textarea "قدم مع ارز بسمتي اصفر، بطاطس، عيش، ثوميه، سبايسي ومخلل"
type textarea "يقدم مع ارز بسمتي اصفر، بطاطس، عيش، ثوميه، سبايسي ومخلل"
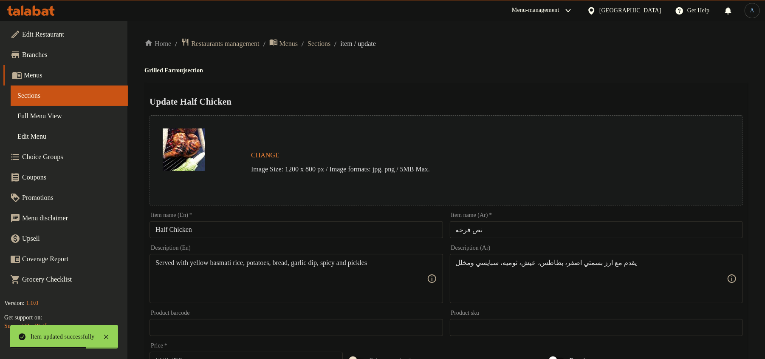
click at [516, 109] on div "Update Half Chicken Change Image Size: 1200 x 800 px / Image formats: jpg, png …" at bounding box center [446, 336] width 604 height 507
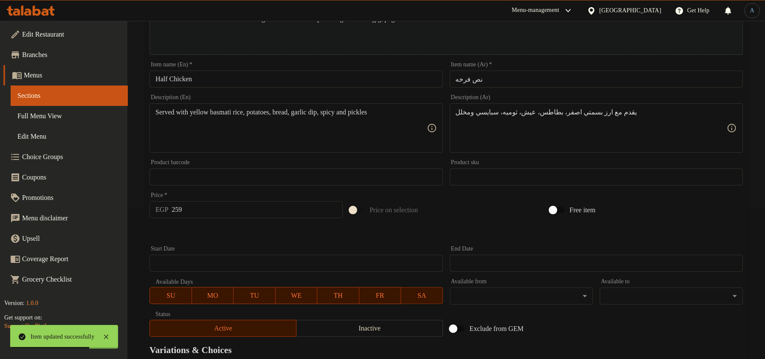
scroll to position [253, 0]
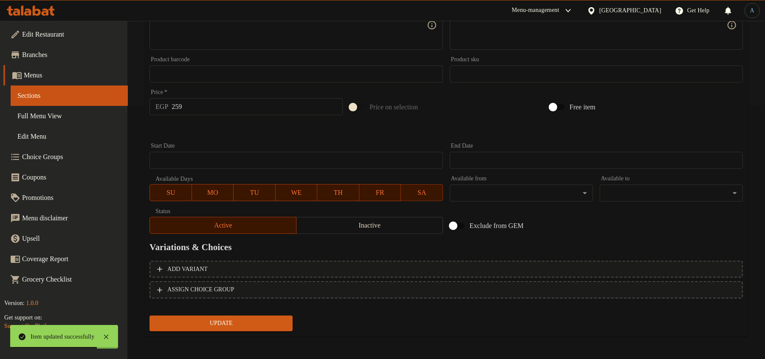
click at [238, 322] on span "Update" at bounding box center [221, 323] width 130 height 11
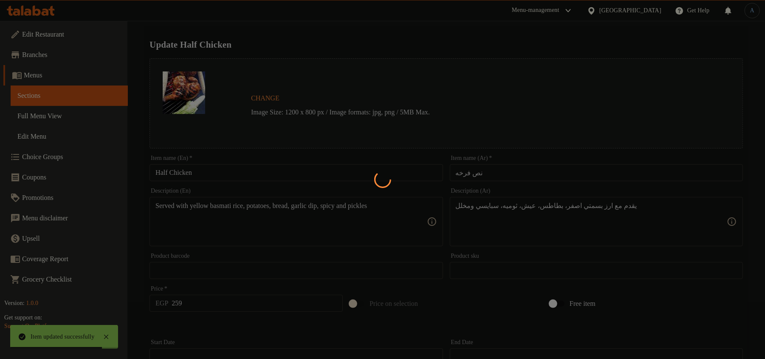
scroll to position [0, 0]
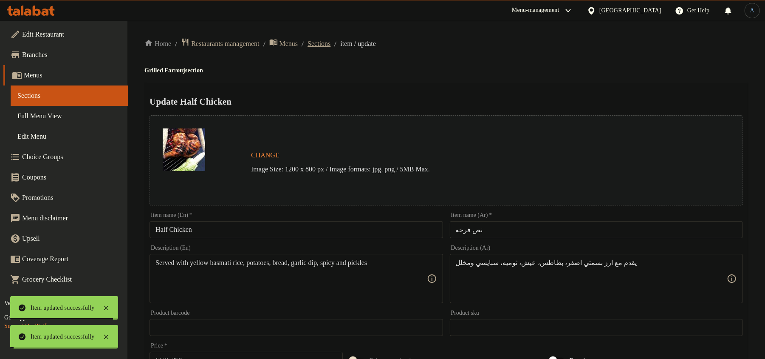
click at [331, 45] on span "Sections" at bounding box center [319, 44] width 23 height 10
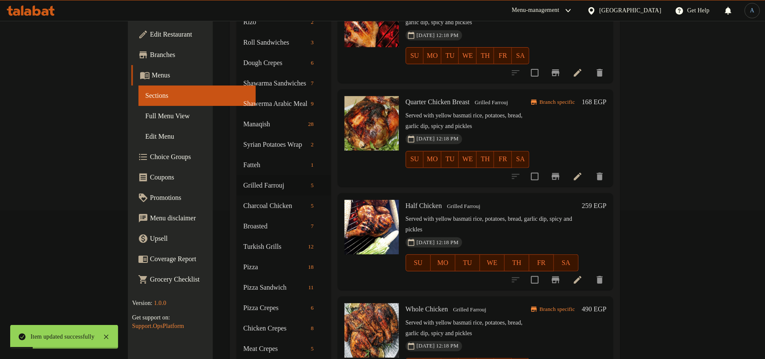
scroll to position [226, 0]
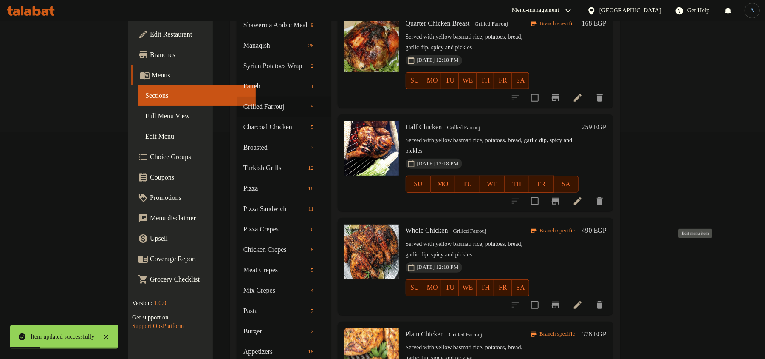
click at [583, 300] on icon at bounding box center [578, 305] width 10 height 10
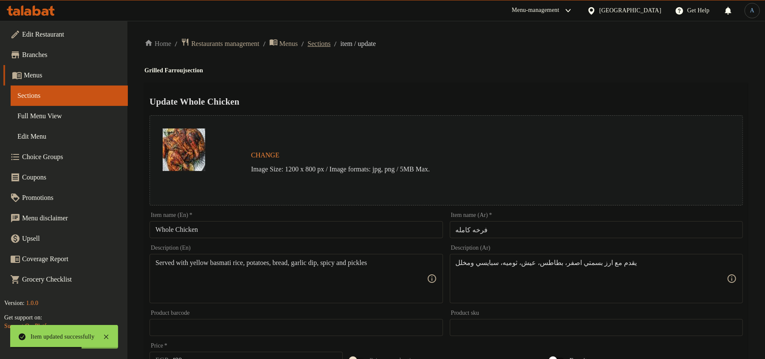
click at [330, 46] on span "Sections" at bounding box center [319, 44] width 23 height 10
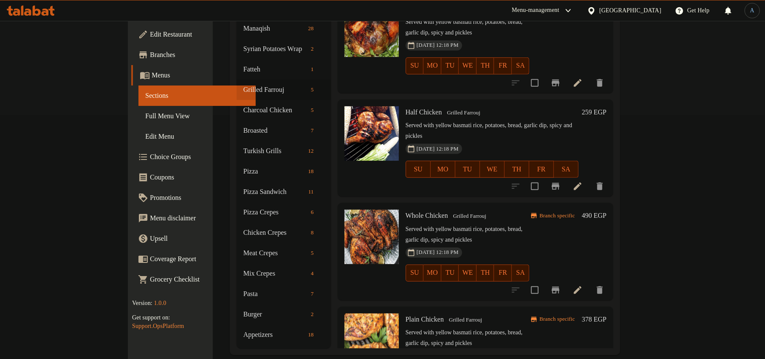
click at [481, 327] on p "Served with yellow basmati rice, potatoes, bread, garlic dip, spicy and pickles" at bounding box center [468, 337] width 124 height 21
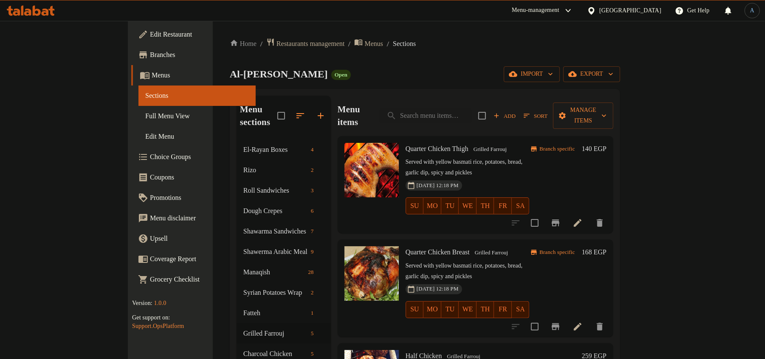
click at [490, 45] on ol "Home / Restaurants management / Menus / Sections" at bounding box center [425, 43] width 390 height 11
click at [447, 92] on div "Menu sections El-Rayan Boxes 4 Rizo 2 Roll Sandwiches 3 Dough Crepes 6 Shawarma…" at bounding box center [425, 343] width 390 height 509
click at [325, 87] on div "Home / Restaurants management / Menus / Sections Al-Rayan Elsoury Open import e…" at bounding box center [425, 318] width 390 height 560
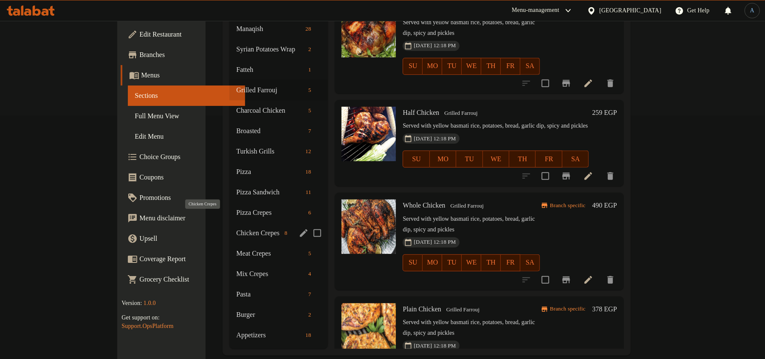
scroll to position [243, 0]
click at [229, 102] on div "Charcoal Chicken 5" at bounding box center [278, 110] width 99 height 20
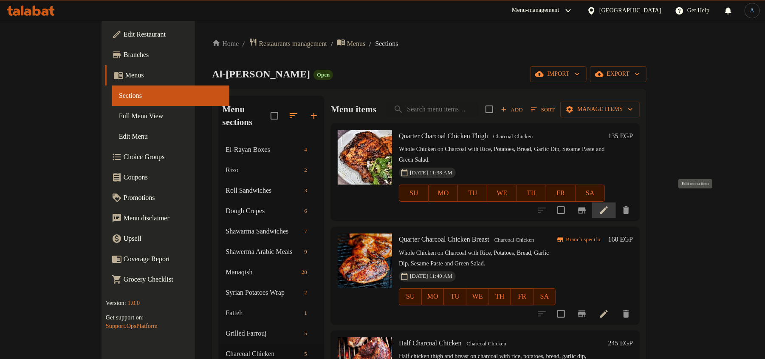
click at [609, 205] on icon at bounding box center [604, 210] width 10 height 10
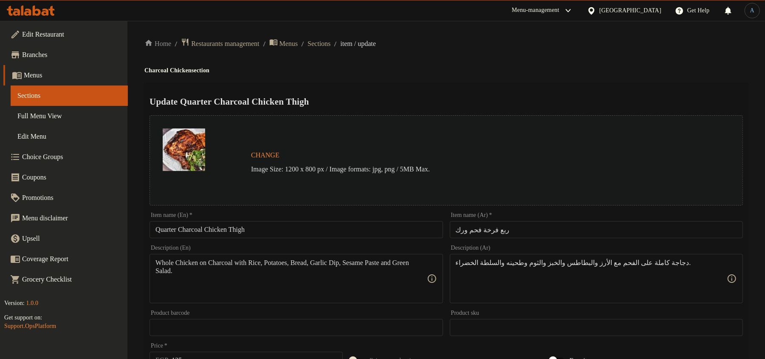
click at [514, 230] on input "ربع فرخة فحم ورك" at bounding box center [596, 229] width 293 height 17
paste input "text"
type input "ربع فحم ورك"
click at [527, 75] on div "Home / Restaurants management / Menus / Sections / item / update Charcoal Chick…" at bounding box center [446, 317] width 604 height 558
click at [222, 229] on input "Quarter Charcoal Chicken Thigh" at bounding box center [296, 229] width 293 height 17
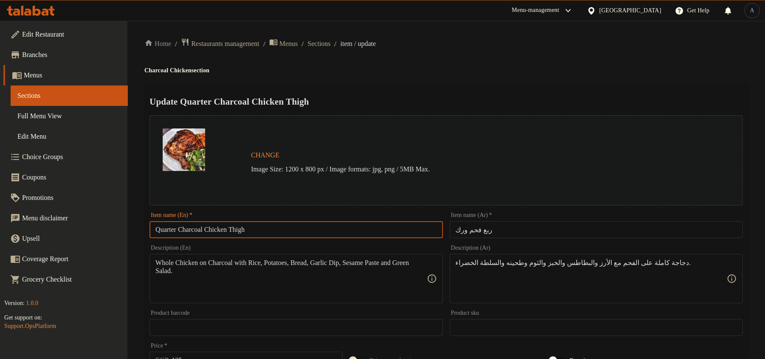
click at [222, 229] on input "Quarter Charcoal Chicken Thigh" at bounding box center [296, 229] width 293 height 17
type input "Quarter Charcoal Thigh"
click at [483, 72] on h4 "Charcoal Chicken section" at bounding box center [446, 70] width 604 height 8
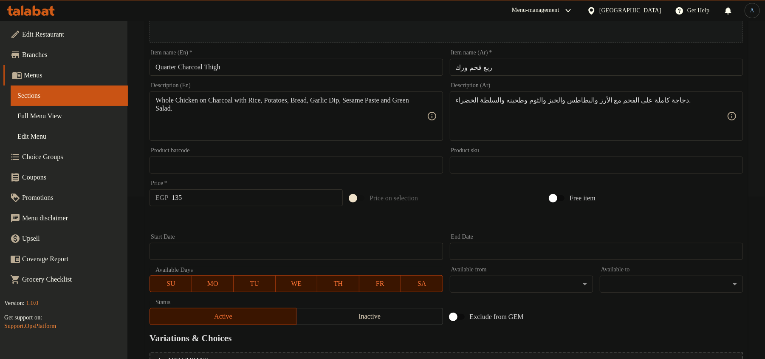
scroll to position [140, 0]
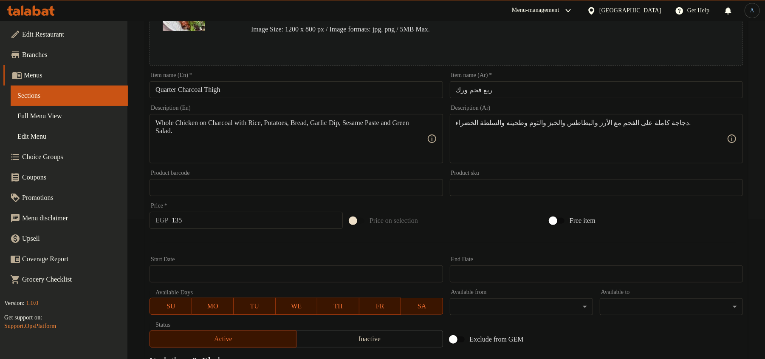
paste textarea "يقدم مع ارز بسمتي احمر، بطاطس، عيش، ثوميه، طحينة وسلطة"
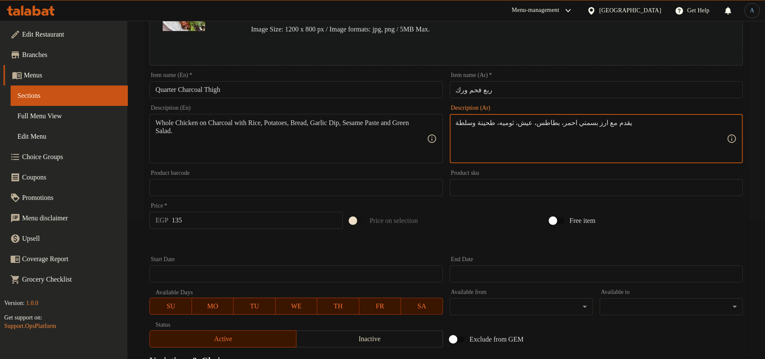
type textarea "يقدم مع ارز بسمتي احمر، بطاطس، عيش، ثوميه، طحينة وسلطة"
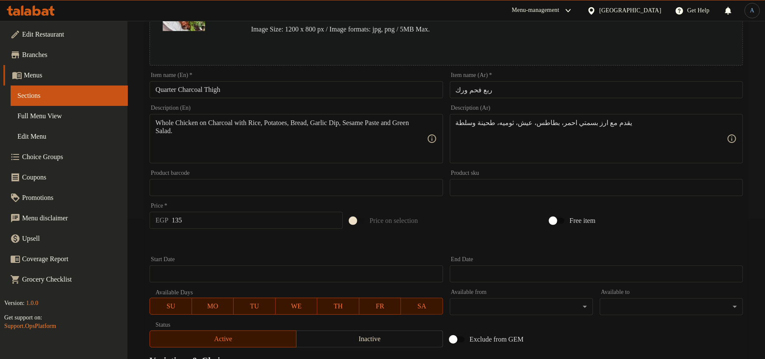
drag, startPoint x: 353, startPoint y: 141, endPoint x: 357, endPoint y: 143, distance: 4.8
paste textarea "Served with red basmati rice, potatoes, bread, garlic sauce, tahini and salad"
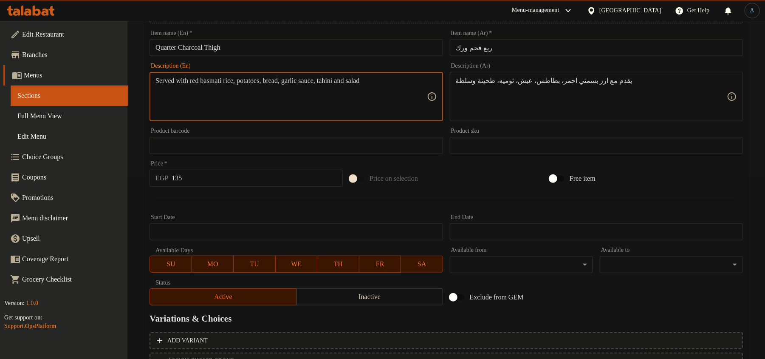
scroll to position [253, 0]
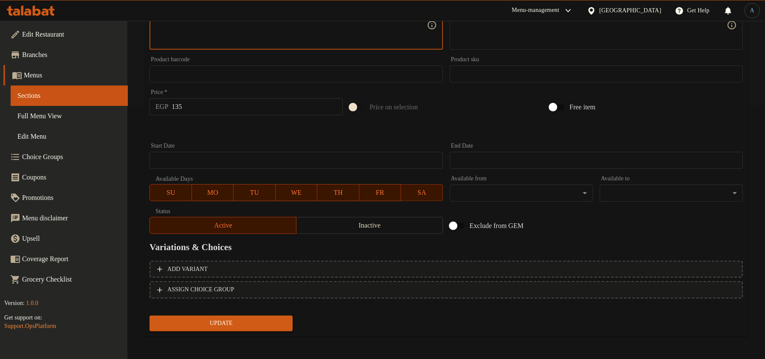
type textarea "Served with red basmati rice, potatoes, bread, garlic sauce, tahini and salad"
click at [230, 112] on input "135" at bounding box center [257, 106] width 171 height 17
type input "140"
click at [150, 315] on button "Update" at bounding box center [221, 323] width 143 height 16
click at [240, 328] on button "Update" at bounding box center [221, 323] width 143 height 16
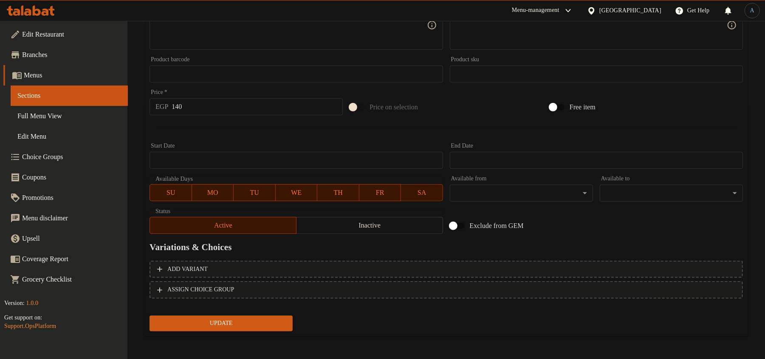
scroll to position [0, 0]
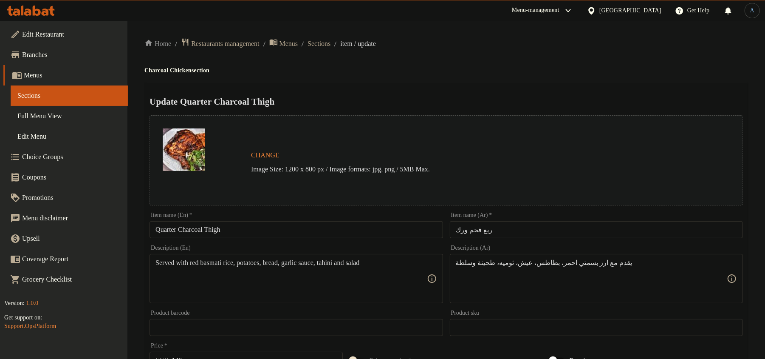
drag, startPoint x: 326, startPoint y: 42, endPoint x: 326, endPoint y: 50, distance: 8.1
click at [326, 42] on span "Sections" at bounding box center [319, 44] width 23 height 10
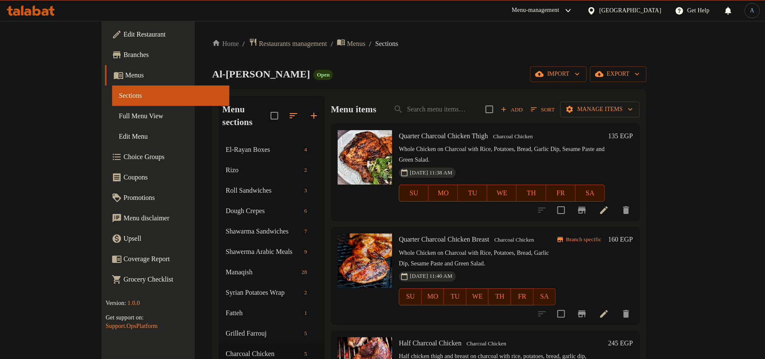
click at [633, 135] on h6 "135 EGP" at bounding box center [620, 136] width 25 height 12
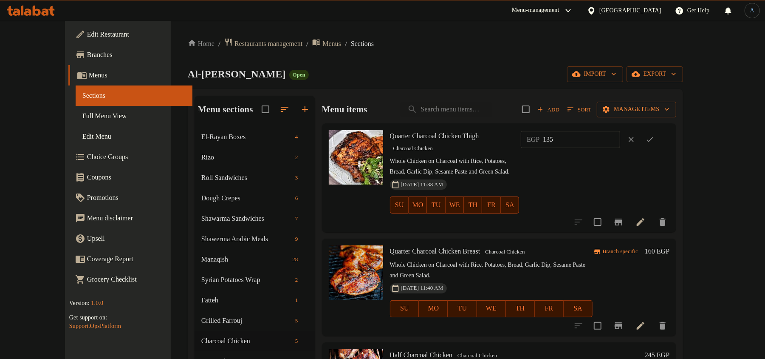
click at [599, 136] on input "135" at bounding box center [581, 139] width 77 height 17
type input "140"
click at [654, 139] on icon "ok" at bounding box center [650, 139] width 8 height 8
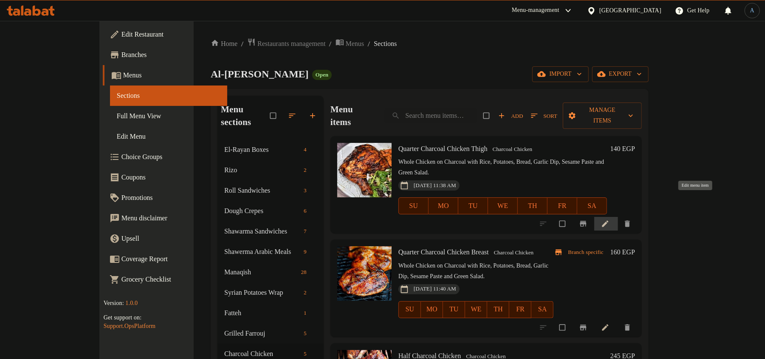
click at [610, 219] on icon at bounding box center [605, 223] width 8 height 8
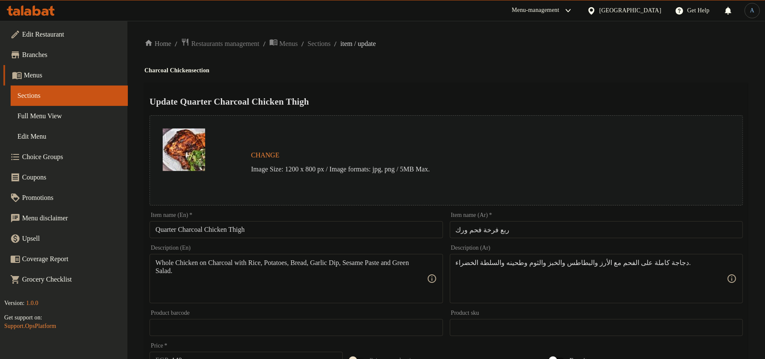
click at [508, 235] on input "ربع فرخة فحم ورك" at bounding box center [596, 229] width 293 height 17
paste input "text"
type input "ربع فحم ورك"
click at [218, 234] on input "Quarter Charcoal Chicken Thigh" at bounding box center [296, 229] width 293 height 17
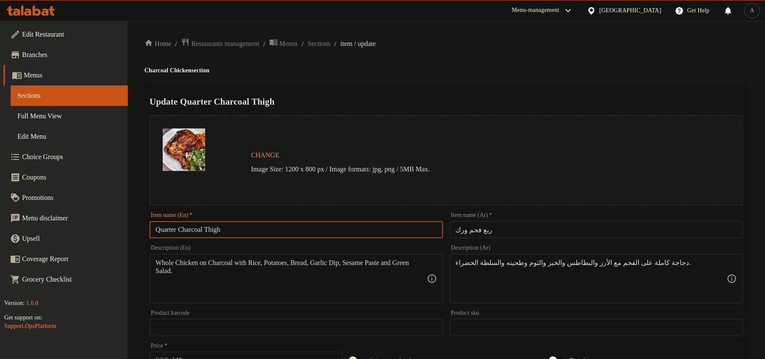
type input "Quarter Charcoal Thigh"
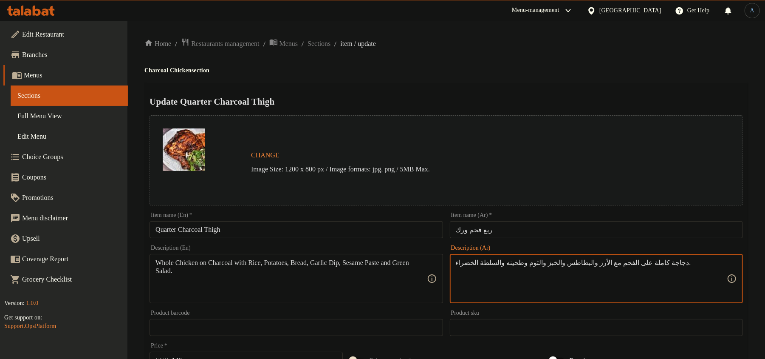
paste textarea "يقدم مع ارز بسمتي احمر، بطاطس، عيش، ثوميه، طحينة وسلطة"
type textarea "يقدم مع ارز بسمتي احمر، بطاطس، عيش، ثوميه، طحينة وسلطة"
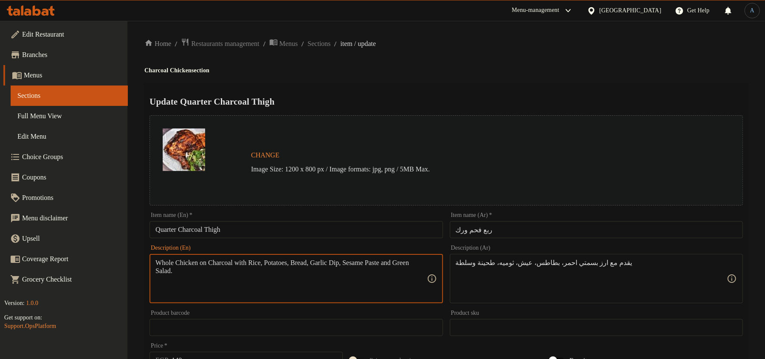
paste textarea "Served with red basmati rice, potatoes, bread, garlic sauce, tahini and salad"
type textarea "Served with red basmati rice, potatoes, bread, garlic sauce, tahini and salad"
click at [445, 100] on h2 "Update Quarter Charcoal Thigh" at bounding box center [447, 101] width 594 height 13
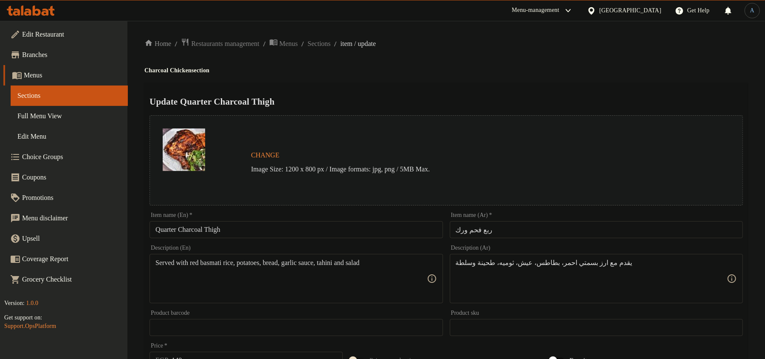
scroll to position [253, 0]
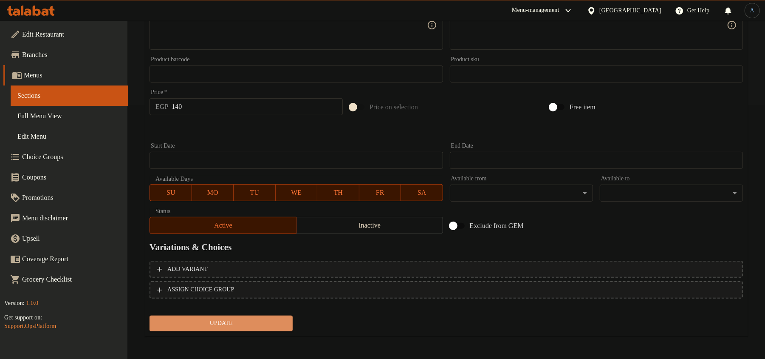
click at [246, 323] on span "Update" at bounding box center [221, 323] width 130 height 11
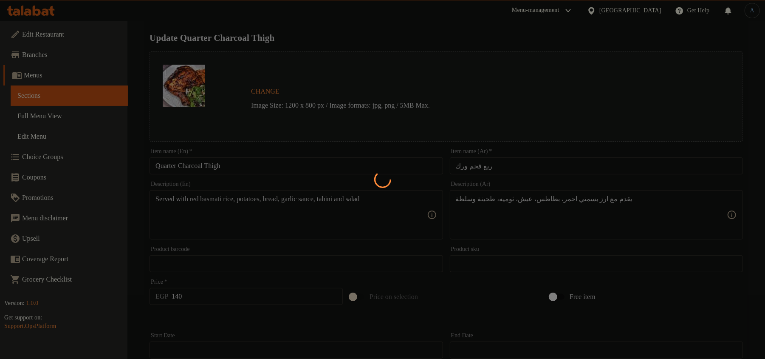
scroll to position [0, 0]
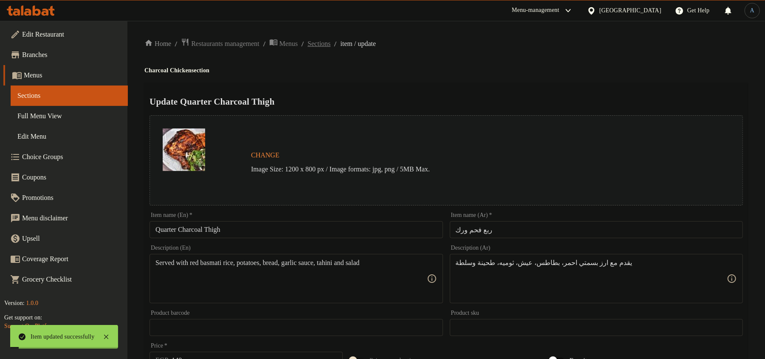
click at [331, 42] on span "Sections" at bounding box center [319, 44] width 23 height 10
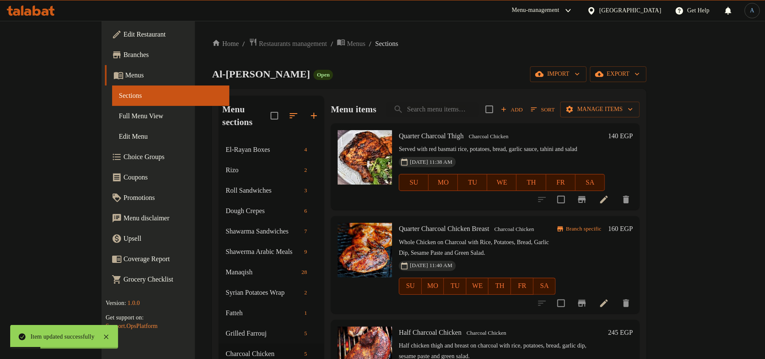
click at [609, 303] on icon at bounding box center [604, 303] width 10 height 10
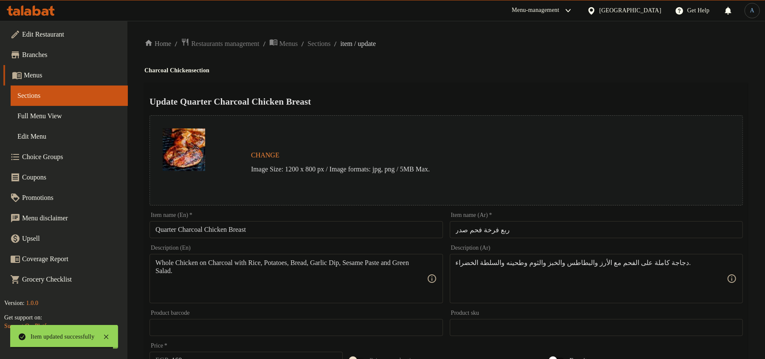
click at [528, 220] on div "Item name (Ar)   * ربع فرخة فحم صدر Item name (Ar) *" at bounding box center [596, 225] width 293 height 26
click at [526, 229] on input "ربع فرخة فحم صدر" at bounding box center [596, 229] width 293 height 17
paste input "text"
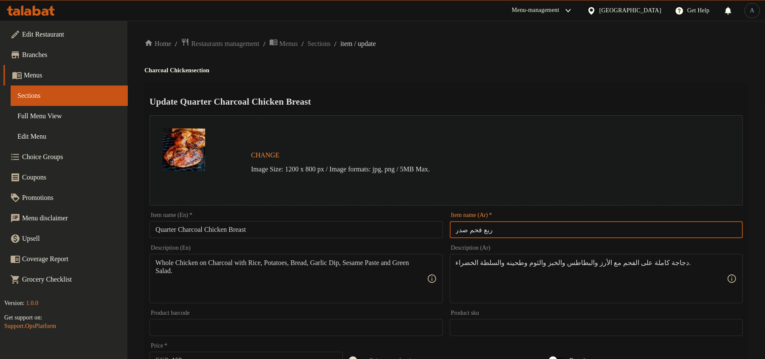
type input "ربع فحم صدر"
click at [221, 233] on input "Quarter Charcoal Chicken Breast" at bounding box center [296, 229] width 293 height 17
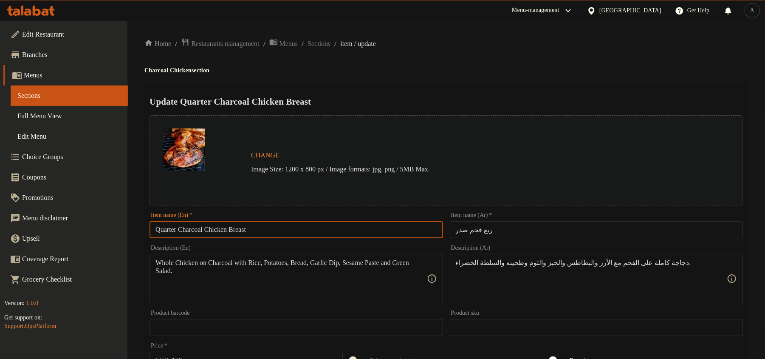
click at [221, 233] on input "Quarter Charcoal Chicken Breast" at bounding box center [296, 229] width 293 height 17
type input "Quarter Charcoal Breast"
click at [429, 80] on div "Home / Restaurants management / Menus / Sections / item / update Charcoal Chick…" at bounding box center [446, 317] width 604 height 558
paste textarea "Served with red basmati rice, potatoes, bread, garlic sauce, tahini and salad"
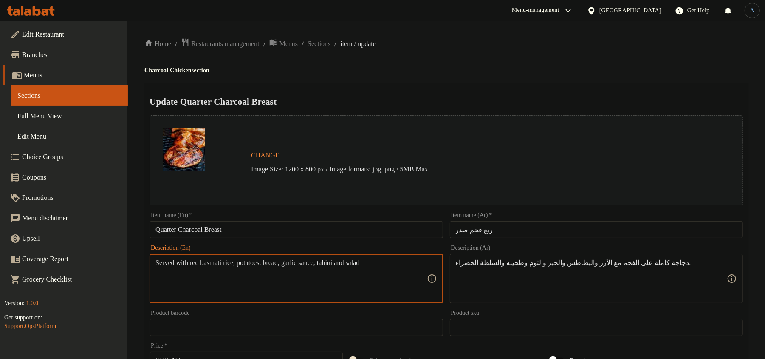
type textarea "Served with red basmati rice, potatoes, bread, garlic sauce, tahini and salad"
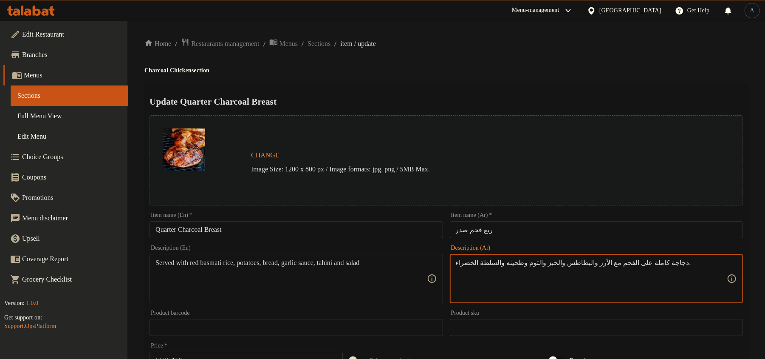
paste textarea "يقدم مع ارز بسمتي احمر، بطاطس، عيش، ثوميه، طحينة وسلطة"
type textarea "يقدم مع ارز بسمتي احمر، بطاطس، عيش، ثوميه، طحينة وسلطة"
click at [545, 93] on div "Update Quarter Charcoal Breast Change Image Size: 1200 x 800 px / Image formats…" at bounding box center [446, 336] width 604 height 507
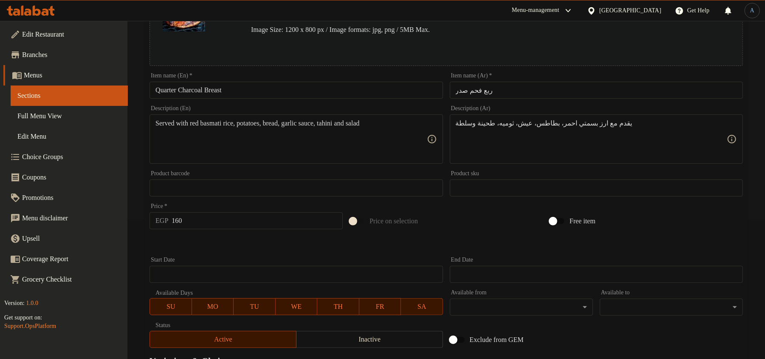
scroll to position [253, 0]
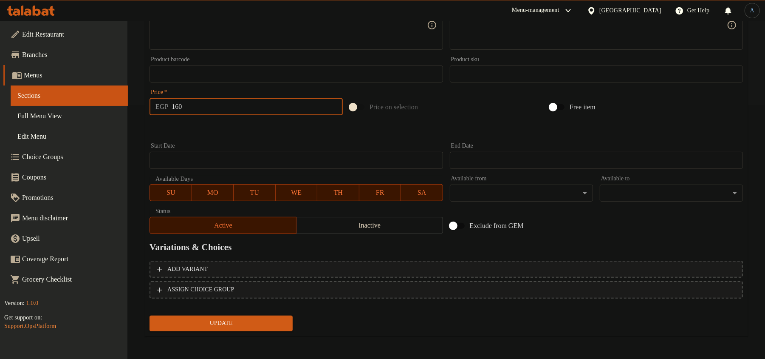
click at [241, 113] on input "160" at bounding box center [257, 106] width 171 height 17
type input "168"
click at [150, 315] on button "Update" at bounding box center [221, 323] width 143 height 16
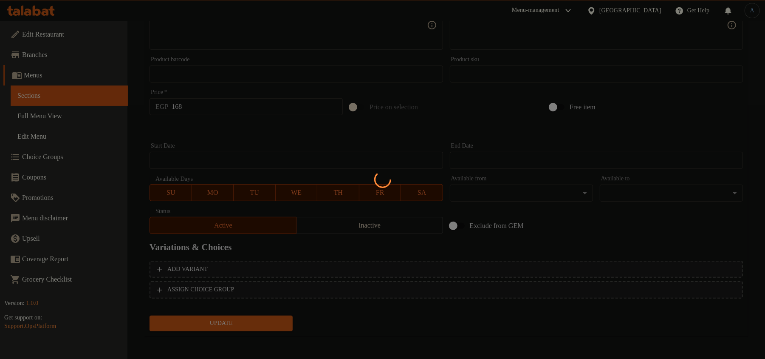
click at [291, 140] on div at bounding box center [382, 179] width 765 height 359
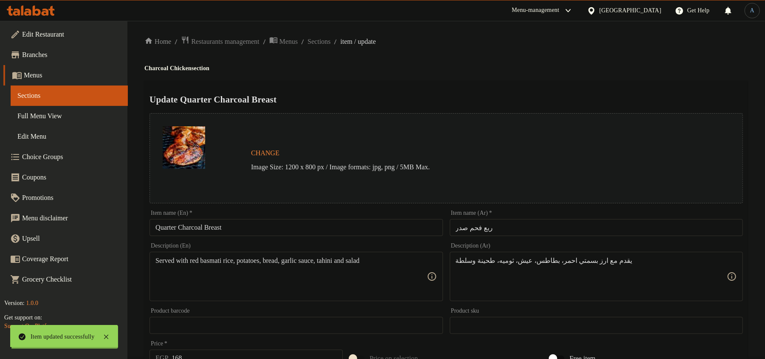
scroll to position [0, 0]
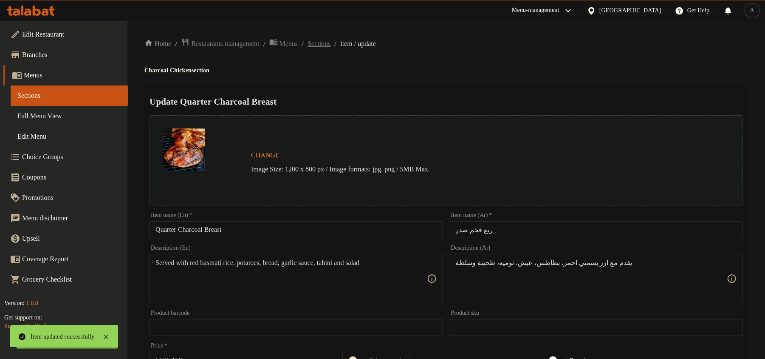
click at [331, 43] on span "Sections" at bounding box center [319, 44] width 23 height 10
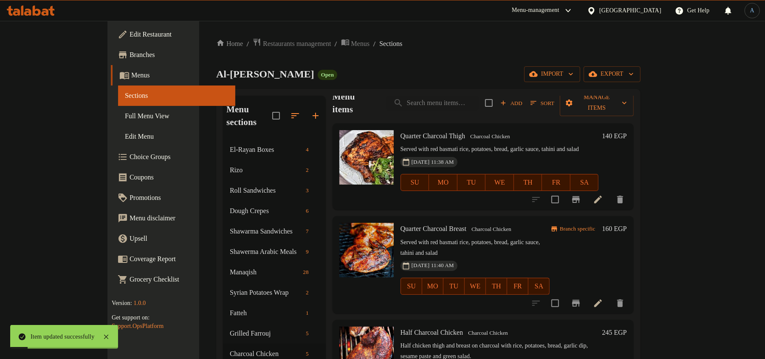
scroll to position [2, 0]
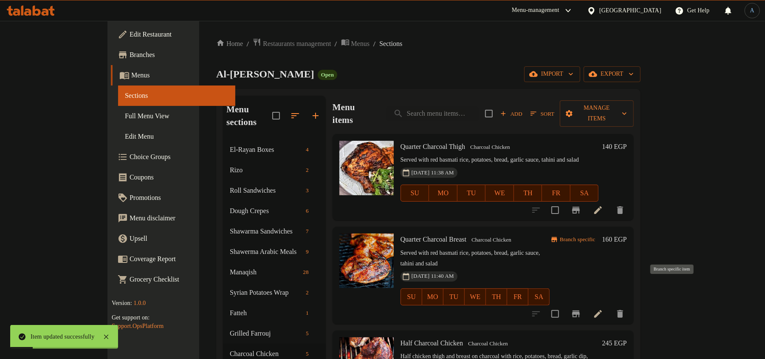
click at [581, 308] on icon "Branch-specific-item" at bounding box center [576, 313] width 10 height 10
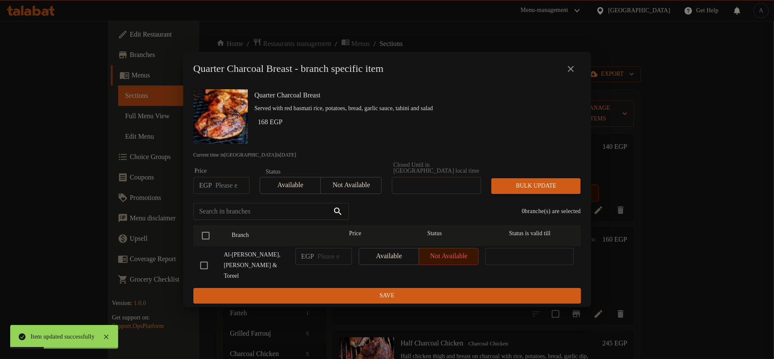
click at [224, 182] on input "number" at bounding box center [232, 185] width 34 height 17
type input "168"
click at [206, 238] on input "checkbox" at bounding box center [206, 235] width 18 height 18
checkbox input "true"
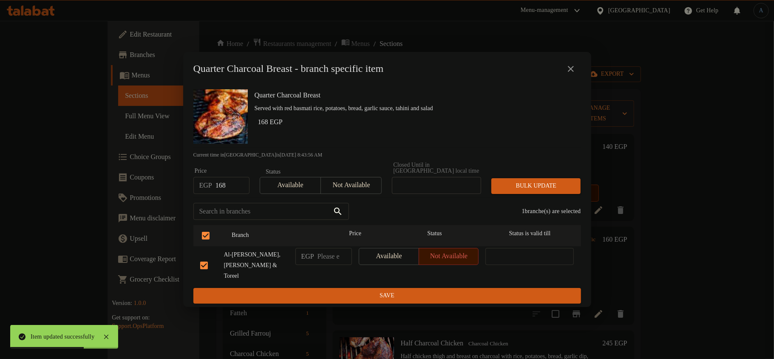
click at [519, 186] on span "Bulk update" at bounding box center [536, 186] width 76 height 11
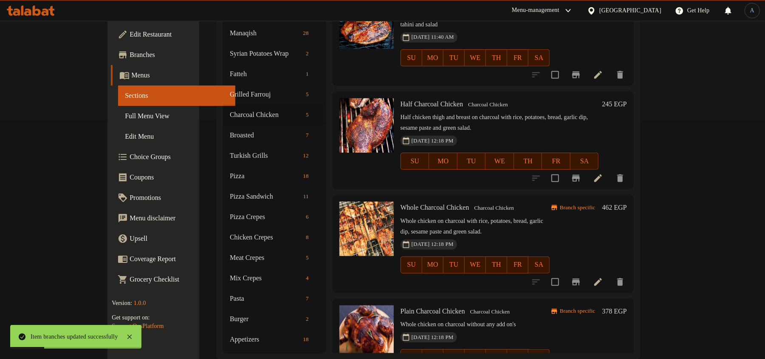
scroll to position [243, 0]
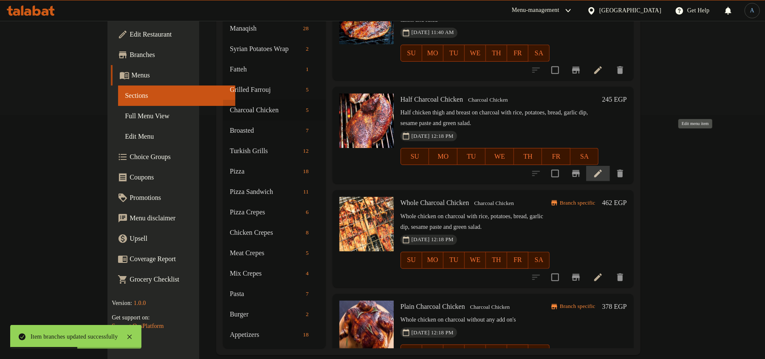
click at [603, 168] on icon at bounding box center [598, 173] width 10 height 10
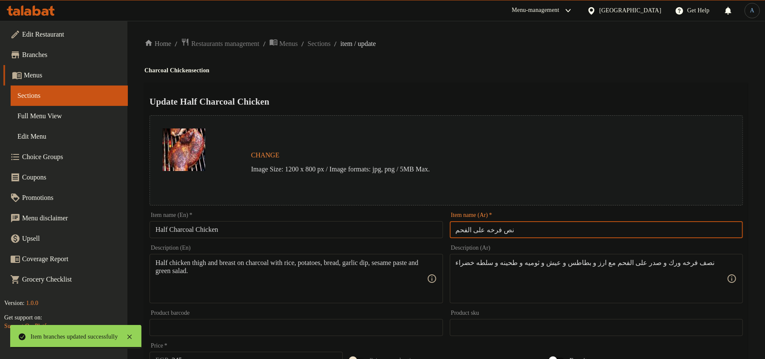
click at [582, 225] on input "نص فرخه على الفحم" at bounding box center [596, 229] width 293 height 17
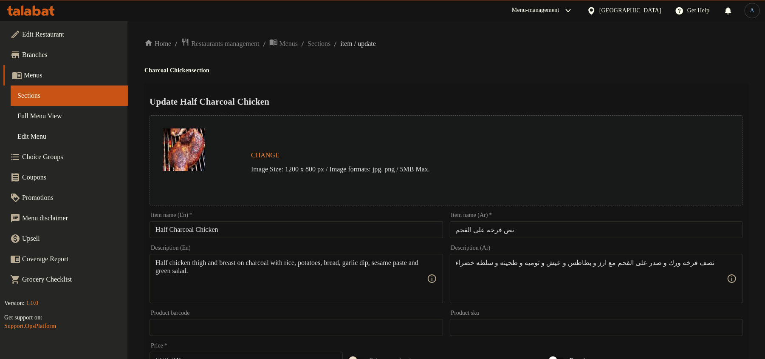
click at [558, 238] on div "Item name (Ar)   * نص فرخه على الفحم Item name (Ar) *" at bounding box center [597, 225] width 300 height 33
click at [544, 223] on input "نص فرخه على الفحم" at bounding box center [596, 229] width 293 height 17
paste input "text"
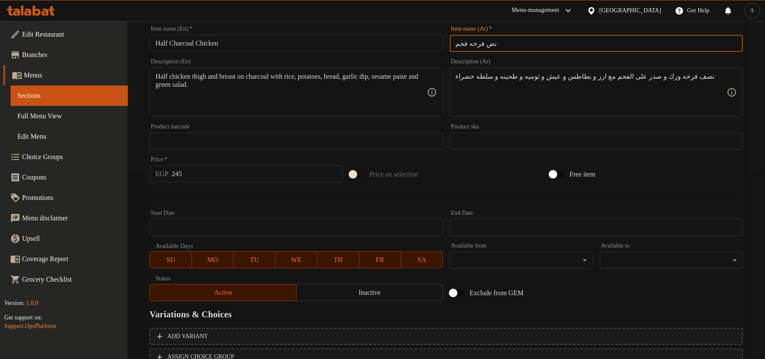
scroll to position [83, 0]
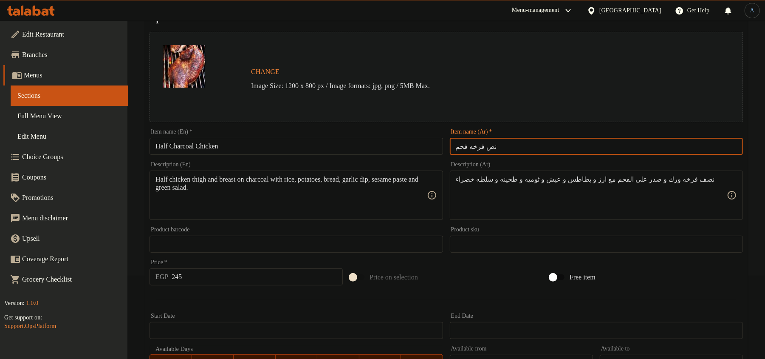
type input "نص فرخه فحم"
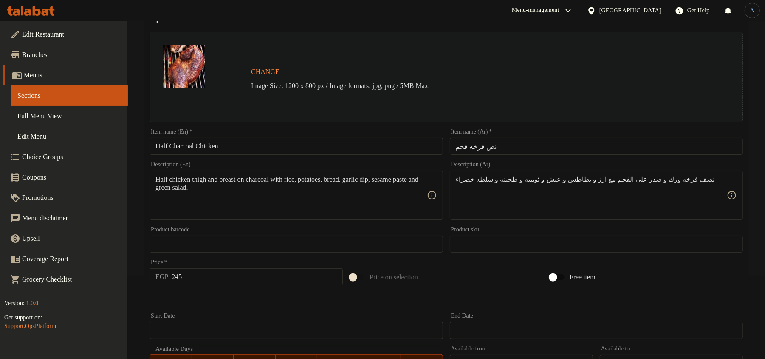
paste textarea "قدم مع ارز بسمتي احمر، بطاطس، عيش، ثوميه، طحينة وسلطة"
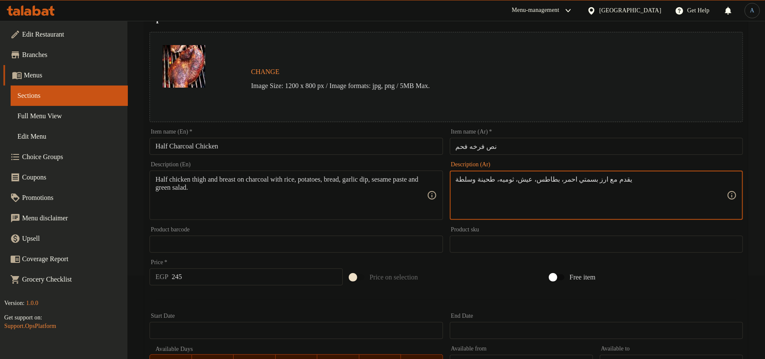
type textarea "يقدم مع ارز بسمتي احمر، بطاطس، عيش، ثوميه، طحينة وسلطة"
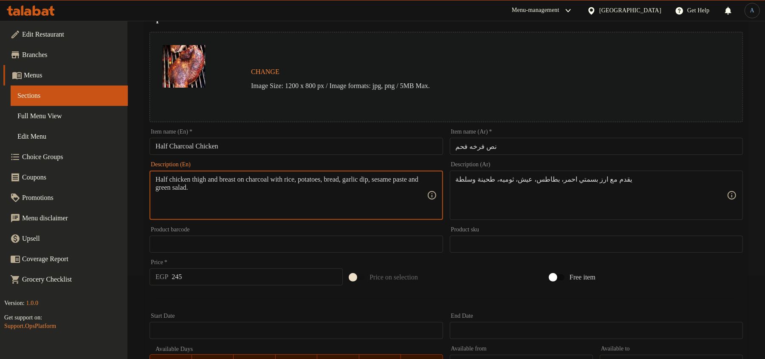
paste textarea "Served with red basmati rice, potatoes, bread, garlic sauce, tahini and salad"
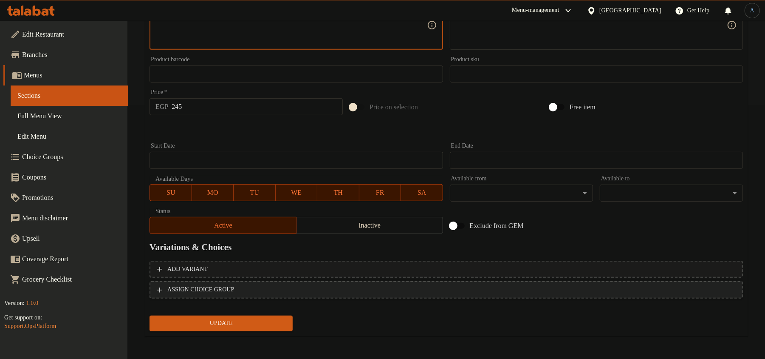
type textarea "Served with red basmati rice, potatoes, bread, garlic sauce, tahini and salad"
click at [226, 106] on input "245" at bounding box center [257, 106] width 171 height 17
type input "259"
click at [150, 315] on button "Update" at bounding box center [221, 323] width 143 height 16
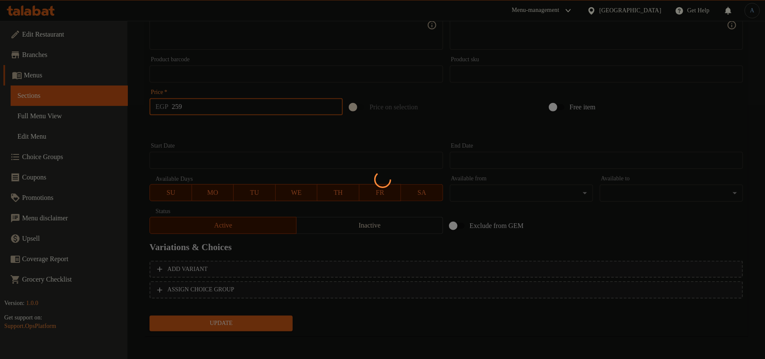
click at [260, 129] on div at bounding box center [382, 179] width 765 height 359
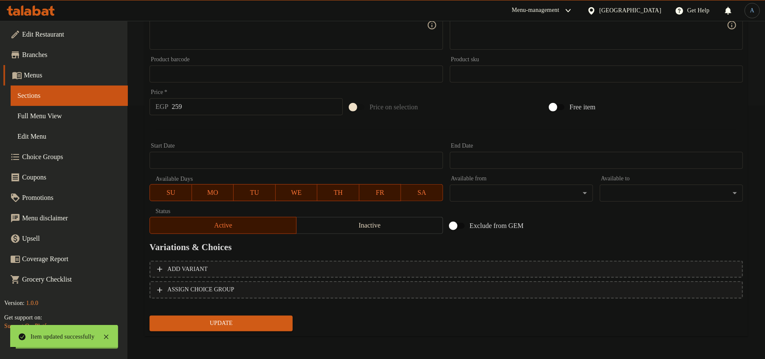
scroll to position [0, 0]
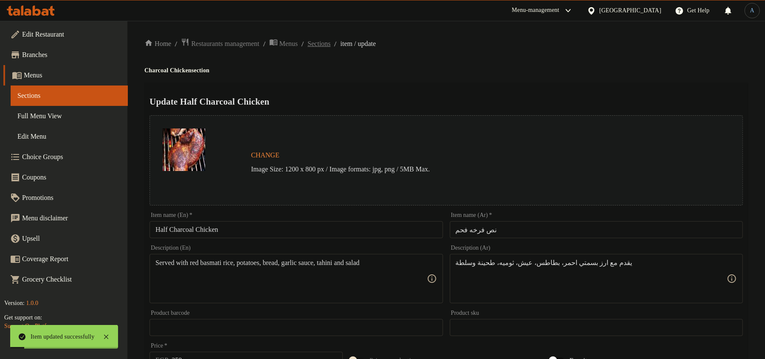
click at [331, 44] on span "Sections" at bounding box center [319, 44] width 23 height 10
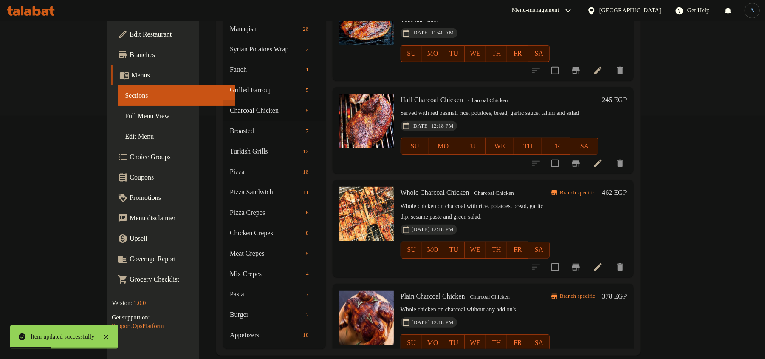
scroll to position [243, 0]
click at [603, 261] on icon at bounding box center [598, 266] width 10 height 10
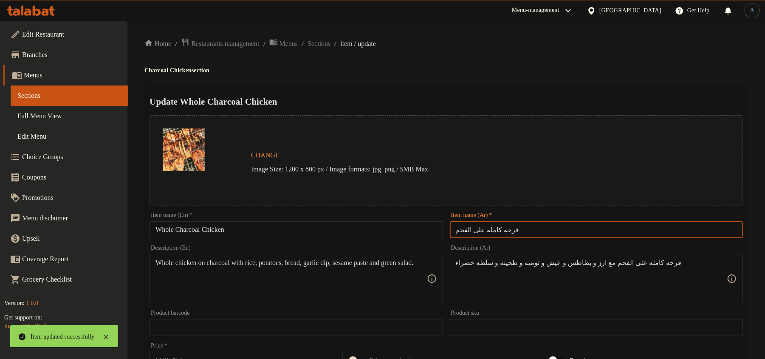
click at [517, 232] on input "فرخه كامله على الفحم" at bounding box center [596, 229] width 293 height 17
paste input "text"
type input "فرخه كامله فحم"
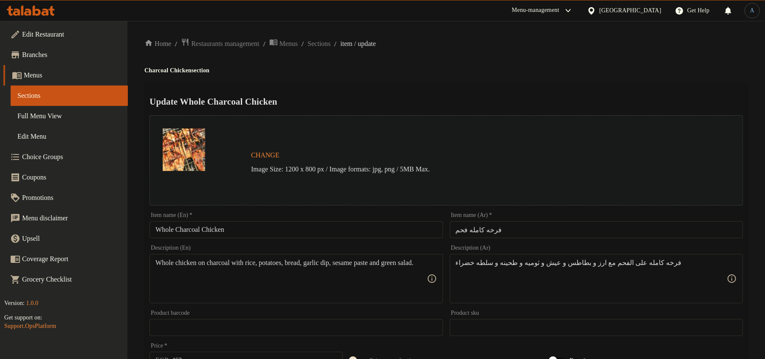
click at [524, 58] on div "Home / Restaurants management / Menus / Sections / item / update Charcoal Chick…" at bounding box center [446, 317] width 604 height 558
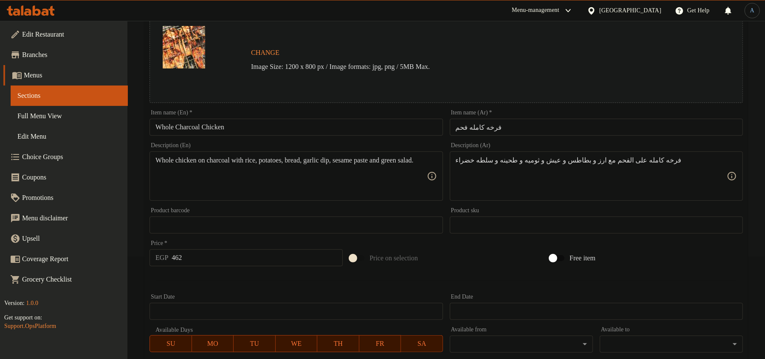
scroll to position [83, 0]
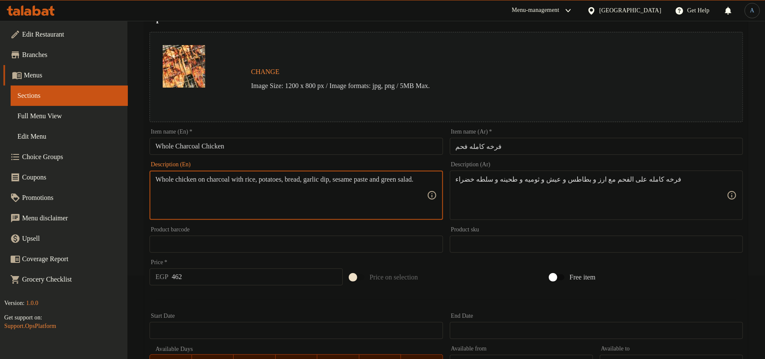
paste textarea "Served with red basmati rice, potatoes, bread, garlic sauce, tahini and salad"
type textarea "Served with red basmati rice, potatoes, bread, garlic sauce, tahini and salad"
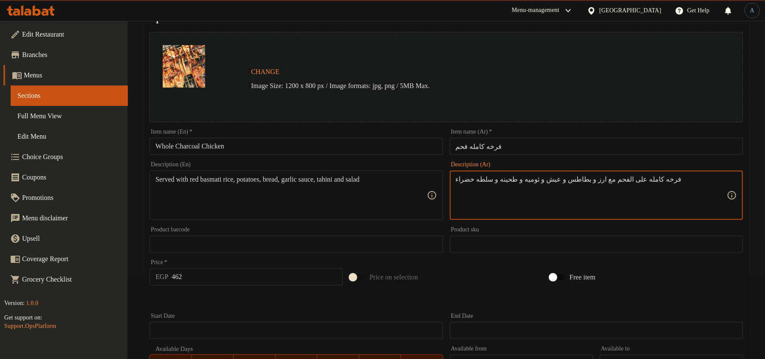
paste textarea "قدم مع ارز بسمتي احمر، بطاطس، عيش، ثوميه، طحينة وسلطة"
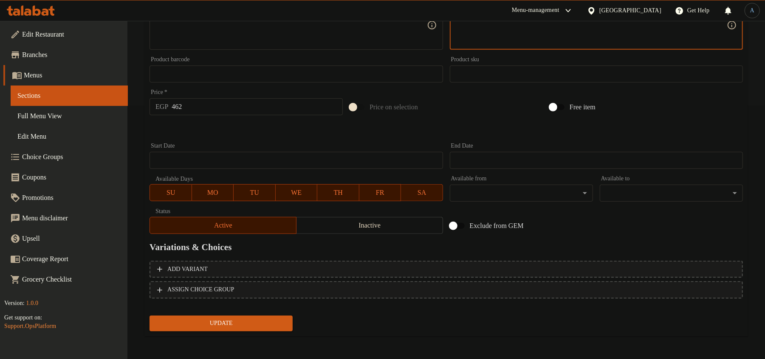
type textarea "يقدم مع ارز بسمتي احمر، بطاطس، عيش، ثوميه، طحينة وسلطة"
click at [212, 147] on div "Start Date Start Date" at bounding box center [296, 156] width 293 height 26
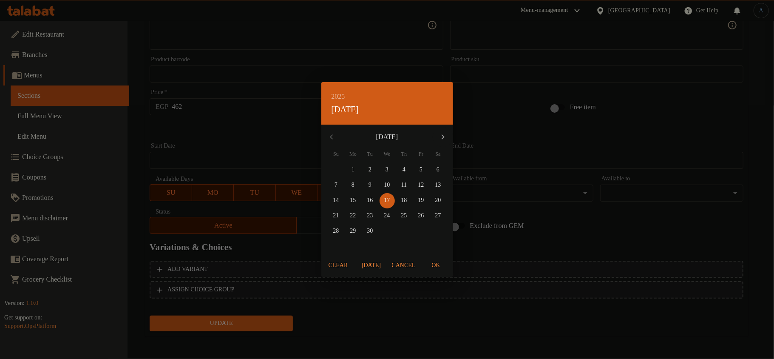
click at [641, 103] on div "2025 Wed, Sep 17 September 2025 Su Mo Tu We Th Fr Sa 31 1 2 3 4 5 6 7 8 9 10 11…" at bounding box center [387, 179] width 774 height 359
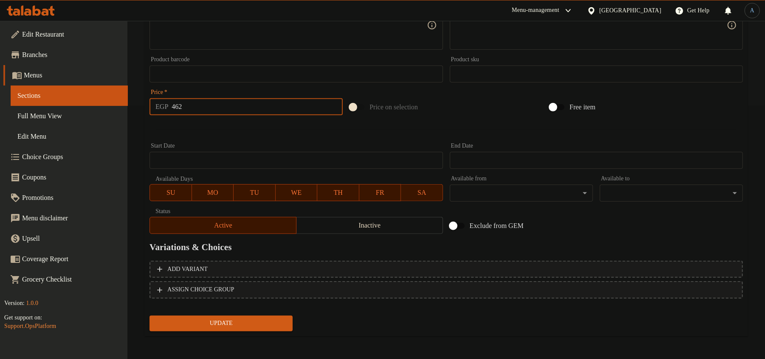
click at [253, 112] on input "462" at bounding box center [257, 106] width 171 height 17
type input "490"
click at [150, 315] on button "Update" at bounding box center [221, 323] width 143 height 16
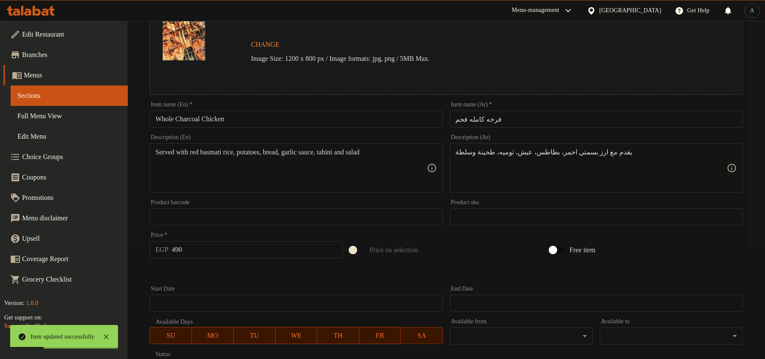
scroll to position [0, 0]
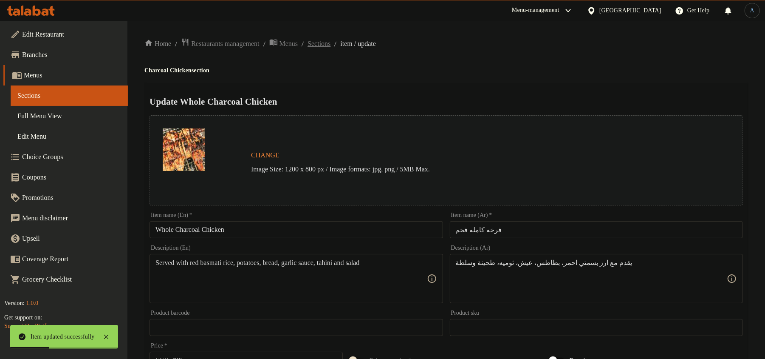
click at [331, 41] on span "Sections" at bounding box center [319, 44] width 23 height 10
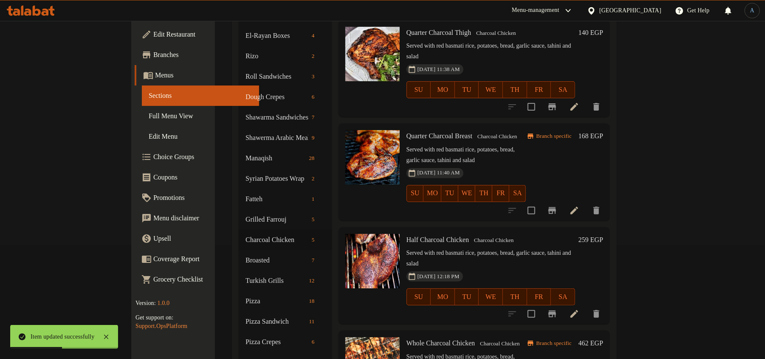
scroll to position [243, 0]
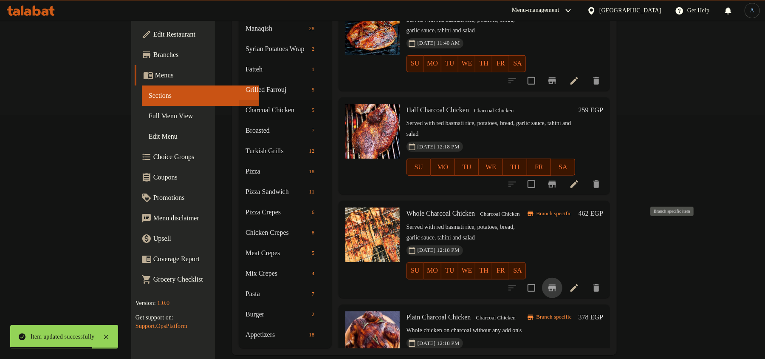
click at [556, 284] on icon "Branch-specific-item" at bounding box center [553, 287] width 8 height 7
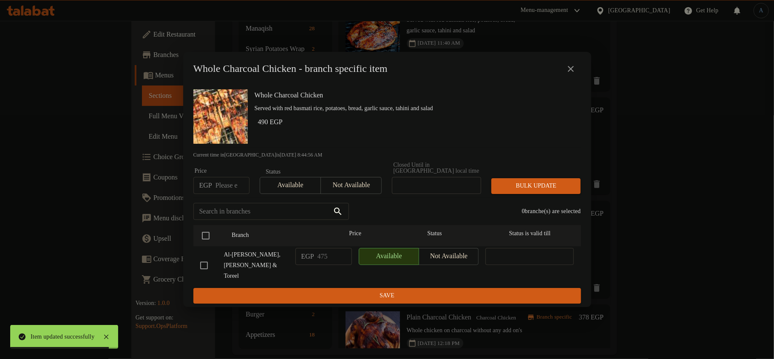
click at [228, 190] on input "number" at bounding box center [232, 185] width 34 height 17
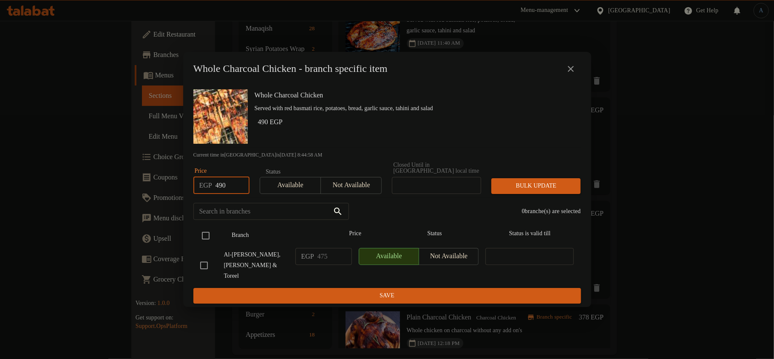
type input "490"
click at [208, 237] on input "checkbox" at bounding box center [206, 235] width 18 height 18
checkbox input "true"
click at [535, 182] on button "Bulk update" at bounding box center [535, 186] width 89 height 16
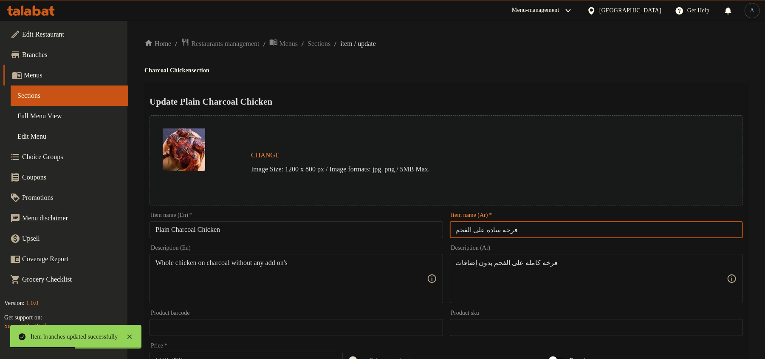
click at [569, 225] on input "فرخه ساده على الفحم" at bounding box center [596, 229] width 293 height 17
paste input "text"
type input "فرخه ساده فحم"
click at [512, 62] on div "Home / Restaurants management / Menus / Sections / item / update Charcoal Chick…" at bounding box center [446, 317] width 604 height 558
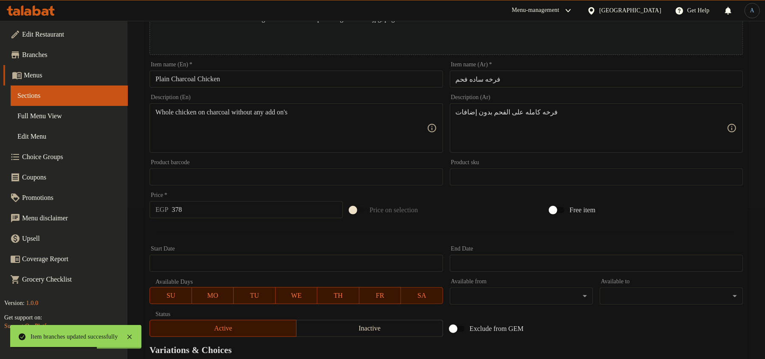
scroll to position [140, 0]
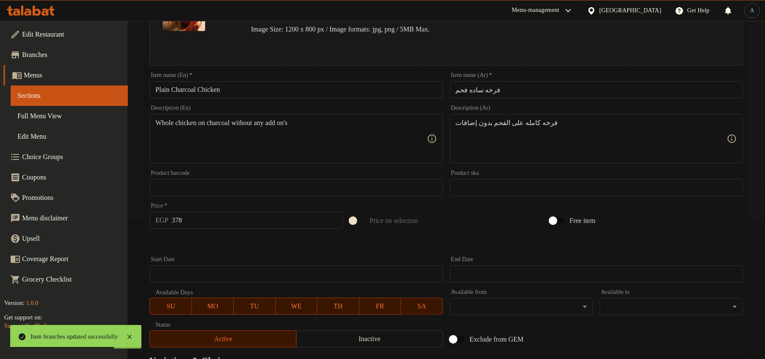
paste textarea "قدم مع ارز بسمتي احمر، بطاطس، عيش، ثوميه، طحينة وسلطة"
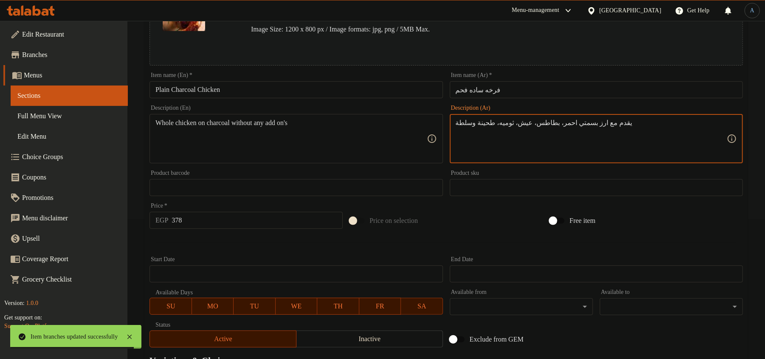
type textarea "يقدم مع ارز بسمتي احمر، بطاطس، عيش، ثوميه، طحينة وسلطة"
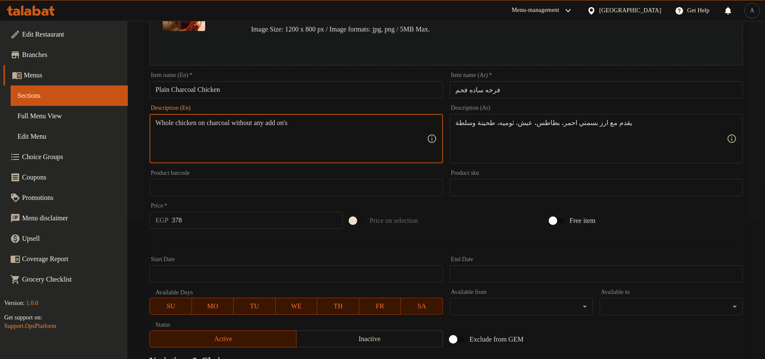
paste textarea "Served with red basmati rice, potatoes, bread, garlic sauce, tahini and salad"
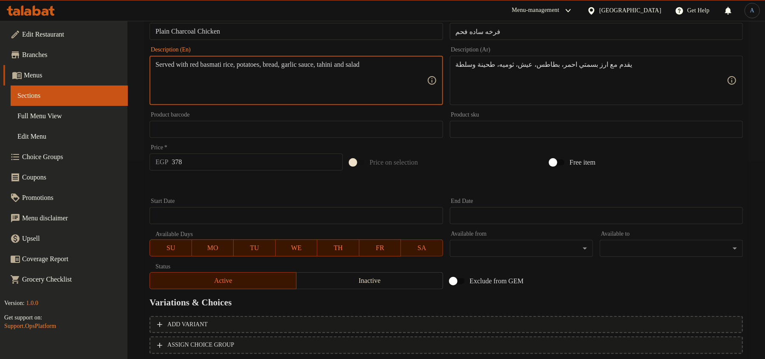
scroll to position [253, 0]
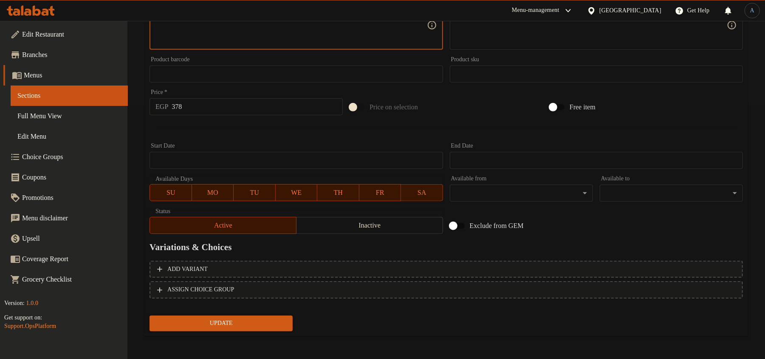
type textarea "Served with red basmati rice, potatoes, bread, garlic sauce, tahini and salad"
click at [212, 108] on input "378" at bounding box center [257, 106] width 171 height 17
click at [230, 134] on div at bounding box center [446, 129] width 600 height 21
click at [252, 318] on span "Update" at bounding box center [221, 323] width 130 height 11
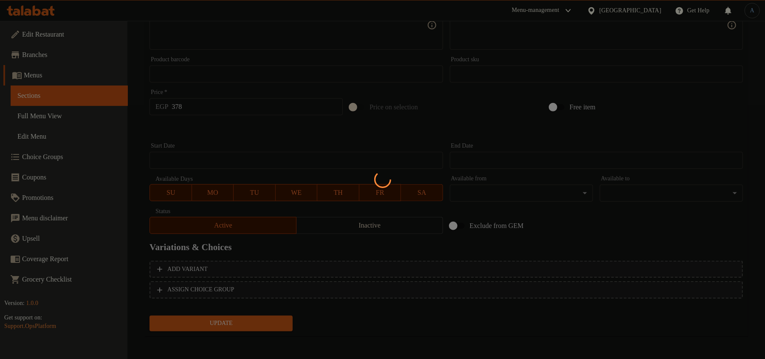
scroll to position [0, 0]
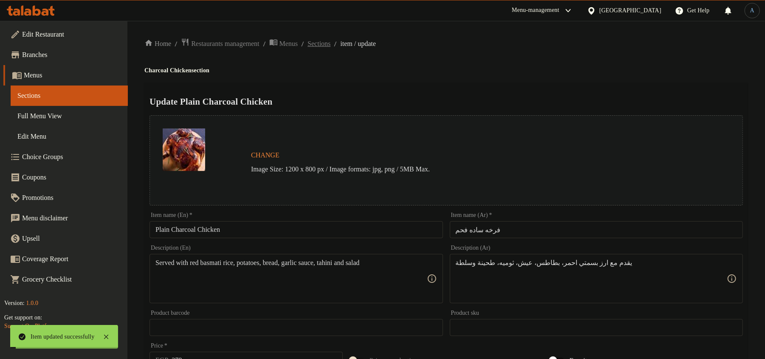
click at [331, 42] on span "Sections" at bounding box center [319, 44] width 23 height 10
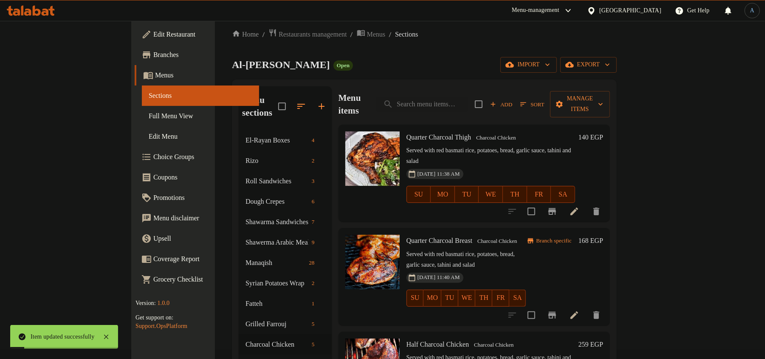
scroll to position [243, 0]
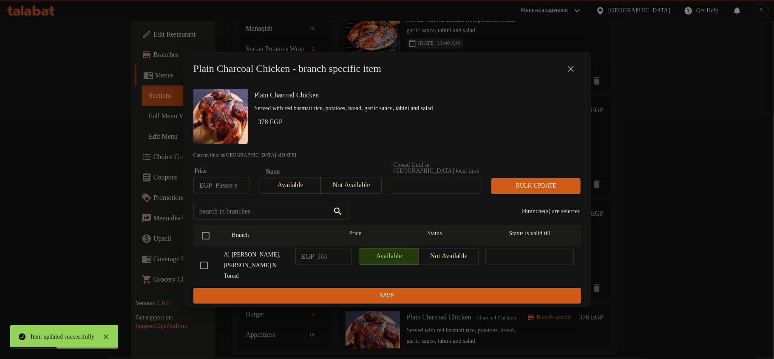
click at [223, 186] on input "number" at bounding box center [232, 185] width 34 height 17
type input "378"
click at [208, 237] on input "checkbox" at bounding box center [206, 235] width 18 height 18
checkbox input "true"
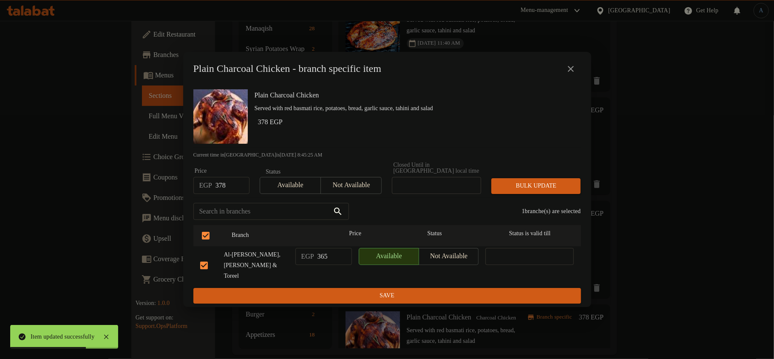
click at [543, 177] on div "Bulk update" at bounding box center [535, 186] width 99 height 26
click at [548, 190] on span "Bulk update" at bounding box center [536, 186] width 76 height 11
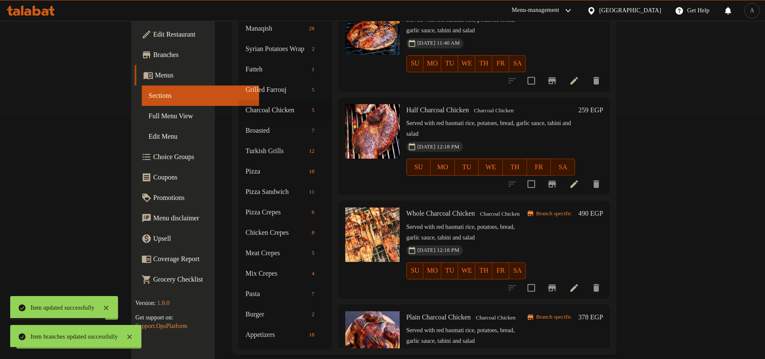
click at [603, 311] on div "Branch specific 378 EGP" at bounding box center [564, 352] width 77 height 83
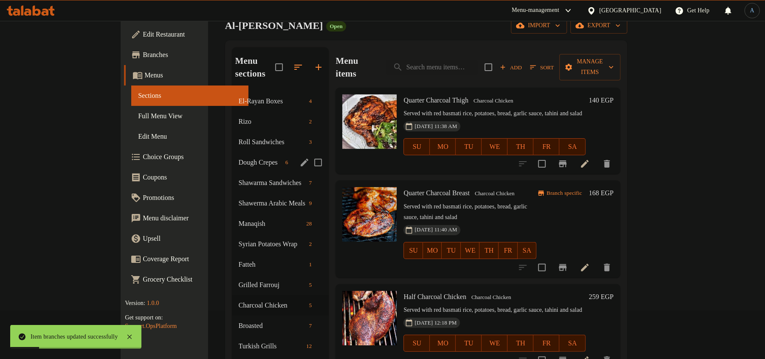
scroll to position [0, 0]
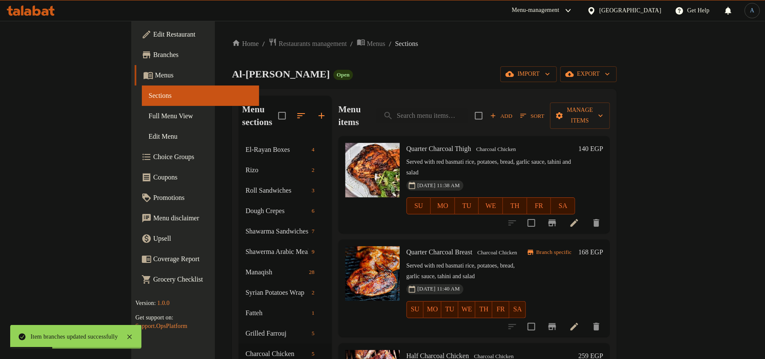
click at [371, 57] on div "Home / Restaurants management / Menus / Sections Al-Rayan Elsoury Open import e…" at bounding box center [424, 318] width 385 height 560
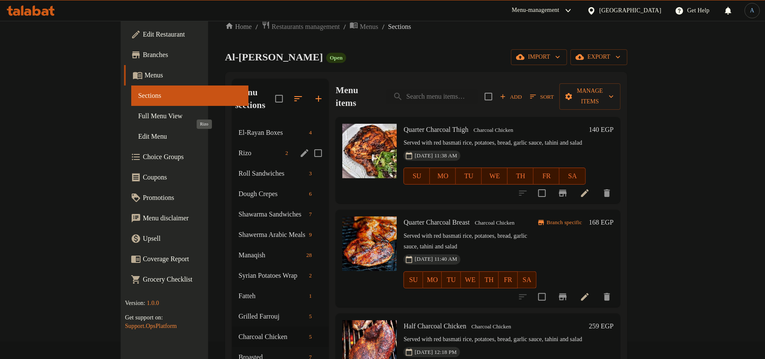
scroll to position [243, 0]
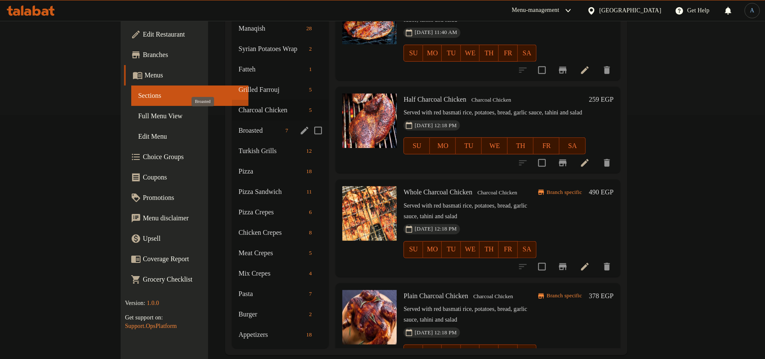
click at [239, 125] on span "Broasted" at bounding box center [260, 130] width 43 height 10
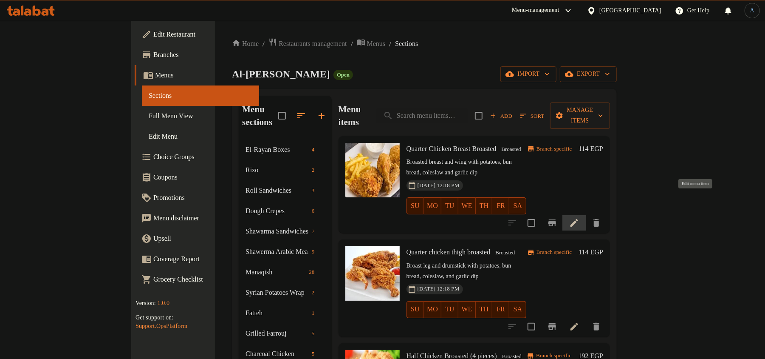
click at [578, 219] on icon at bounding box center [575, 223] width 8 height 8
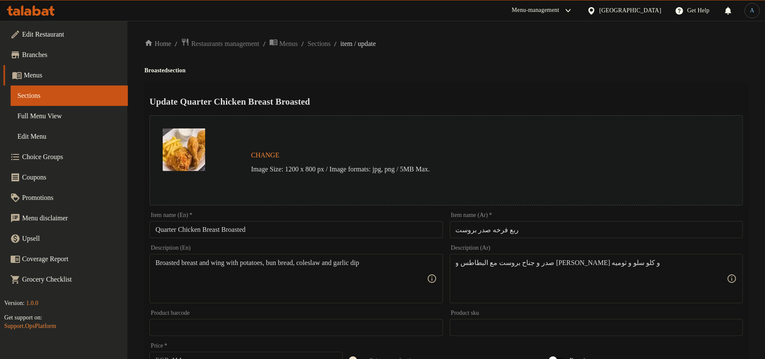
click at [526, 233] on input "ربع فرخه صدر بروست" at bounding box center [596, 229] width 293 height 17
paste input "text"
type input "ربع صدر بروست"
click at [194, 234] on input "Quarter Chicken Breast Broasted" at bounding box center [296, 229] width 293 height 17
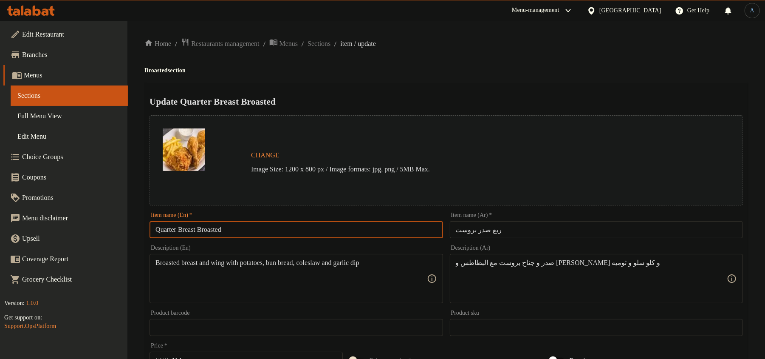
type input "Quarter Breast Broasted"
click at [435, 90] on div "Update Quarter Breast Broasted Change Image Size: 1200 x 800 px / Image formats…" at bounding box center [446, 336] width 604 height 507
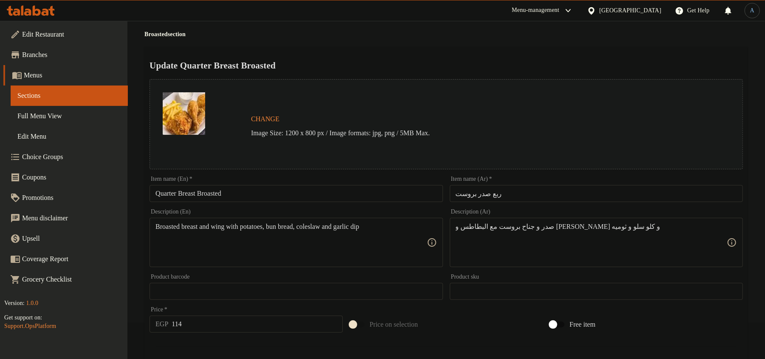
scroll to position [57, 0]
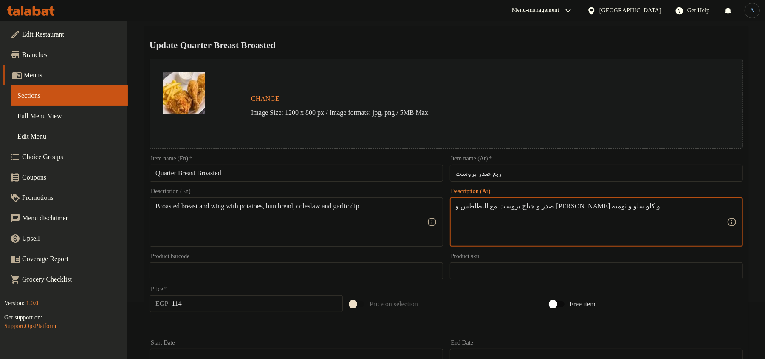
paste textarea "كيزر و كلوسلو و بطاطس"
click at [713, 206] on textarea "صدر و جناح بروست و كيزر و كلوسلو و بطاطس و ثوميه" at bounding box center [591, 222] width 271 height 40
type textarea "صدر، جناح بروست، كيزر، كلوسلو، بطاطس وثوميه"
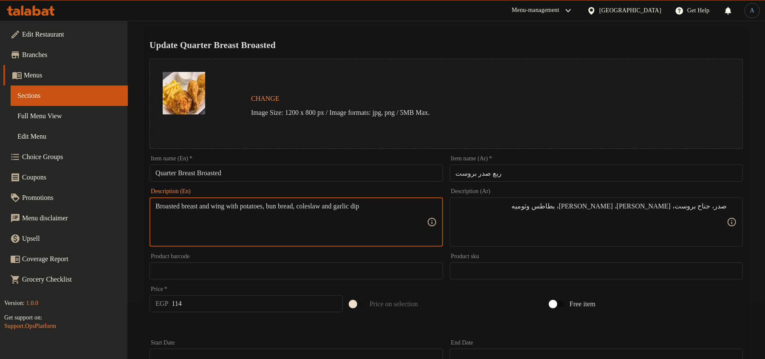
drag, startPoint x: 359, startPoint y: 206, endPoint x: 144, endPoint y: 203, distance: 214.6
click at [144, 203] on div "Update Quarter Breast Broasted Change Image Size: 1200 x 800 px / Image formats…" at bounding box center [446, 279] width 604 height 507
paste textarea "east, broasted wing, kaiser, coleslaw, fries and tomato sauce"
click at [349, 206] on textarea "Breast, broasted wing, kaiser, coleslaw, fries and tomato sauce garlic dip" at bounding box center [291, 222] width 271 height 40
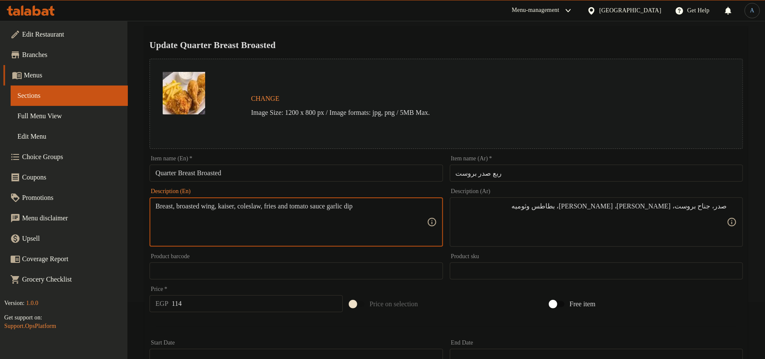
click at [322, 206] on textarea "Breast, broasted wing, kaiser, coleslaw, fries and tomato sauce garlic dip" at bounding box center [291, 222] width 271 height 40
click at [315, 206] on textarea "Breast, broasted wing, kaiser, coleslaw, fries and tomato sauce garlic dip" at bounding box center [291, 222] width 271 height 40
click at [343, 206] on textarea "Breast, broasted wing, kaiser, coleslaw, fries and tomato sauce garlic dip" at bounding box center [291, 222] width 271 height 40
click at [383, 230] on textarea "Breast, broasted wing, kaiser, coleslaw, fries and garlic dip" at bounding box center [291, 222] width 271 height 40
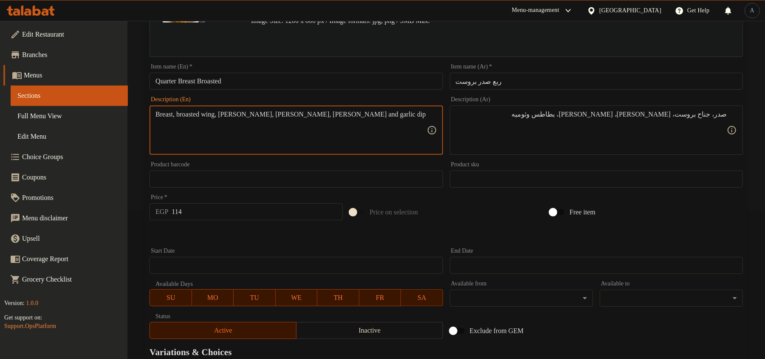
scroll to position [253, 0]
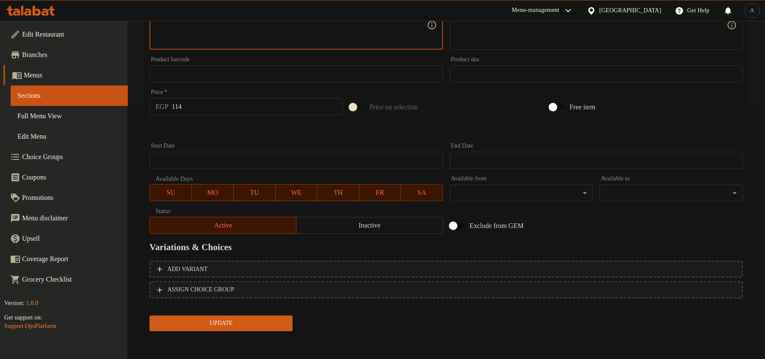
type textarea "Breast, broasted wing, kaiser, coleslaw, fries and garlic dip"
drag, startPoint x: 206, startPoint y: 102, endPoint x: 63, endPoint y: 110, distance: 142.6
click at [63, 110] on div "Edit Restaurant Branches Menus Sections Full Menu View Edit Menu Choice Groups …" at bounding box center [382, 64] width 765 height 592
type input "161"
click at [150, 315] on button "Update" at bounding box center [221, 323] width 143 height 16
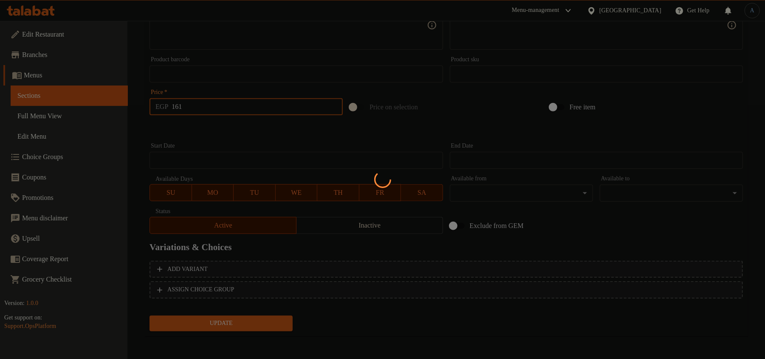
click at [184, 136] on div at bounding box center [382, 179] width 765 height 359
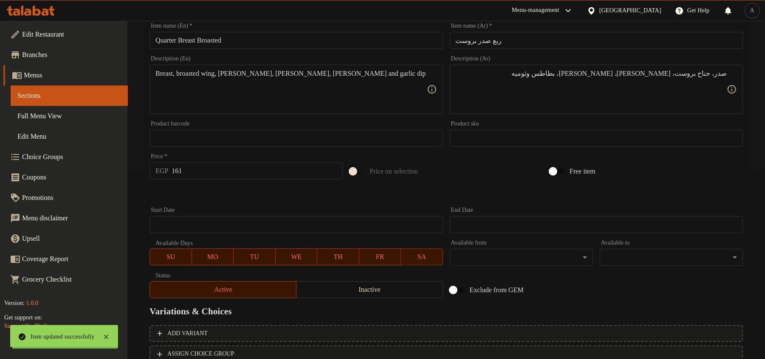
scroll to position [0, 0]
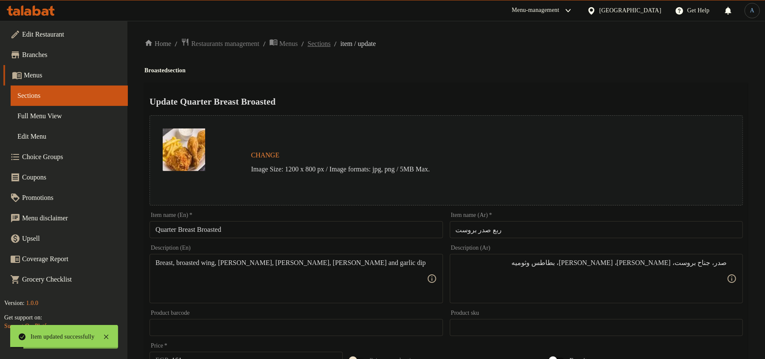
click at [331, 39] on span "Sections" at bounding box center [319, 44] width 23 height 10
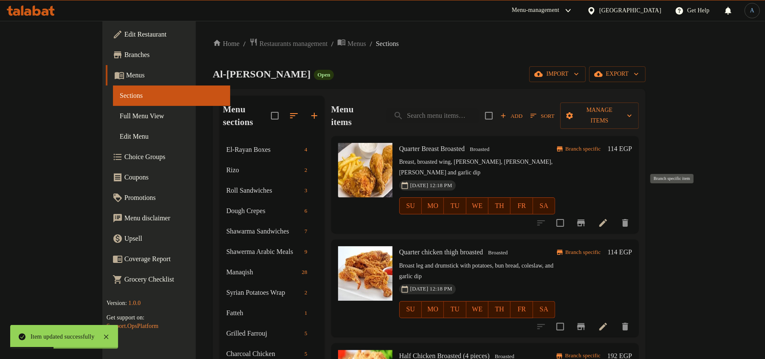
click at [586, 218] on icon "Branch-specific-item" at bounding box center [581, 223] width 10 height 10
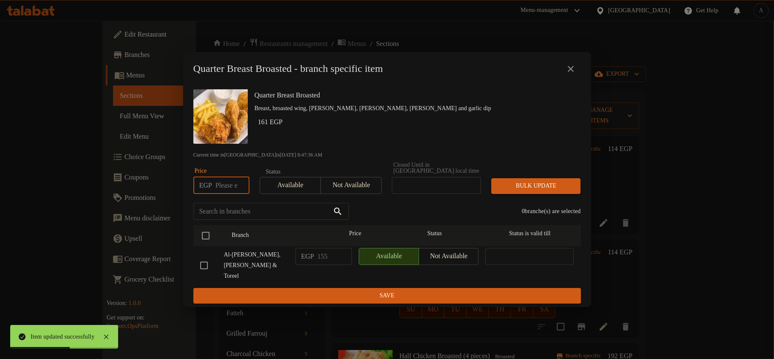
click at [226, 190] on input "number" at bounding box center [232, 185] width 34 height 17
type input "161"
click at [203, 238] on input "checkbox" at bounding box center [206, 235] width 18 height 18
checkbox input "true"
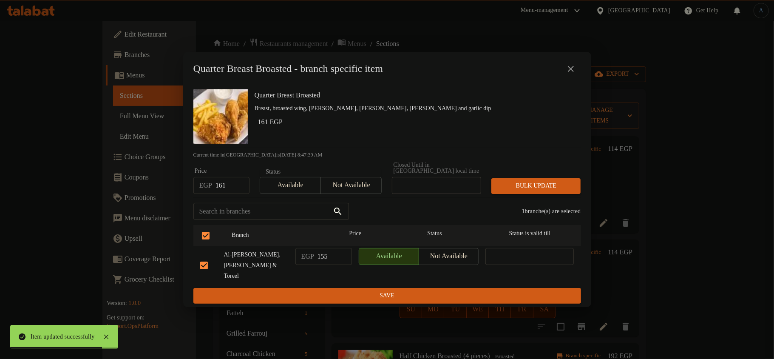
click at [533, 185] on span "Bulk update" at bounding box center [536, 186] width 76 height 11
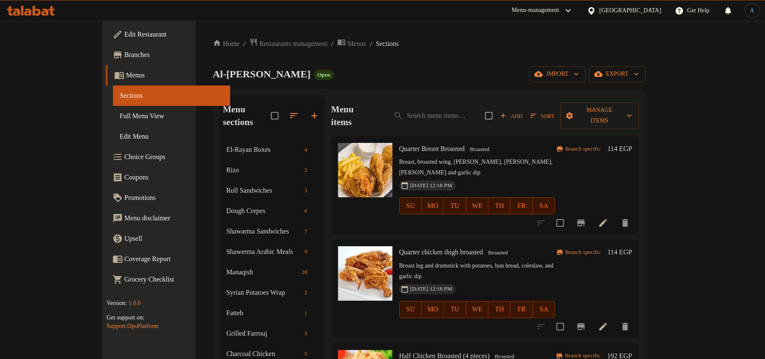
scroll to position [57, 0]
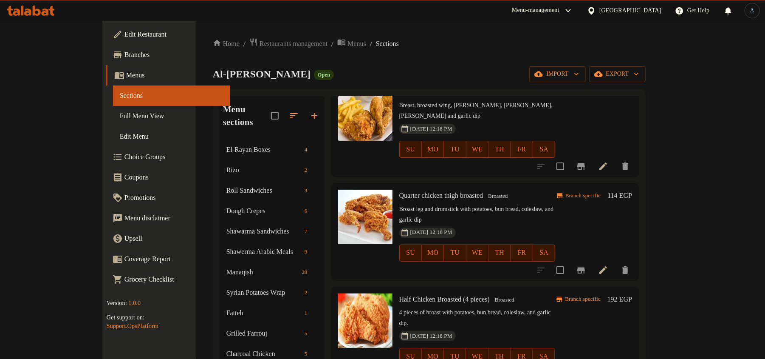
click at [615, 262] on li at bounding box center [603, 269] width 24 height 15
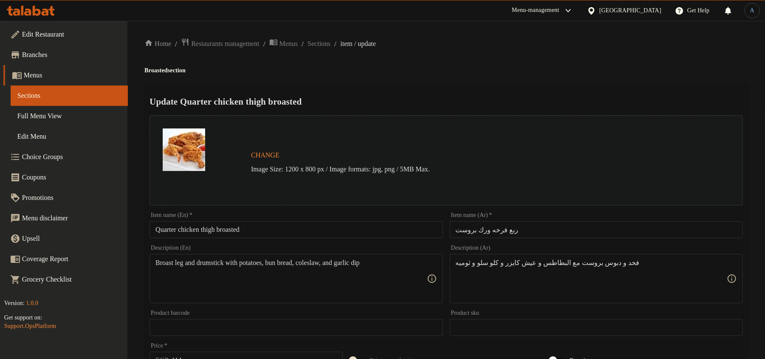
click at [549, 220] on div "Item name (Ar)   * ربع فرخه ورك بروست Item name (Ar) *" at bounding box center [596, 225] width 293 height 26
click at [539, 230] on input "ربع فرخه ورك بروست" at bounding box center [596, 229] width 293 height 17
paste input "مع"
click at [531, 227] on input "ربع فرخه ورك بروست" at bounding box center [596, 229] width 293 height 17
paste input "text"
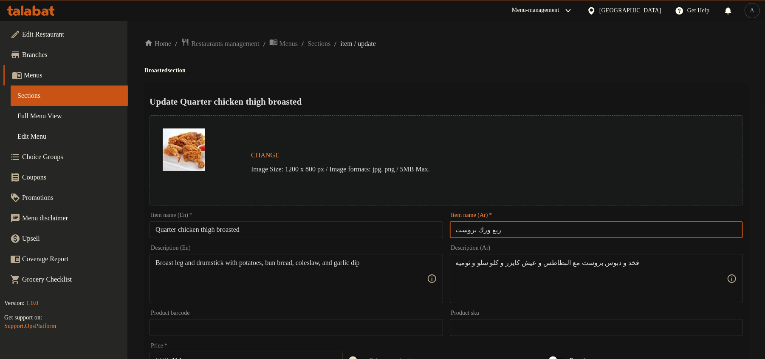
type input "ربع ورك بروست"
click at [532, 85] on div "Update Quarter chicken thigh broasted Change Image Size: 1200 x 800 px / Image …" at bounding box center [446, 336] width 604 height 507
click at [201, 229] on input "Quarter chicken thigh broasted" at bounding box center [296, 229] width 293 height 17
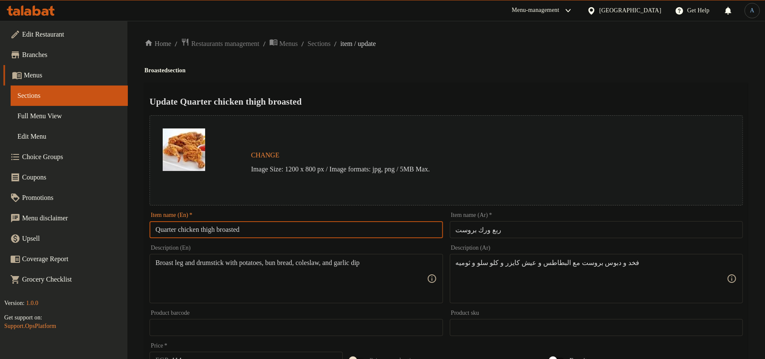
click at [201, 229] on input "Quarter chicken thigh broasted" at bounding box center [296, 229] width 293 height 17
click at [264, 225] on input "Quarter thigh broasted" at bounding box center [296, 229] width 293 height 17
click at [259, 223] on input "Quarter thigh broasted" at bounding box center [296, 229] width 293 height 17
paste input "Thigh B"
type input "Quarter Thigh Broasted"
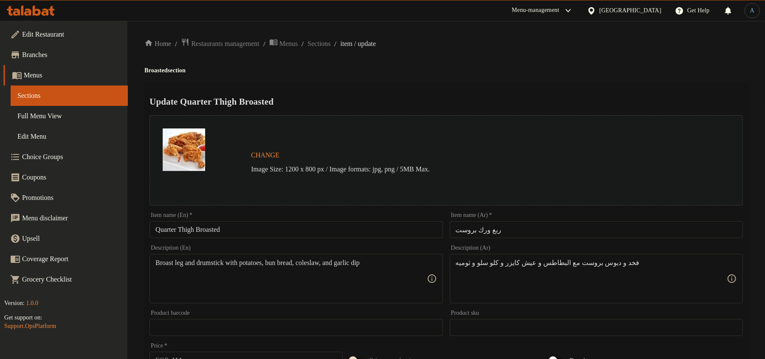
click at [443, 38] on ol "Home / Restaurants management / Menus / Sections / item / update" at bounding box center [446, 43] width 604 height 11
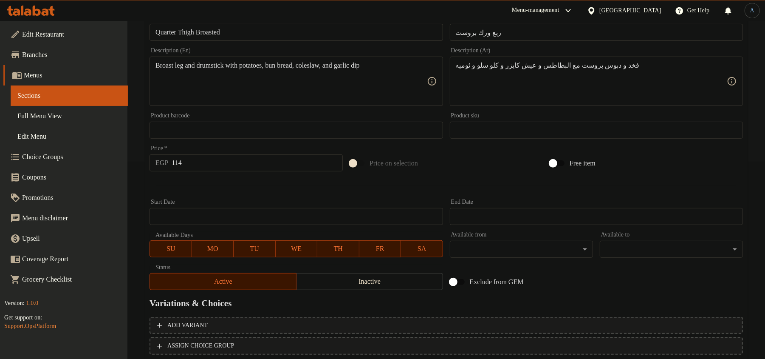
scroll to position [170, 0]
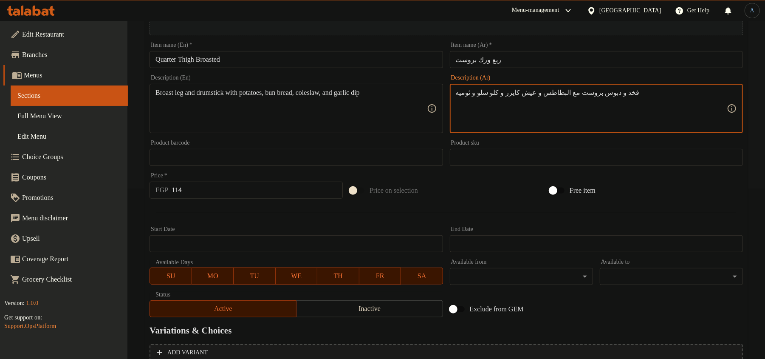
paste textarea "كيزر و كلوسلو و بطاطس"
type textarea "فخد، دبوس بروست، كيزر، كلوسلو، بطاطس وثوميه"
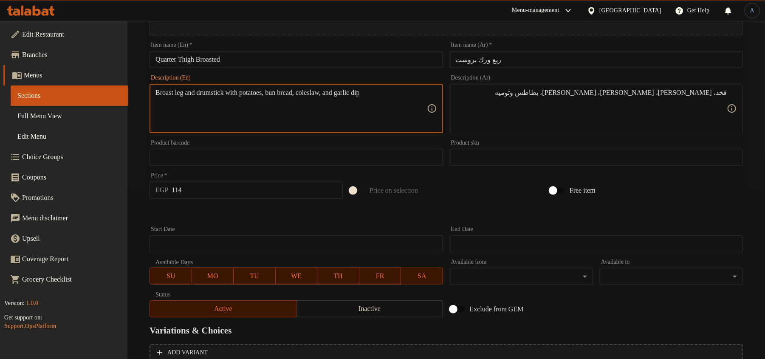
paste textarea "Thigh, broasted pin, kaiser, coleslaw, potatoes and garlic sauce"
click at [228, 92] on textarea "Broast leg and drumstick with potatoes, bun bread, coleslaw, and garlic dip Thi…" at bounding box center [291, 108] width 271 height 40
click at [210, 116] on textarea "Broast leg and drumstick with potatoes, bun bread, coleslaw, and garlic dip Thi…" at bounding box center [291, 108] width 271 height 40
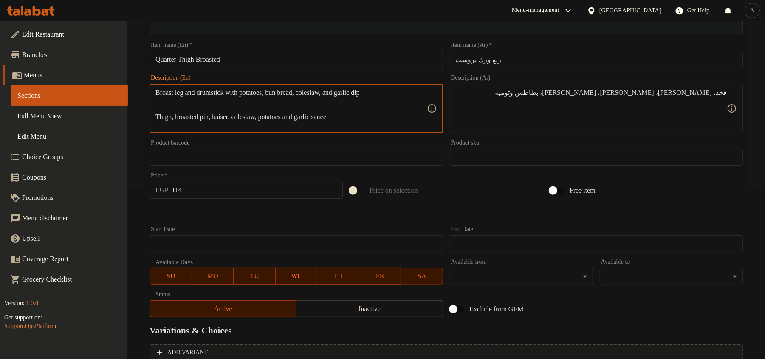
paste textarea "drumstick"
click at [250, 116] on textarea "Broast leg and drumstick with potatoes, bun bread, coleslaw, and garlic dip Thi…" at bounding box center [291, 108] width 271 height 40
click at [246, 87] on div "Broast leg and drumstick with potatoes, bun bread, coleslaw, and garlic dip Des…" at bounding box center [296, 108] width 293 height 49
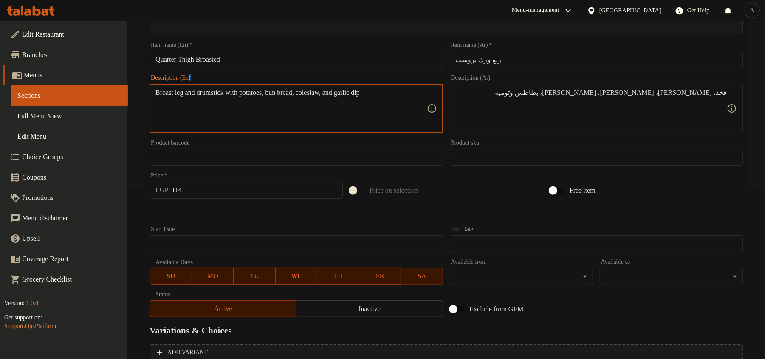
click at [246, 87] on div "Broast leg and drumstick with potatoes, bun bread, coleslaw, and garlic dip Des…" at bounding box center [296, 108] width 293 height 49
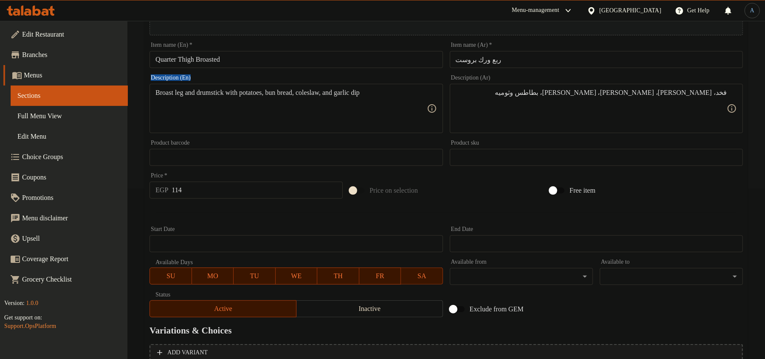
click at [246, 87] on div "Broast leg and drumstick with potatoes, bun bread, coleslaw, and garlic dip Des…" at bounding box center [296, 108] width 293 height 49
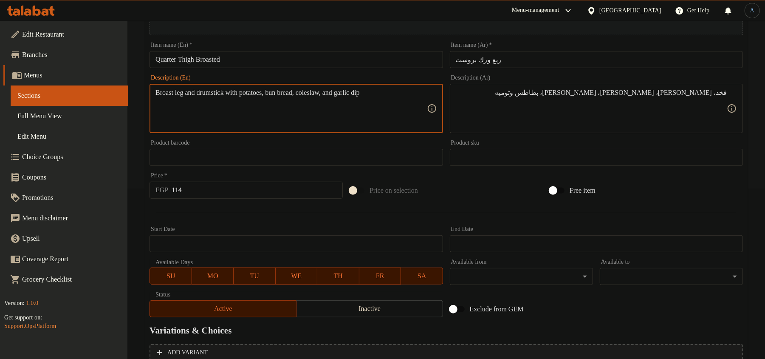
click at [247, 100] on textarea "Broast leg and drumstick with potatoes, bun bread, coleslaw, and garlic dip" at bounding box center [291, 108] width 271 height 40
paste textarea "Thigh, broasted drumstick, kaiser, coleslaw, potatoes and garlic sauce"
click at [410, 92] on textarea "Thigh, broasted drumstick, kaiser, coleslaw, potatoes and garlic sauce" at bounding box center [291, 108] width 271 height 40
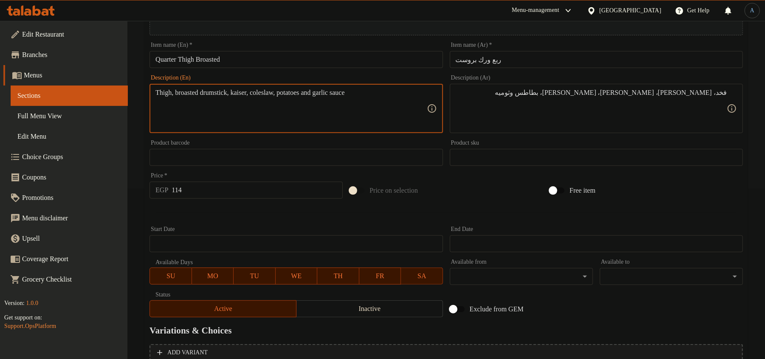
click at [250, 92] on textarea "Thigh, broasted drumstick, kaiser, coleslaw, potatoes and garlic sauce" at bounding box center [291, 108] width 271 height 40
type textarea "Thigh, broasted drumstick, bun, coleslaw, potatoes and garlic sauce"
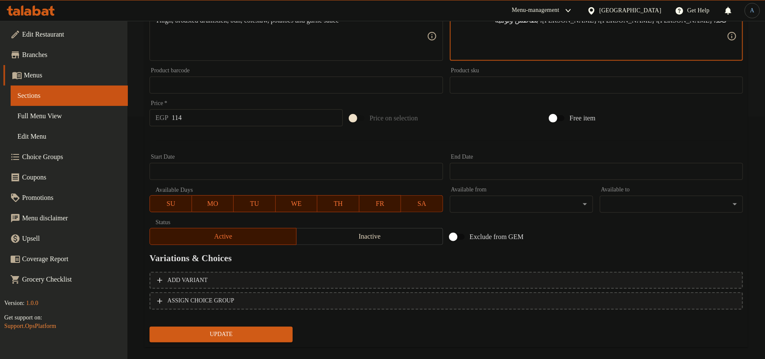
scroll to position [253, 0]
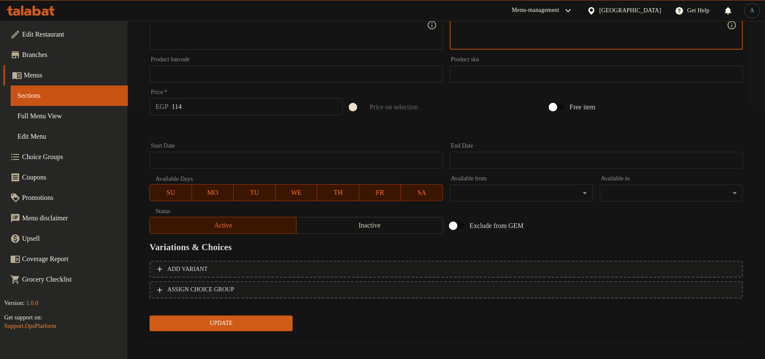
click at [262, 102] on input "114" at bounding box center [257, 106] width 171 height 17
type input "161"
click at [150, 315] on button "Update" at bounding box center [221, 323] width 143 height 16
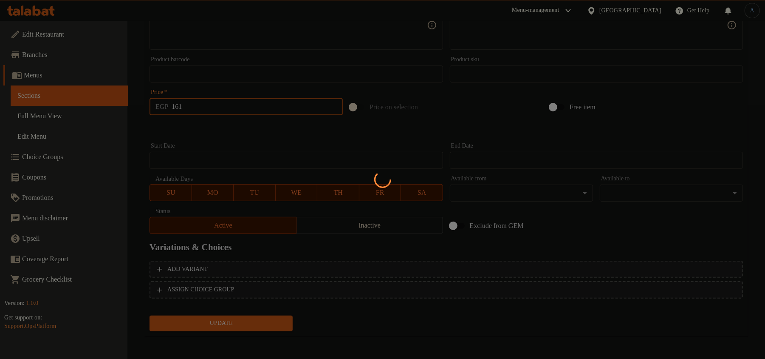
click at [303, 135] on div at bounding box center [382, 179] width 765 height 359
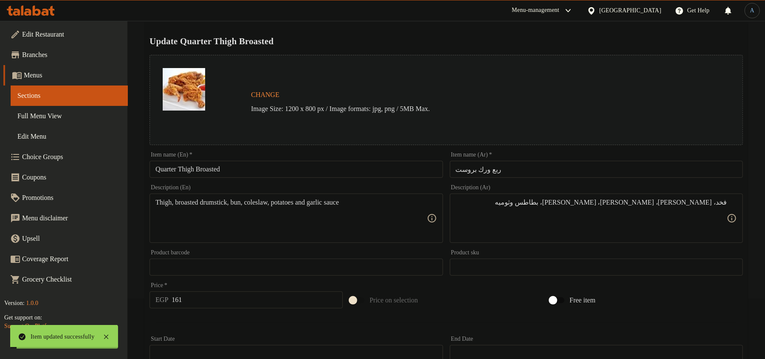
scroll to position [0, 0]
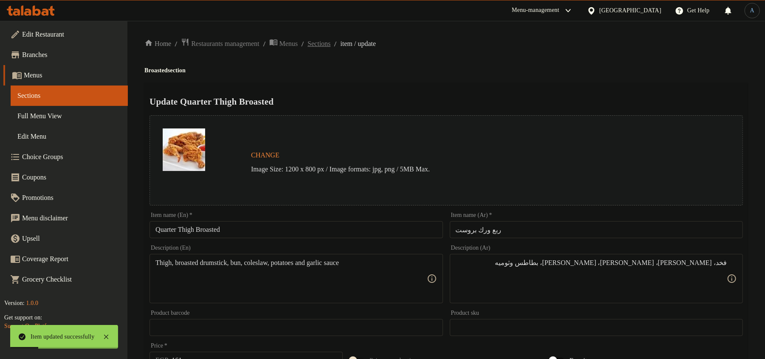
click at [331, 43] on span "Sections" at bounding box center [319, 44] width 23 height 10
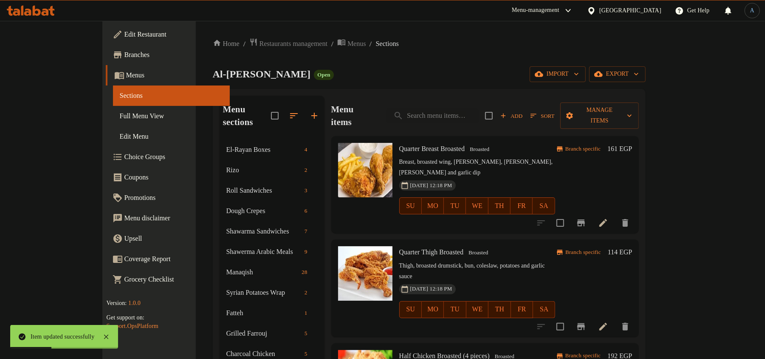
click at [586, 321] on icon "Branch-specific-item" at bounding box center [581, 326] width 10 height 10
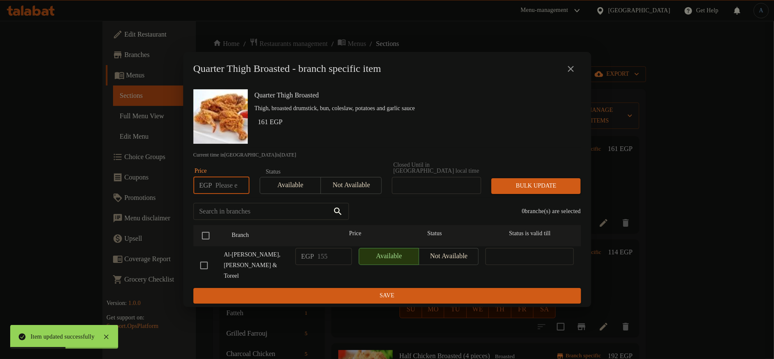
click at [231, 189] on input "number" at bounding box center [232, 185] width 34 height 17
type input "161"
click at [206, 238] on input "checkbox" at bounding box center [206, 235] width 18 height 18
checkbox input "true"
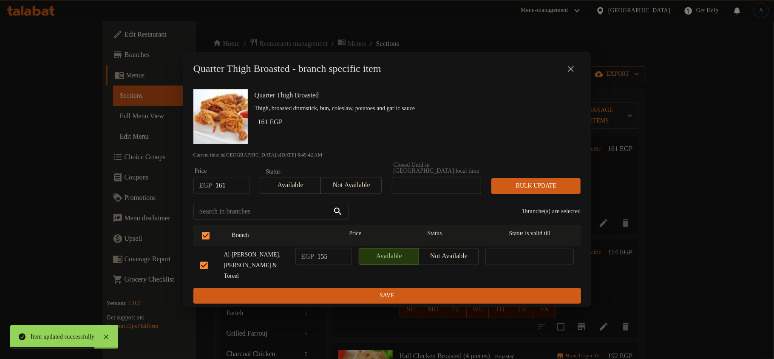
click at [565, 184] on span "Bulk update" at bounding box center [536, 186] width 76 height 11
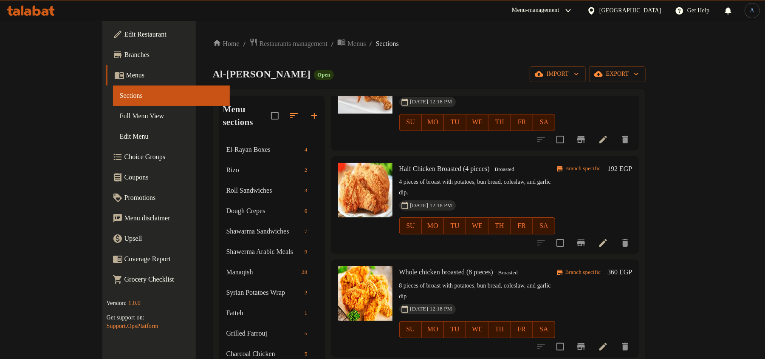
scroll to position [188, 0]
click at [608, 237] on icon at bounding box center [603, 242] width 10 height 10
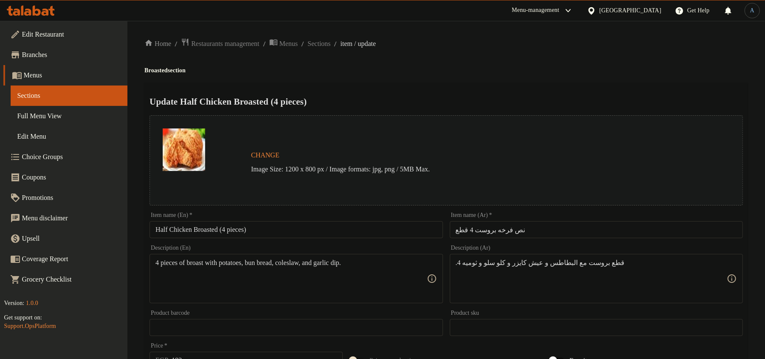
click at [533, 226] on input "نص فرخه بروست 4 قطع" at bounding box center [596, 229] width 293 height 17
paste input "text"
type input "نص فرخه بروست"
drag, startPoint x: 228, startPoint y: 230, endPoint x: 320, endPoint y: 223, distance: 92.5
click at [320, 223] on input "Half Chicken Broasted (4 pieces)" at bounding box center [296, 229] width 293 height 17
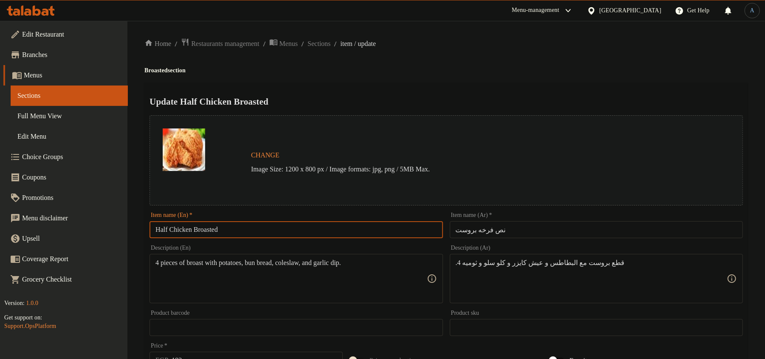
type input "Half Chicken Broasted"
click at [403, 105] on h2 "Update Half Chicken Broasted" at bounding box center [447, 101] width 594 height 13
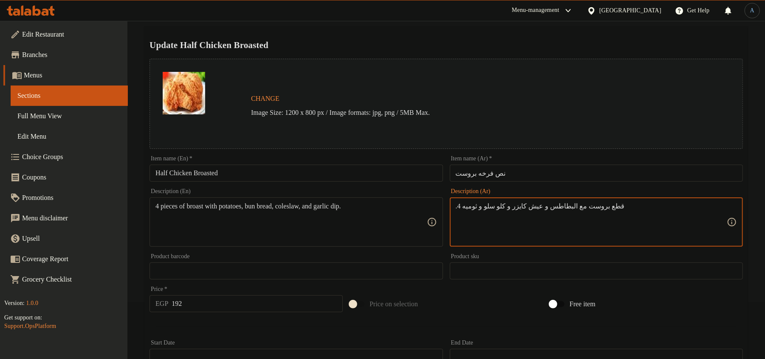
paste textarea "4 قطع بروست و كيزر و كلوسلو و بطاطس"
type textarea "4 قطع بروست، كيزر، كلوسلو، بطاطس وثوميه"
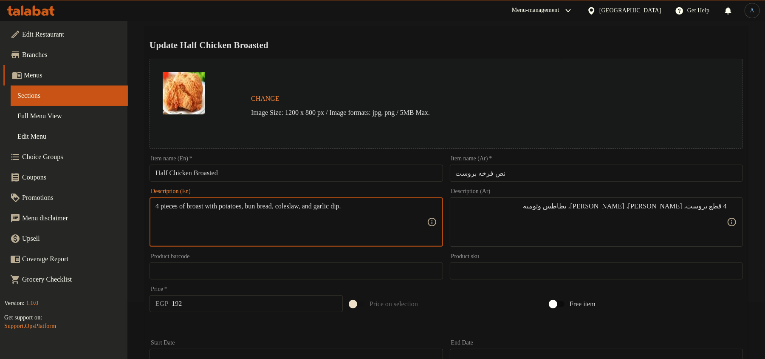
paste textarea "fried chicken, bun, coleslaw, fries and garlic dip"
click at [201, 206] on textarea "4 pieces of fried chicken, bun, coleslaw, fries and garlic dip" at bounding box center [291, 222] width 271 height 40
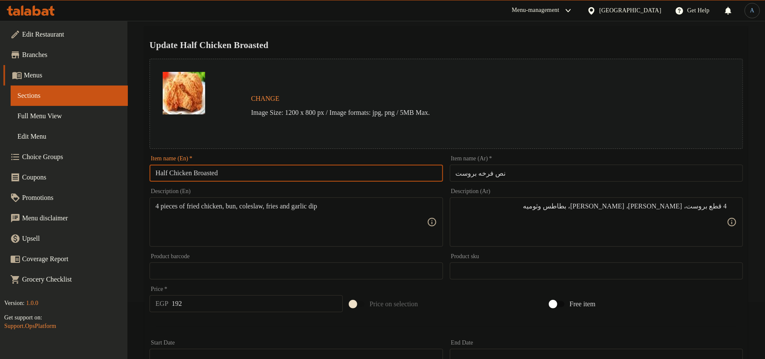
click at [221, 173] on input "Half Chicken Broasted" at bounding box center [296, 172] width 293 height 17
click at [198, 206] on textarea "4 pieces of fried chicken, bun, coleslaw, fries and garlic dip" at bounding box center [291, 222] width 271 height 40
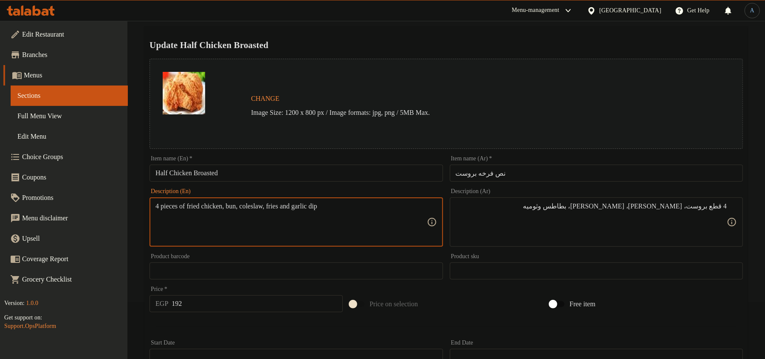
paste textarea "Broasted"
click at [216, 233] on textarea "4 pieces of Broasted chicken, bun, coleslaw, fries and garlic dip" at bounding box center [291, 222] width 271 height 40
paste textarea "b"
type textarea "4 pieces of broasted chicken, bun, coleslaw, fries and garlic dip"
click at [451, 40] on h2 "Update Half Chicken Broasted" at bounding box center [447, 45] width 594 height 13
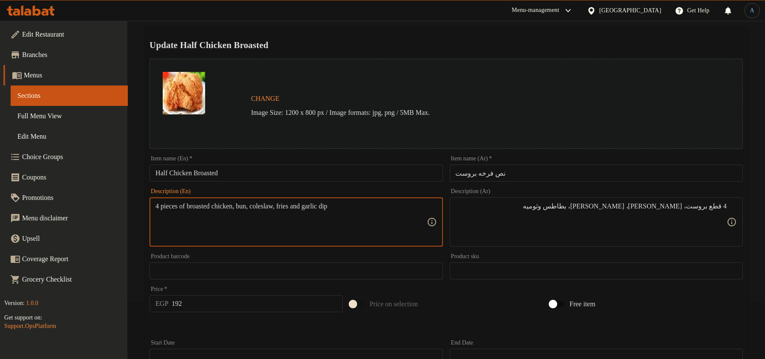
drag, startPoint x: 216, startPoint y: 200, endPoint x: 208, endPoint y: 206, distance: 10.6
click at [208, 206] on textarea "4 pieces of broasted chicken, bun, coleslaw, fries and garlic dip" at bounding box center [291, 222] width 271 height 40
drag, startPoint x: 208, startPoint y: 206, endPoint x: 405, endPoint y: 40, distance: 258.4
click at [405, 40] on h2 "Update Half Chicken Broasted" at bounding box center [447, 45] width 594 height 13
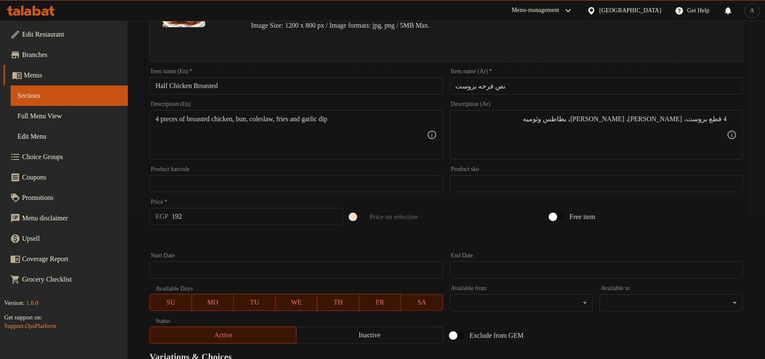
scroll to position [226, 0]
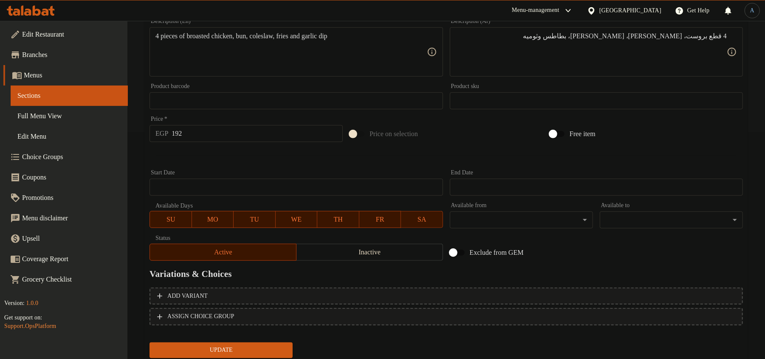
click at [289, 132] on input "192" at bounding box center [257, 133] width 171 height 17
type input "259"
click at [150, 342] on button "Update" at bounding box center [221, 350] width 143 height 16
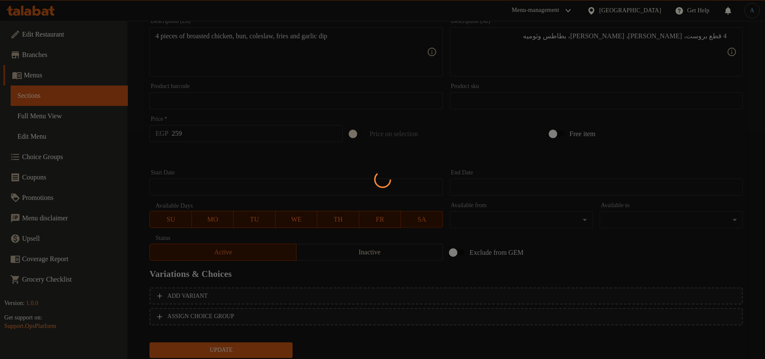
click at [286, 162] on div at bounding box center [382, 179] width 765 height 359
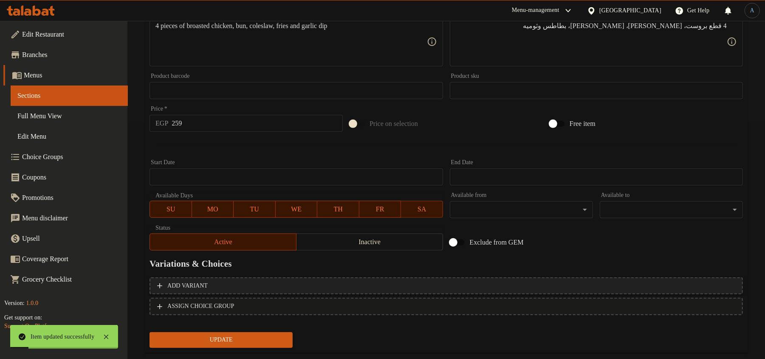
scroll to position [253, 0]
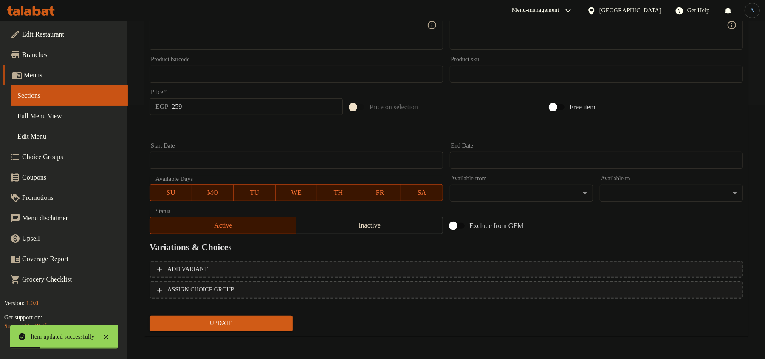
click at [260, 322] on span "Update" at bounding box center [221, 323] width 130 height 11
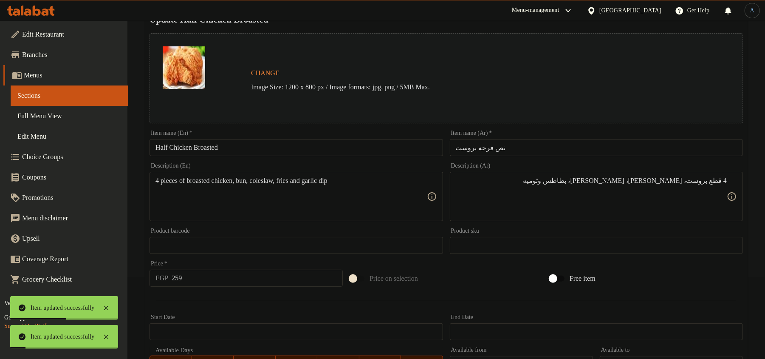
scroll to position [0, 0]
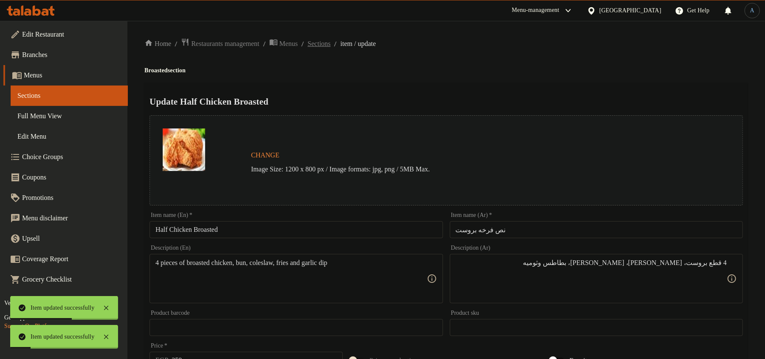
click at [331, 41] on span "Sections" at bounding box center [319, 44] width 23 height 10
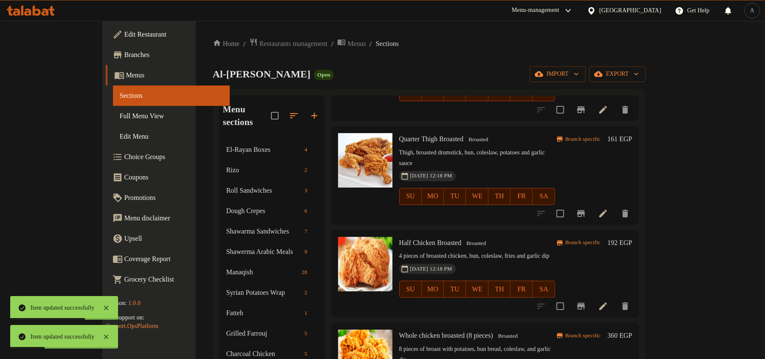
scroll to position [170, 0]
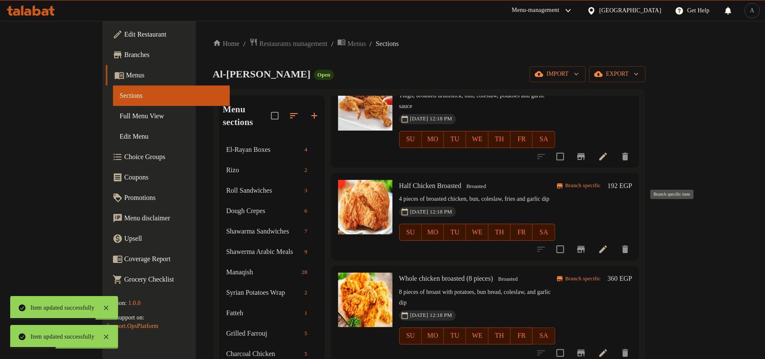
click at [585, 246] on icon "Branch-specific-item" at bounding box center [581, 249] width 8 height 7
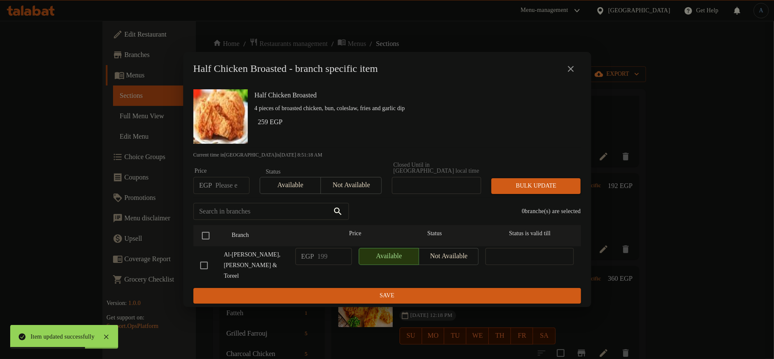
click at [233, 191] on input "number" at bounding box center [232, 185] width 34 height 17
type input "259"
click at [206, 235] on input "checkbox" at bounding box center [206, 235] width 18 height 18
checkbox input "true"
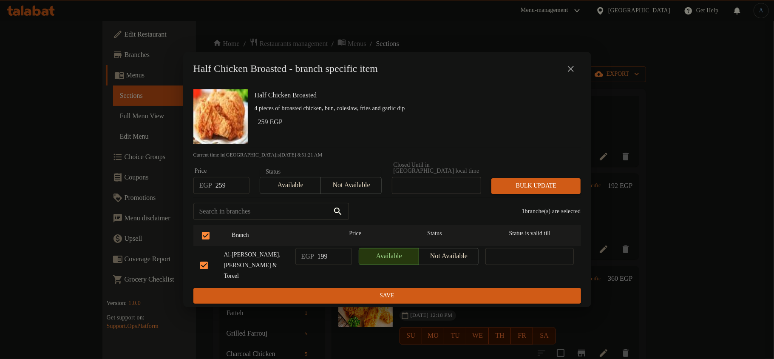
click at [521, 191] on span "Bulk update" at bounding box center [536, 186] width 76 height 11
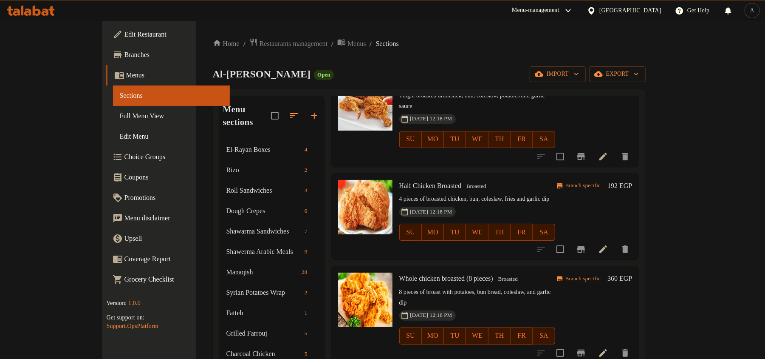
click at [586, 244] on icon "Branch-specific-item" at bounding box center [581, 249] width 10 height 10
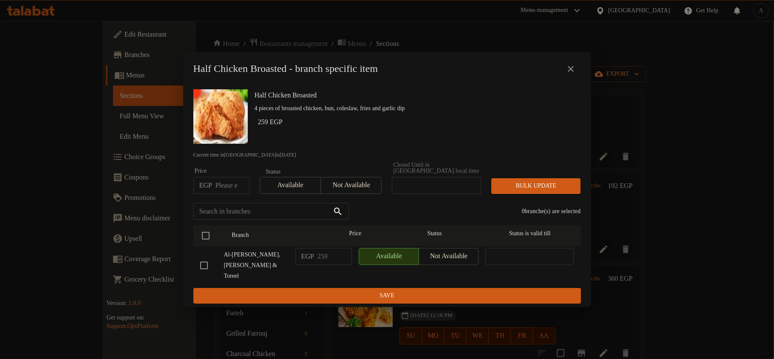
click at [569, 74] on icon "close" at bounding box center [571, 69] width 10 height 10
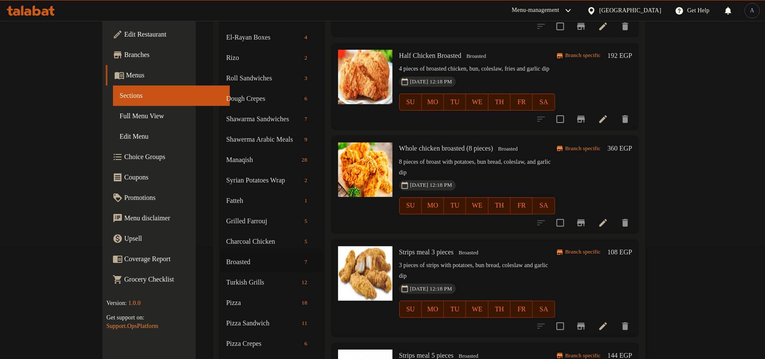
scroll to position [113, 0]
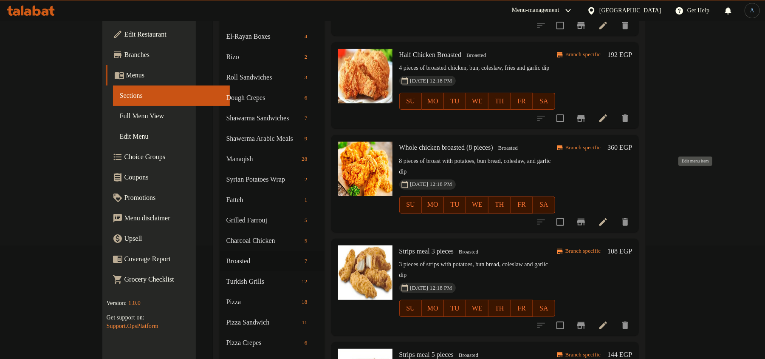
click at [607, 218] on icon at bounding box center [604, 222] width 8 height 8
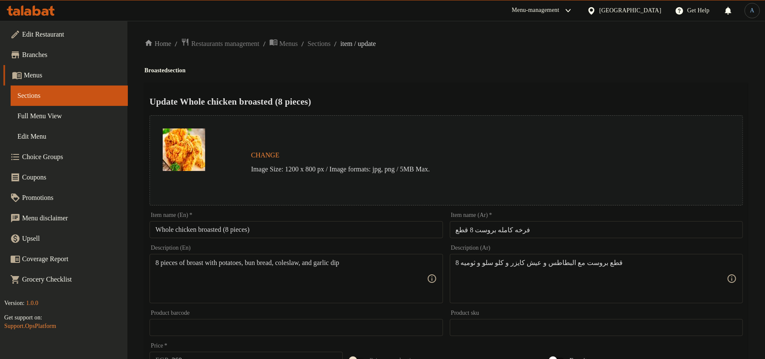
click at [529, 230] on input "فرخه كامله بروست 8 قطع" at bounding box center [596, 229] width 293 height 17
paste input "text"
type input "فرخه كامله بروست"
click at [539, 57] on div "Home / Restaurants management / Menus / Sections / item / update Broasted secti…" at bounding box center [446, 317] width 604 height 558
drag, startPoint x: 235, startPoint y: 230, endPoint x: 308, endPoint y: 235, distance: 73.6
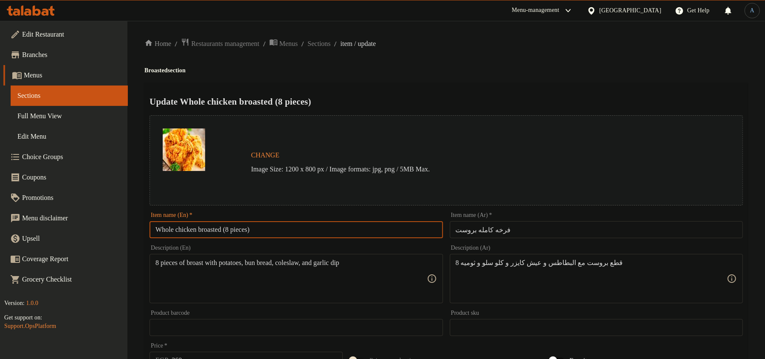
click at [308, 235] on input "Whole chicken broasted (8 pieces)" at bounding box center [296, 229] width 293 height 17
click at [305, 232] on input "Whole chicken broasted" at bounding box center [296, 229] width 293 height 17
click at [291, 235] on input "Whole chicken broasted" at bounding box center [296, 229] width 293 height 17
paste input "Chicken B"
type input "Whole Chicken Broasted"
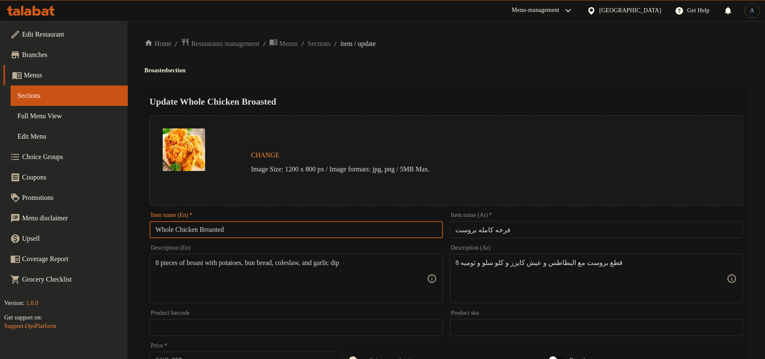
click at [468, 67] on h4 "Broasted section" at bounding box center [446, 70] width 604 height 8
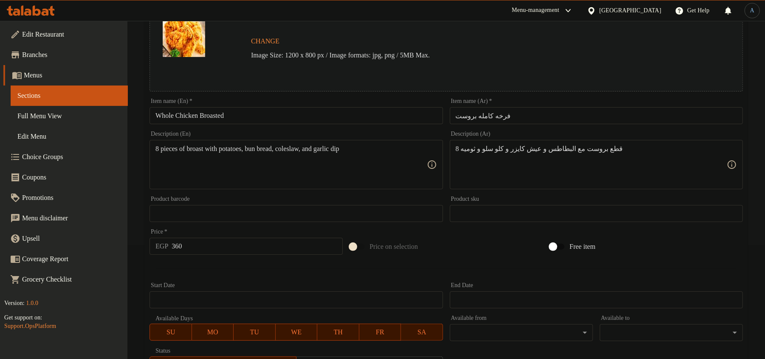
scroll to position [113, 0]
paste textarea "كيزر و كلوسلو و بطاطس"
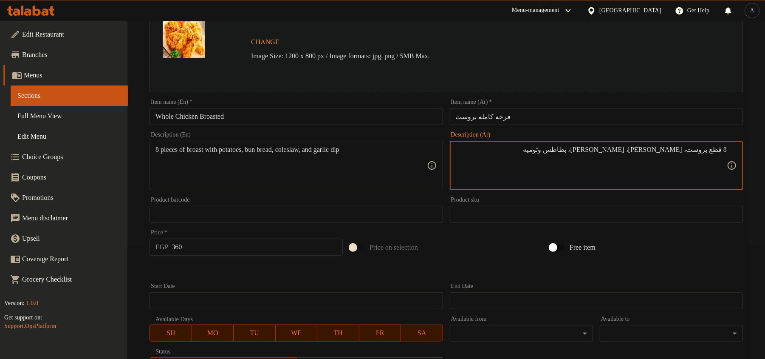
type textarea "8 قطع بروست، كيزر، كلوسلو، بطاطس وثوميه"
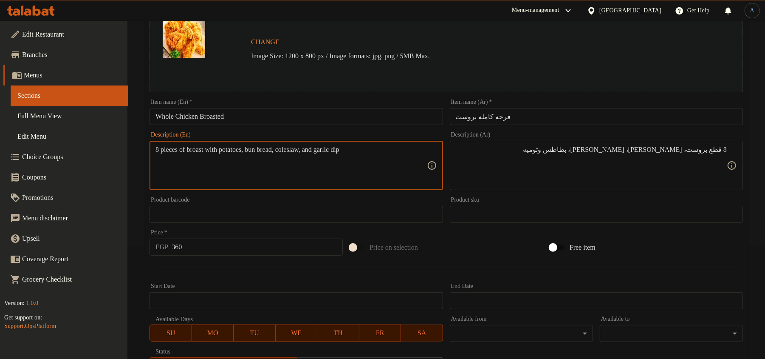
paste textarea "fried chicken, bun, coleslaw, fries"
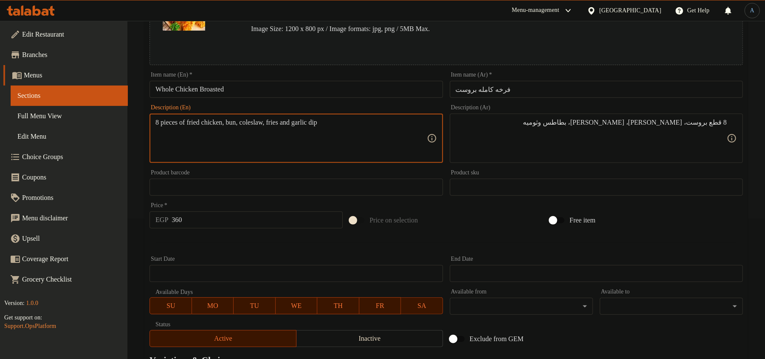
scroll to position [140, 0]
click at [216, 88] on input "Whole Chicken Broasted" at bounding box center [296, 89] width 293 height 17
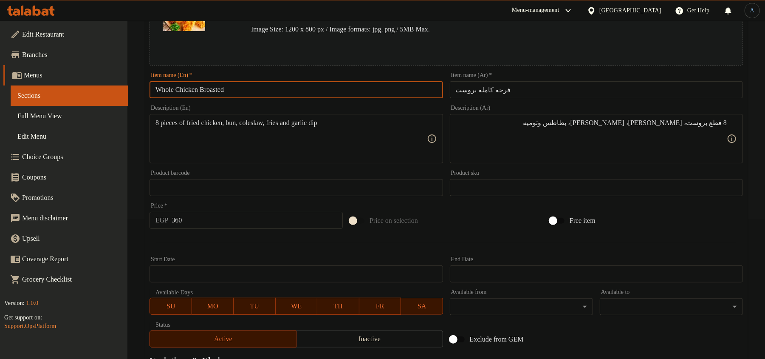
click at [199, 126] on textarea "8 pieces of fried chicken, bun, coleslaw, fries and garlic dip" at bounding box center [291, 139] width 271 height 40
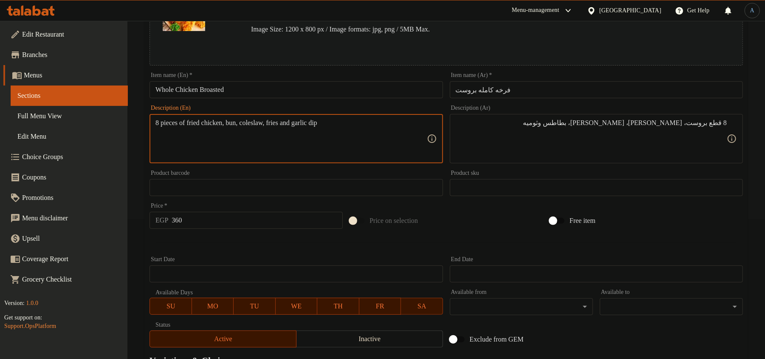
paste textarea "Broast"
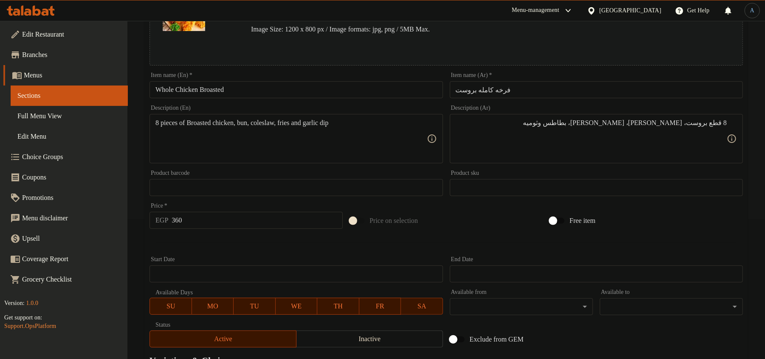
click at [261, 145] on textarea "8 pieces of Broasted chicken, bun, coleslaw, fries and garlic dip" at bounding box center [291, 139] width 271 height 40
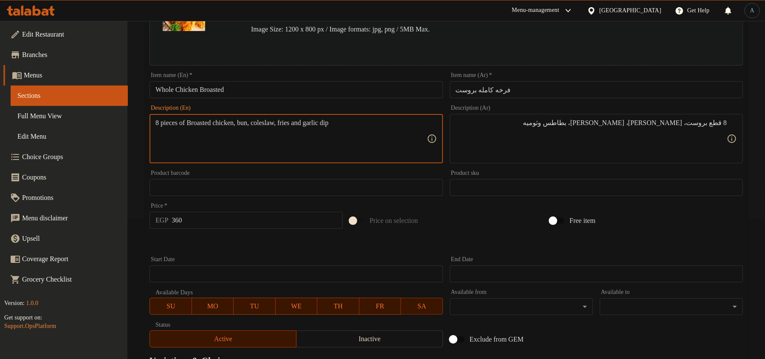
paste textarea "b"
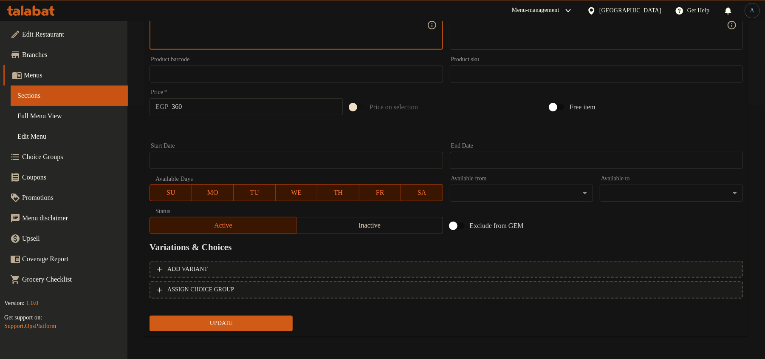
type textarea "8 pieces of broasted chicken, bun, coleslaw, fries and garlic dip"
click at [223, 107] on input "360" at bounding box center [257, 106] width 171 height 17
type input "462"
click at [150, 315] on button "Update" at bounding box center [221, 323] width 143 height 16
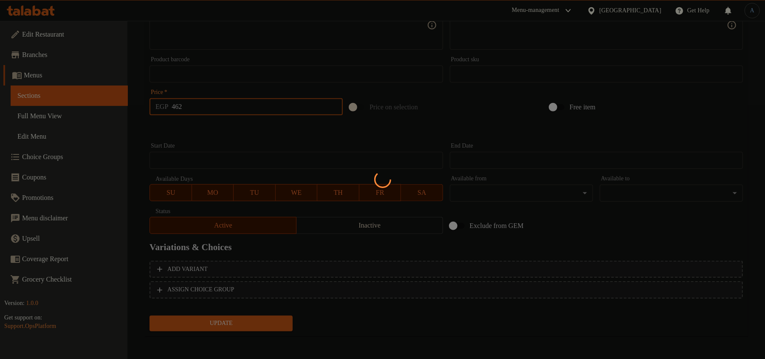
click at [237, 130] on div at bounding box center [382, 179] width 765 height 359
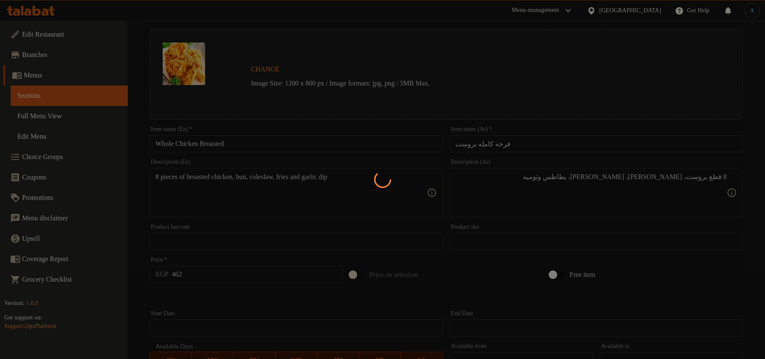
scroll to position [0, 0]
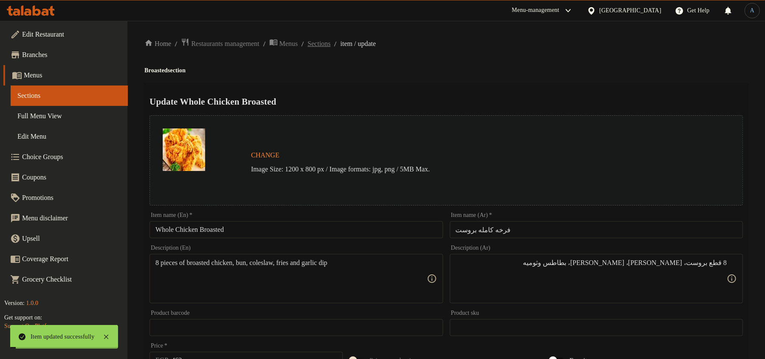
click at [331, 45] on span "Sections" at bounding box center [319, 44] width 23 height 10
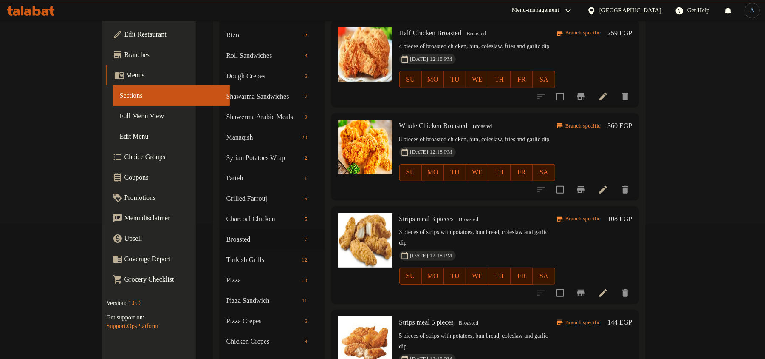
scroll to position [170, 0]
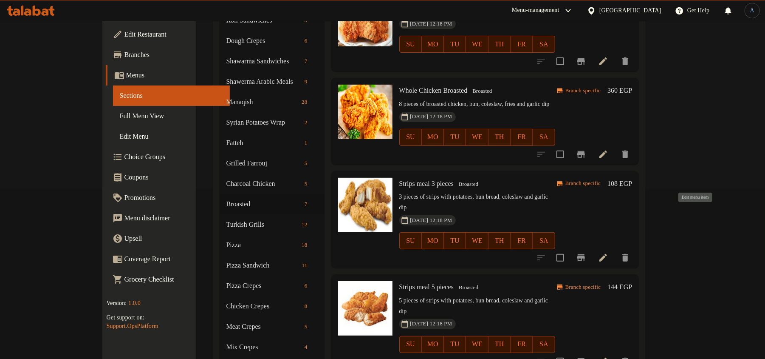
click at [607, 254] on icon at bounding box center [604, 258] width 8 height 8
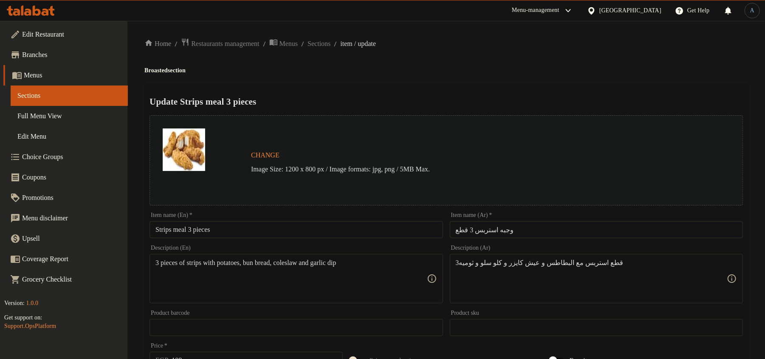
click at [614, 228] on input "وجبه استربس 3 قطع" at bounding box center [596, 229] width 293 height 17
paste input "text"
type input "استربس 3 قطع"
click at [510, 67] on h4 "Broasted section" at bounding box center [446, 70] width 604 height 8
click at [182, 230] on input "Strips meal 3 pieces" at bounding box center [296, 229] width 293 height 17
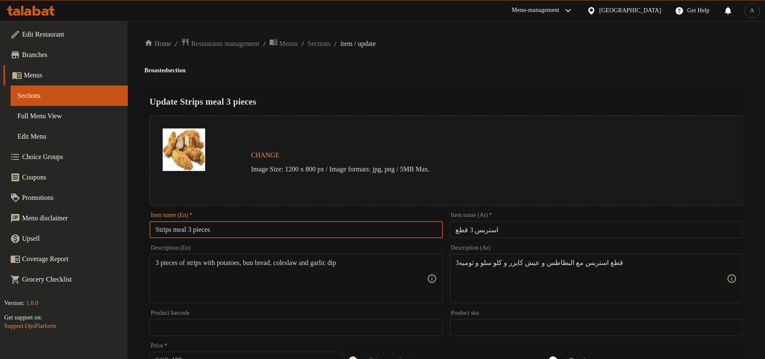
click at [182, 230] on input "Strips meal 3 pieces" at bounding box center [296, 229] width 293 height 17
click at [243, 231] on input "Strips 3 pieces" at bounding box center [296, 229] width 293 height 17
type input "Strips 3 pieces"
click at [456, 66] on h4 "Broasted section" at bounding box center [446, 70] width 604 height 8
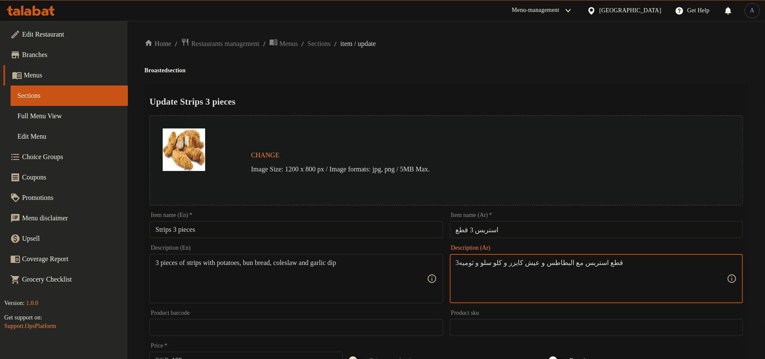
paste textarea "بطاطس و كيزر و كلو"
type textarea "يقدم مع بطاطس، كيزر، كلوسلو وثوميه"
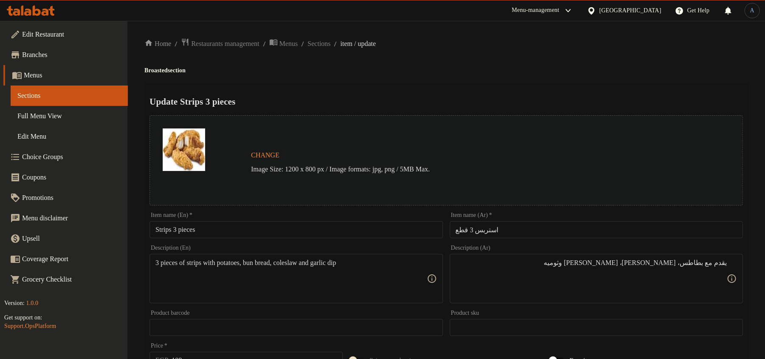
paste textarea "Served with fries, bun, coleslaw and garlic dip"
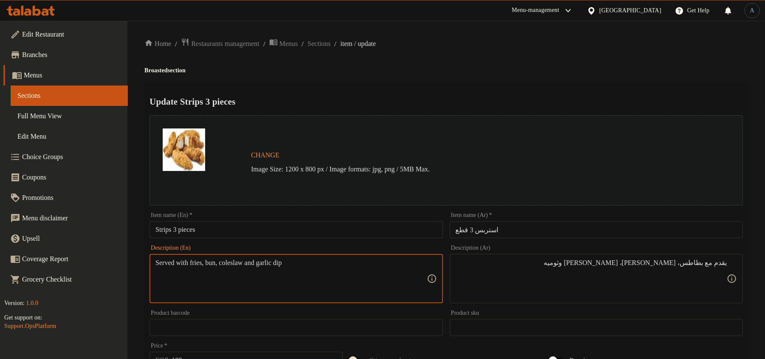
type textarea "Served with fries, bun, coleslaw and garlic dip"
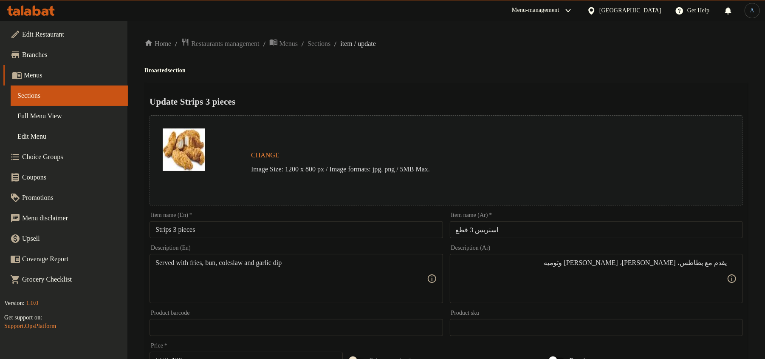
click at [645, 70] on h4 "Broasted section" at bounding box center [446, 70] width 604 height 8
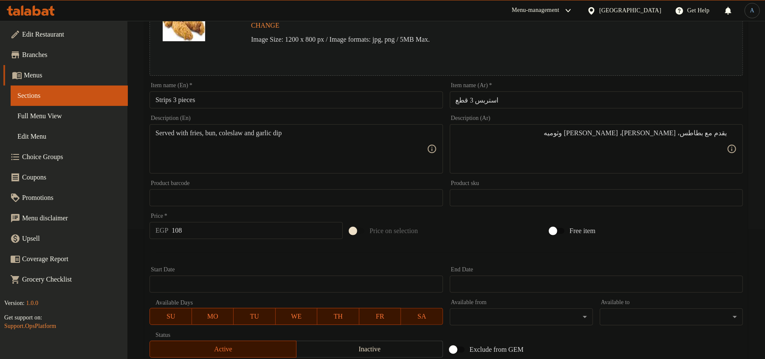
scroll to position [253, 0]
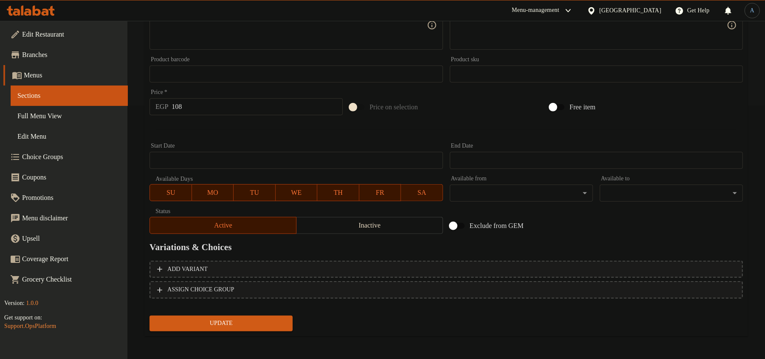
click at [216, 106] on input "108" at bounding box center [257, 106] width 171 height 17
type input "140"
click at [150, 315] on button "Update" at bounding box center [221, 323] width 143 height 16
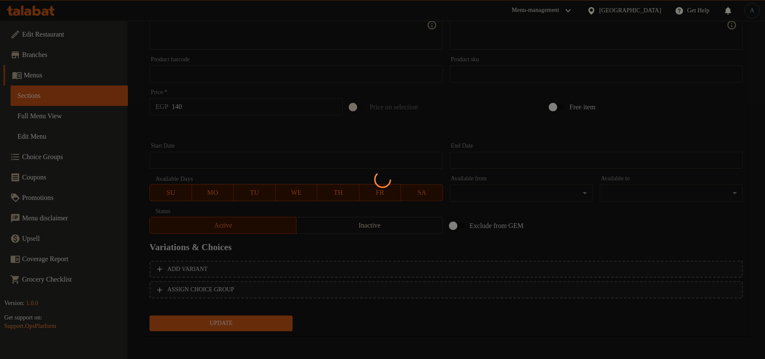
click at [242, 136] on div at bounding box center [382, 179] width 765 height 359
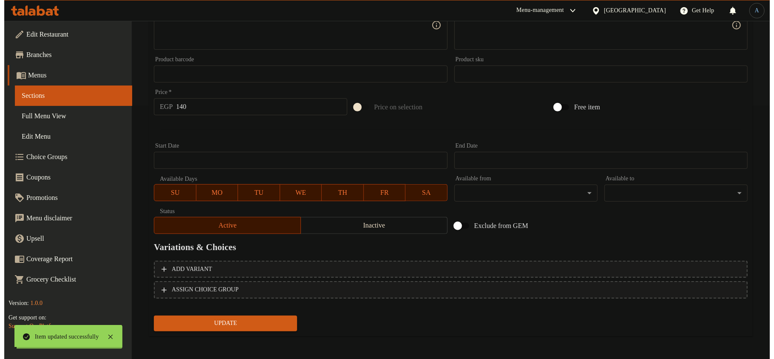
scroll to position [0, 0]
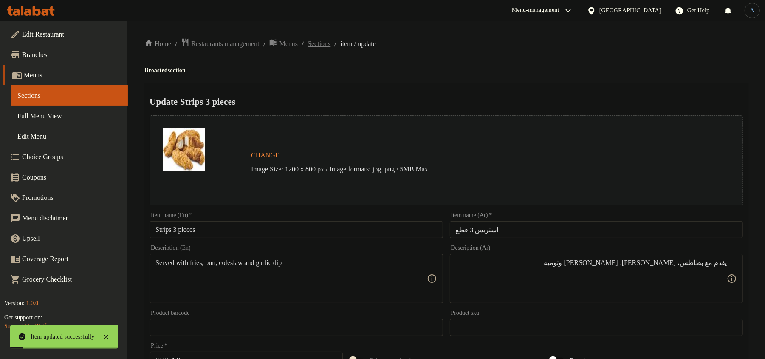
click at [325, 45] on span "Sections" at bounding box center [319, 44] width 23 height 10
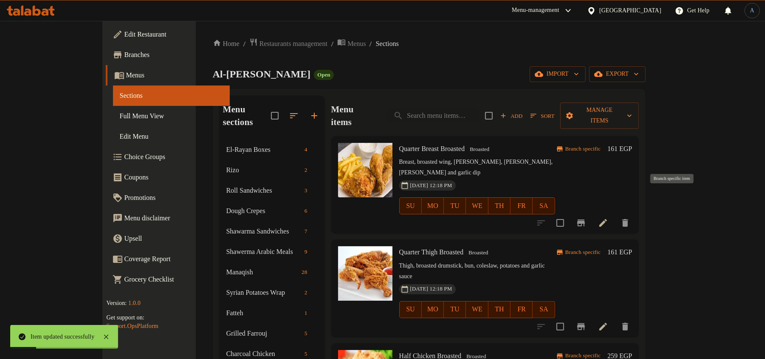
click at [586, 218] on icon "Branch-specific-item" at bounding box center [581, 223] width 10 height 10
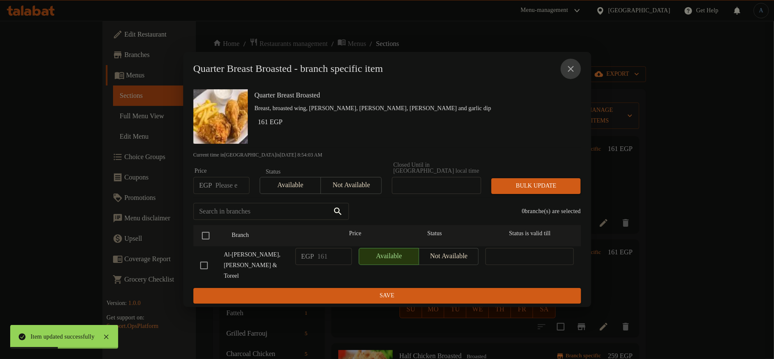
click at [571, 73] on icon "close" at bounding box center [571, 69] width 10 height 10
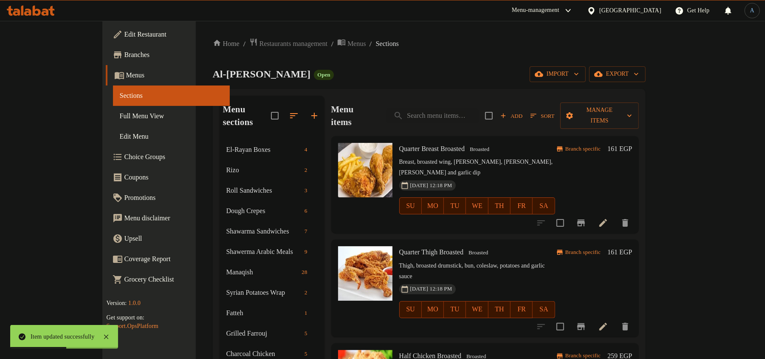
click at [585, 323] on icon "Branch-specific-item" at bounding box center [581, 326] width 8 height 7
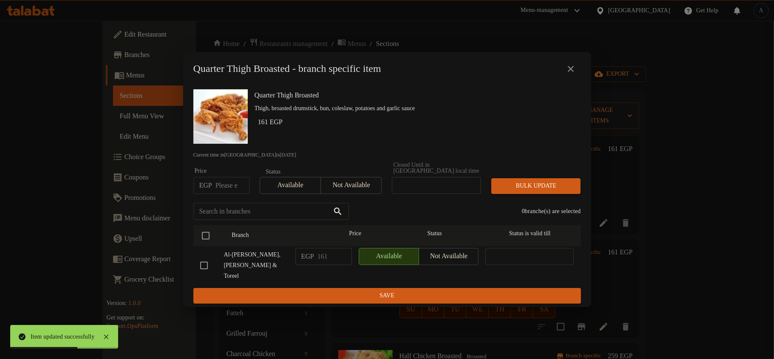
click at [572, 74] on icon "close" at bounding box center [571, 69] width 10 height 10
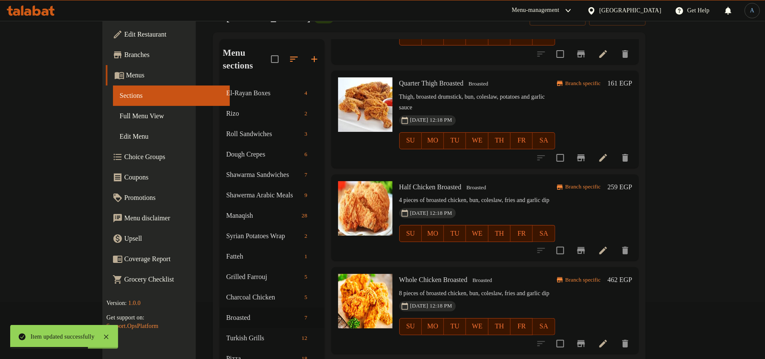
scroll to position [113, 0]
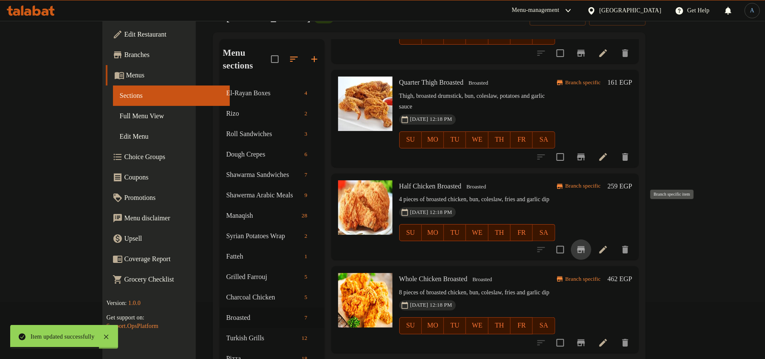
click at [585, 246] on icon "Branch-specific-item" at bounding box center [581, 249] width 8 height 7
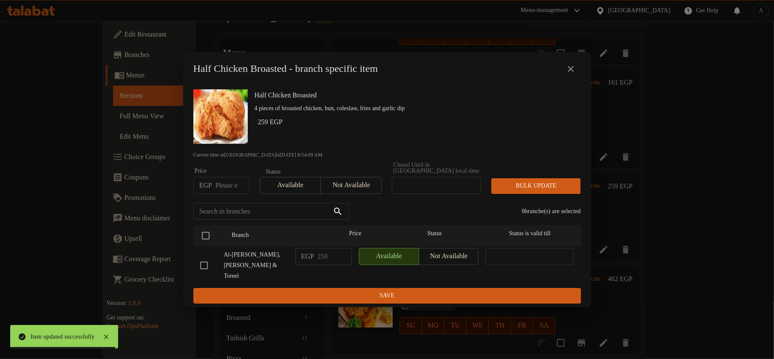
click at [570, 72] on icon "close" at bounding box center [571, 69] width 6 height 6
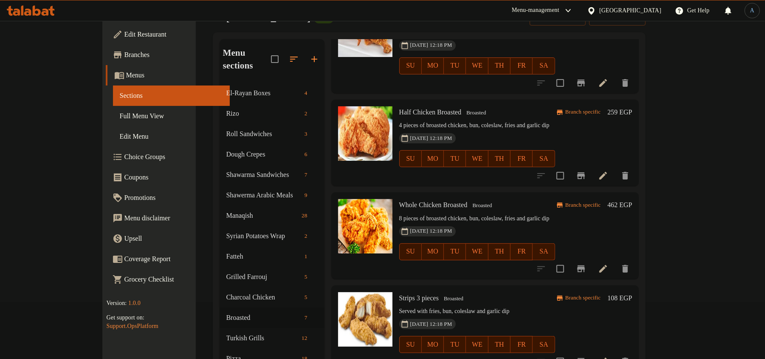
scroll to position [188, 0]
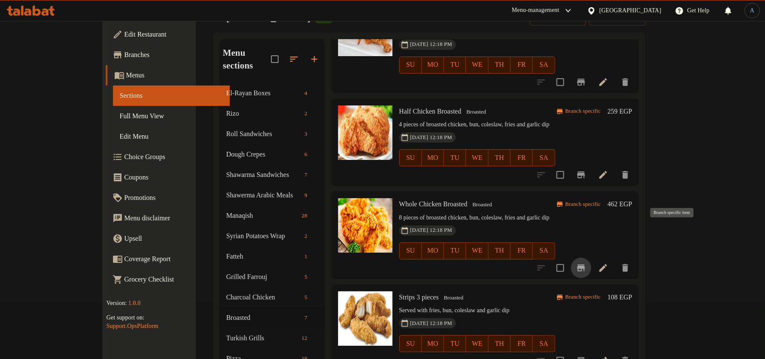
click at [585, 264] on icon "Branch-specific-item" at bounding box center [581, 267] width 8 height 7
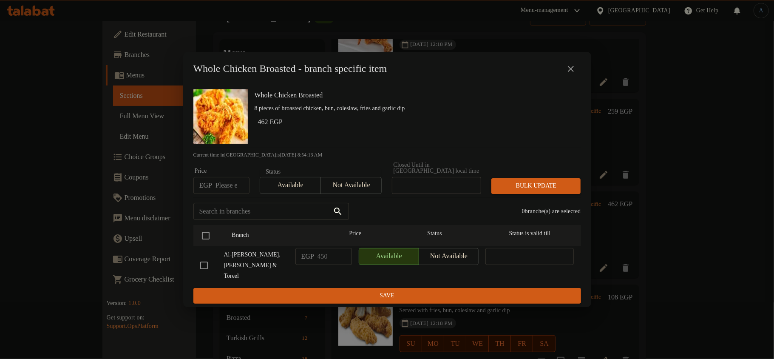
click at [222, 188] on input "number" at bounding box center [232, 185] width 34 height 17
type input "462"
click at [206, 236] on input "checkbox" at bounding box center [206, 235] width 18 height 18
checkbox input "true"
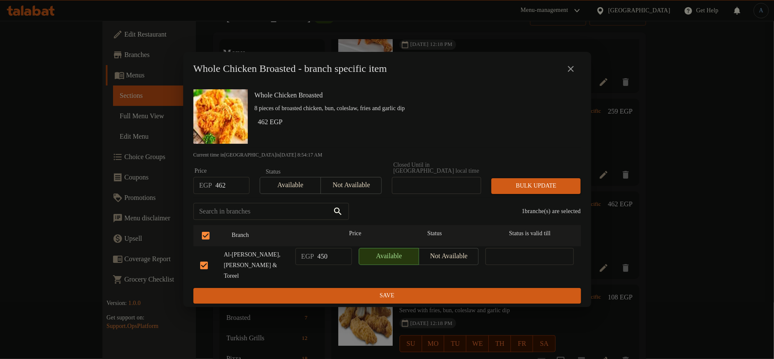
click at [543, 190] on span "Bulk update" at bounding box center [536, 186] width 76 height 11
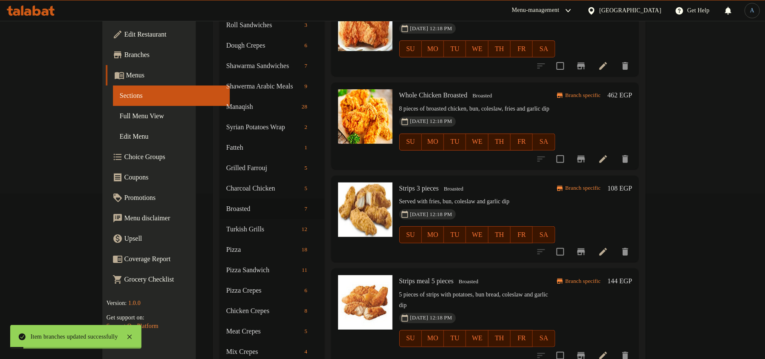
scroll to position [170, 0]
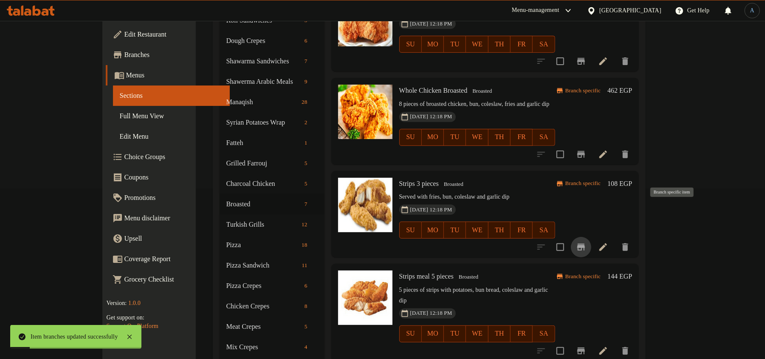
click at [586, 242] on icon "Branch-specific-item" at bounding box center [581, 247] width 10 height 10
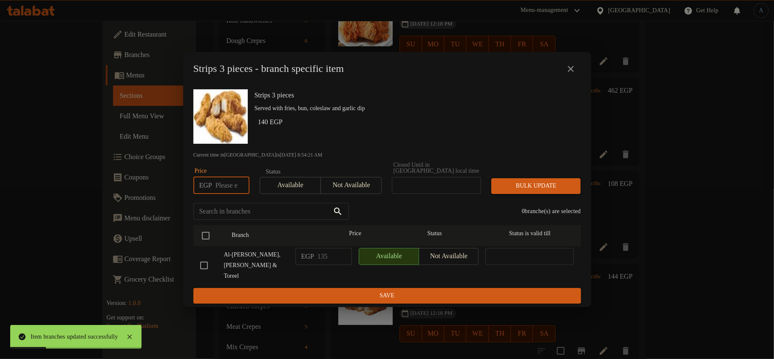
click at [227, 187] on input "number" at bounding box center [232, 185] width 34 height 17
type input "140"
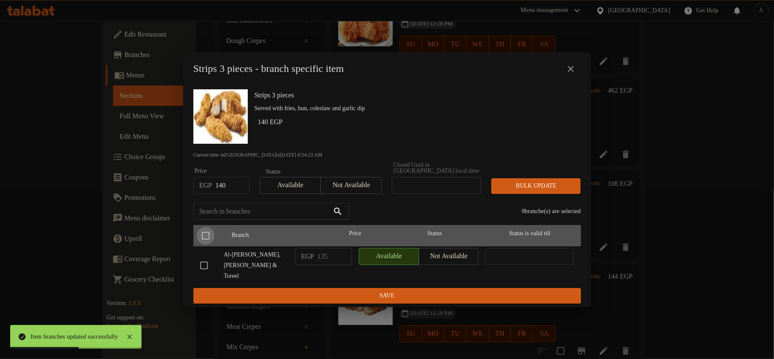
click at [205, 235] on input "checkbox" at bounding box center [206, 235] width 18 height 18
checkbox input "true"
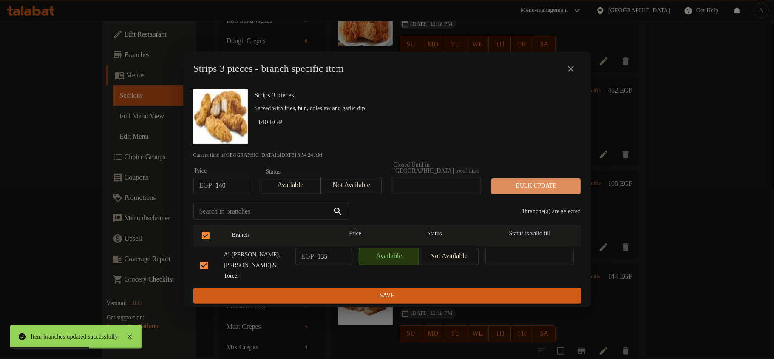
click at [561, 186] on span "Bulk update" at bounding box center [536, 186] width 76 height 11
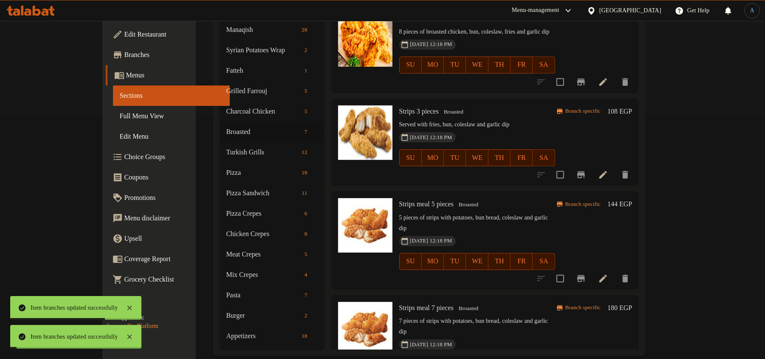
scroll to position [243, 0]
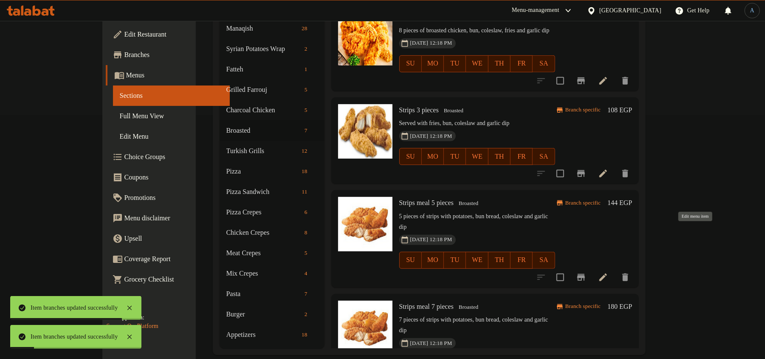
click at [607, 273] on icon at bounding box center [604, 277] width 8 height 8
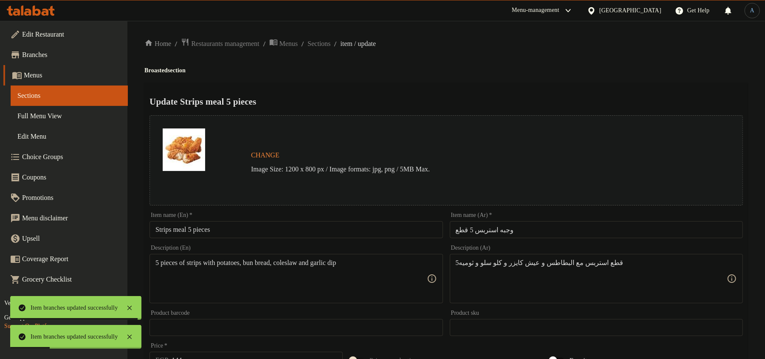
click at [181, 233] on input "Strips meal 5 pieces" at bounding box center [296, 229] width 293 height 17
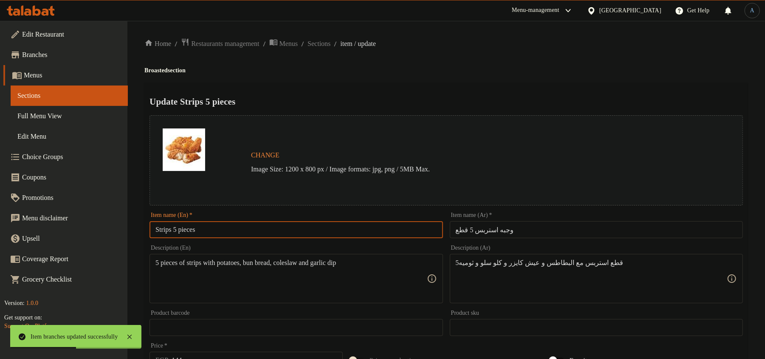
type input "Strips 5 pieces"
click at [499, 229] on input "وجبه استربس 5 قطع" at bounding box center [596, 229] width 293 height 17
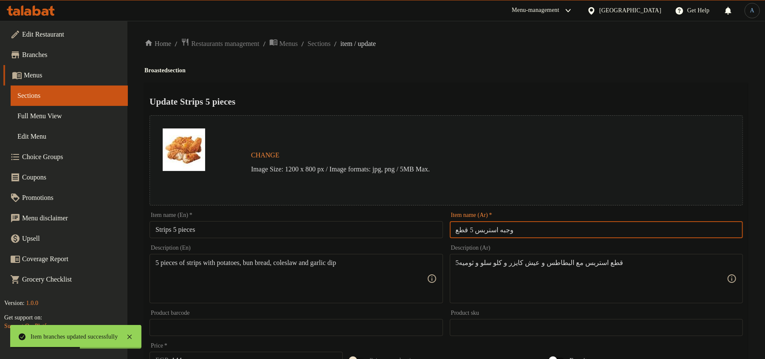
click at [499, 229] on input "وجبه استربس 5 قطع" at bounding box center [596, 229] width 293 height 17
type input "استربس 5 قطع"
click at [499, 70] on h4 "Broasted section" at bounding box center [446, 70] width 604 height 8
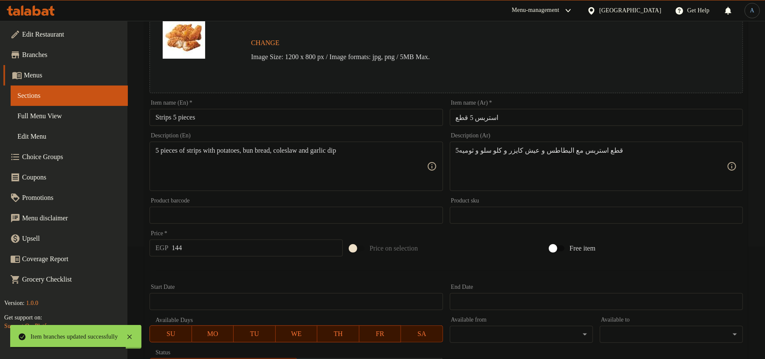
scroll to position [113, 0]
click at [225, 249] on input "144" at bounding box center [257, 246] width 171 height 17
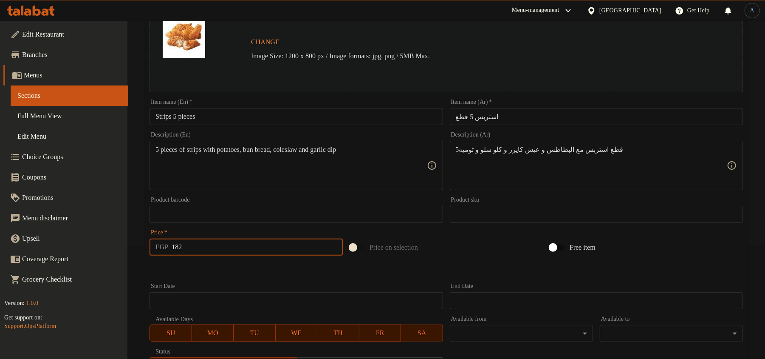
type input "182"
paste textarea "يقدم مع بطاطس، كيزر، كلوسلو وثوميه"
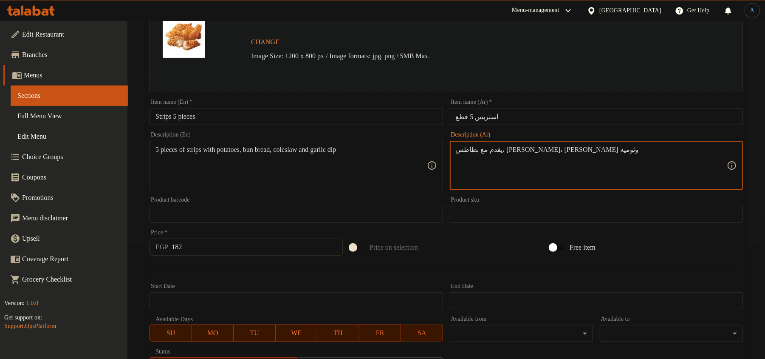
type textarea "يقدم مع بطاطس، كيزر، كلوسلو وثوميه"
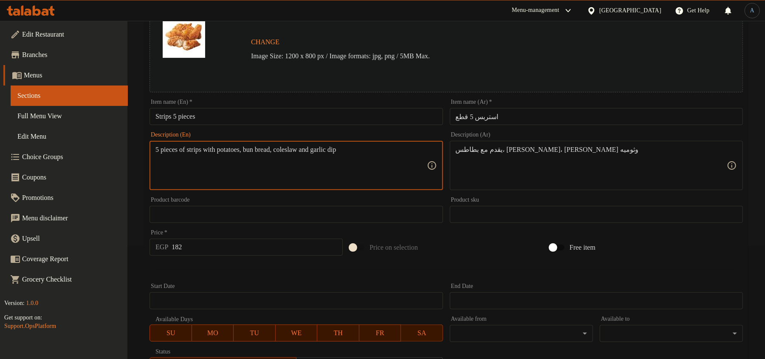
paste textarea "Served with fries, bun, coleslaw and garlic dip"
type textarea "Served with fries, bun, coleslaw and garlic dip"
click at [250, 269] on div at bounding box center [446, 269] width 600 height 21
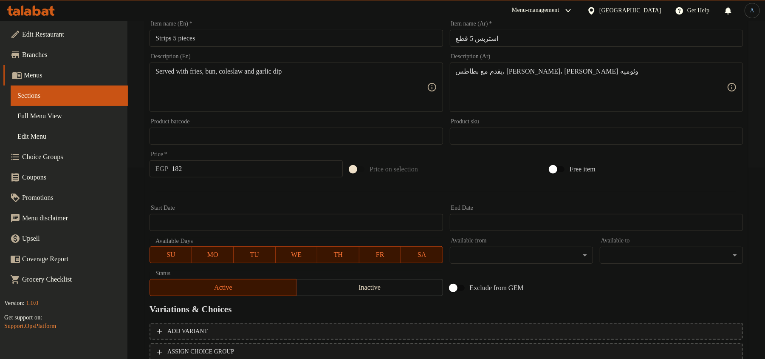
scroll to position [253, 0]
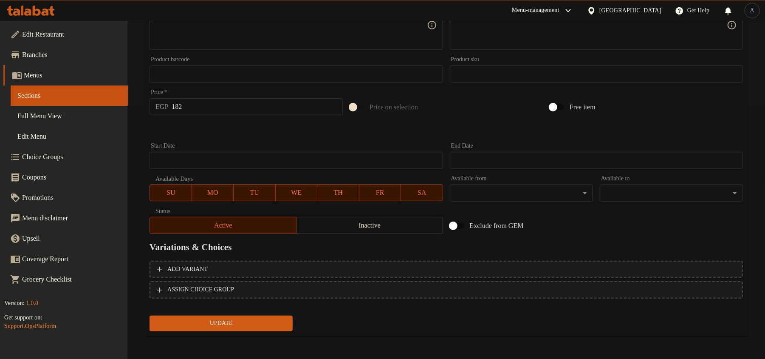
click at [212, 319] on span "Update" at bounding box center [221, 323] width 130 height 11
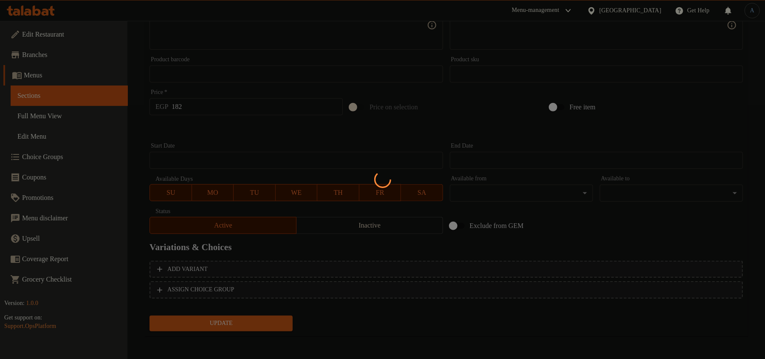
scroll to position [0, 0]
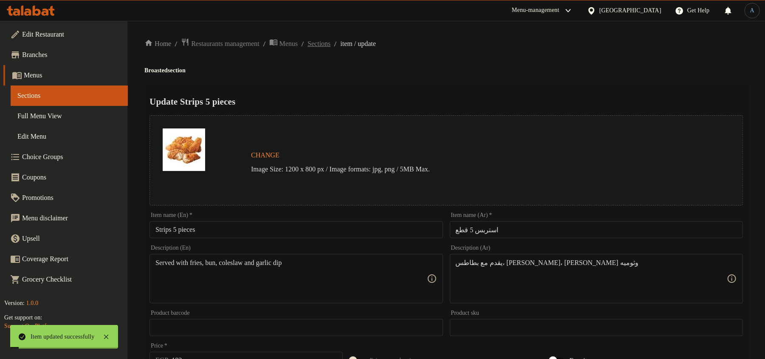
click at [331, 44] on span "Sections" at bounding box center [319, 44] width 23 height 10
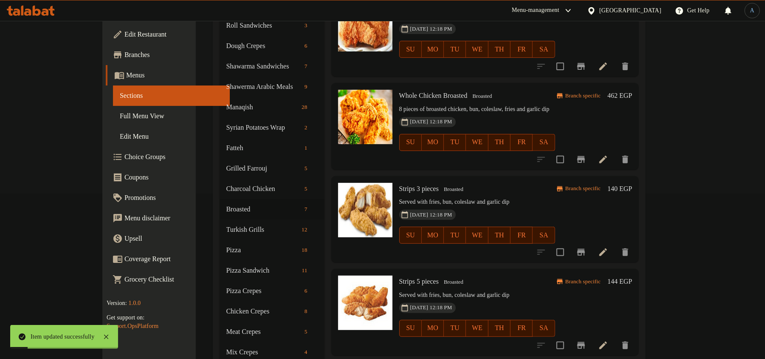
scroll to position [243, 0]
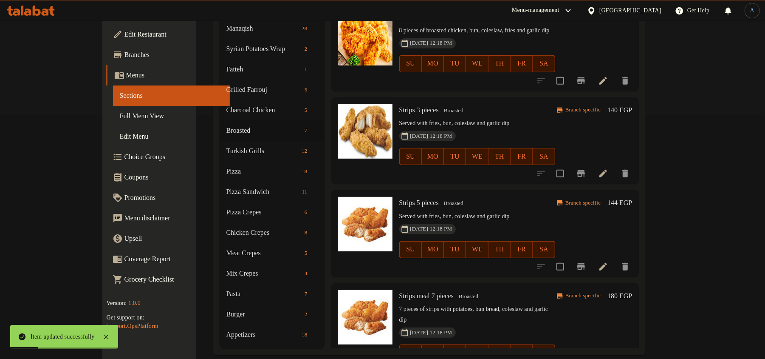
click at [586, 261] on icon "Branch-specific-item" at bounding box center [581, 266] width 10 height 10
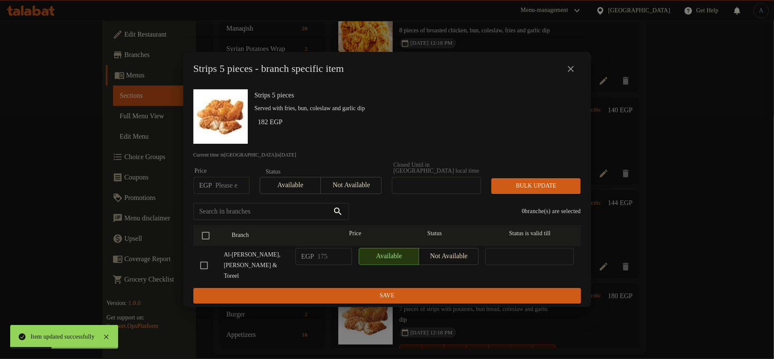
click at [226, 189] on input "number" at bounding box center [232, 185] width 34 height 17
type input "182"
click at [207, 236] on input "checkbox" at bounding box center [206, 235] width 18 height 18
checkbox input "true"
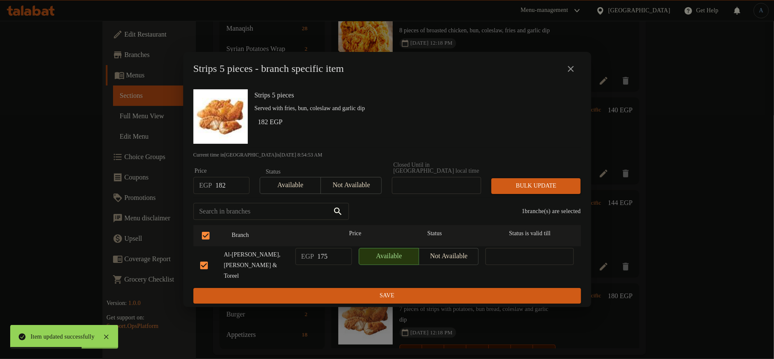
click at [536, 186] on span "Bulk update" at bounding box center [536, 186] width 76 height 11
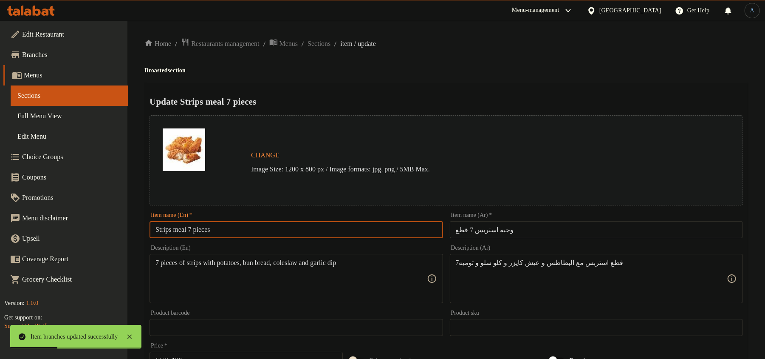
click at [189, 232] on input "Strips meal 7 pieces" at bounding box center [296, 229] width 293 height 17
click at [217, 230] on input "Strips 7 pieces" at bounding box center [296, 229] width 293 height 17
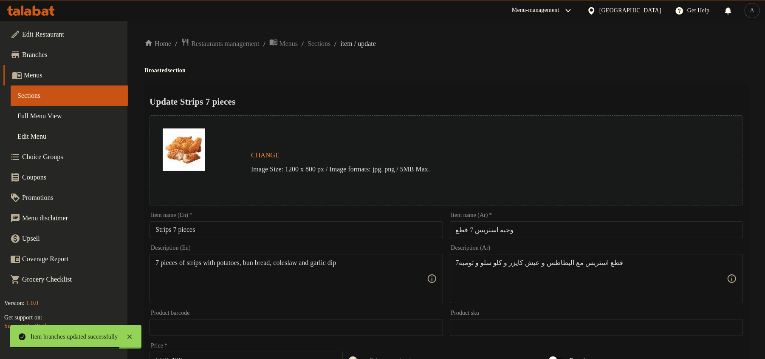
click at [239, 233] on input "Strips 7 pieces" at bounding box center [296, 229] width 293 height 17
paste input "P"
type input "Strips 7 Pieces"
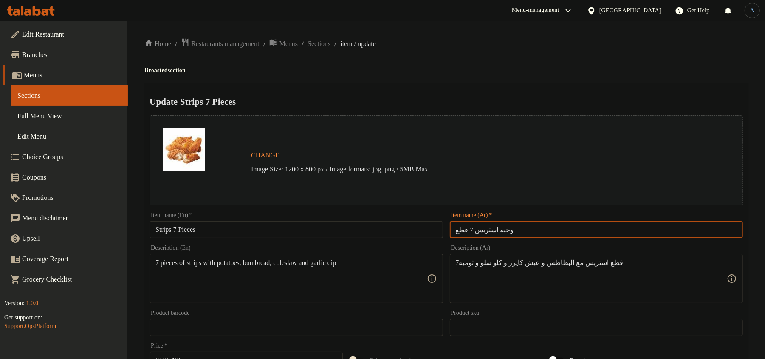
click at [590, 235] on input "وجبه استربس 7 قطع" at bounding box center [596, 229] width 293 height 17
paste input "text"
type input "استربس 7 قطع"
click at [538, 46] on ol "Home / Restaurants management / Menus / Sections / item / update" at bounding box center [446, 43] width 604 height 11
click at [376, 303] on div "7 pieces of strips with potatoes, bun bread, coleslaw and garlic dip Descriptio…" at bounding box center [296, 278] width 293 height 49
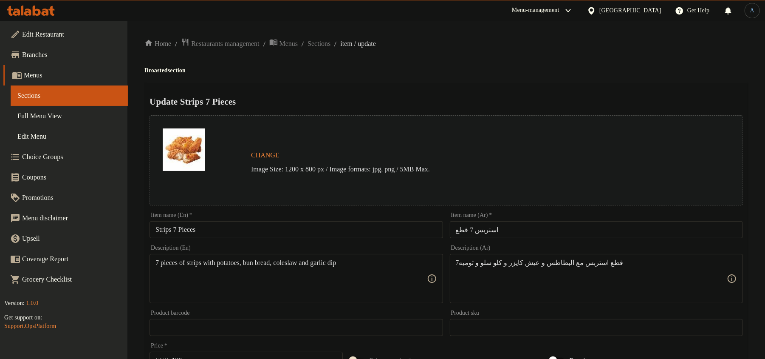
paste textarea "Served with fries, bun, coleslaw and garlic dip"
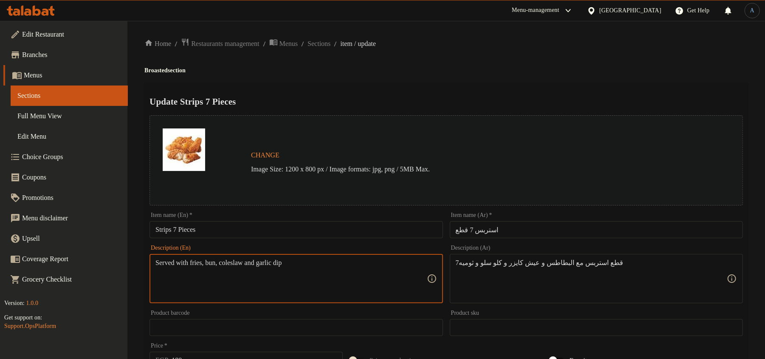
type textarea "Served with fries, bun, coleslaw and garlic dip"
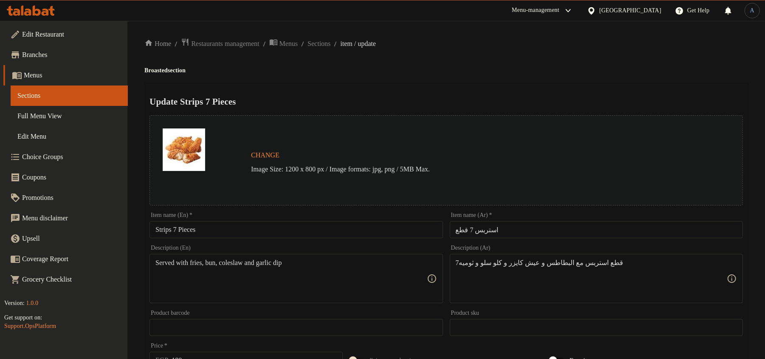
paste textarea "يقدم مع بطاطس، كيزر، كلوسلو وثوميه"
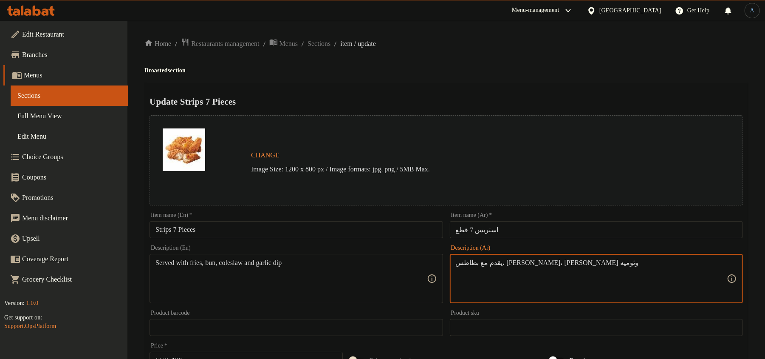
type textarea "يقدم مع بطاطس، كيزر، كلوسلو وثوميه"
click at [491, 81] on div "Home / Restaurants management / Menus / Sections / item / update Broasted secti…" at bounding box center [446, 317] width 604 height 558
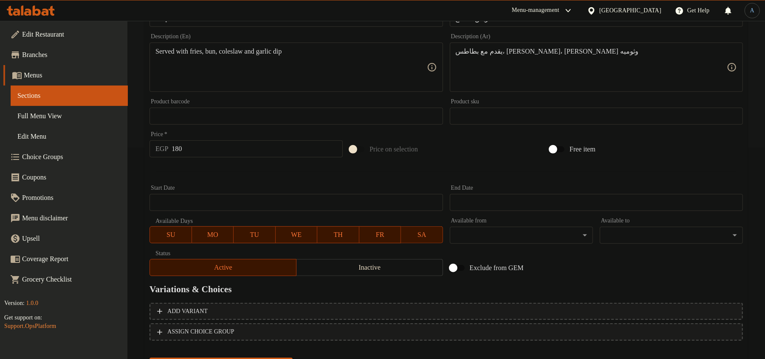
scroll to position [253, 0]
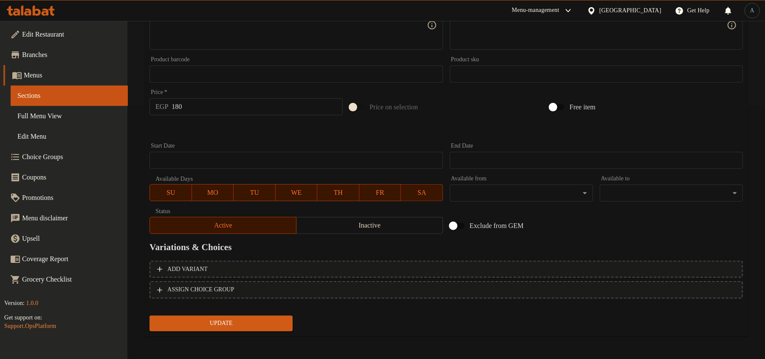
click at [217, 101] on input "180" at bounding box center [257, 106] width 171 height 17
type input "224"
click at [150, 315] on button "Update" at bounding box center [221, 323] width 143 height 16
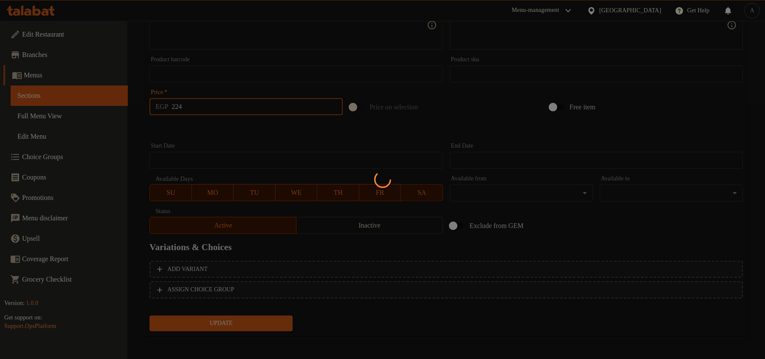
click at [234, 133] on div at bounding box center [382, 179] width 765 height 359
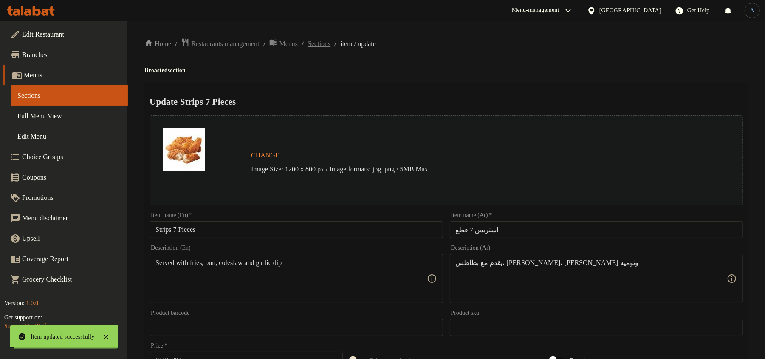
click at [327, 43] on span "Sections" at bounding box center [319, 44] width 23 height 10
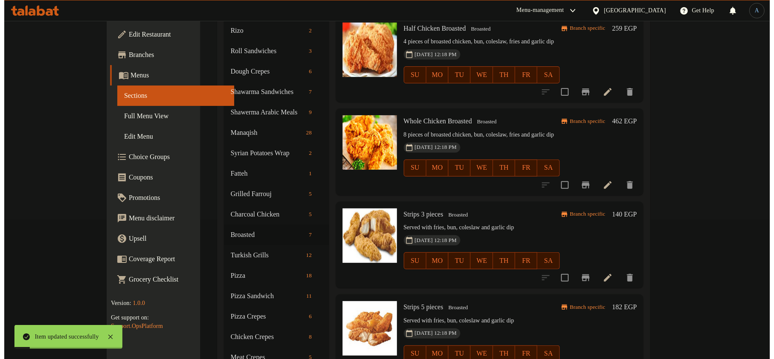
scroll to position [243, 0]
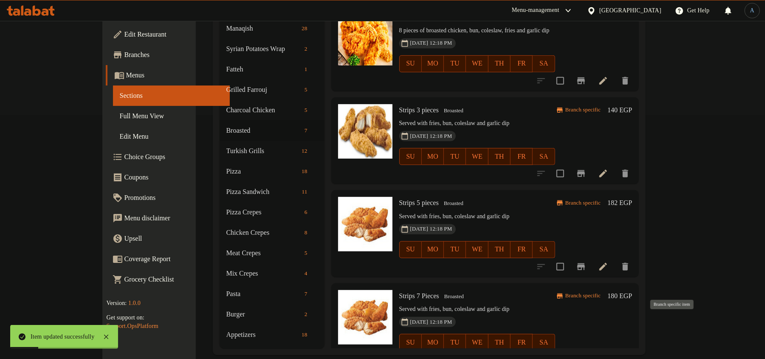
click at [586, 354] on icon "Branch-specific-item" at bounding box center [581, 359] width 10 height 10
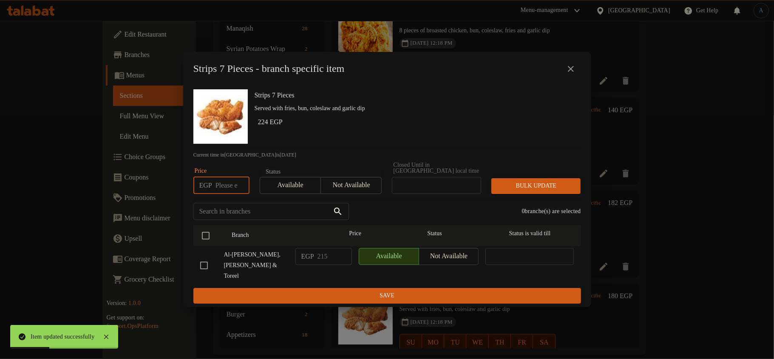
click at [223, 184] on input "number" at bounding box center [232, 185] width 34 height 17
type input "224"
click at [209, 233] on input "checkbox" at bounding box center [206, 235] width 18 height 18
checkbox input "true"
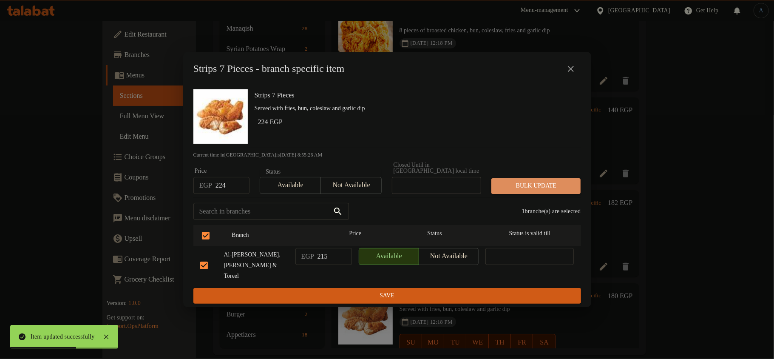
click at [531, 184] on span "Bulk update" at bounding box center [536, 186] width 76 height 11
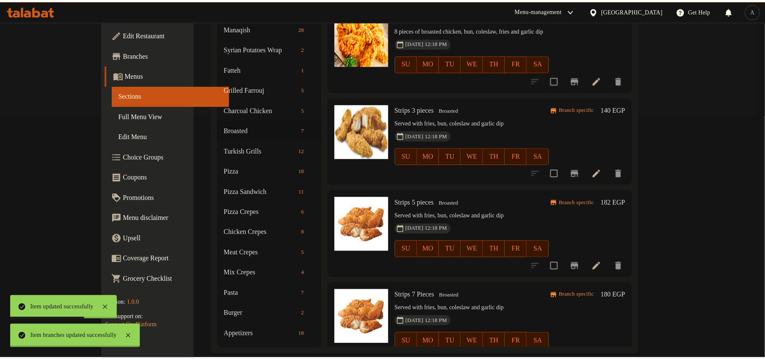
scroll to position [189, 0]
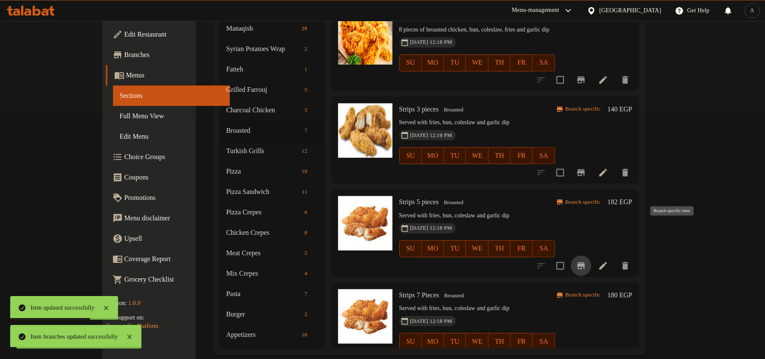
click at [585, 262] on icon "Branch-specific-item" at bounding box center [581, 265] width 8 height 7
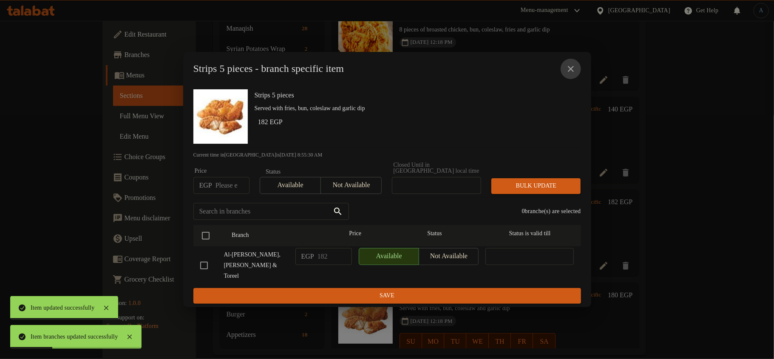
click at [573, 74] on icon "close" at bounding box center [571, 69] width 10 height 10
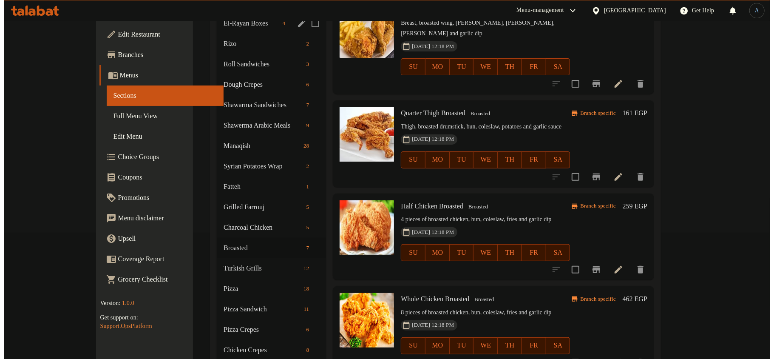
scroll to position [0, 0]
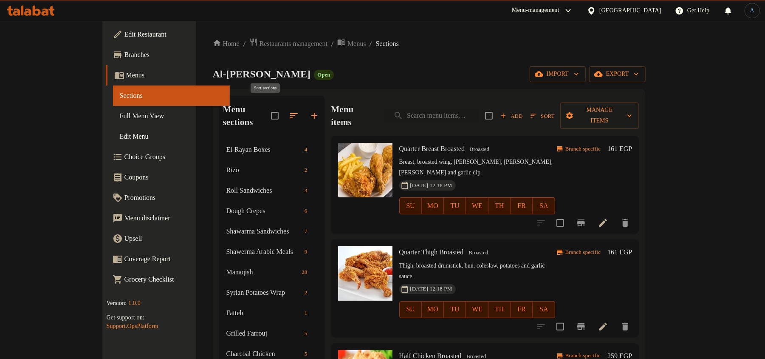
click at [290, 113] on icon "button" at bounding box center [294, 115] width 8 height 5
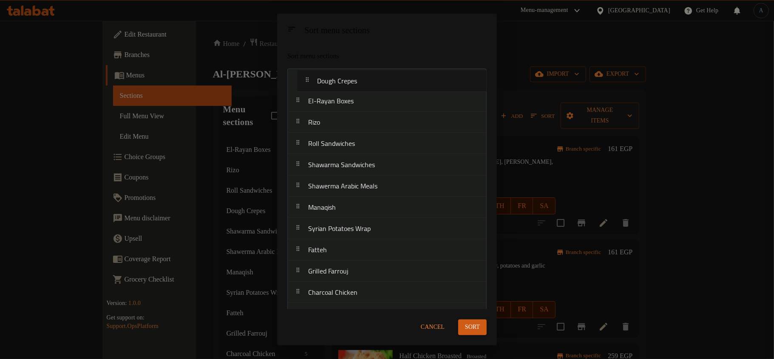
drag, startPoint x: 356, startPoint y: 148, endPoint x: 368, endPoint y: 73, distance: 75.7
click at [368, 73] on nav "El-Rayan Boxes Rizo Roll Sandwiches Dough Crepes Shawarma Sandwiches Shawerma A…" at bounding box center [386, 302] width 199 height 469
drag, startPoint x: 345, startPoint y: 237, endPoint x: 372, endPoint y: 105, distance: 134.8
click at [372, 105] on nav "Dough Crepes El-Rayan Boxes Rizo Roll Sandwiches Shawarma Sandwiches Shawerma A…" at bounding box center [386, 302] width 199 height 469
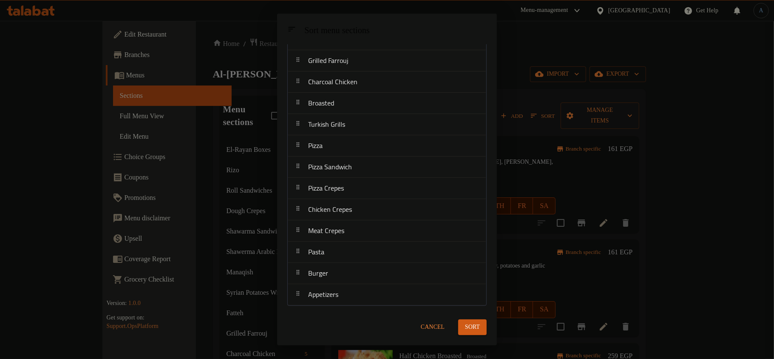
scroll to position [238, 0]
click at [437, 325] on span "Cancel" at bounding box center [433, 327] width 24 height 11
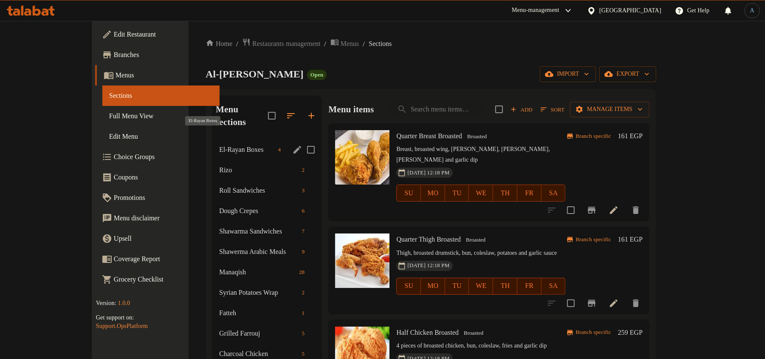
click at [219, 144] on span "El-Rayan Boxes" at bounding box center [247, 149] width 56 height 10
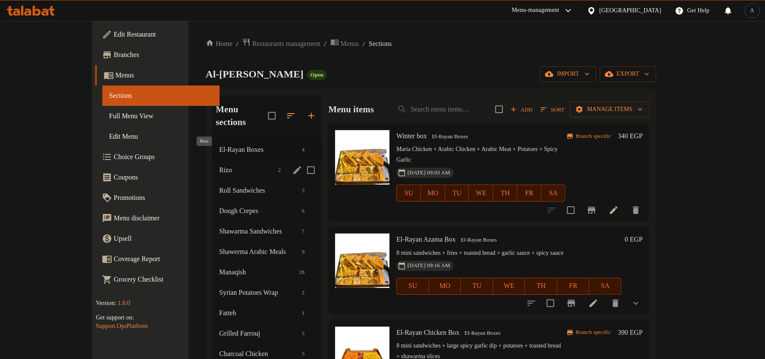
click at [219, 165] on span "Rizo" at bounding box center [247, 170] width 56 height 10
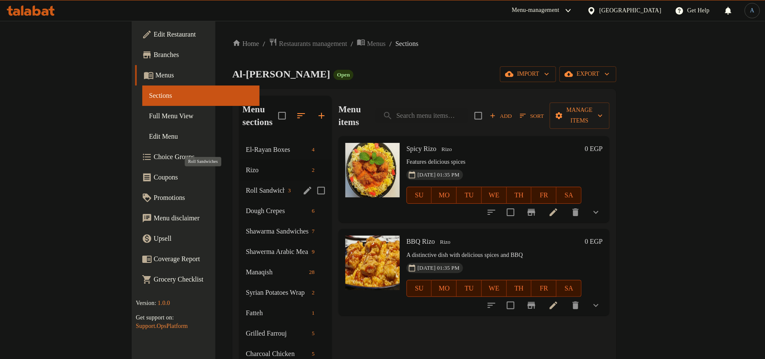
click at [246, 185] on span "Roll Sandwiches" at bounding box center [265, 190] width 39 height 10
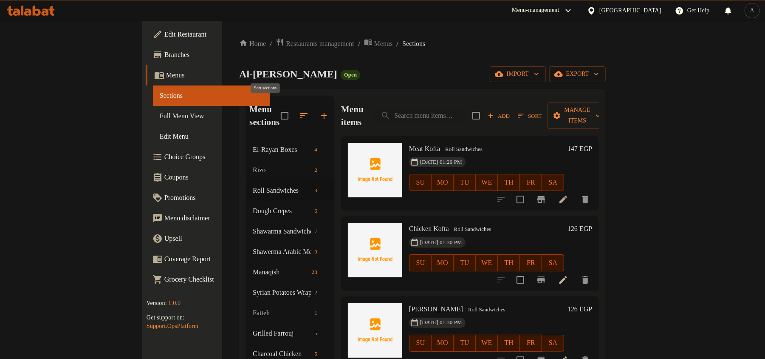
click at [299, 110] on icon "button" at bounding box center [304, 115] width 10 height 10
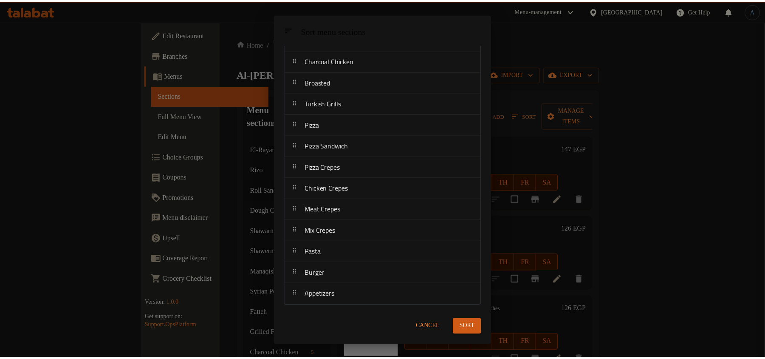
scroll to position [238, 0]
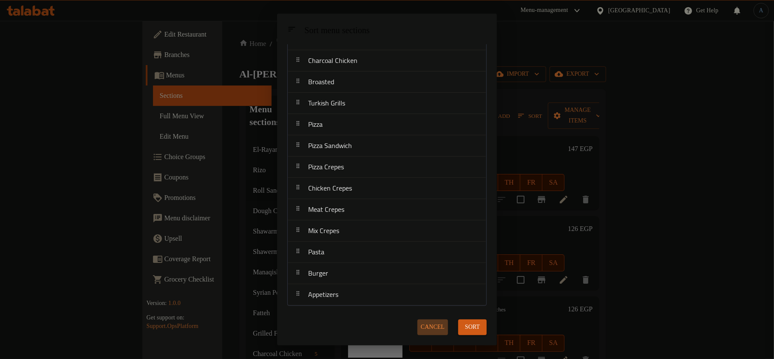
click at [434, 322] on span "Cancel" at bounding box center [433, 327] width 24 height 11
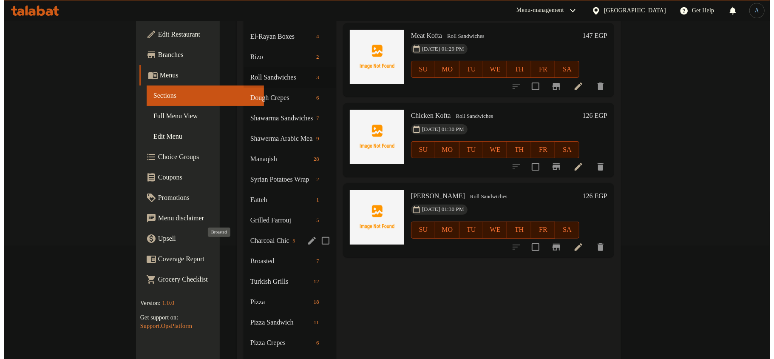
scroll to position [0, 0]
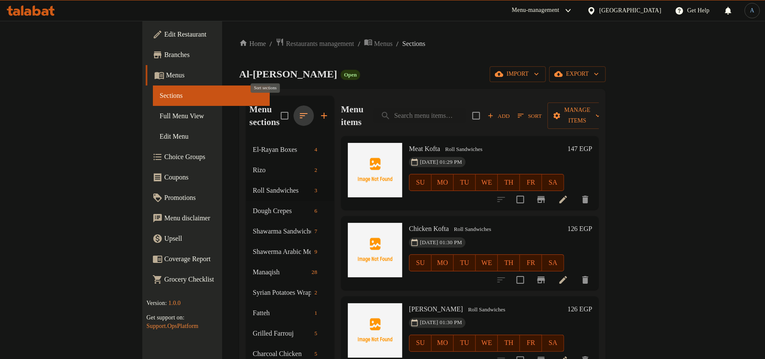
click at [299, 110] on icon "button" at bounding box center [304, 115] width 10 height 10
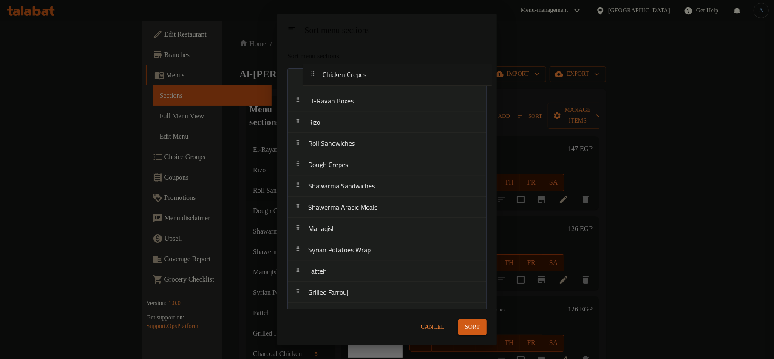
drag, startPoint x: 347, startPoint y: 190, endPoint x: 363, endPoint y: 74, distance: 117.5
click at [363, 74] on nav "El-Rayan Boxes Rizo Roll Sandwiches Dough Crepes Shawarma Sandwiches Shawerma A…" at bounding box center [386, 302] width 199 height 469
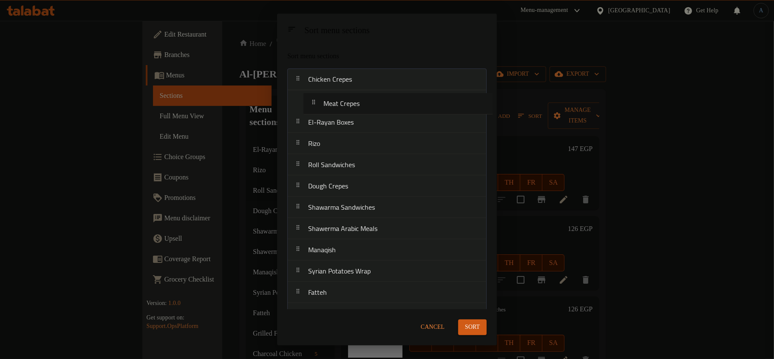
drag, startPoint x: 356, startPoint y: 211, endPoint x: 373, endPoint y: 102, distance: 110.0
click at [373, 102] on nav "Chicken Crepes El-Rayan Boxes Rizo Roll Sandwiches Dough Crepes Shawarma Sandwi…" at bounding box center [386, 302] width 199 height 469
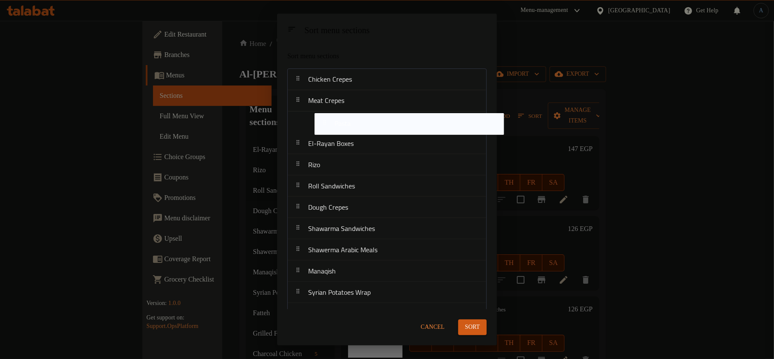
drag, startPoint x: 337, startPoint y: 254, endPoint x: 366, endPoint y: 124, distance: 132.4
click at [366, 124] on nav "Chicken Crepes Meat Crepes El-Rayan Boxes Rizo Roll Sandwiches Dough Crepes Sha…" at bounding box center [386, 302] width 199 height 469
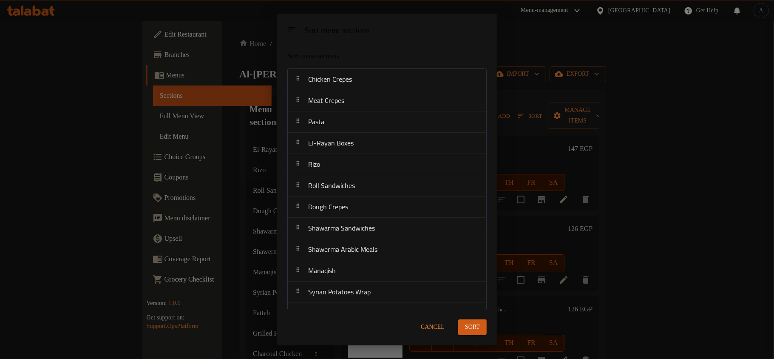
click at [434, 326] on span "Cancel" at bounding box center [433, 327] width 24 height 11
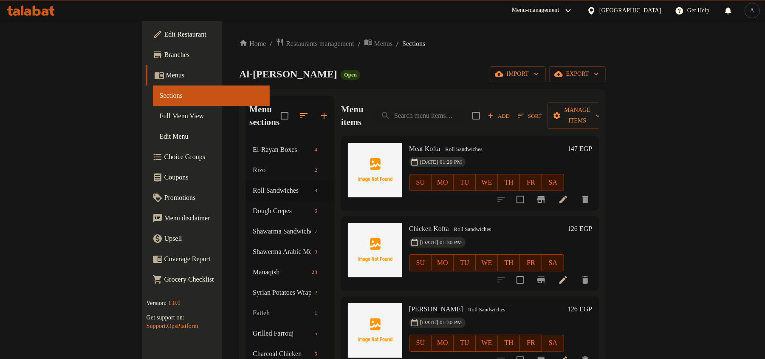
drag, startPoint x: 82, startPoint y: 121, endPoint x: 24, endPoint y: 123, distance: 57.8
click at [160, 121] on span "Full Menu View" at bounding box center [212, 116] width 104 height 10
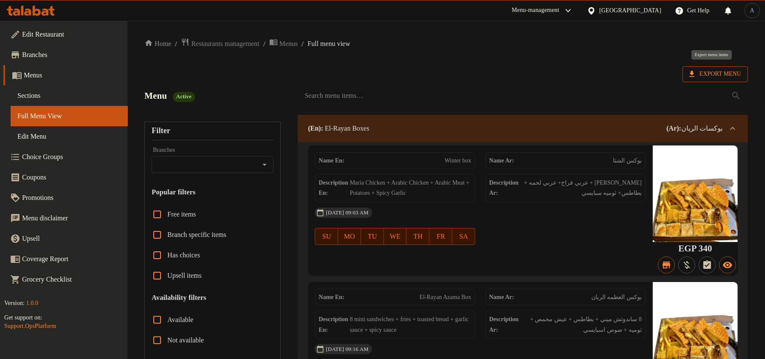
click at [711, 76] on span "Export Menu" at bounding box center [716, 74] width 52 height 11
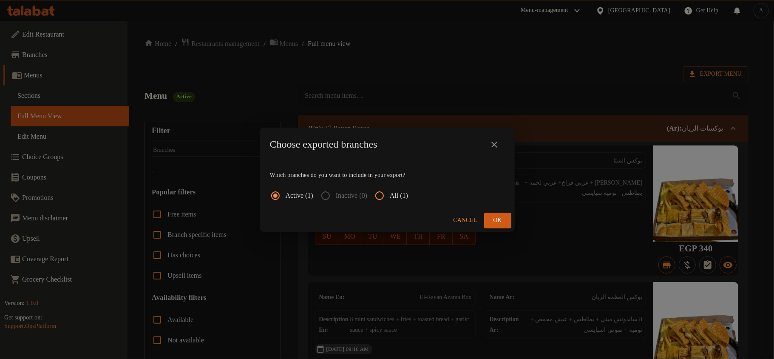
click at [387, 196] on input "All (1)" at bounding box center [379, 195] width 20 height 20
radio input "true"
click at [501, 221] on span "Ok" at bounding box center [498, 220] width 14 height 11
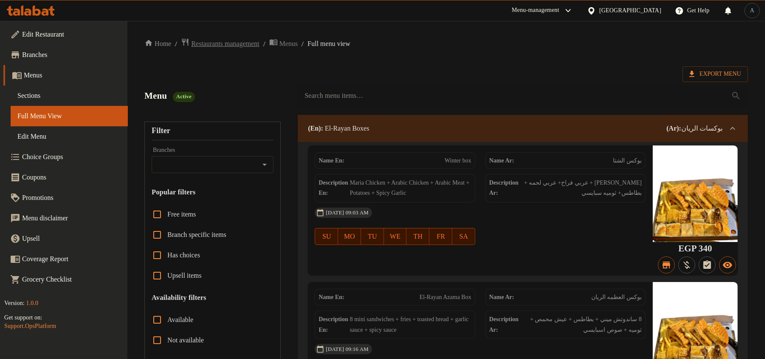
click at [204, 46] on span "Restaurants management" at bounding box center [225, 44] width 68 height 10
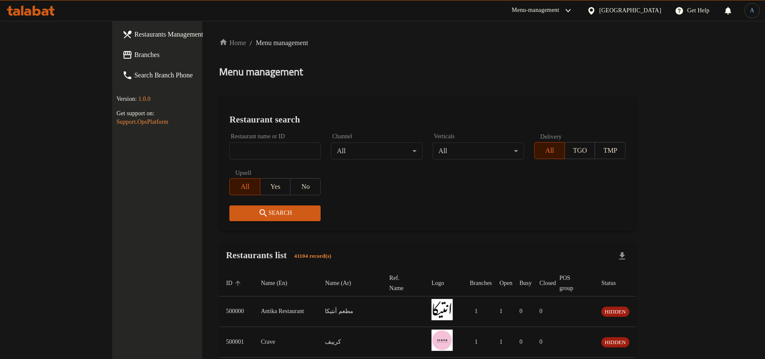
click at [651, 9] on div "[GEOGRAPHIC_DATA]" at bounding box center [631, 10] width 62 height 9
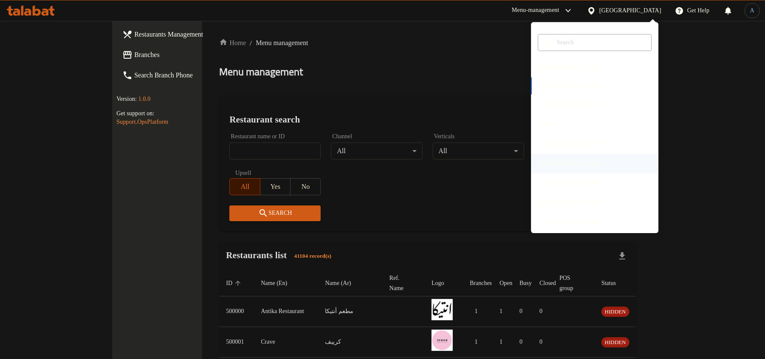
click at [549, 162] on div "Oman" at bounding box center [570, 164] width 76 height 20
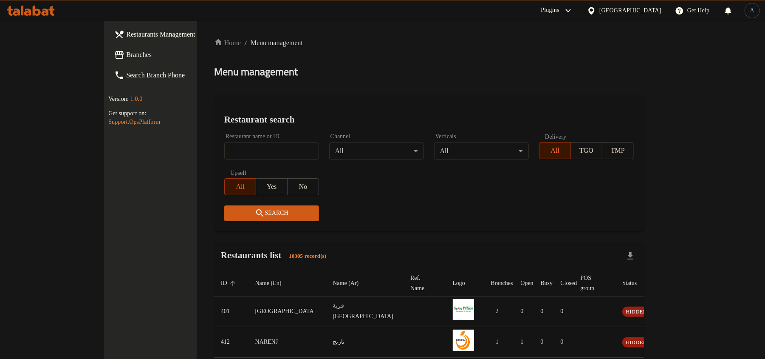
click at [399, 91] on div at bounding box center [382, 179] width 765 height 359
click at [126, 58] on span "Branches" at bounding box center [175, 55] width 99 height 10
